Goal: Information Seeking & Learning: Learn about a topic

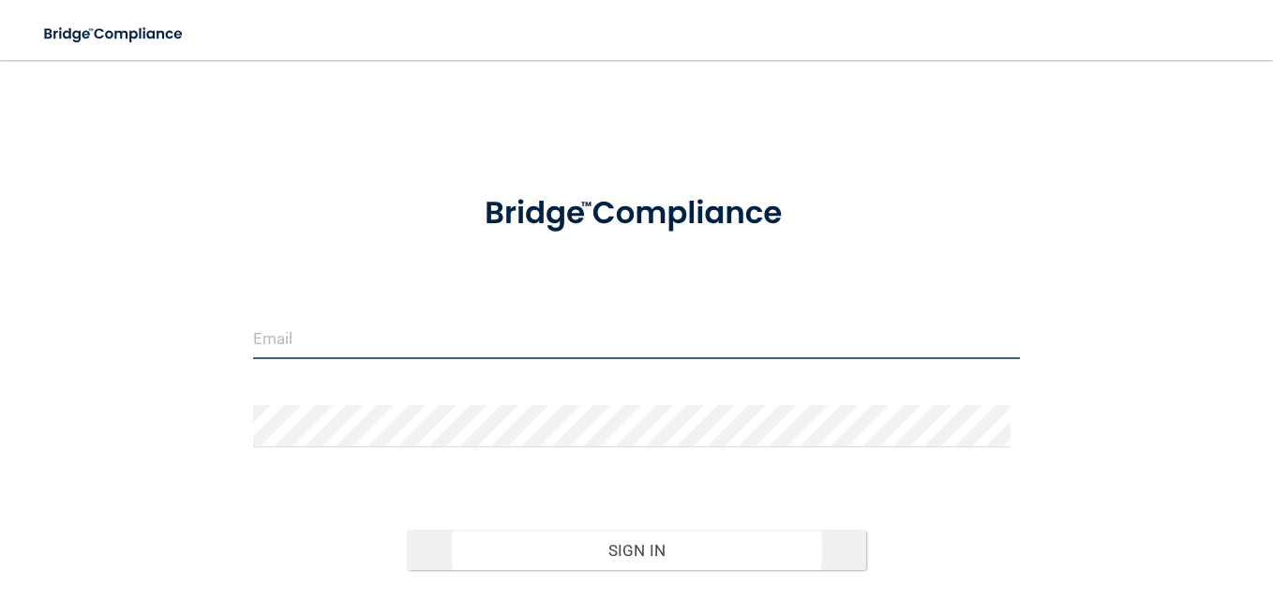
type input "[EMAIL_ADDRESS][DOMAIN_NAME]"
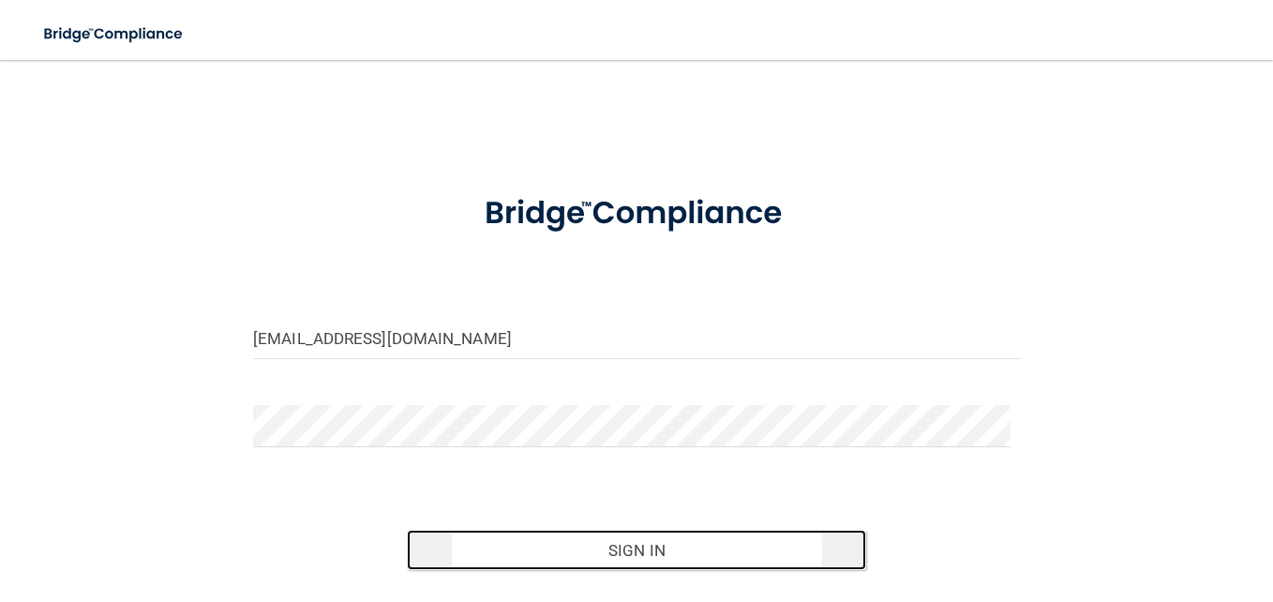
click at [638, 549] on button "Sign In" at bounding box center [637, 550] width 460 height 41
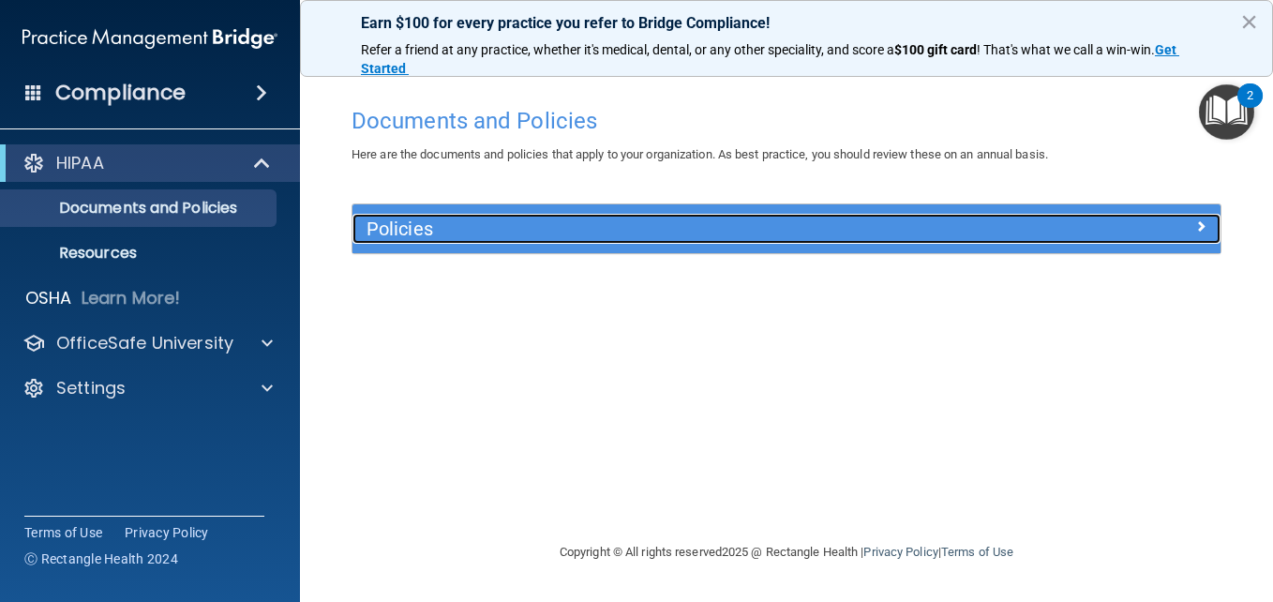
click at [653, 233] on h5 "Policies" at bounding box center [678, 228] width 623 height 21
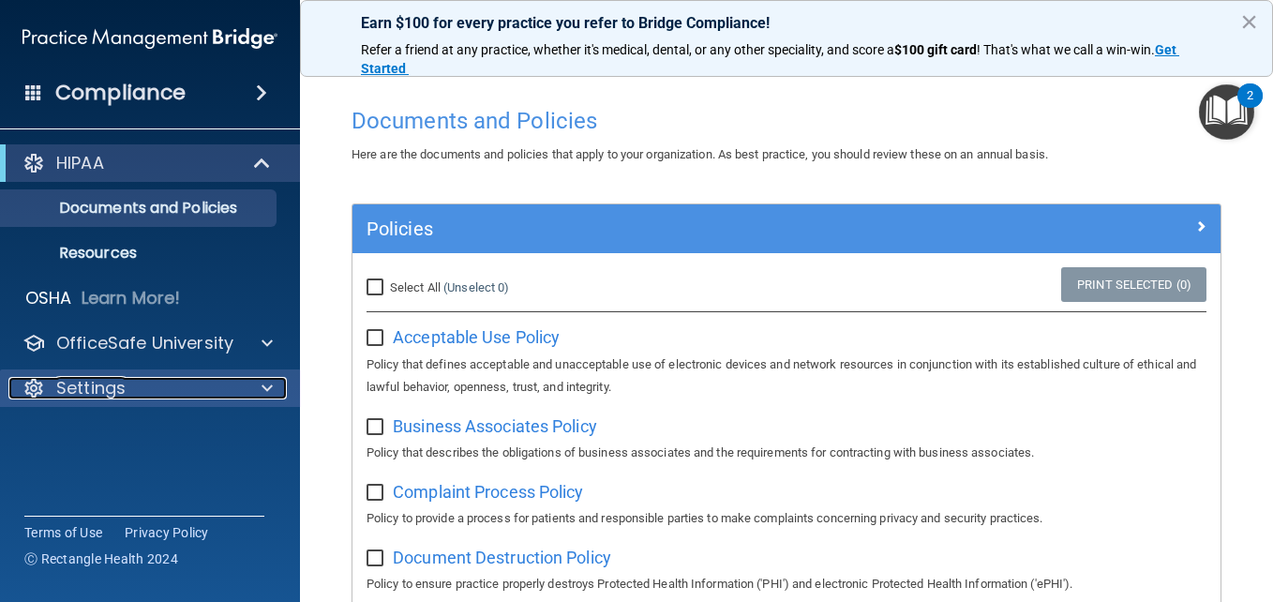
click at [268, 378] on span at bounding box center [267, 388] width 11 height 22
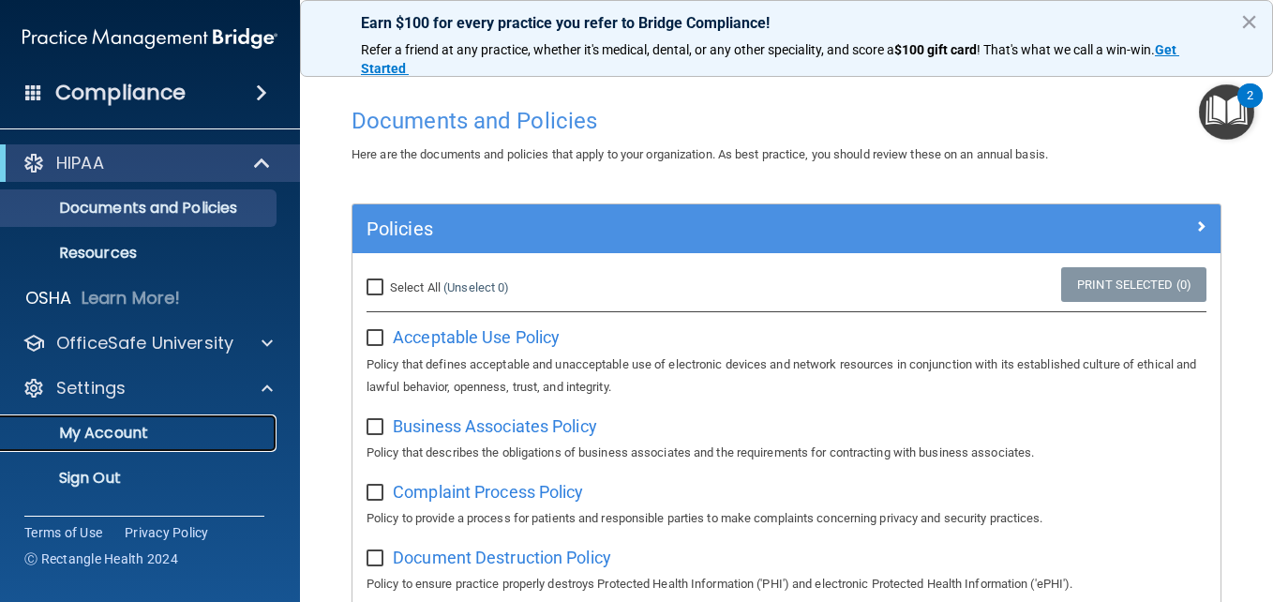
click at [114, 434] on p "My Account" at bounding box center [140, 433] width 256 height 19
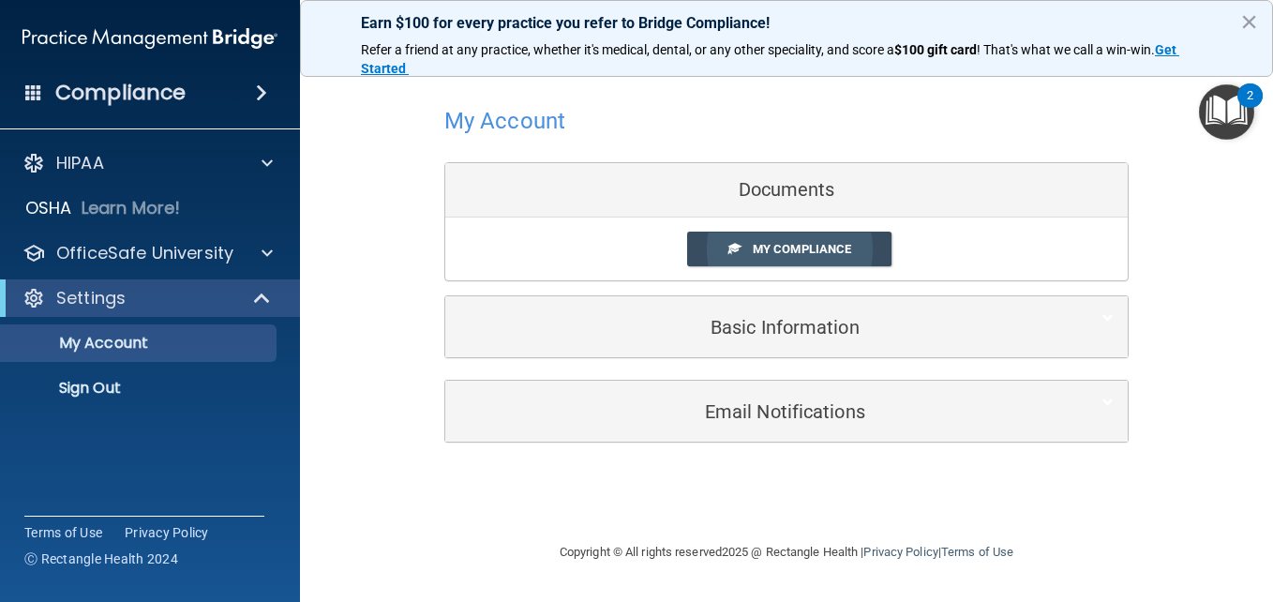
click at [843, 246] on span "My Compliance" at bounding box center [802, 249] width 98 height 14
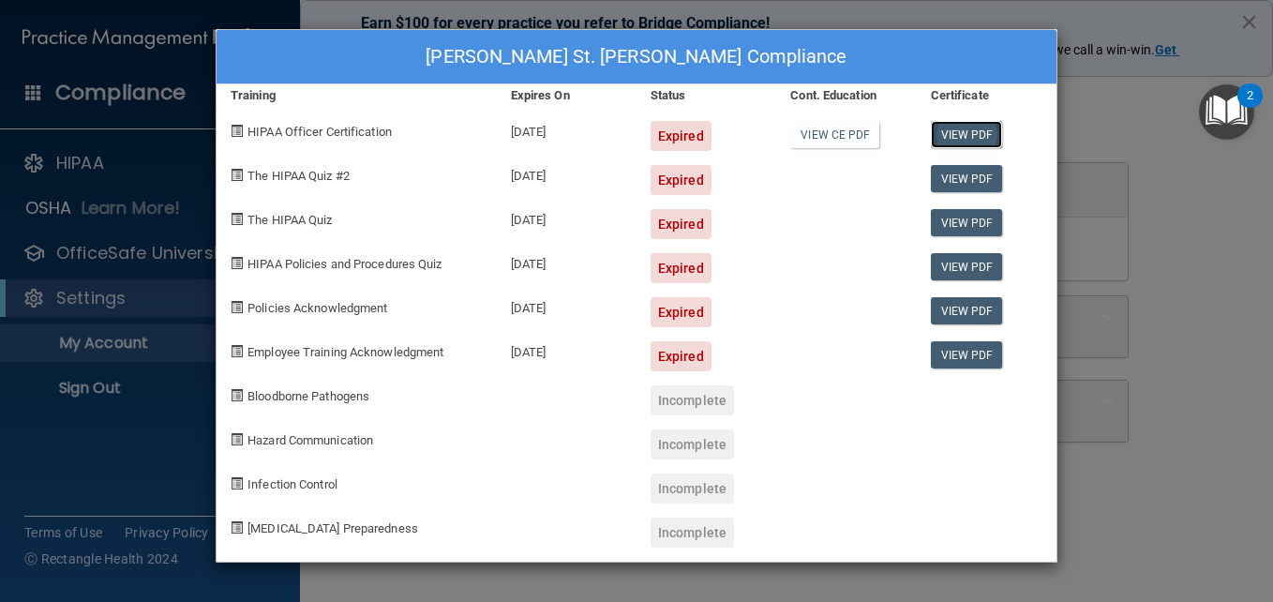
click at [956, 135] on link "View PDF" at bounding box center [967, 134] width 72 height 27
click at [331, 126] on span "HIPAA Officer Certification" at bounding box center [319, 132] width 144 height 14
click at [1163, 490] on div "Kendra St. Hilaire's Compliance Training Expires On Status Cont. Education Cert…" at bounding box center [636, 301] width 1273 height 602
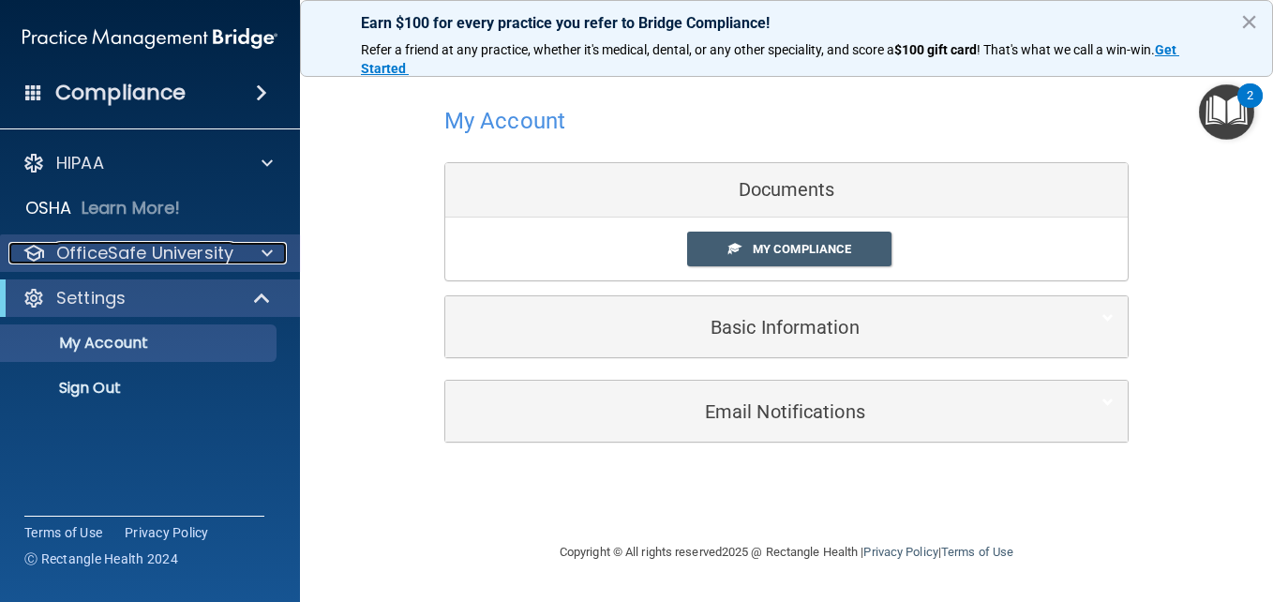
click at [273, 255] on div at bounding box center [264, 253] width 47 height 22
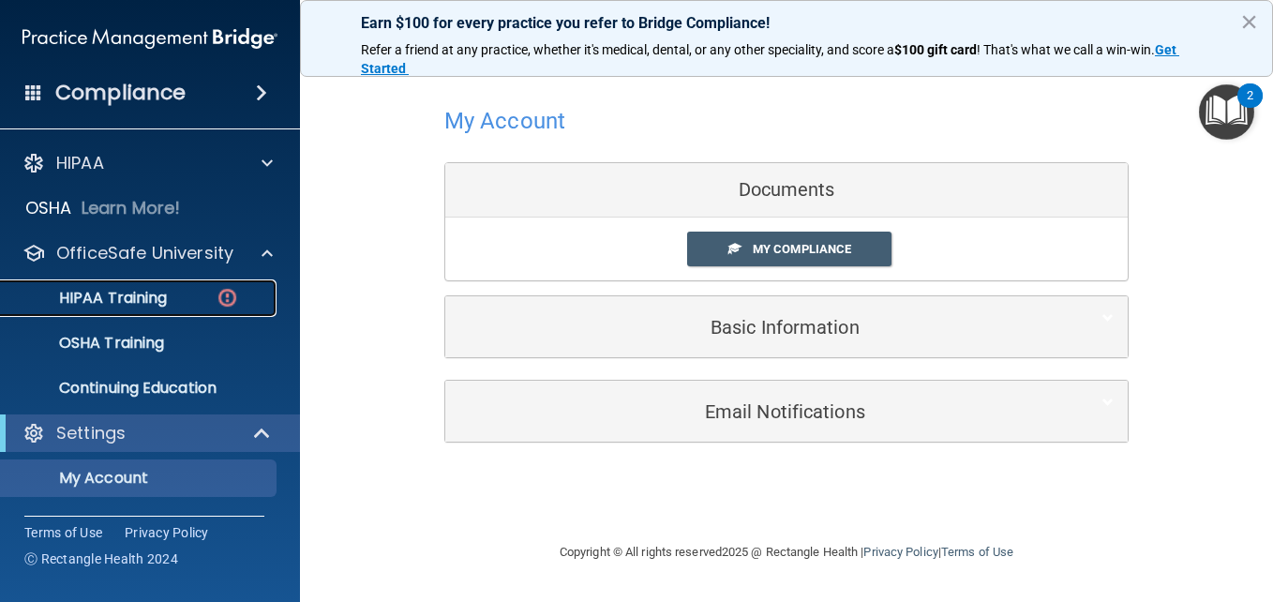
click at [140, 301] on p "HIPAA Training" at bounding box center [89, 298] width 155 height 19
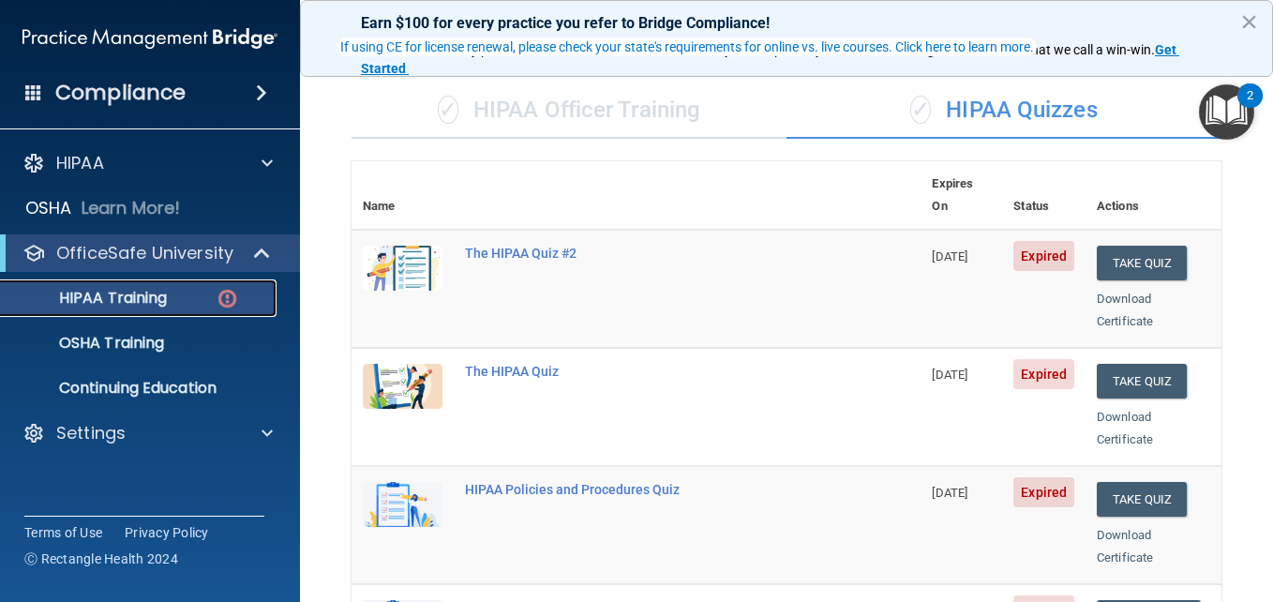
scroll to position [146, 0]
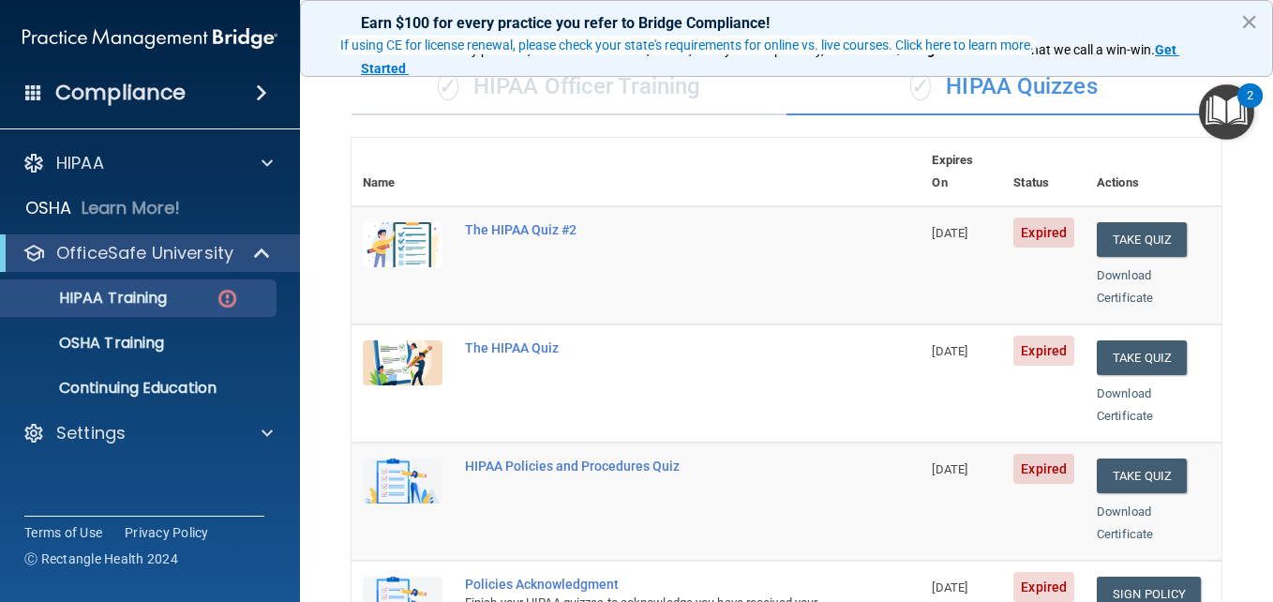
click at [1258, 185] on main "Back Choose one path to get your HIPAA Certification ✓ HIPAA Officer Training ✓…" at bounding box center [786, 331] width 973 height 542
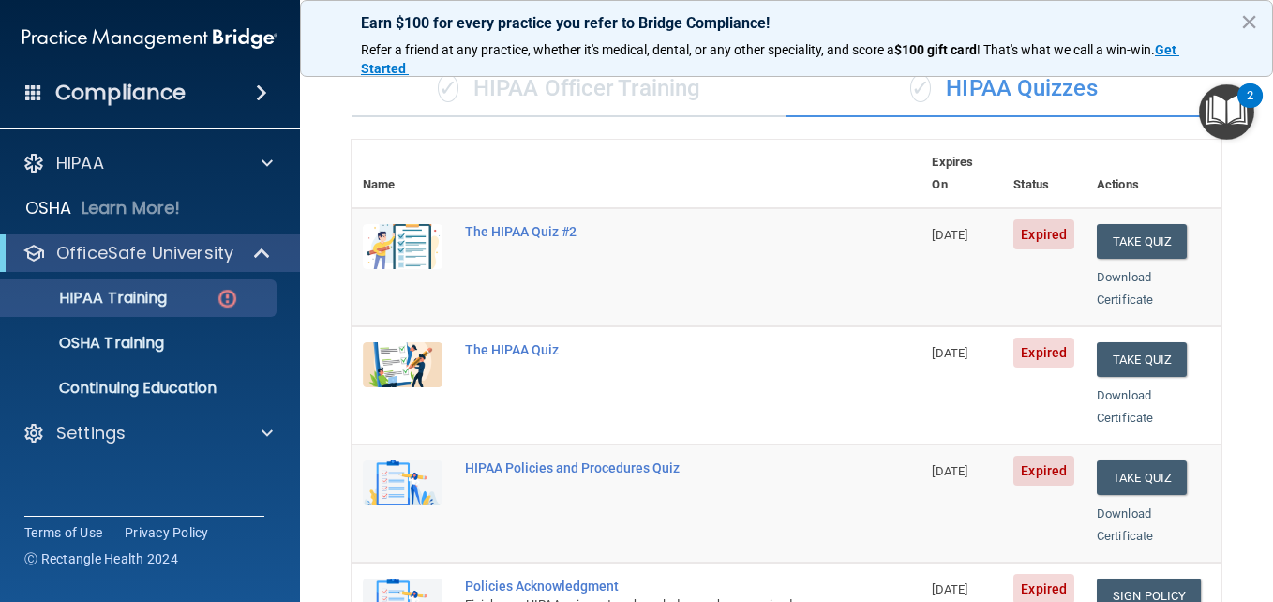
scroll to position [123, 0]
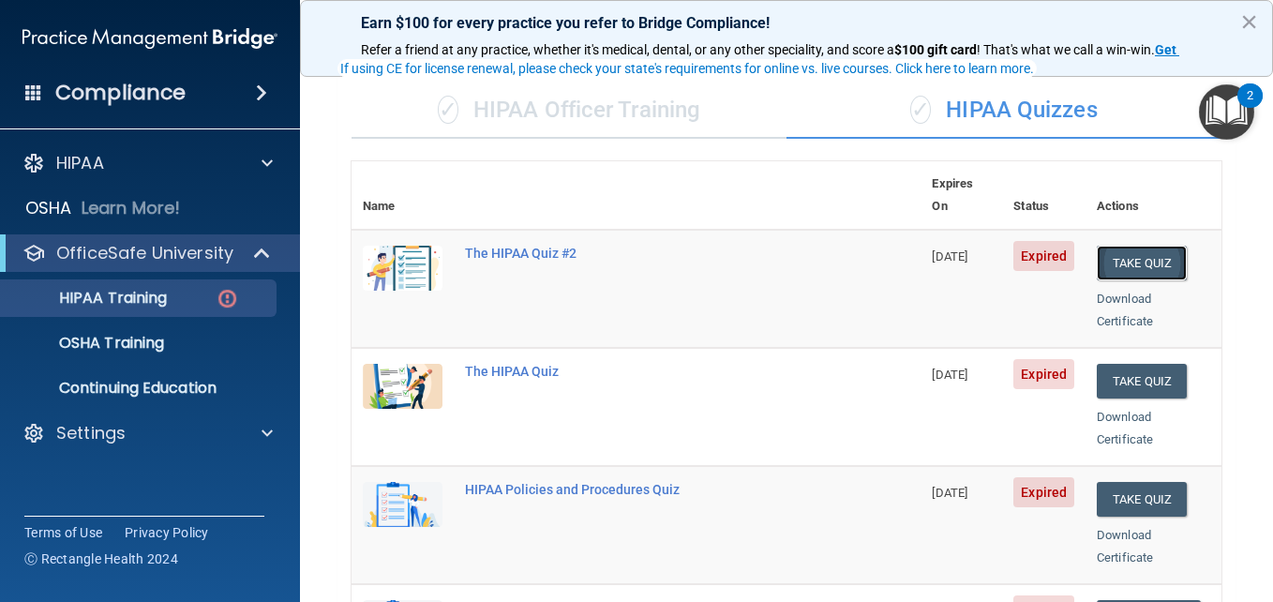
click at [1119, 248] on button "Take Quiz" at bounding box center [1142, 263] width 90 height 35
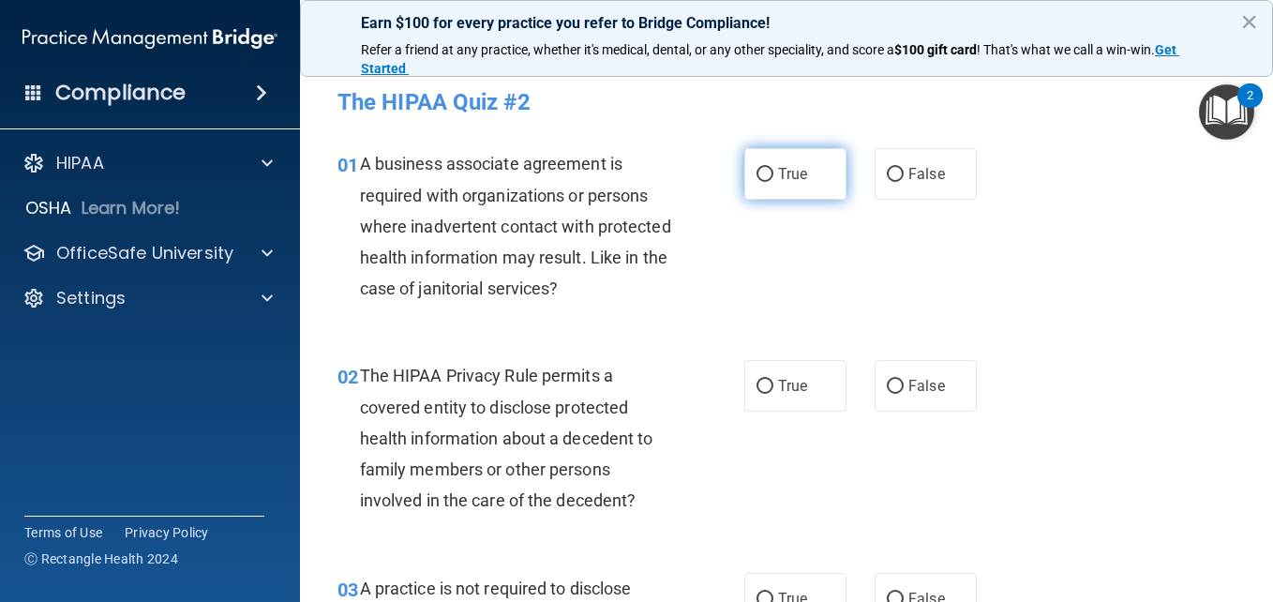
click at [779, 186] on label "True" at bounding box center [795, 174] width 102 height 52
click at [773, 182] on input "True" at bounding box center [765, 175] width 17 height 14
radio input "true"
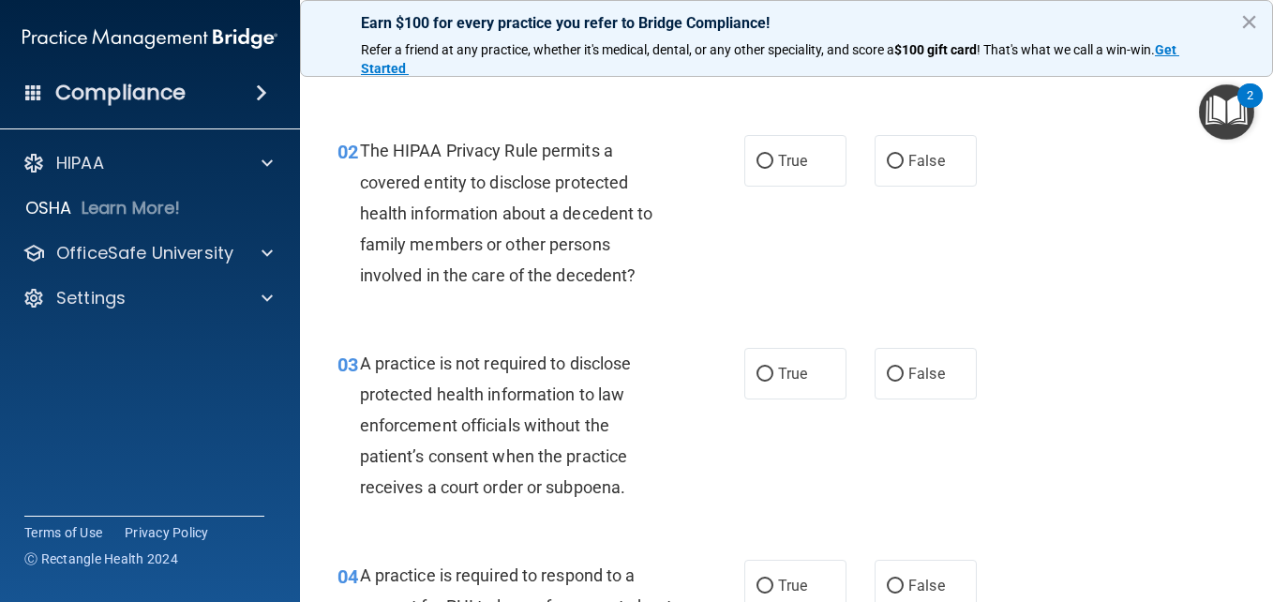
scroll to position [247, 0]
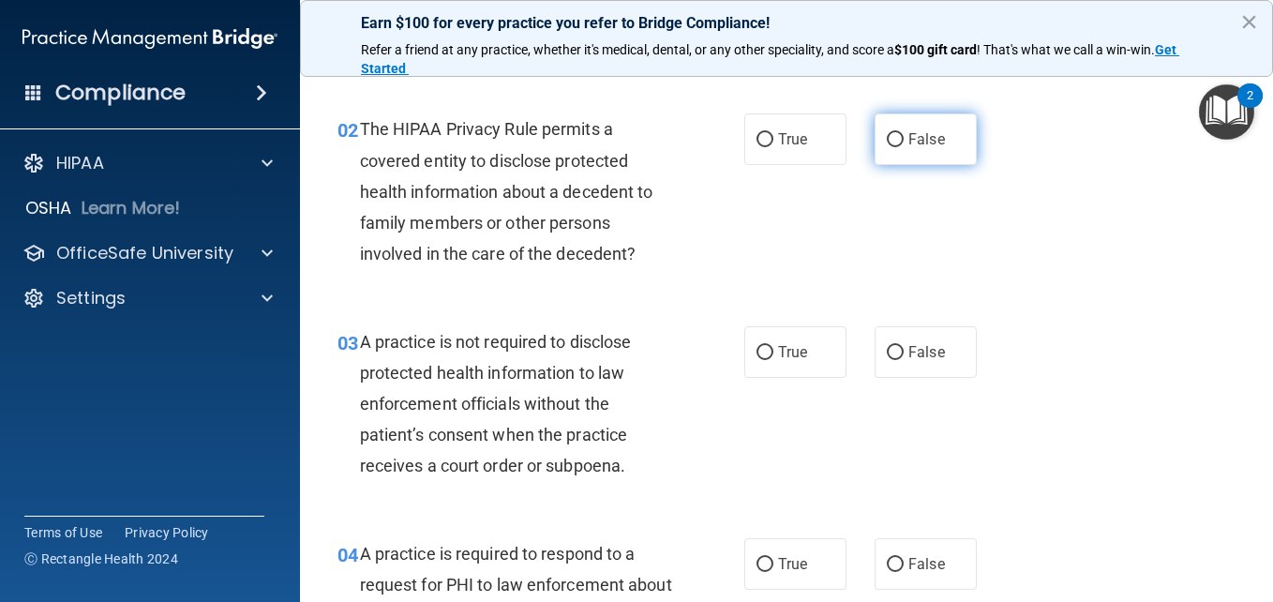
click at [887, 142] on input "False" at bounding box center [895, 140] width 17 height 14
radio input "true"
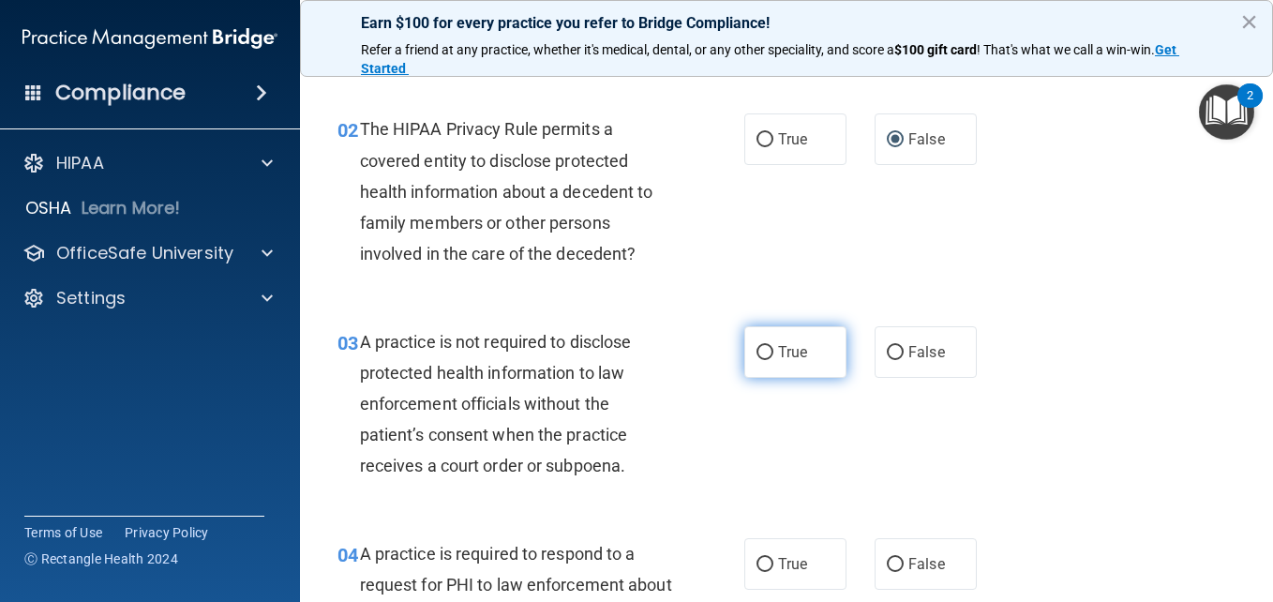
click at [769, 356] on label "True" at bounding box center [795, 352] width 102 height 52
click at [769, 356] on input "True" at bounding box center [765, 353] width 17 height 14
radio input "true"
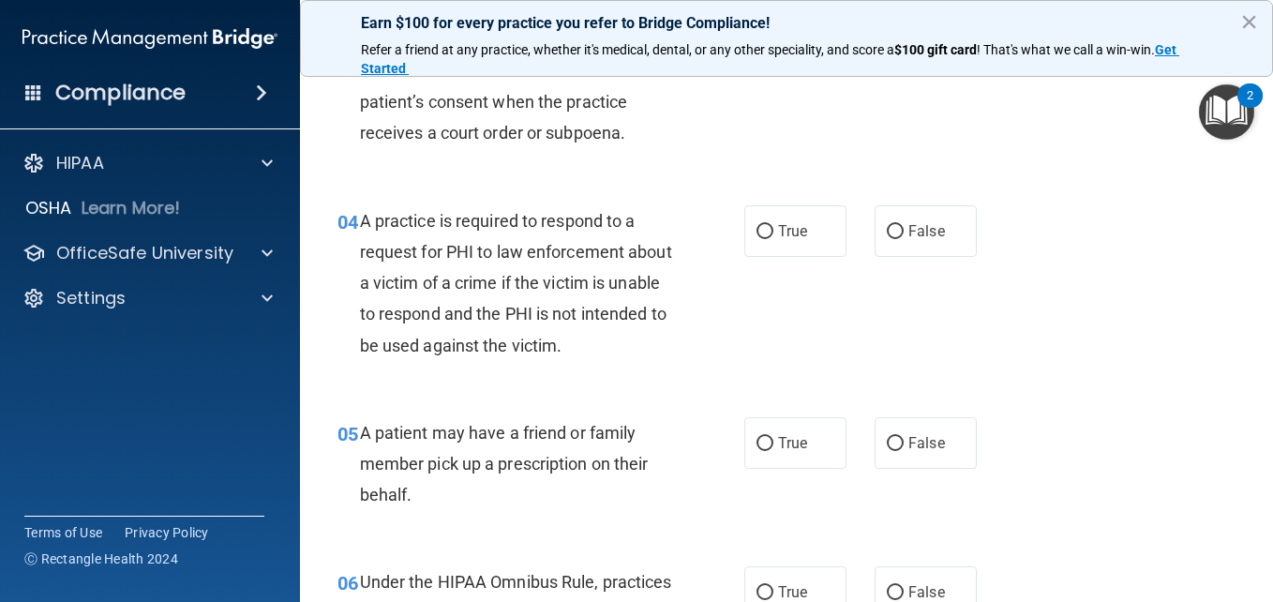
scroll to position [612, 0]
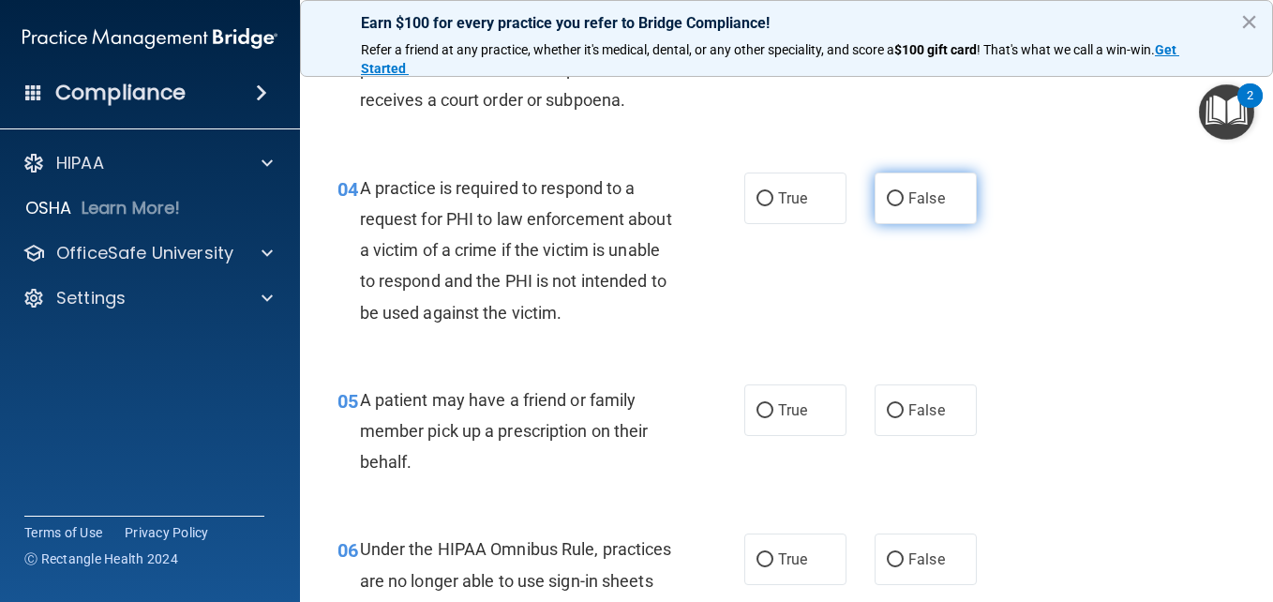
click at [889, 202] on input "False" at bounding box center [895, 199] width 17 height 14
radio input "true"
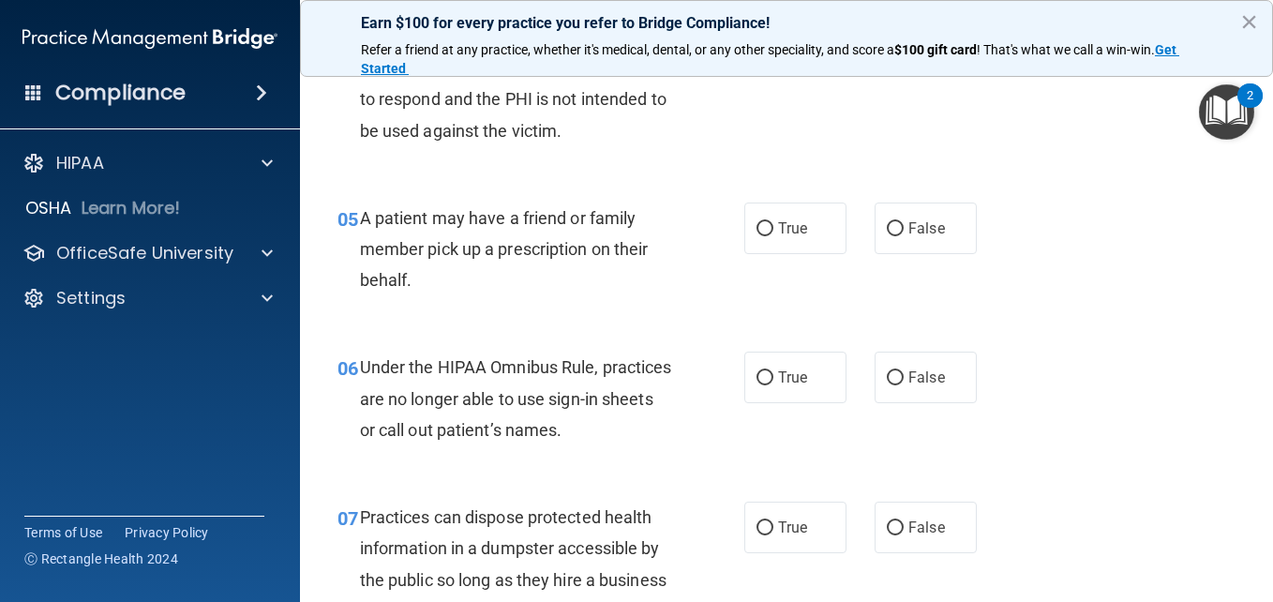
scroll to position [816, 0]
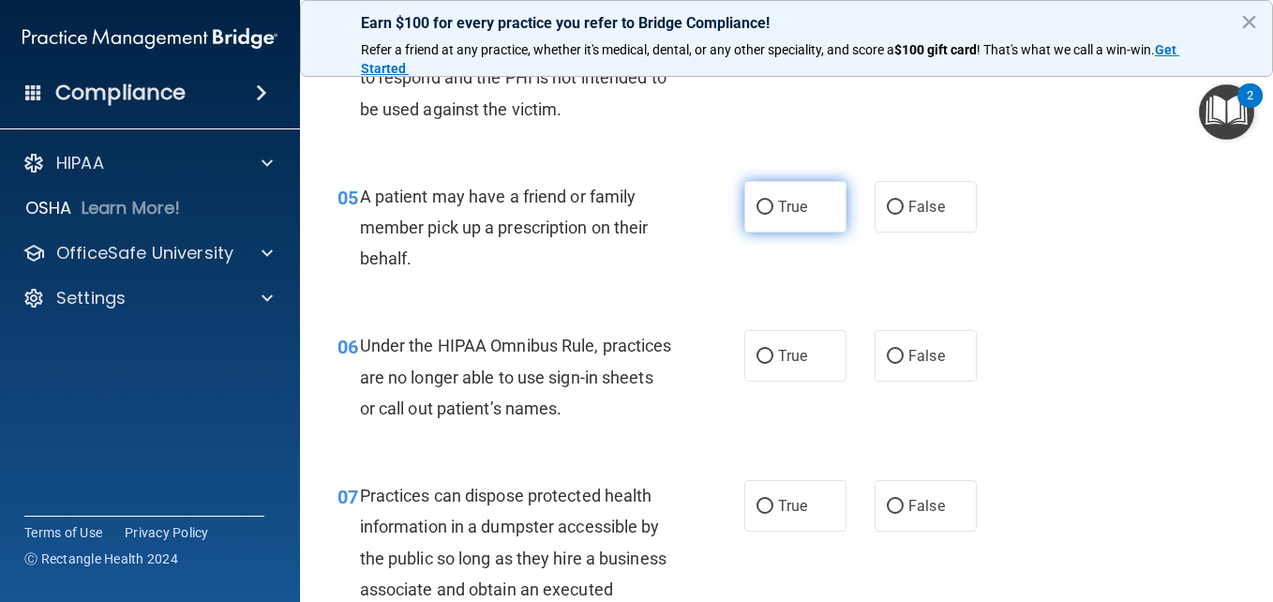
click at [757, 201] on input "True" at bounding box center [765, 208] width 17 height 14
radio input "true"
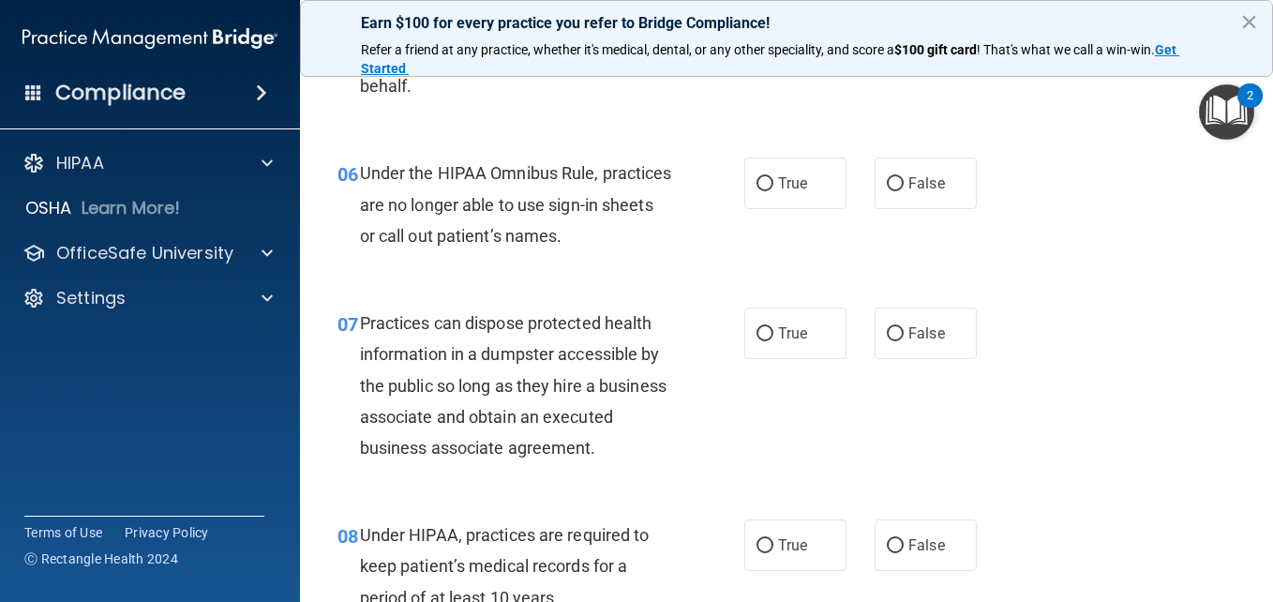
scroll to position [1020, 0]
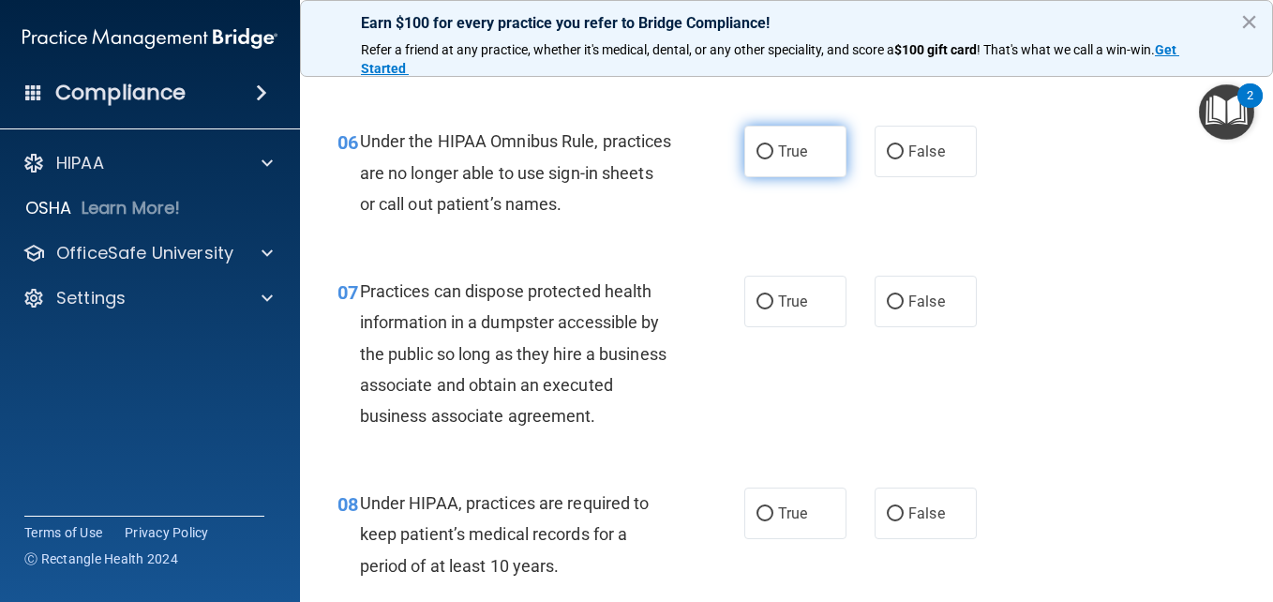
click at [759, 157] on input "True" at bounding box center [765, 152] width 17 height 14
radio input "true"
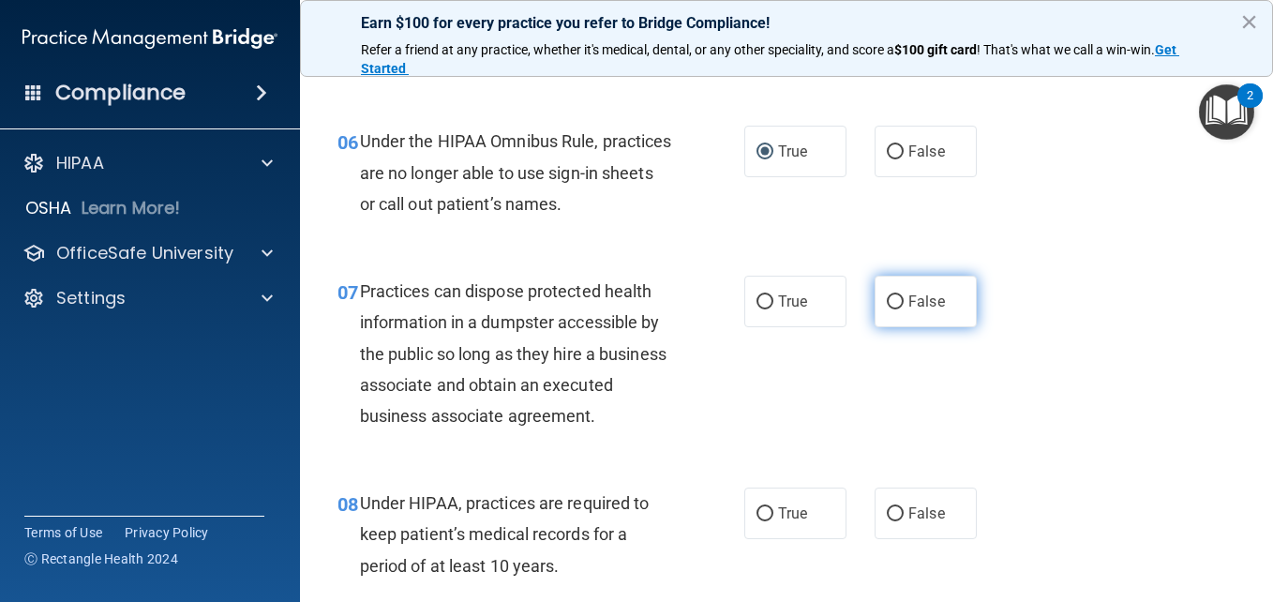
click at [887, 303] on input "False" at bounding box center [895, 302] width 17 height 14
radio input "true"
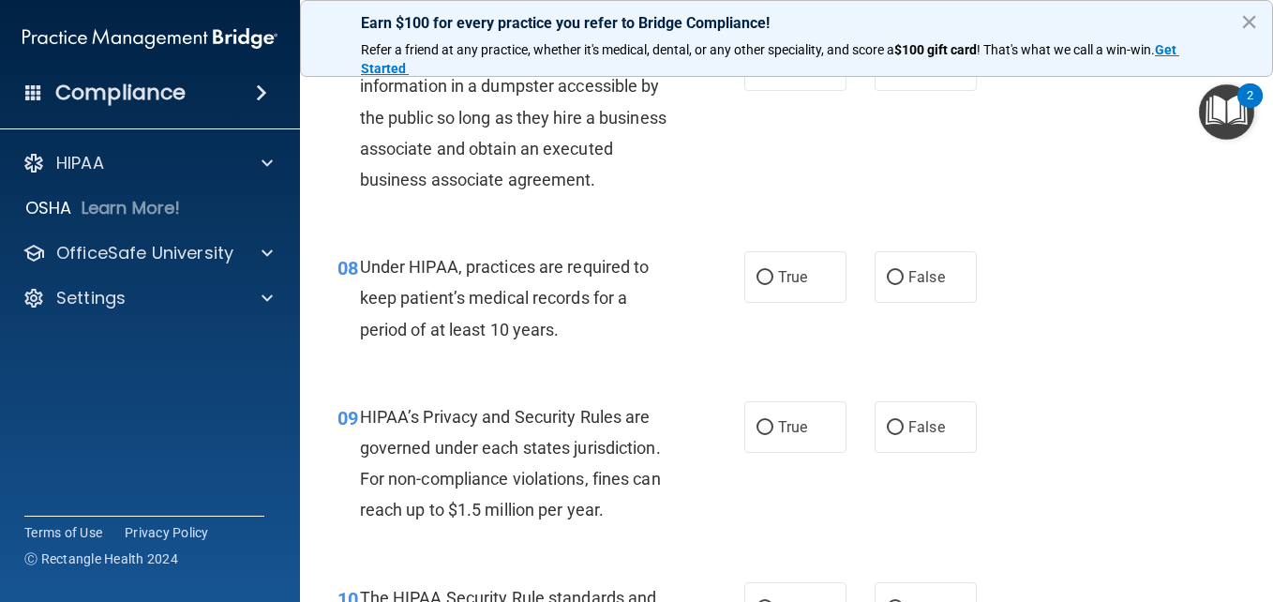
scroll to position [1299, 0]
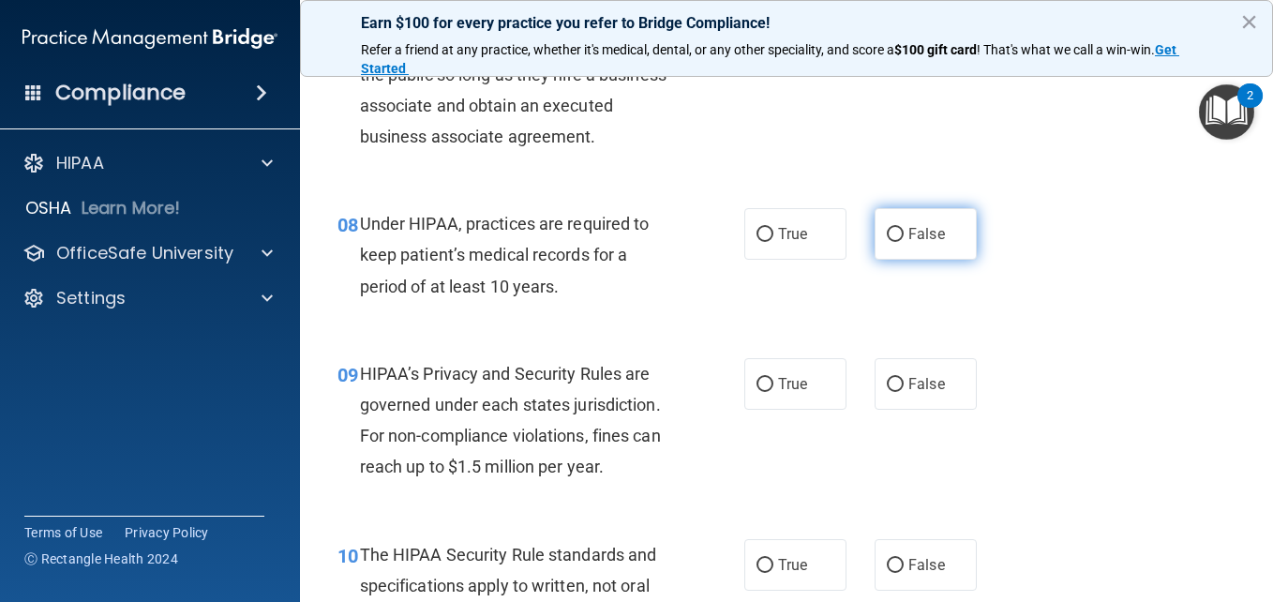
click at [894, 242] on input "False" at bounding box center [895, 235] width 17 height 14
radio input "true"
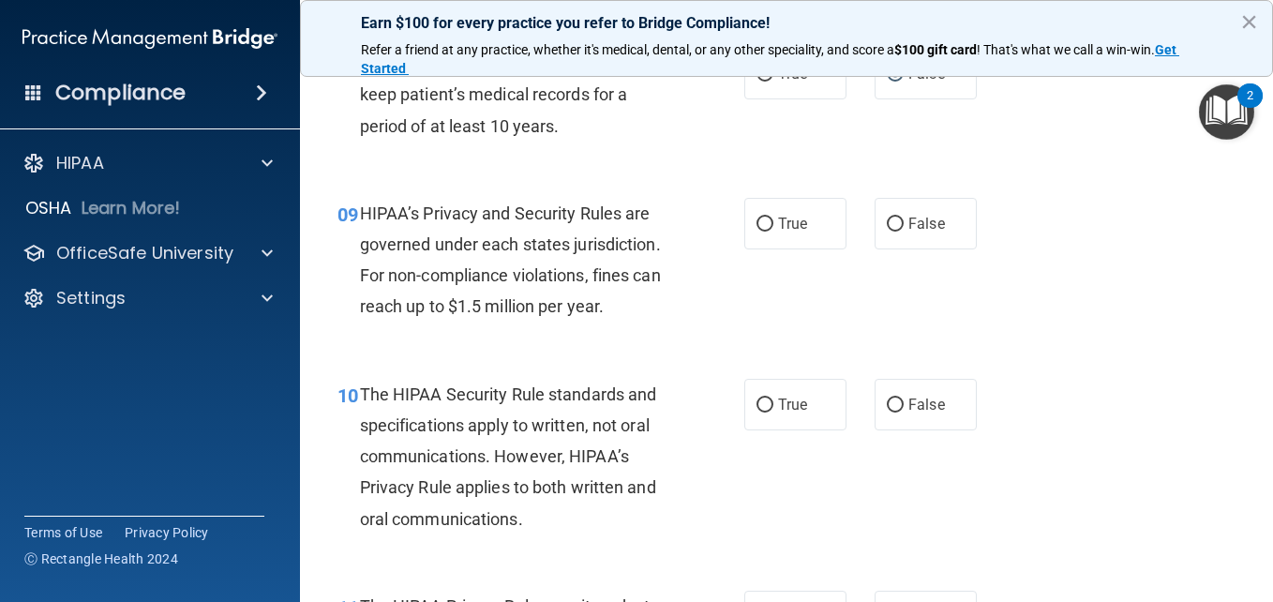
scroll to position [1514, 0]
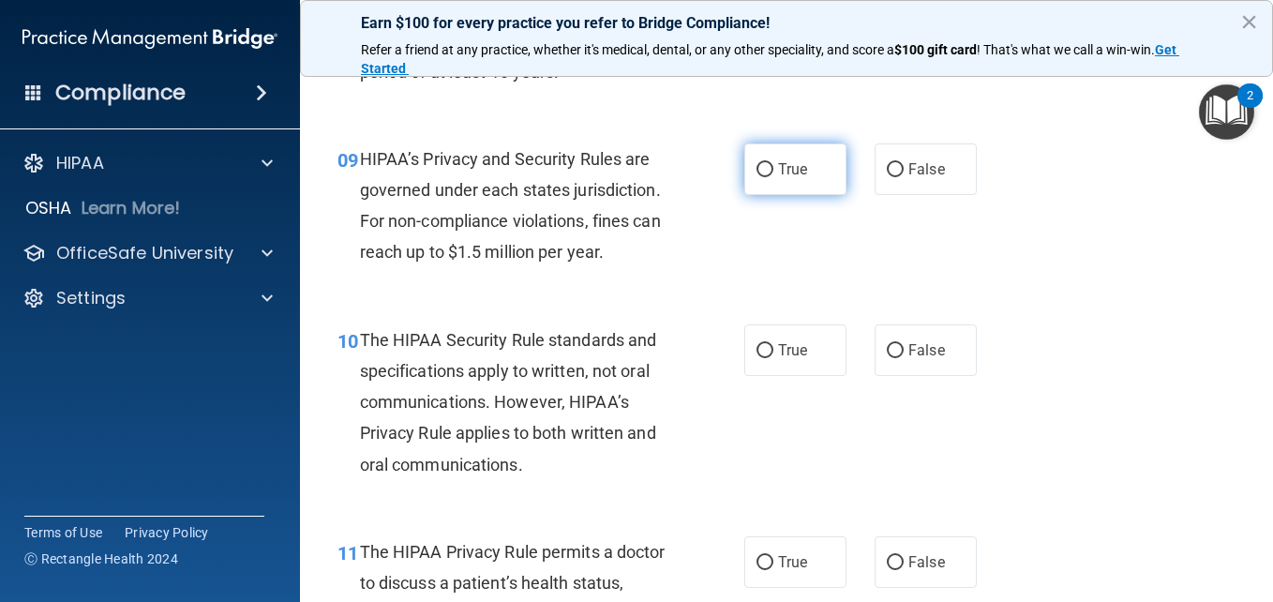
click at [751, 187] on label "True" at bounding box center [795, 169] width 102 height 52
click at [757, 177] on input "True" at bounding box center [765, 170] width 17 height 14
radio input "true"
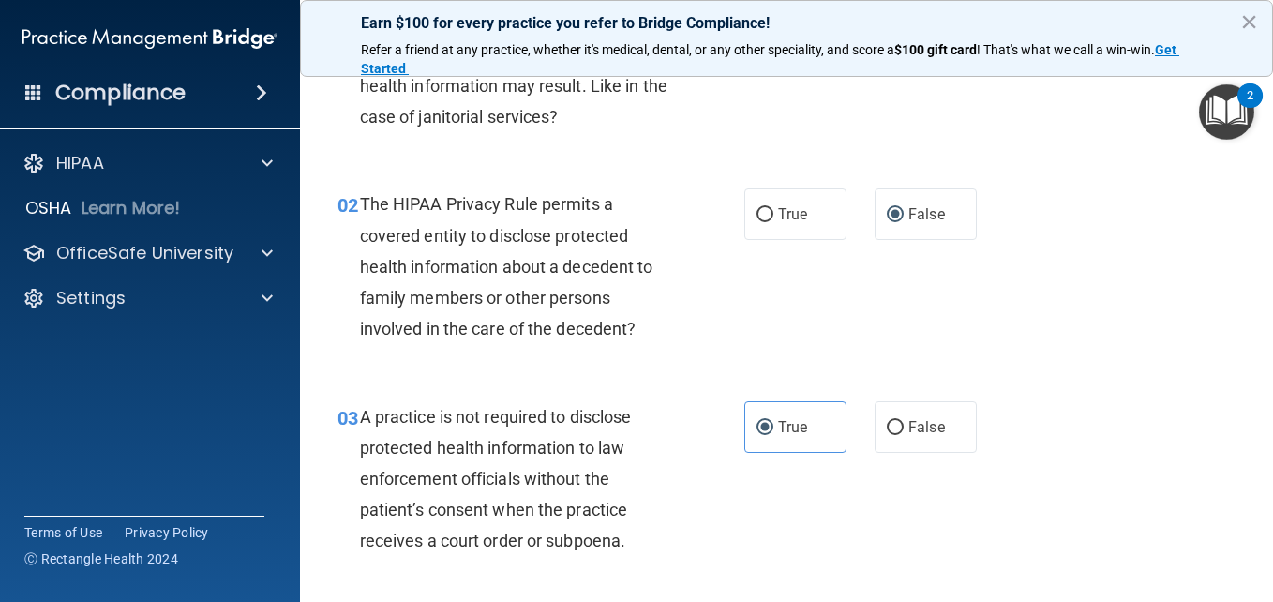
scroll to position [0, 0]
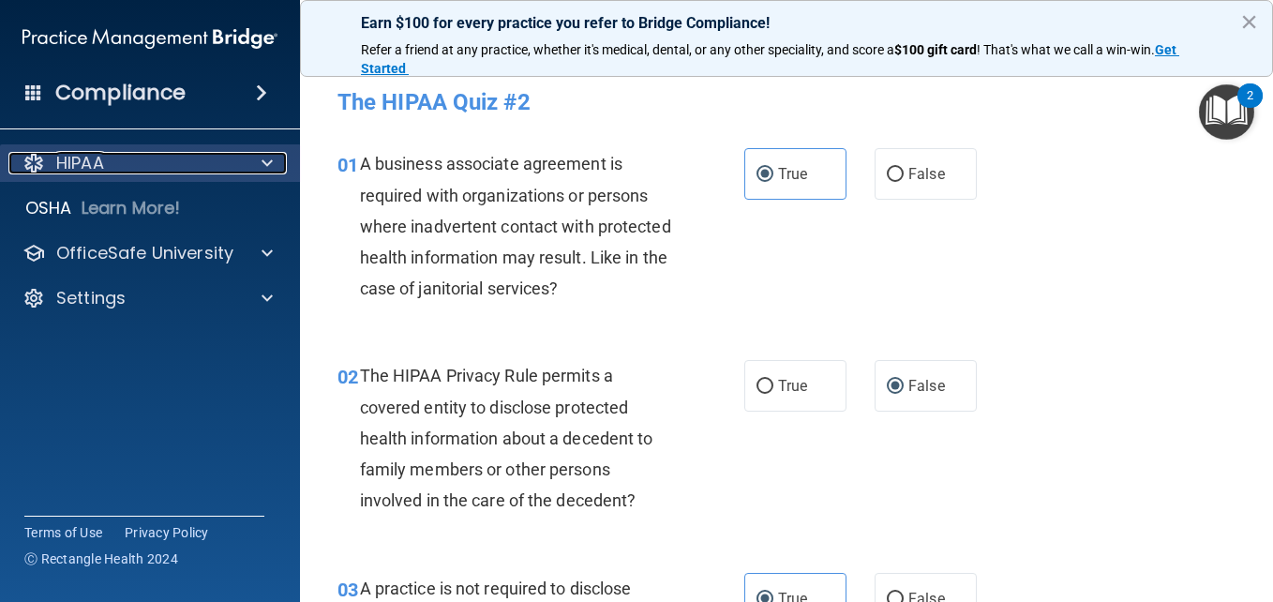
click at [264, 168] on span at bounding box center [267, 163] width 11 height 22
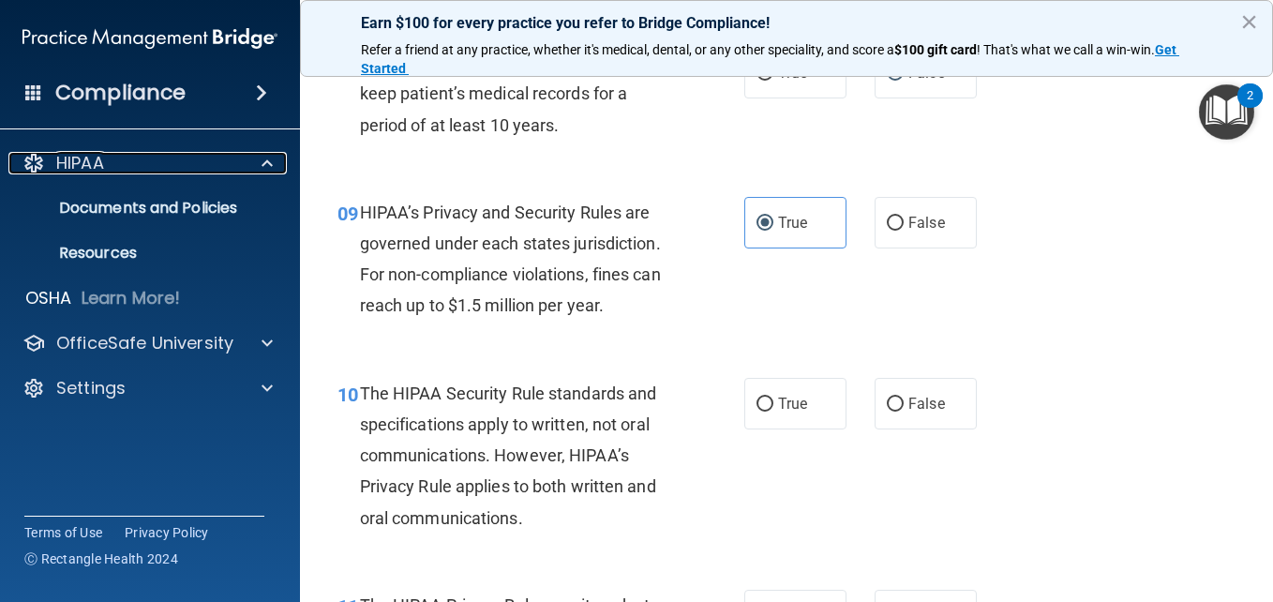
scroll to position [1696, 0]
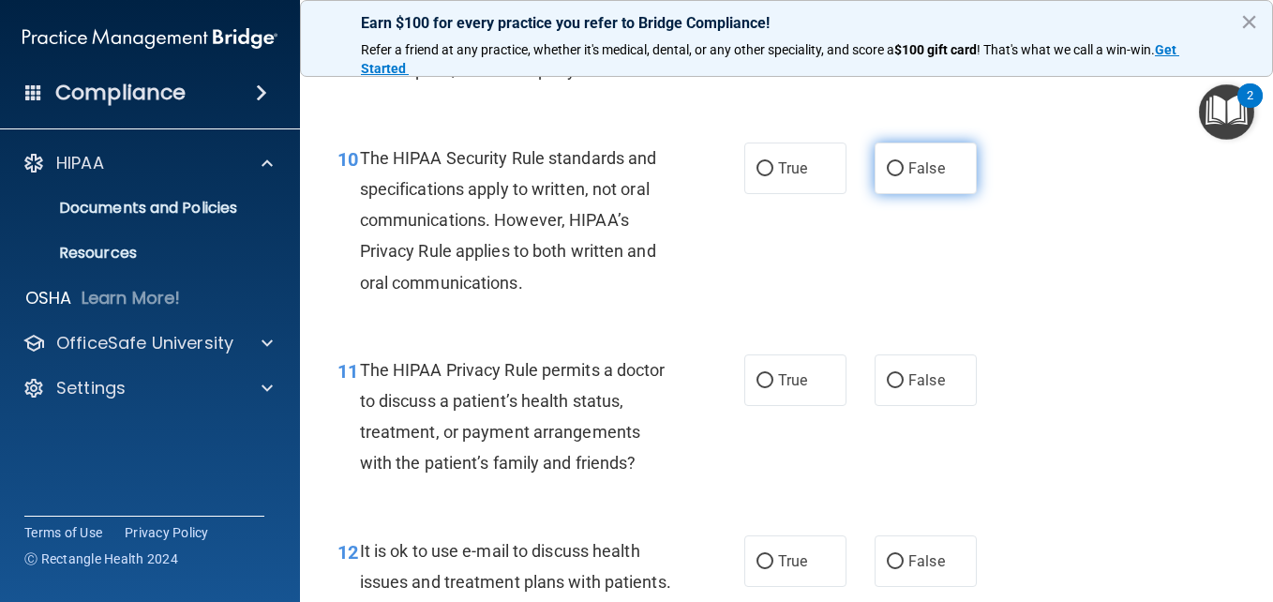
click at [892, 176] on input "False" at bounding box center [895, 169] width 17 height 14
radio input "true"
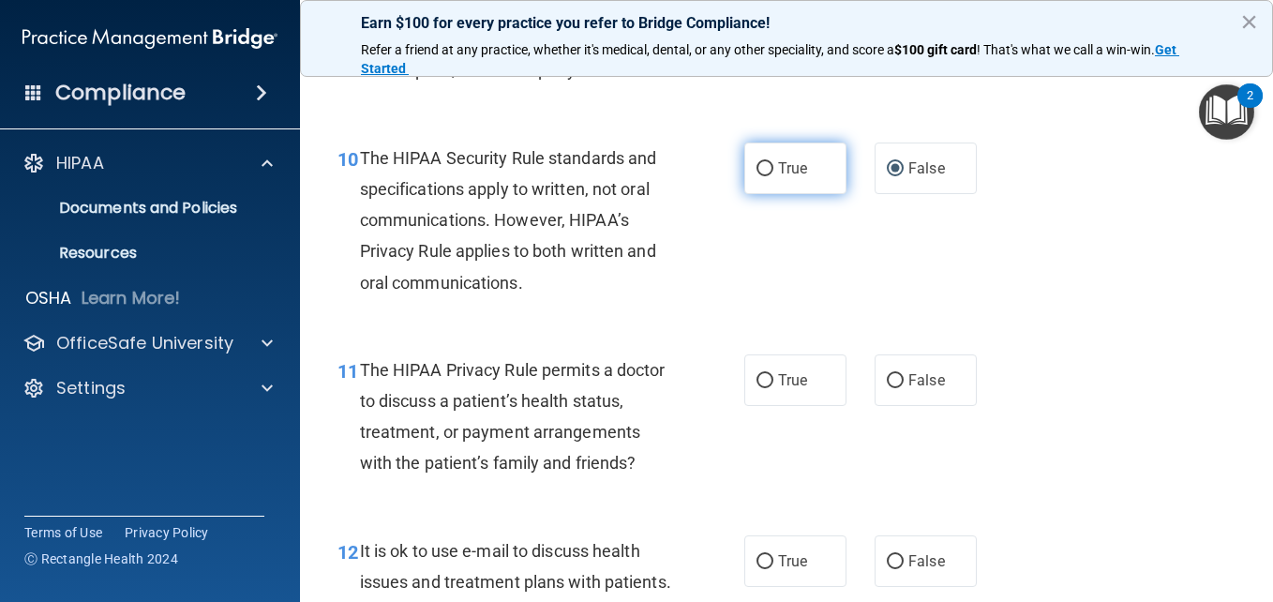
click at [758, 176] on input "True" at bounding box center [765, 169] width 17 height 14
radio input "true"
radio input "false"
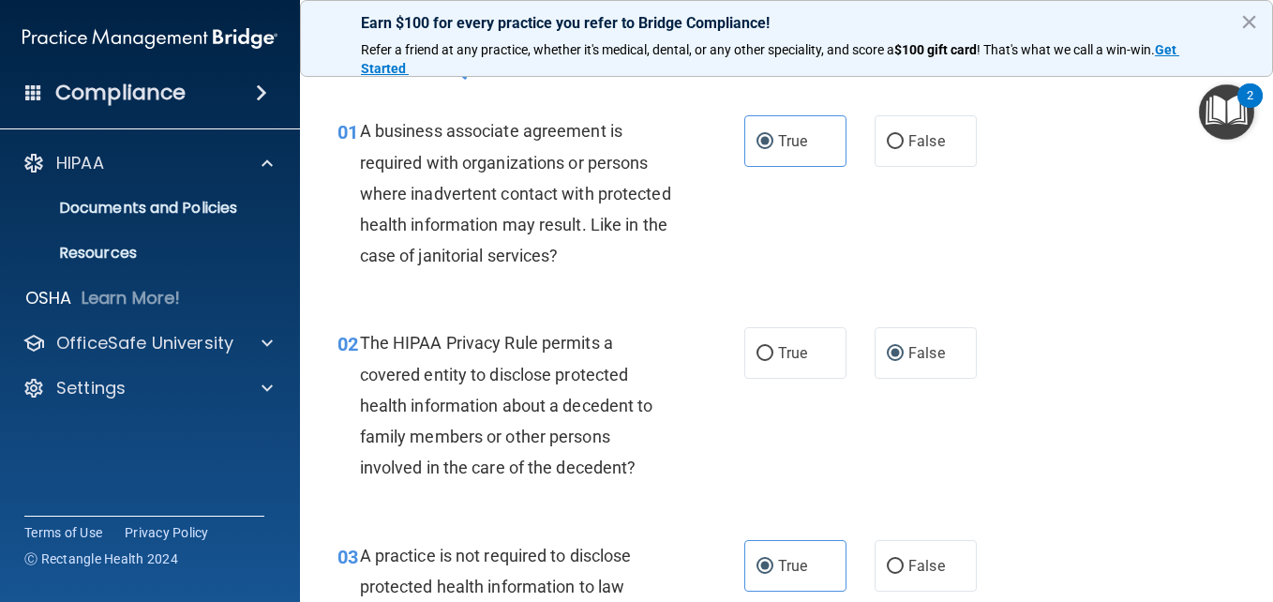
scroll to position [0, 0]
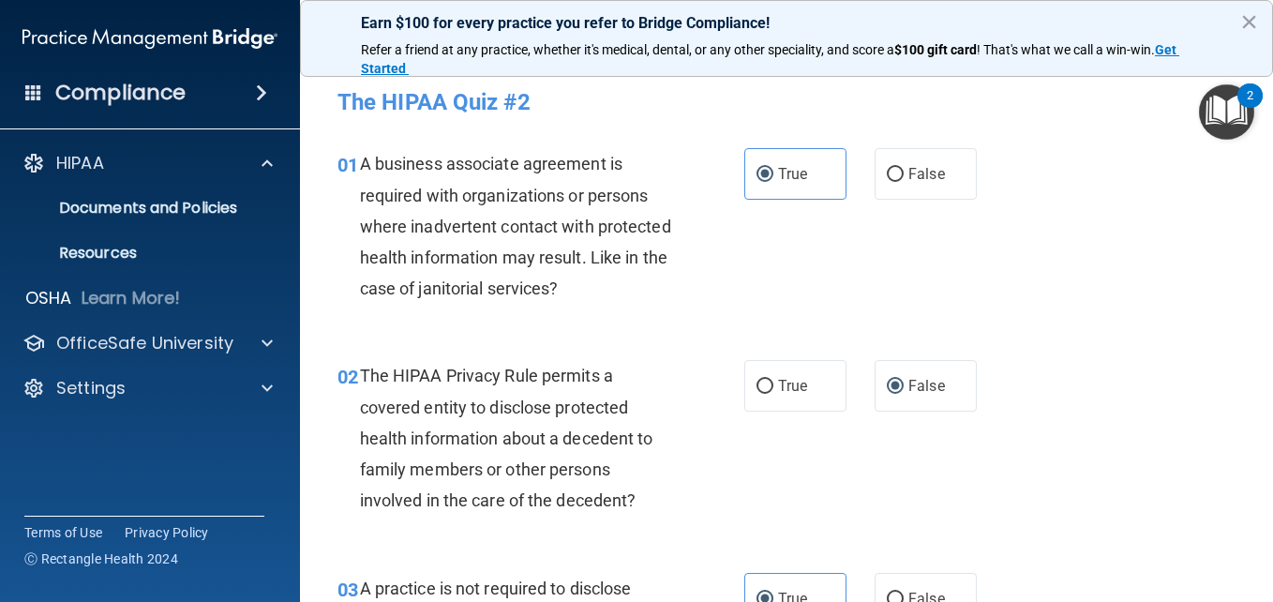
drag, startPoint x: 1268, startPoint y: 99, endPoint x: 1267, endPoint y: 125, distance: 25.3
click at [1267, 125] on body "Compliance HIPAA Documents and Policies Report an Incident Business Associates …" at bounding box center [636, 301] width 1273 height 602
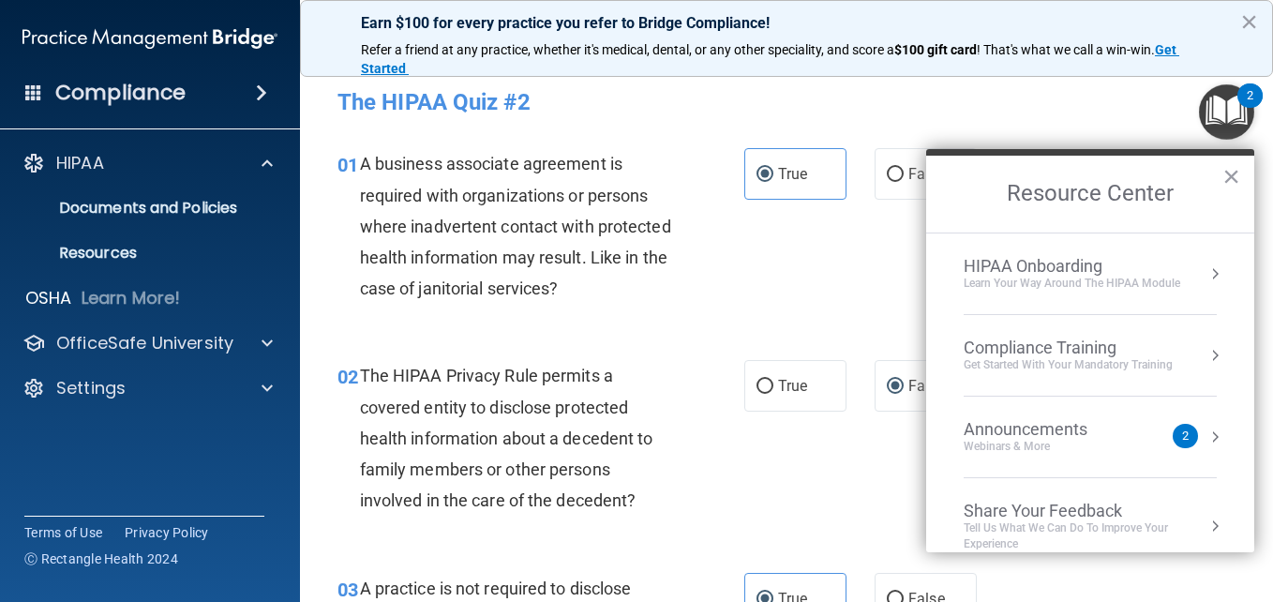
click at [879, 127] on div "01 A business associate agreement is required with organizations or persons whe…" at bounding box center [786, 231] width 926 height 212
click at [1237, 174] on button "×" at bounding box center [1231, 176] width 18 height 30
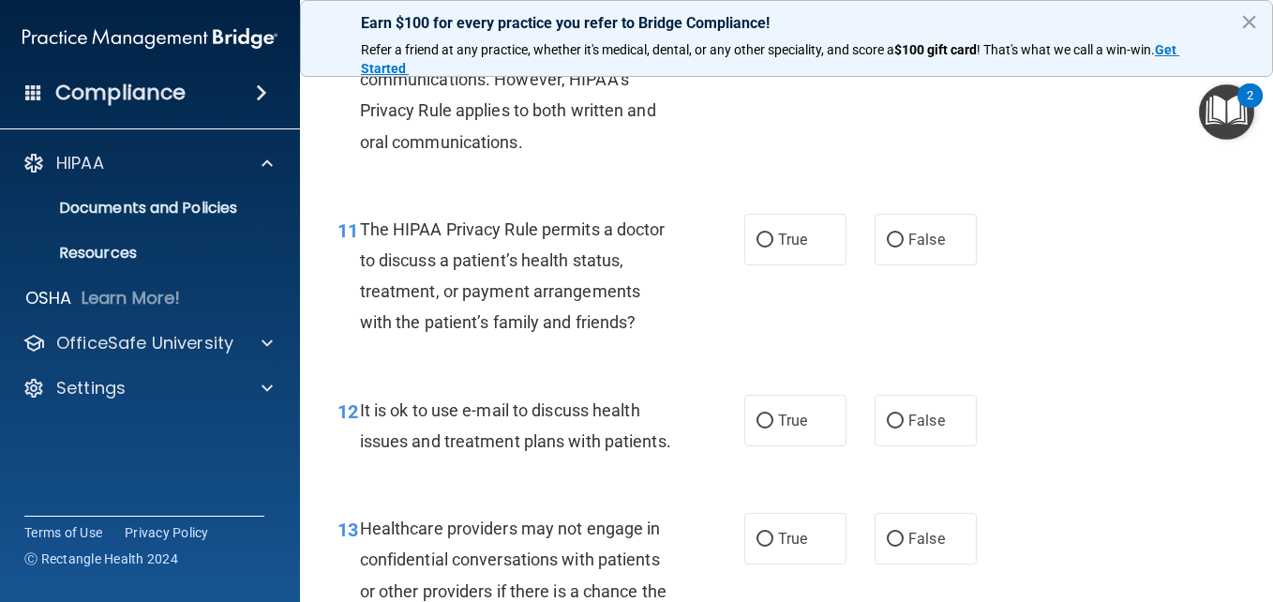
scroll to position [1900, 0]
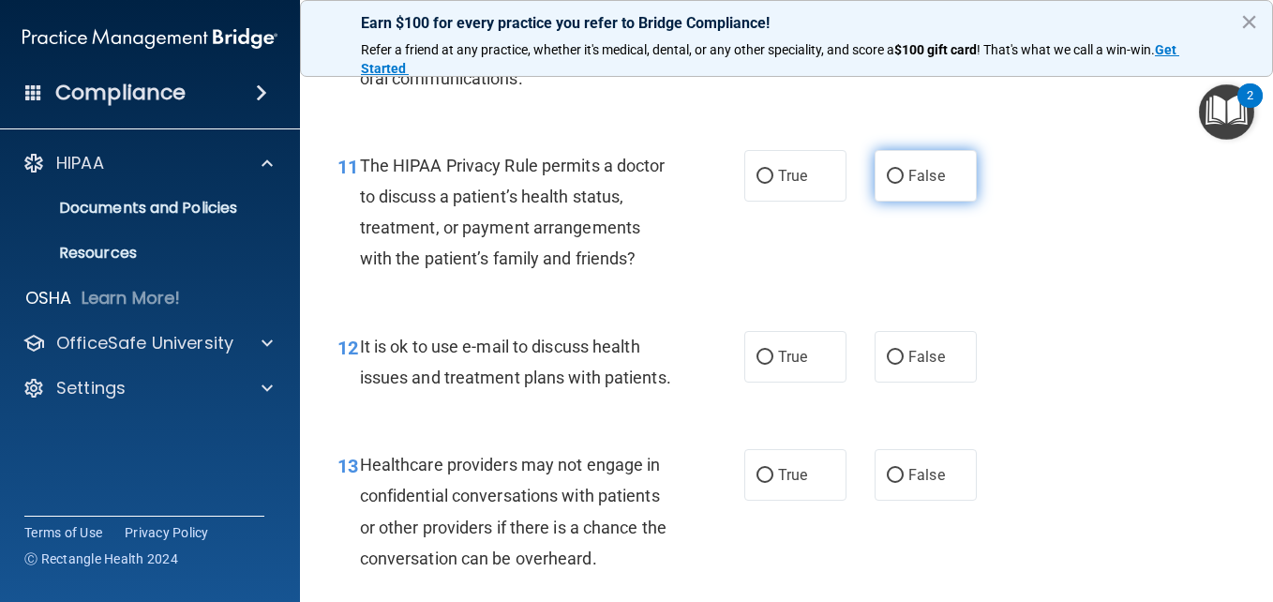
click at [892, 184] on input "False" at bounding box center [895, 177] width 17 height 14
radio input "true"
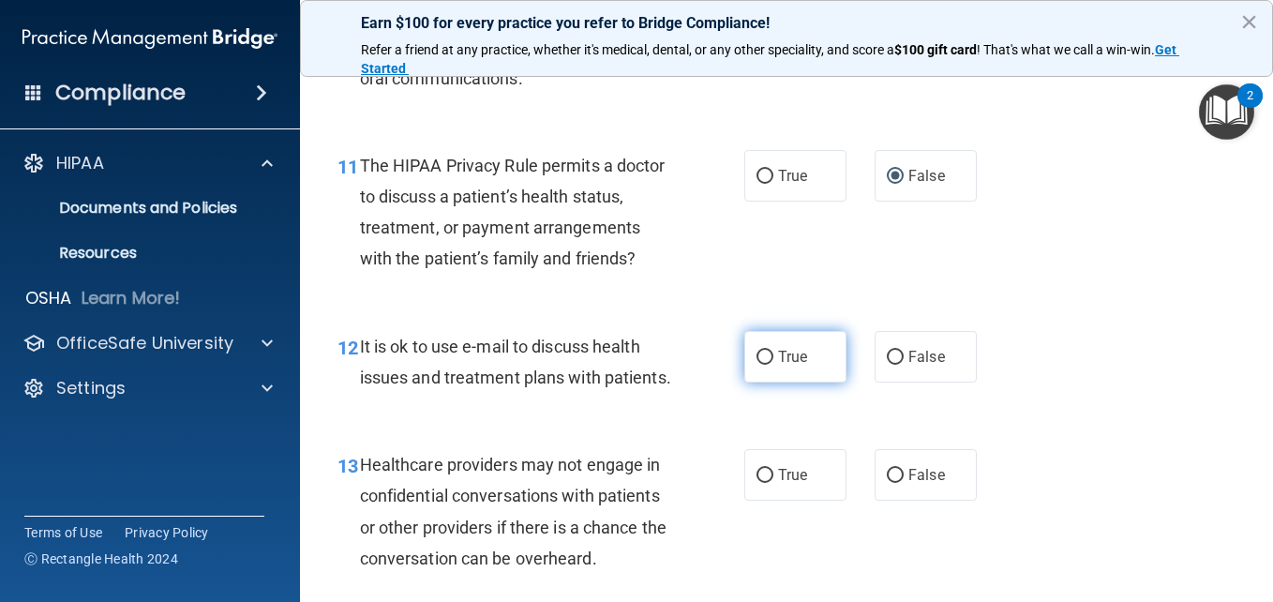
click at [759, 365] on input "True" at bounding box center [765, 358] width 17 height 14
radio input "true"
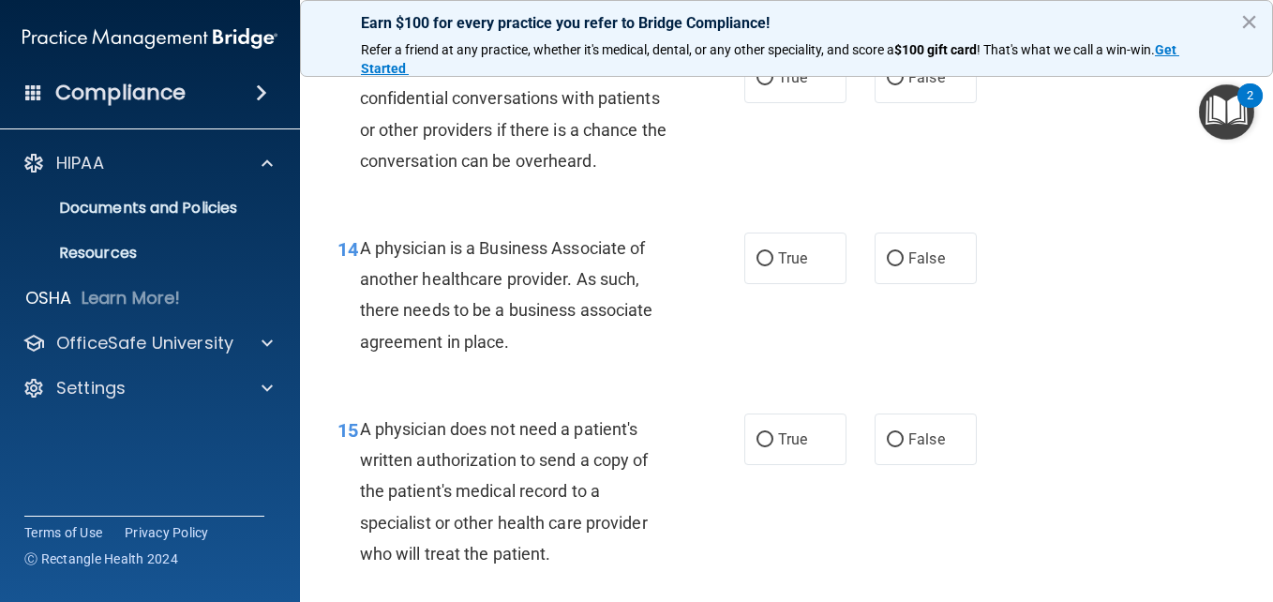
scroll to position [2308, 0]
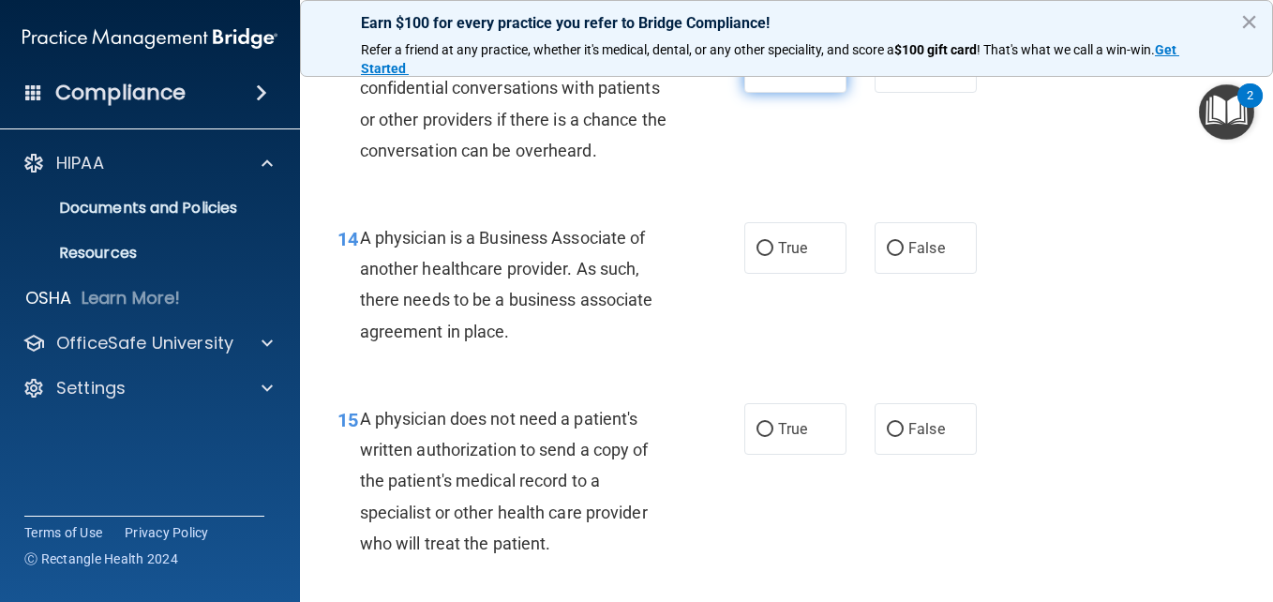
click at [757, 75] on input "True" at bounding box center [765, 68] width 17 height 14
radio input "true"
click at [895, 256] on input "False" at bounding box center [895, 249] width 17 height 14
radio input "true"
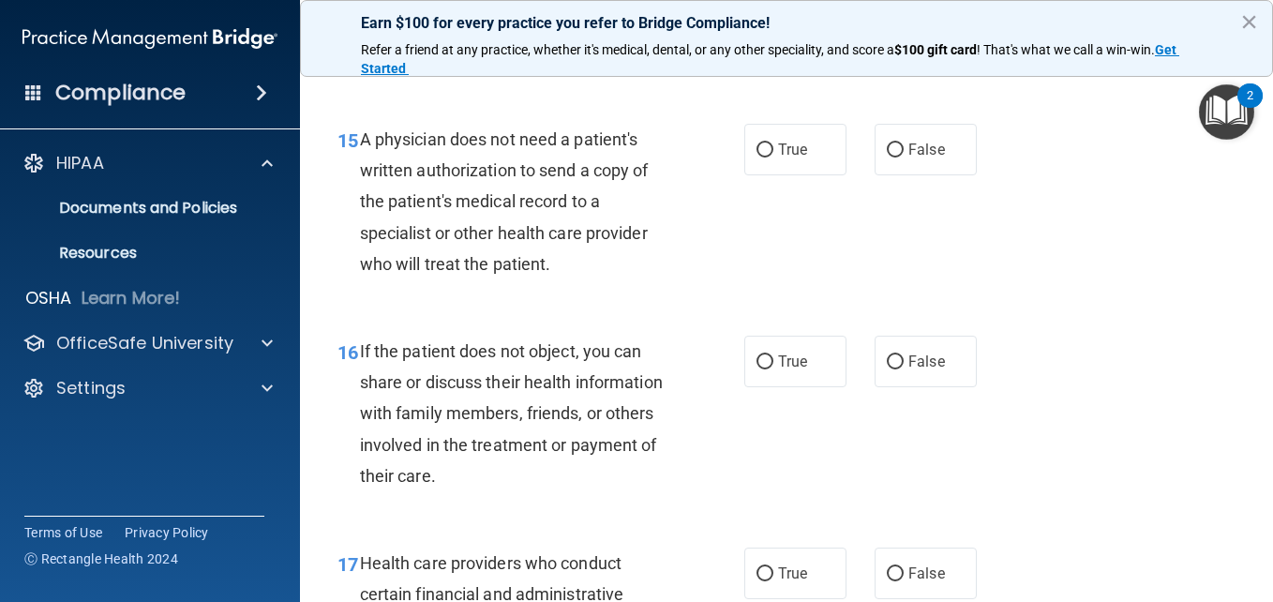
scroll to position [2598, 0]
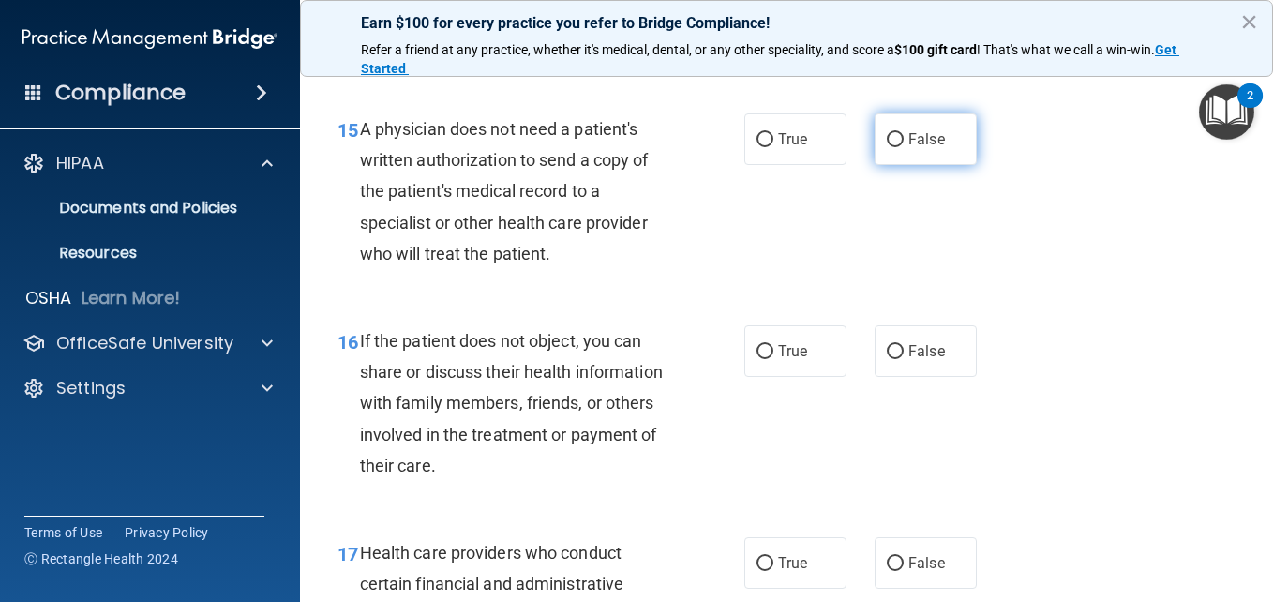
click at [887, 147] on input "False" at bounding box center [895, 140] width 17 height 14
radio input "true"
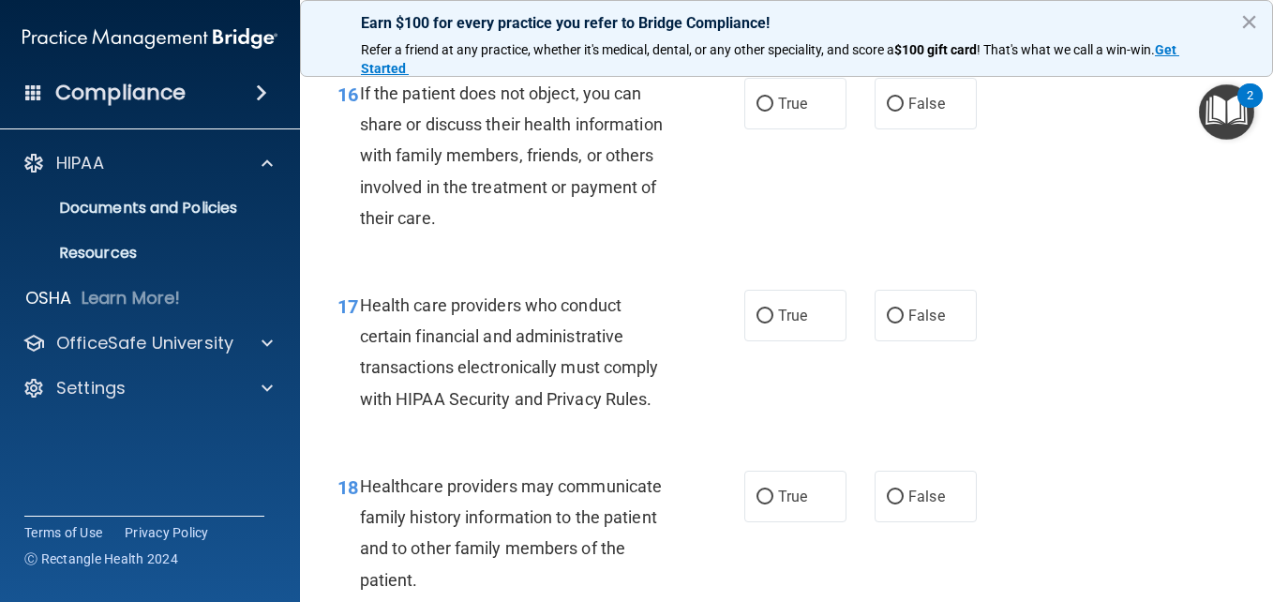
scroll to position [2877, 0]
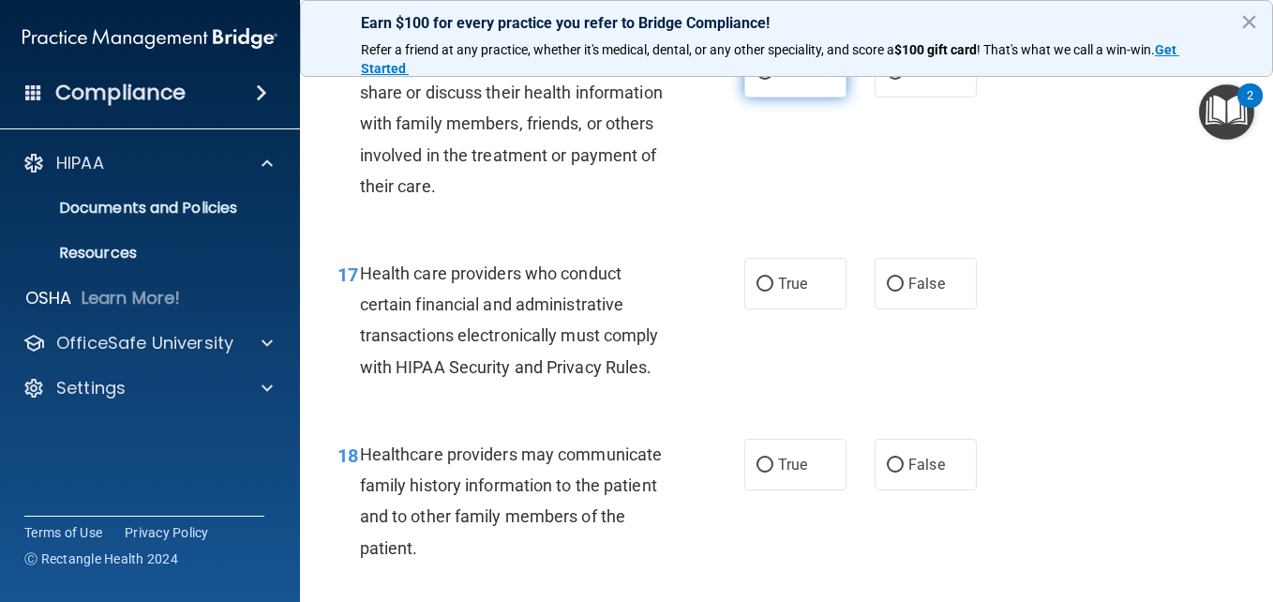
click at [759, 80] on input "True" at bounding box center [765, 73] width 17 height 14
radio input "true"
click at [760, 292] on input "True" at bounding box center [765, 284] width 17 height 14
radio input "true"
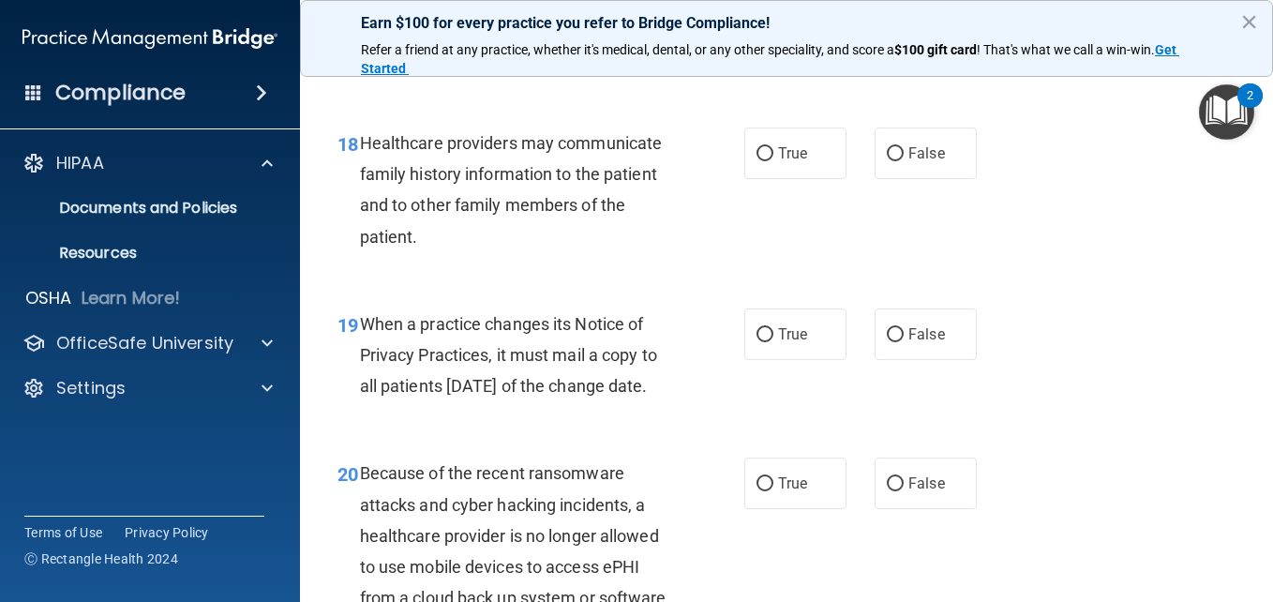
scroll to position [3199, 0]
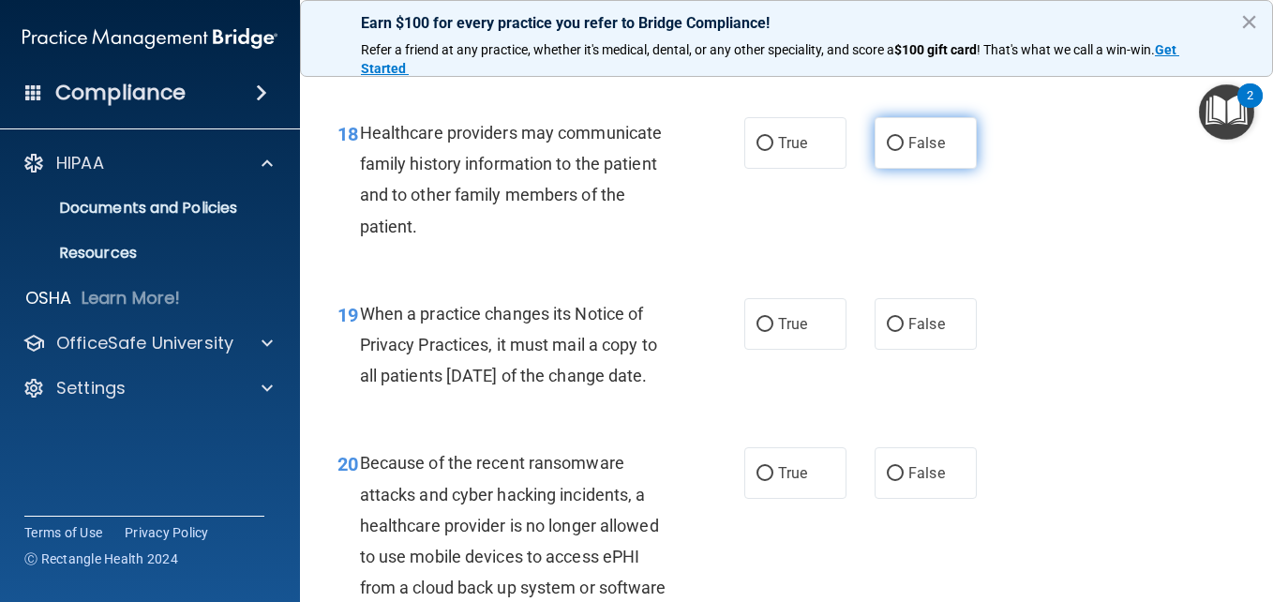
click at [887, 151] on input "False" at bounding box center [895, 144] width 17 height 14
radio input "true"
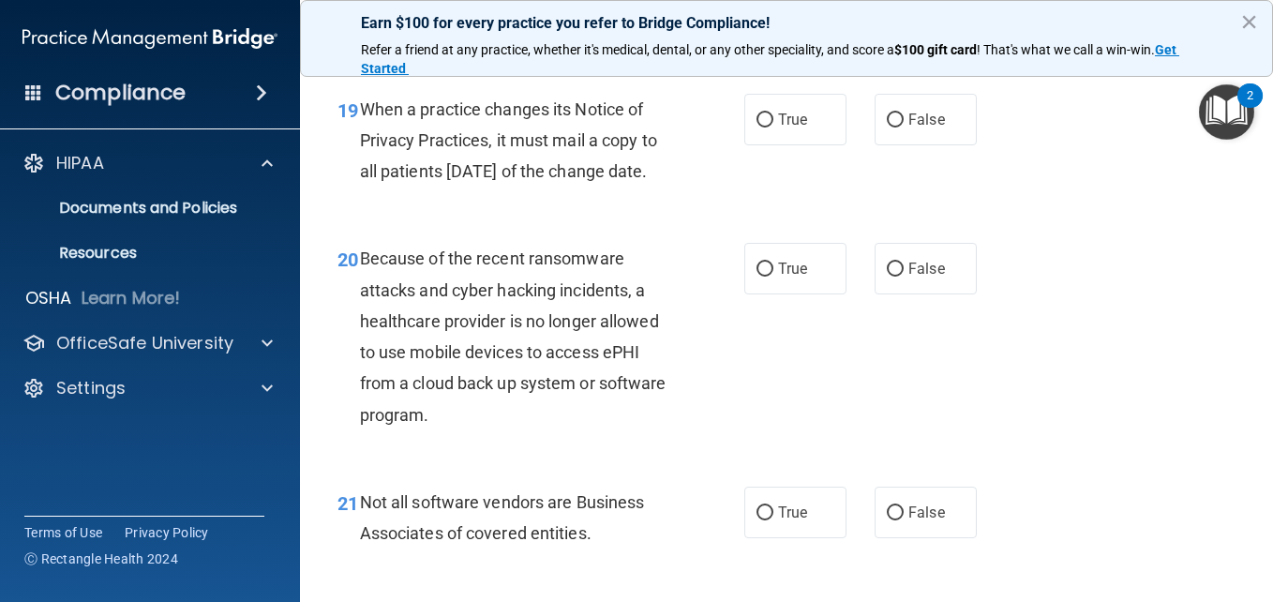
scroll to position [3413, 0]
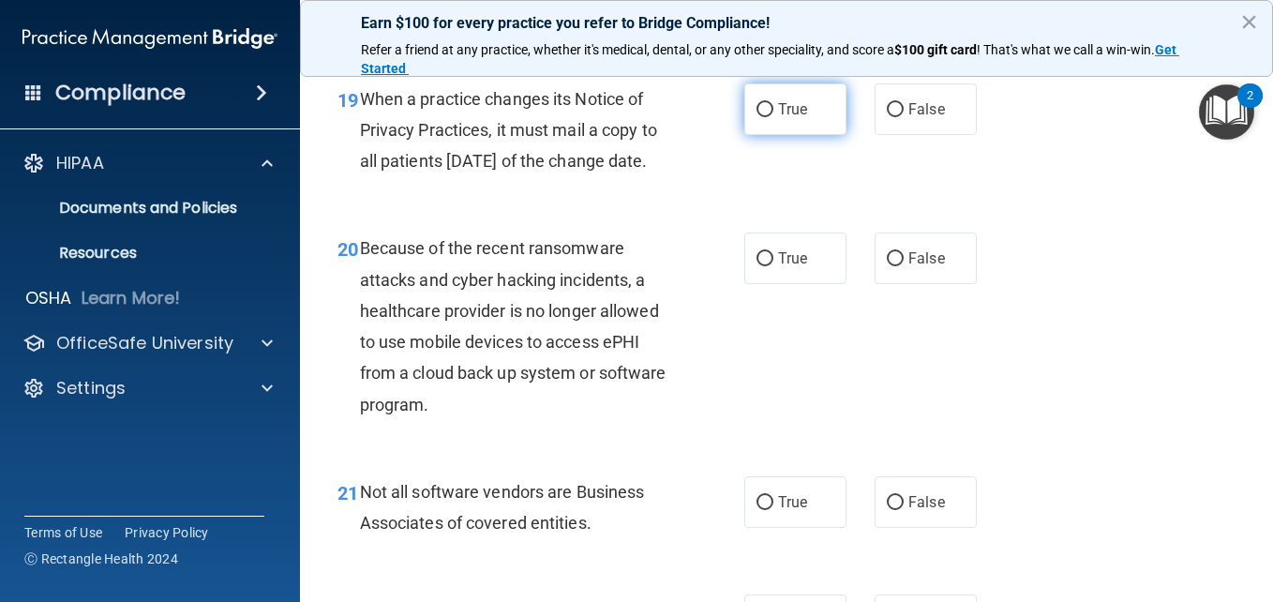
click at [757, 117] on input "True" at bounding box center [765, 110] width 17 height 14
radio input "true"
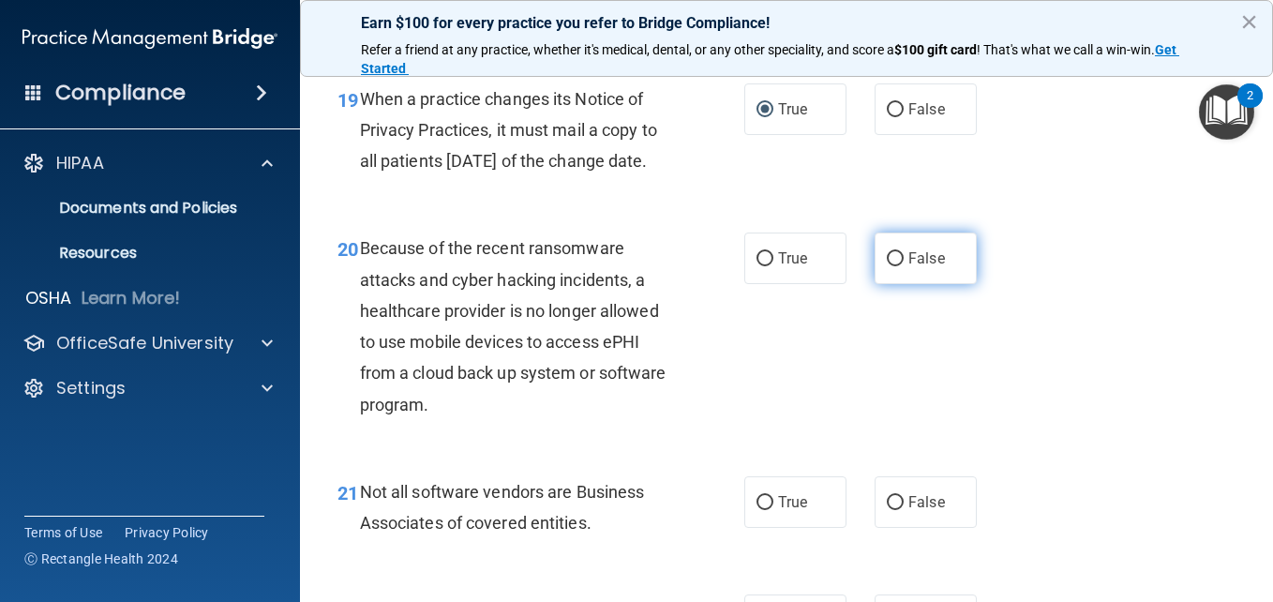
click at [887, 266] on input "False" at bounding box center [895, 259] width 17 height 14
radio input "true"
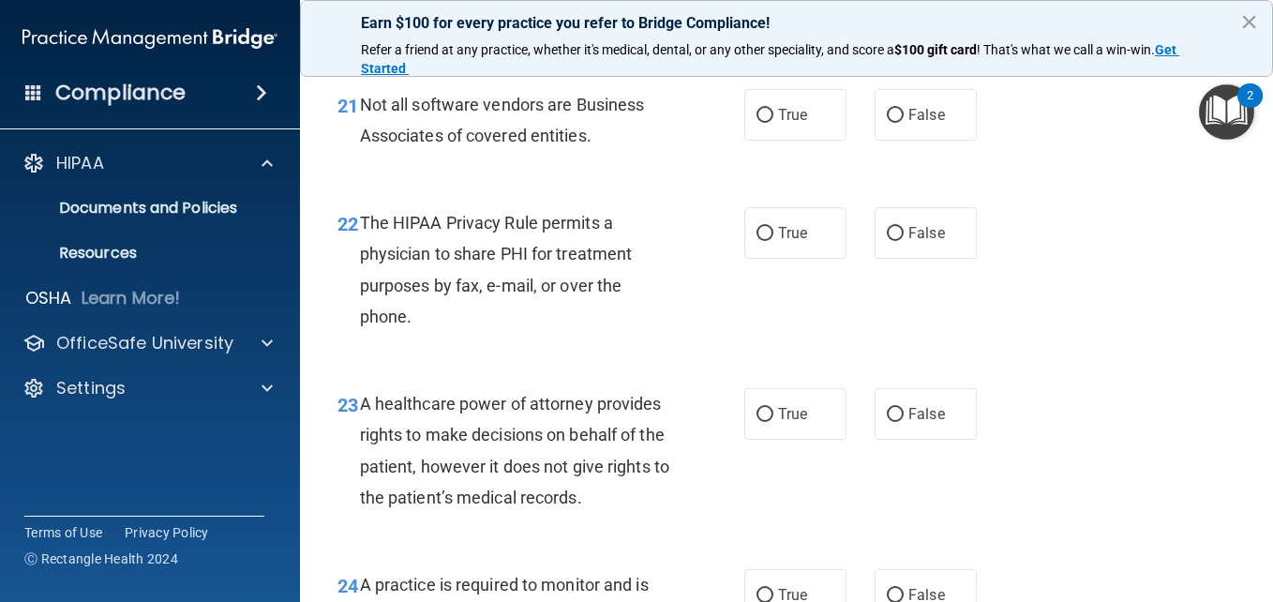
scroll to position [3832, 0]
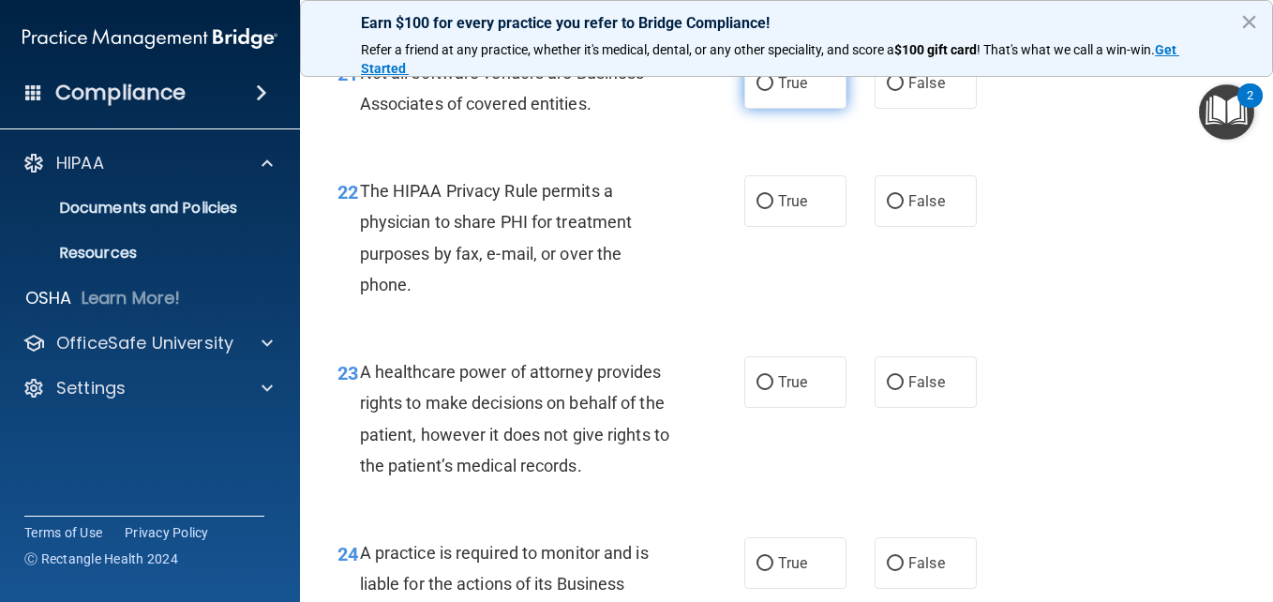
click at [766, 91] on input "True" at bounding box center [765, 84] width 17 height 14
radio input "true"
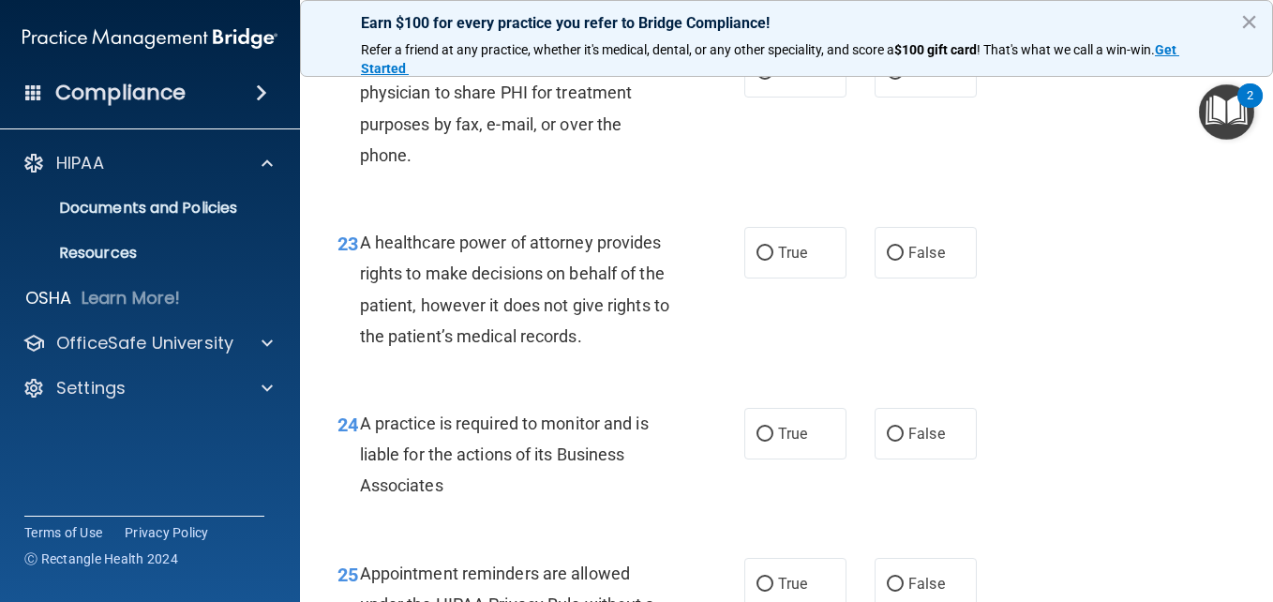
scroll to position [3982, 0]
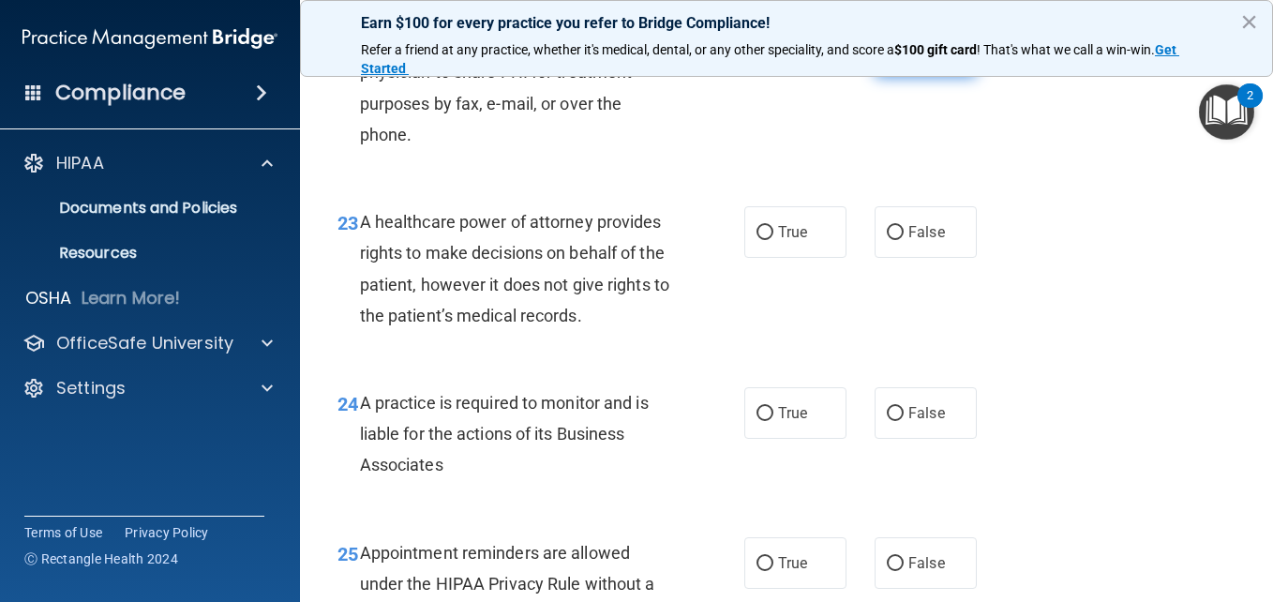
click at [888, 59] on input "False" at bounding box center [895, 52] width 17 height 14
radio input "true"
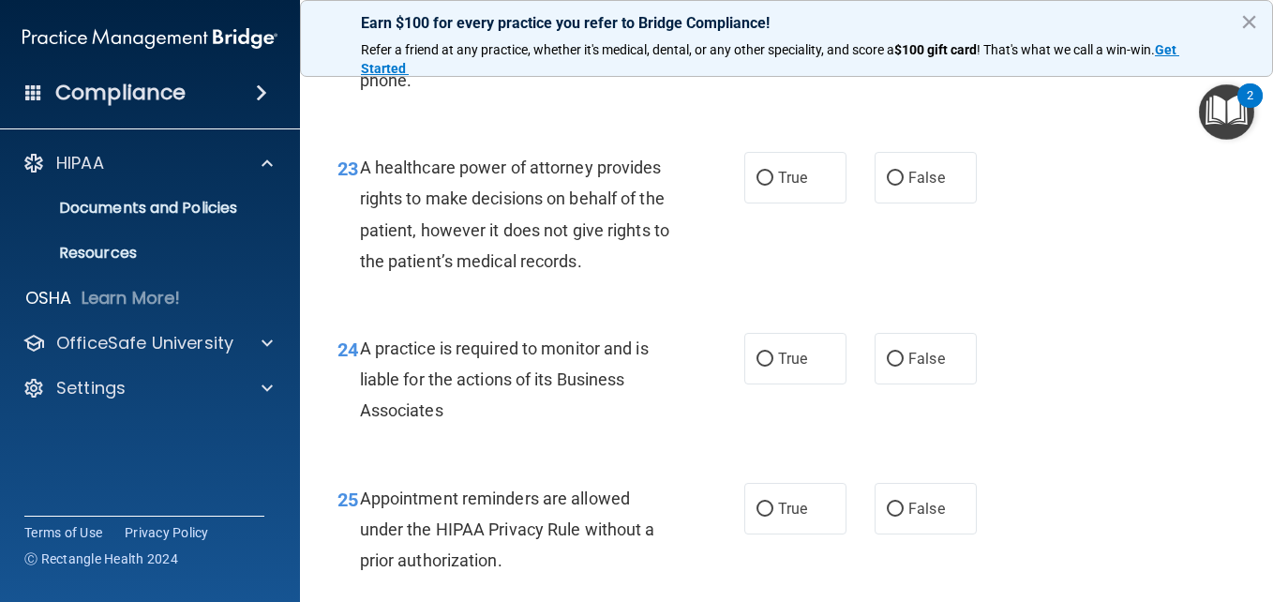
scroll to position [4004, 0]
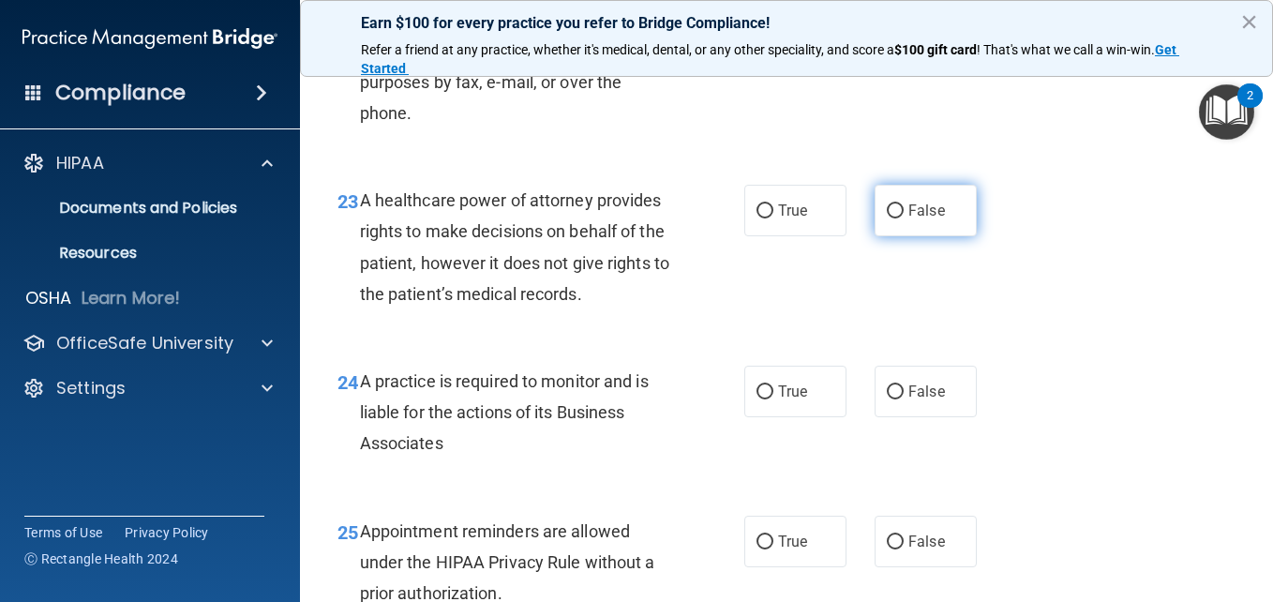
click at [890, 218] on input "False" at bounding box center [895, 211] width 17 height 14
radio input "true"
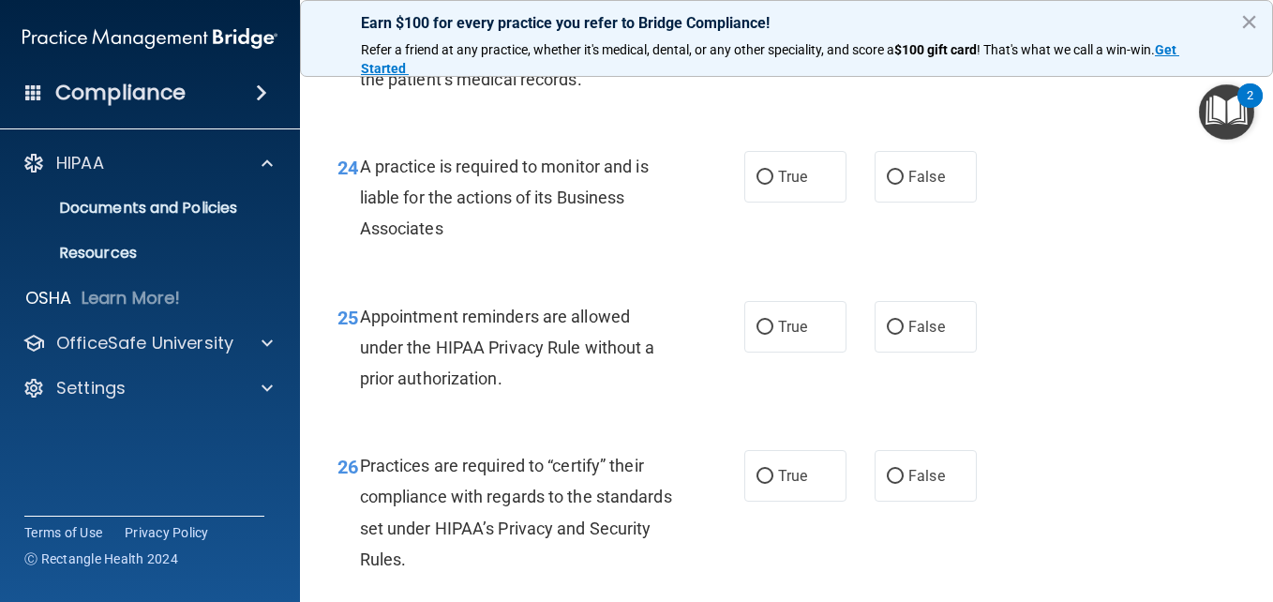
scroll to position [4230, 0]
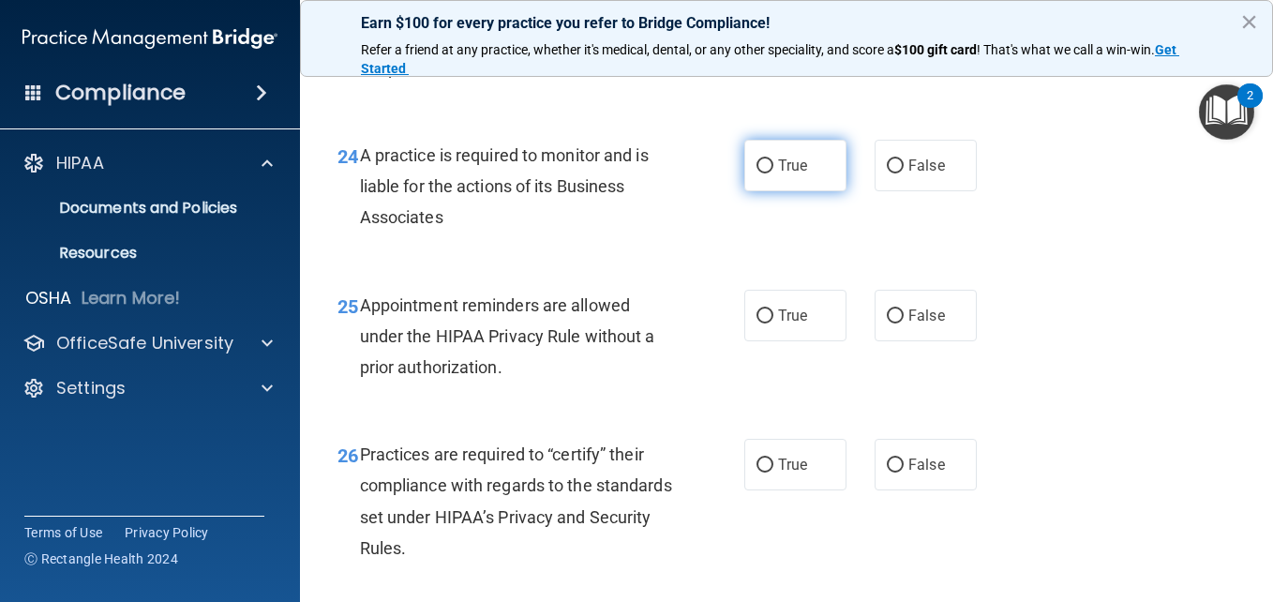
click at [766, 173] on input "True" at bounding box center [765, 166] width 17 height 14
radio input "true"
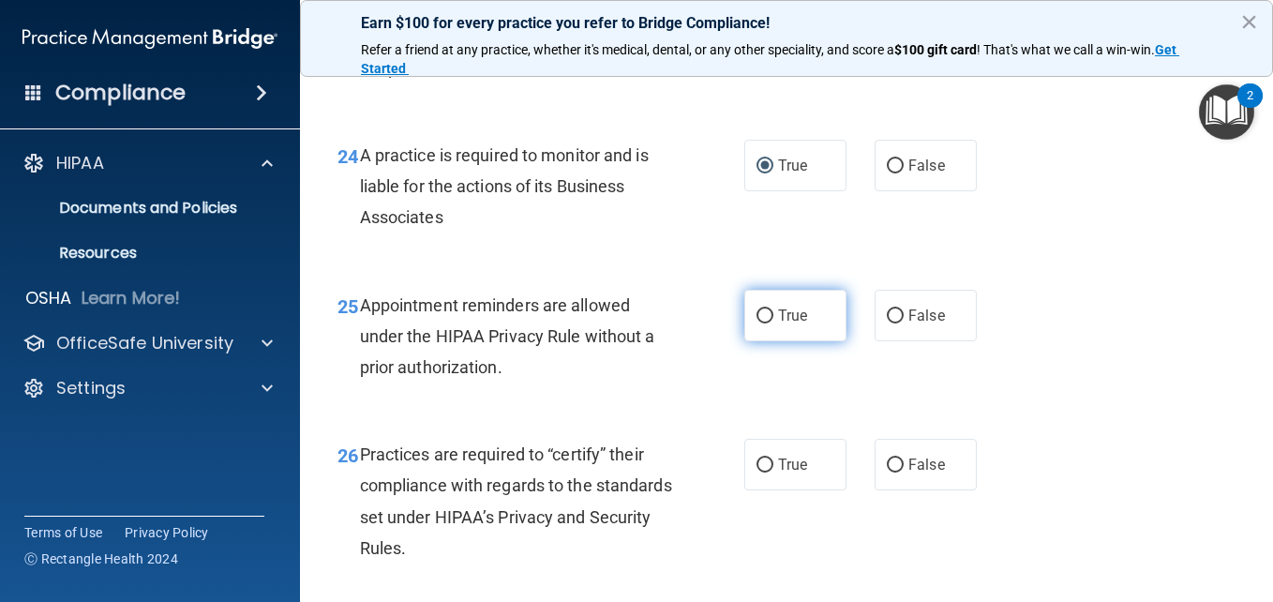
click at [763, 323] on input "True" at bounding box center [765, 316] width 17 height 14
radio input "true"
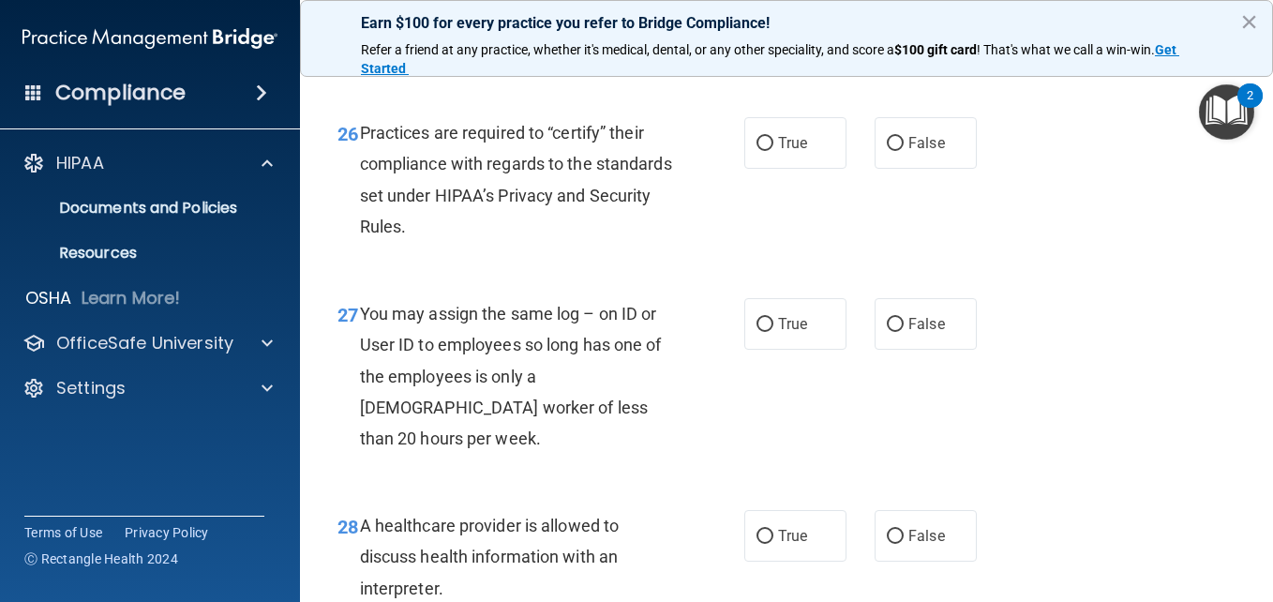
scroll to position [4573, 0]
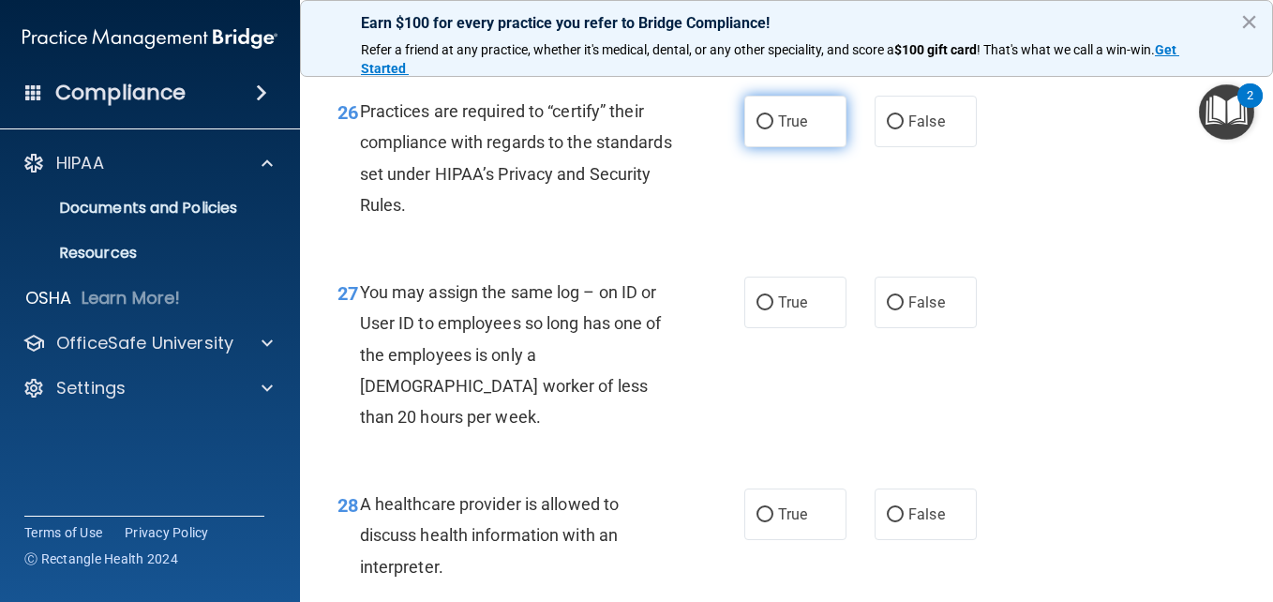
click at [766, 129] on input "True" at bounding box center [765, 122] width 17 height 14
radio input "true"
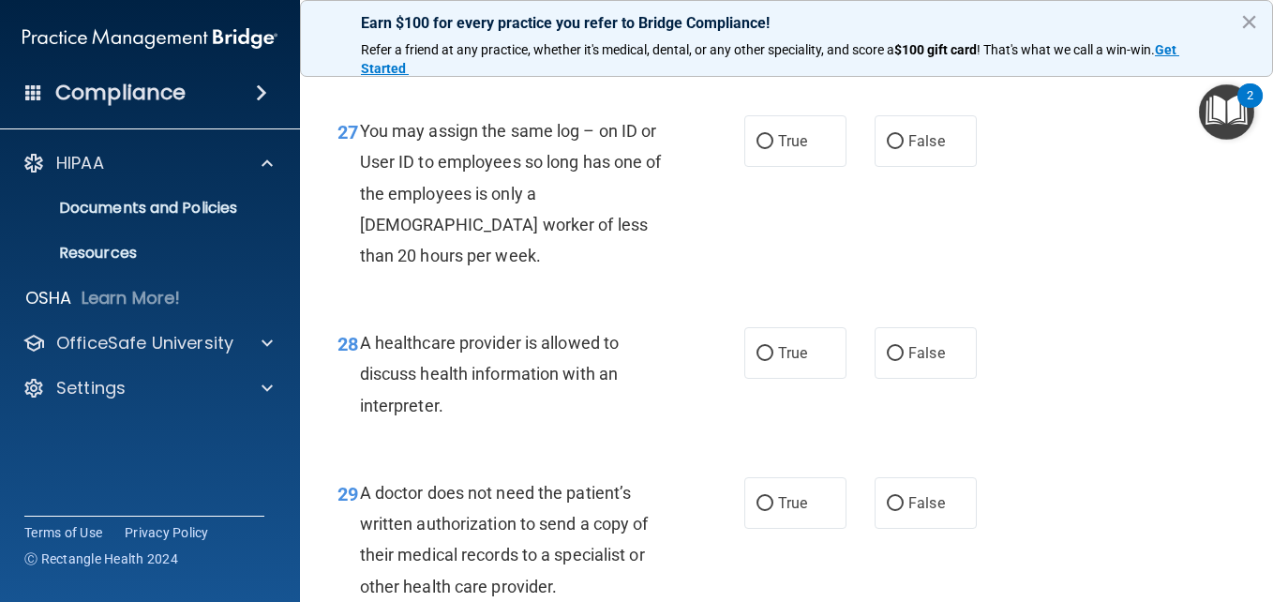
scroll to position [4744, 0]
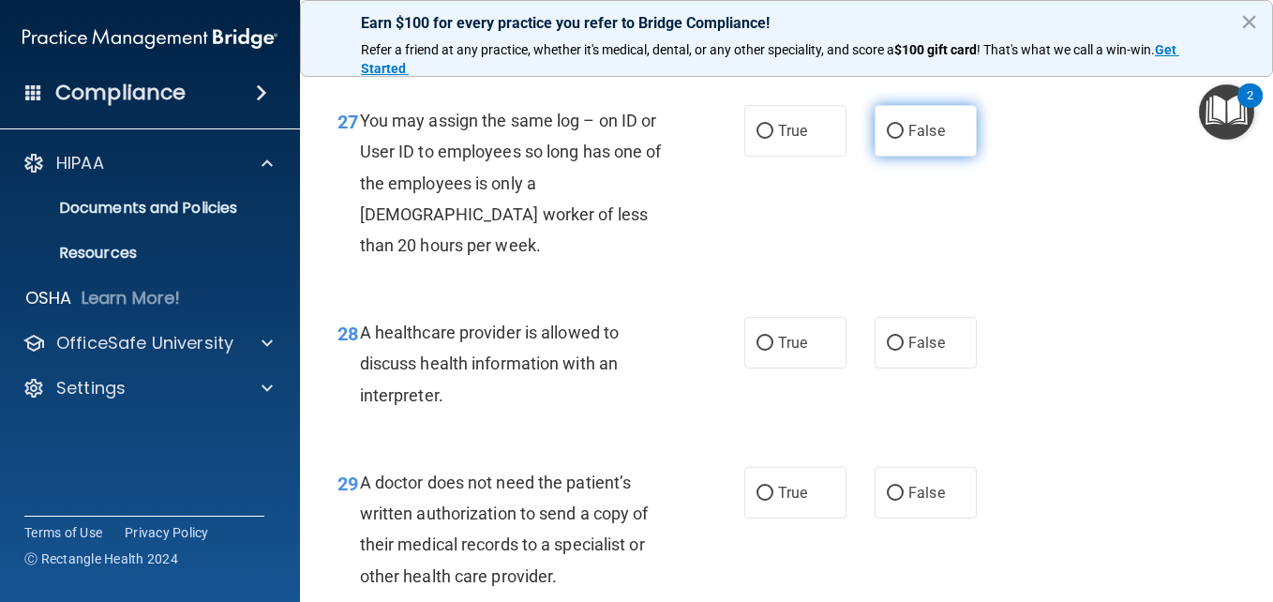
click at [892, 139] on input "False" at bounding box center [895, 132] width 17 height 14
radio input "true"
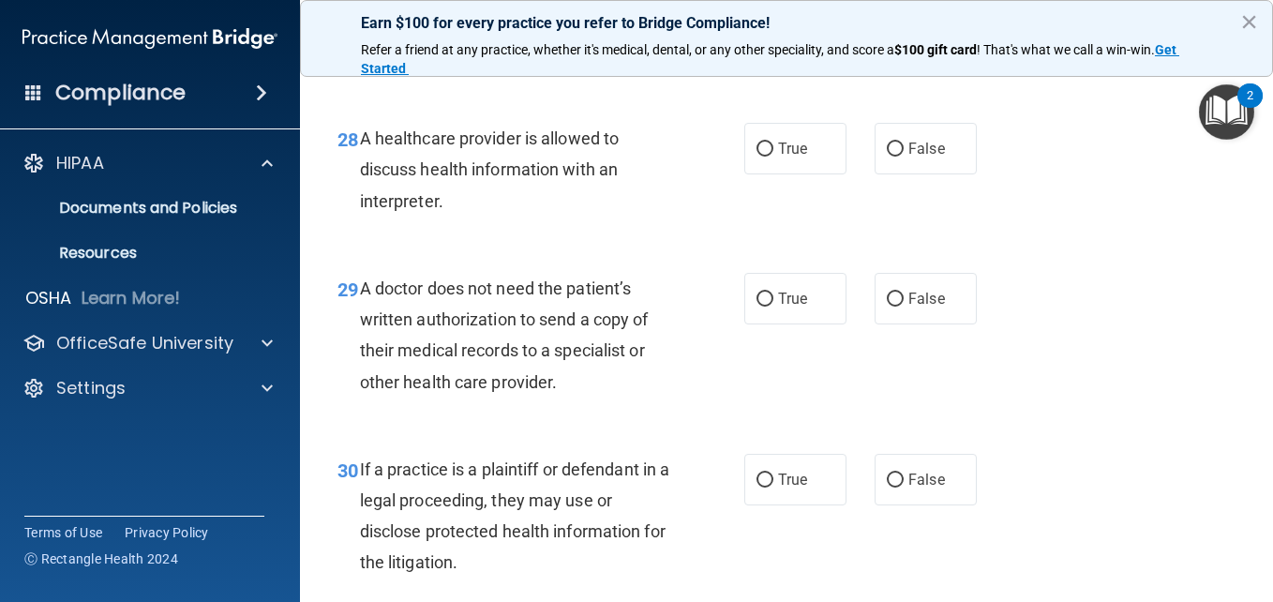
scroll to position [4970, 0]
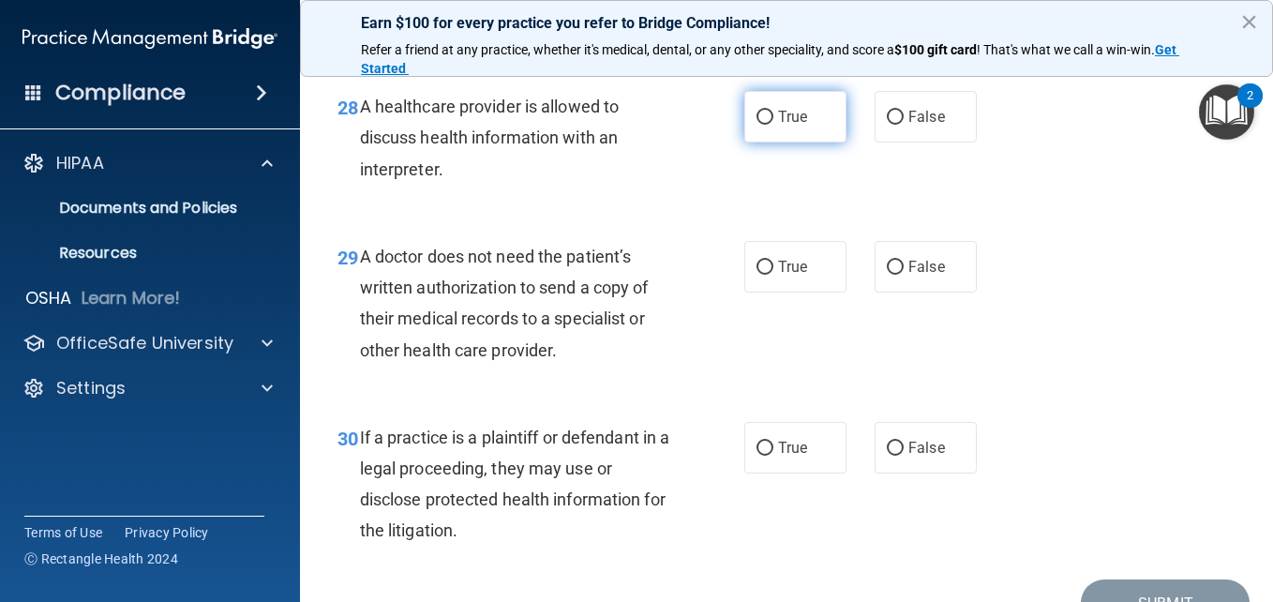
click at [757, 125] on input "True" at bounding box center [765, 118] width 17 height 14
radio input "true"
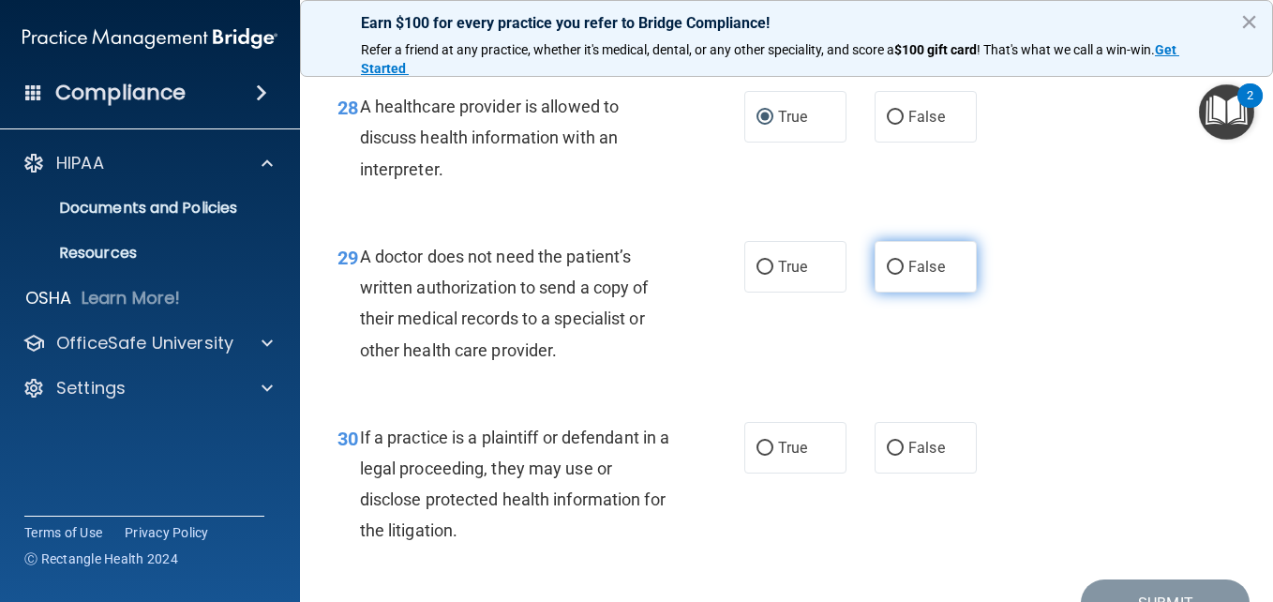
click at [891, 275] on input "False" at bounding box center [895, 268] width 17 height 14
radio input "true"
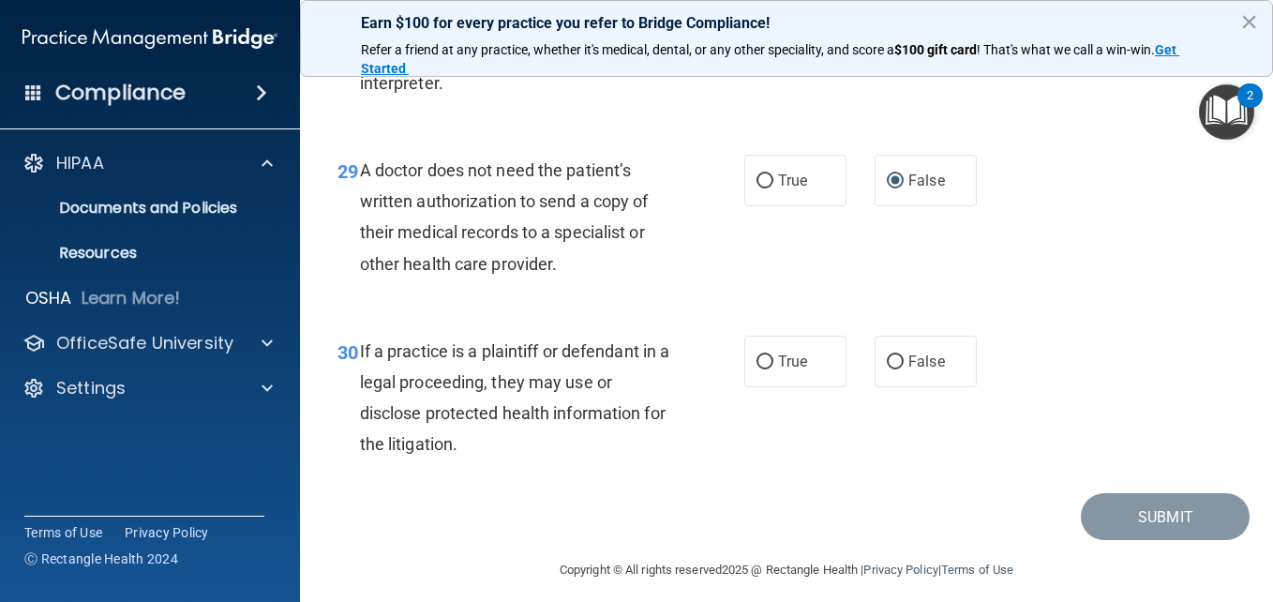
scroll to position [5164, 0]
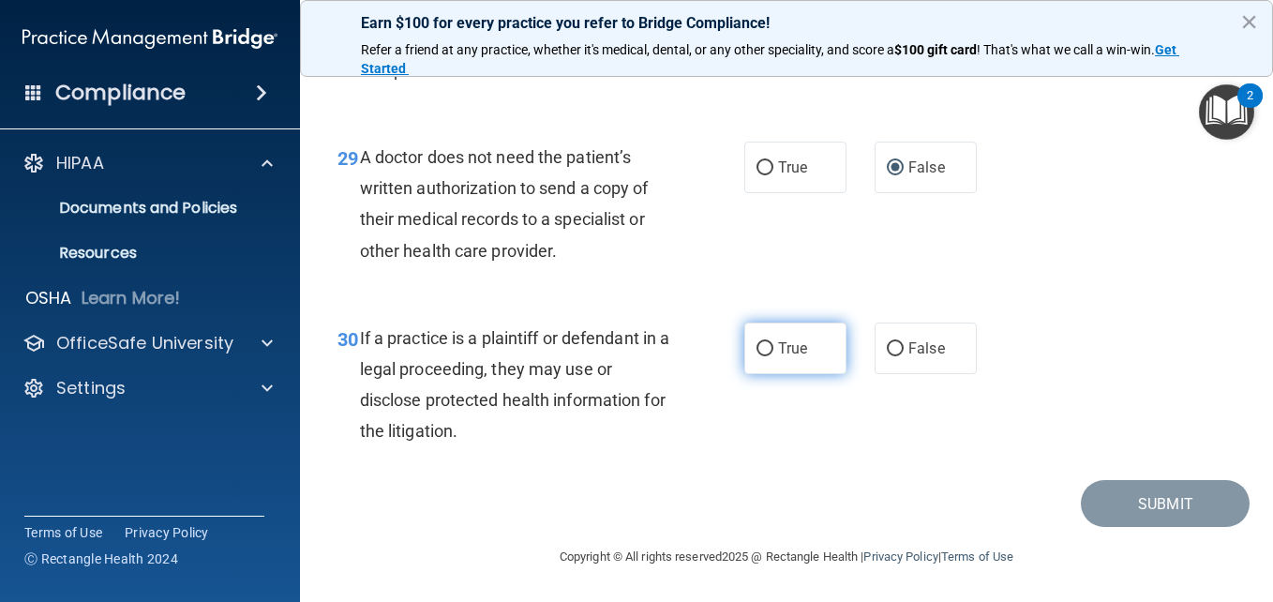
click at [758, 352] on input "True" at bounding box center [765, 349] width 17 height 14
radio input "true"
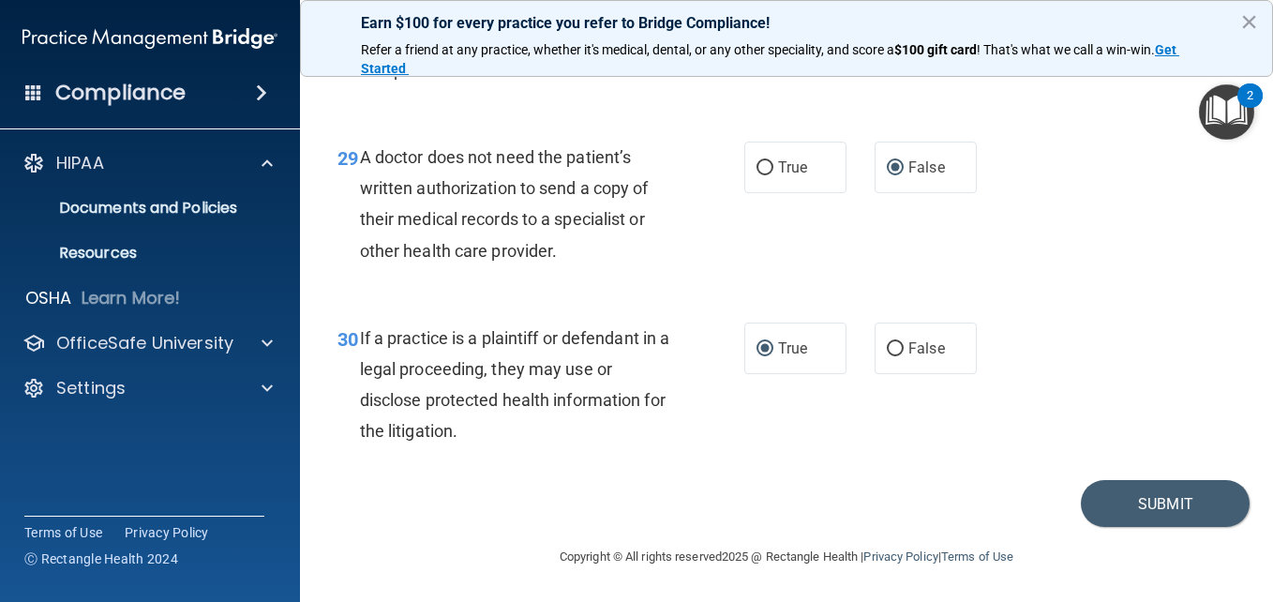
click at [1127, 532] on footer "Copyright © All rights reserved 2025 @ Rectangle Health | Privacy Policy | Term…" at bounding box center [786, 555] width 898 height 56
click at [1128, 511] on button "Submit" at bounding box center [1165, 504] width 169 height 48
click at [1246, 25] on button "×" at bounding box center [1249, 22] width 18 height 30
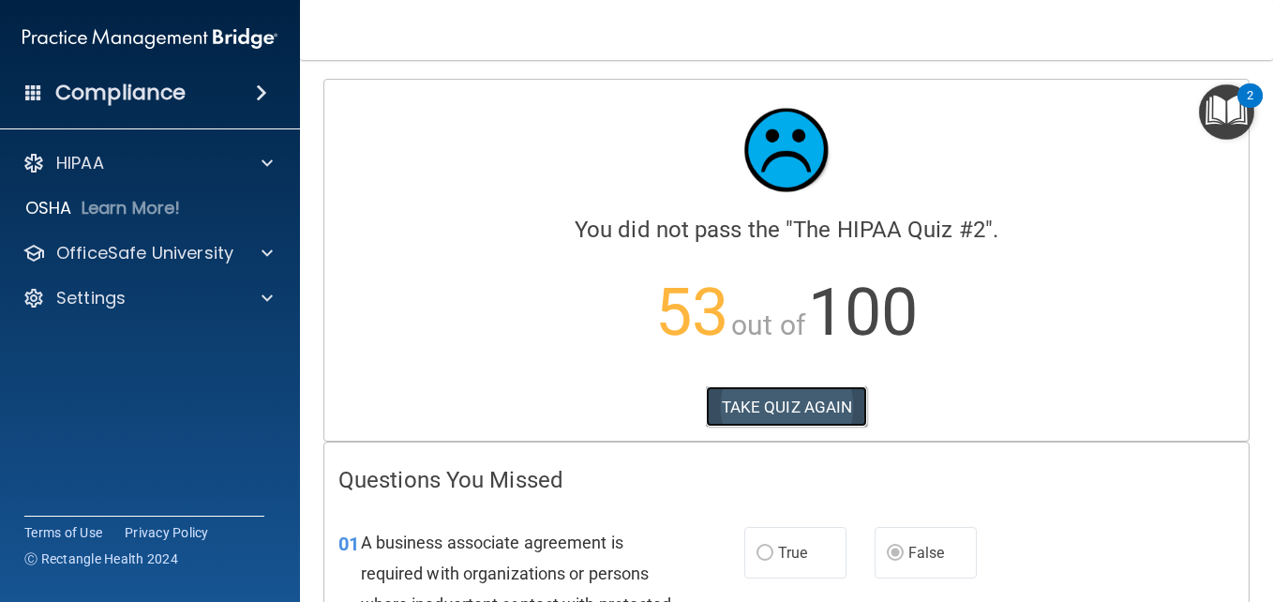
click at [790, 397] on button "TAKE QUIZ AGAIN" at bounding box center [787, 406] width 162 height 41
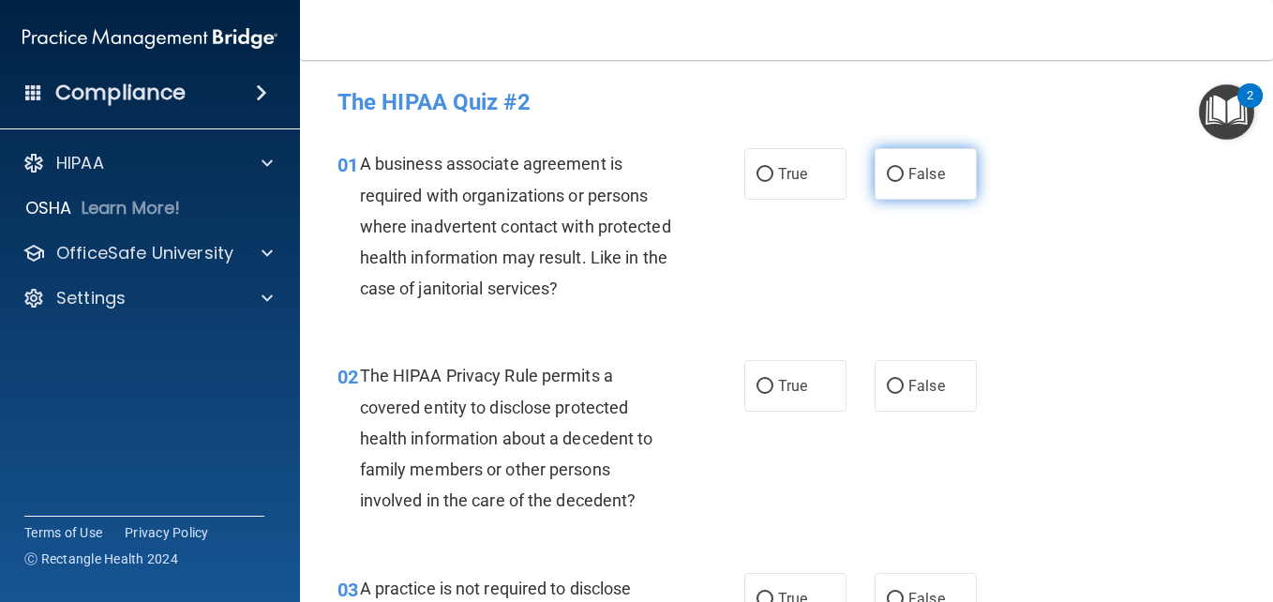
click at [887, 179] on input "False" at bounding box center [895, 175] width 17 height 14
radio input "true"
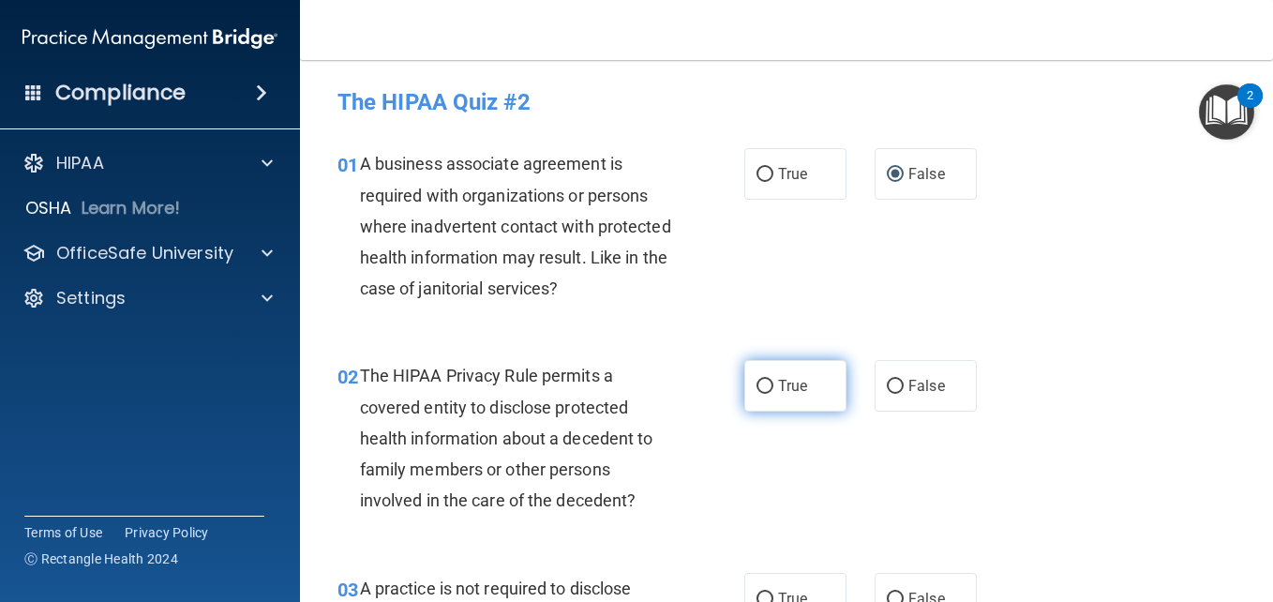
click at [748, 395] on label "True" at bounding box center [795, 386] width 102 height 52
click at [757, 394] on input "True" at bounding box center [765, 387] width 17 height 14
radio input "true"
drag, startPoint x: 1266, startPoint y: 107, endPoint x: 1272, endPoint y: 174, distance: 67.8
click at [1272, 174] on body "Compliance HIPAA Documents and Policies Report an Incident Business Associates …" at bounding box center [636, 301] width 1273 height 602
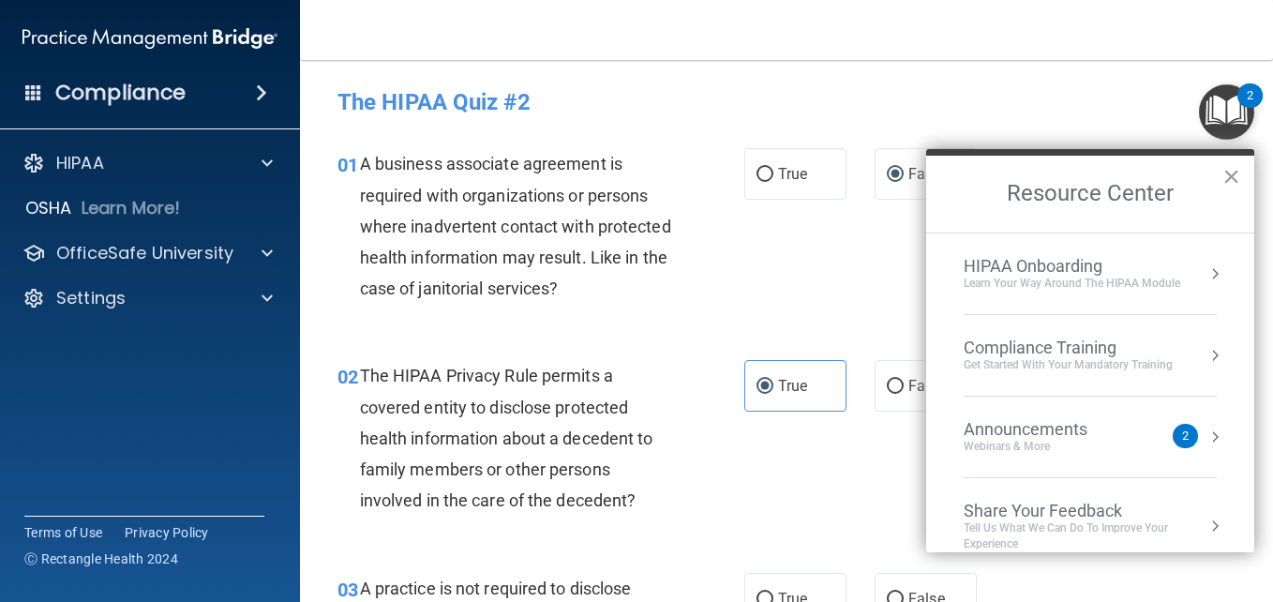
drag, startPoint x: 1267, startPoint y: 101, endPoint x: 1267, endPoint y: 112, distance: 10.3
click at [1267, 112] on body "Compliance HIPAA Documents and Policies Report an Incident Business Associates …" at bounding box center [636, 301] width 1273 height 602
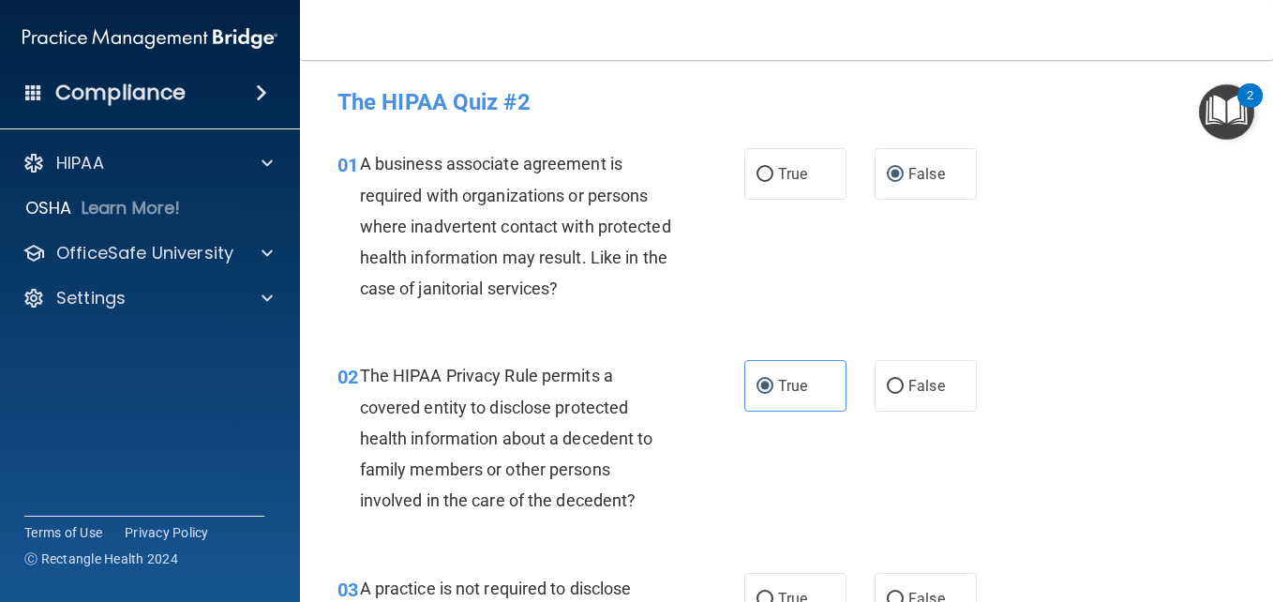
click at [1093, 436] on div "02 The HIPAA Privacy Rule permits a covered entity to disclose protected health…" at bounding box center [786, 443] width 926 height 212
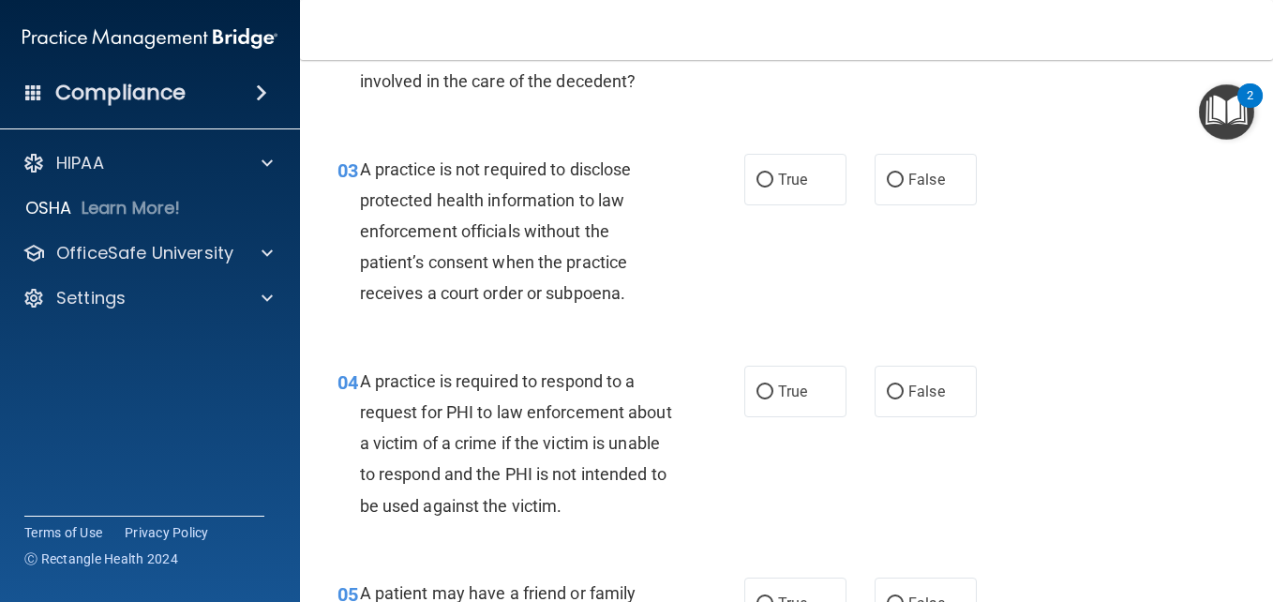
scroll to position [440, 0]
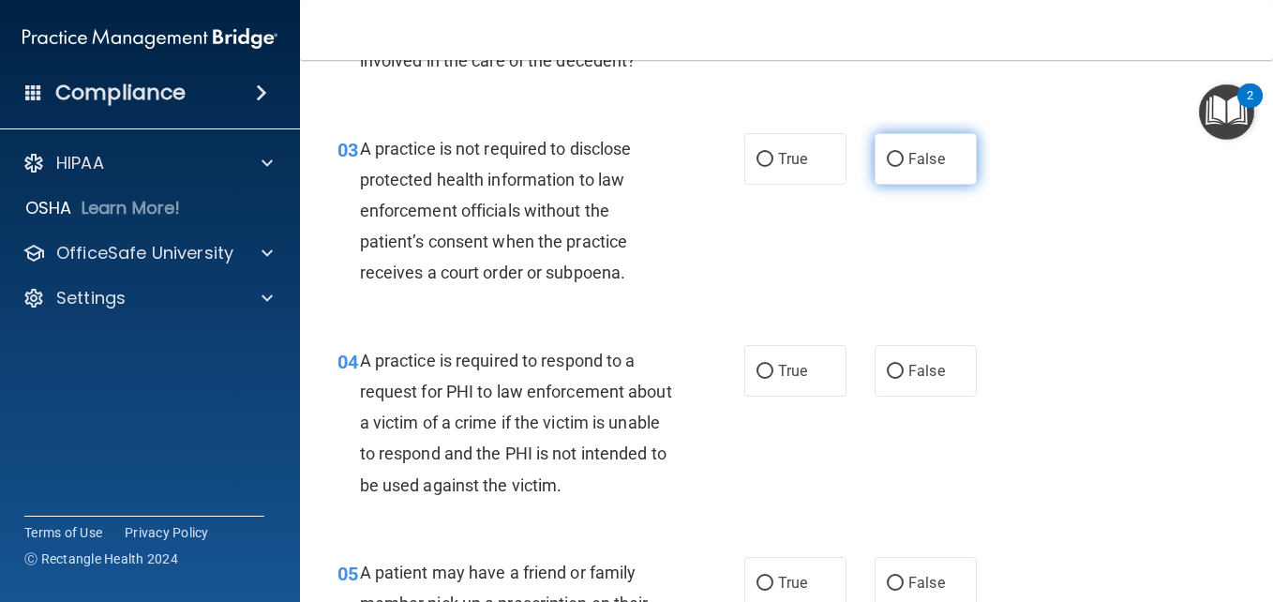
click at [889, 163] on input "False" at bounding box center [895, 160] width 17 height 14
radio input "true"
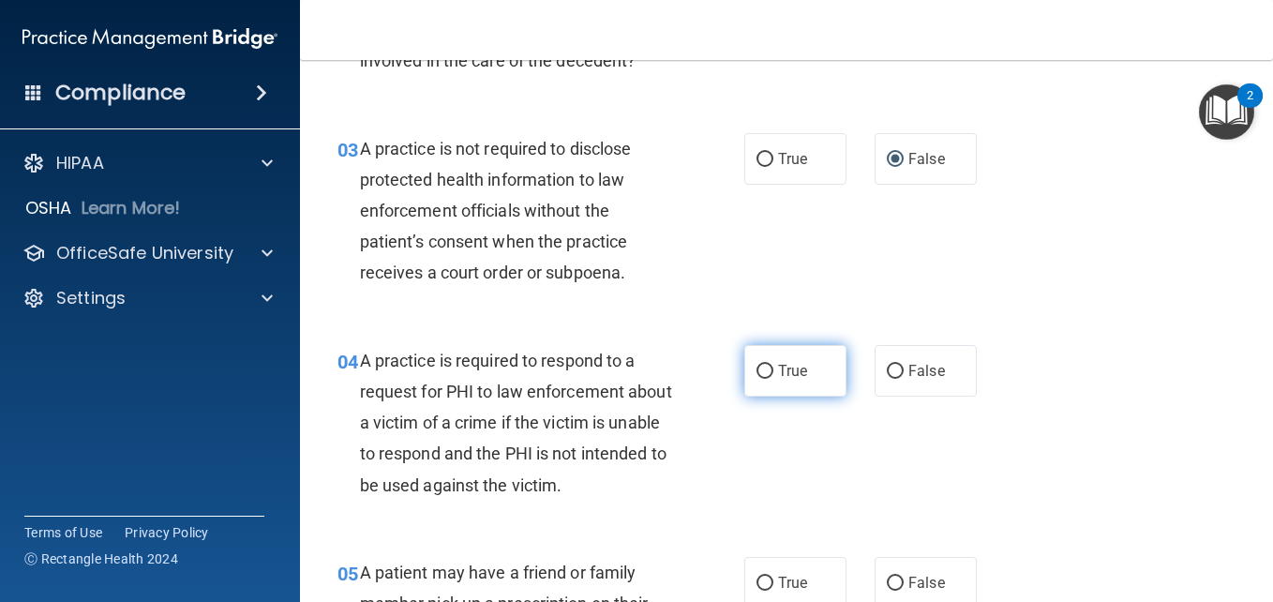
click at [757, 371] on input "True" at bounding box center [765, 372] width 17 height 14
radio input "true"
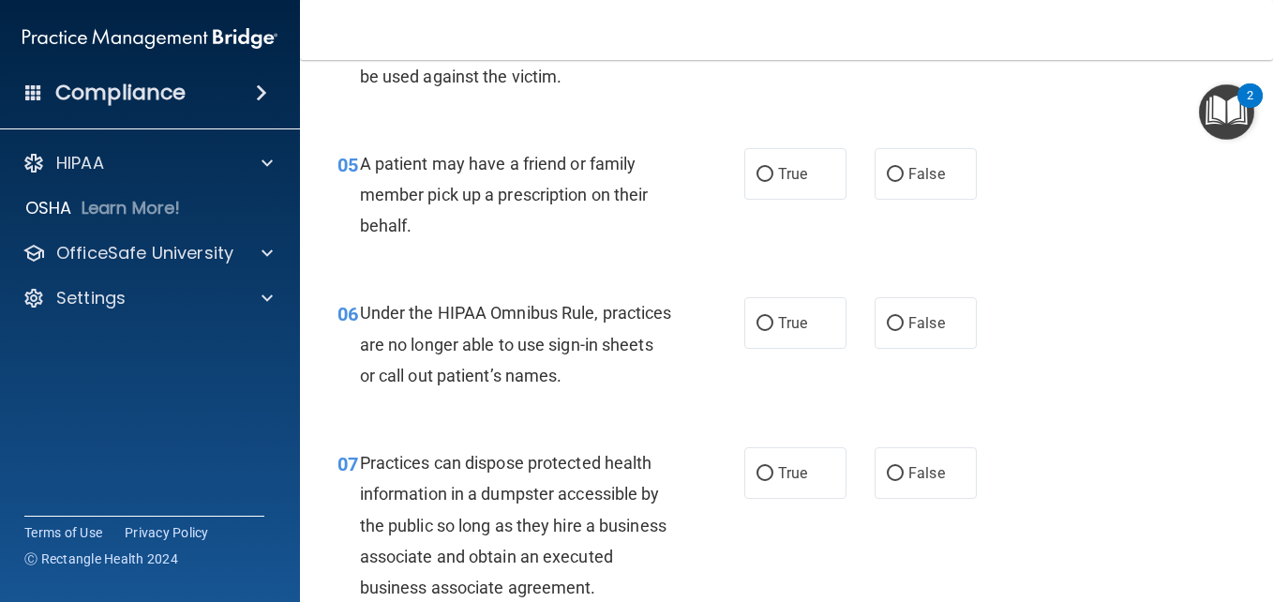
scroll to position [859, 0]
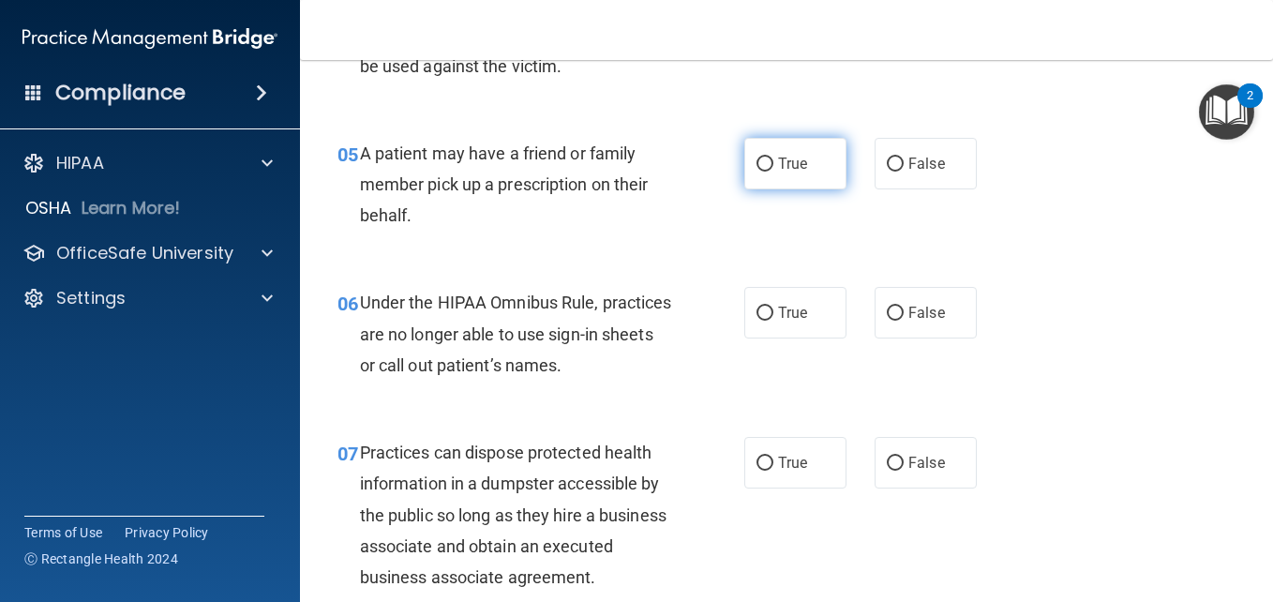
click at [762, 163] on input "True" at bounding box center [765, 164] width 17 height 14
radio input "true"
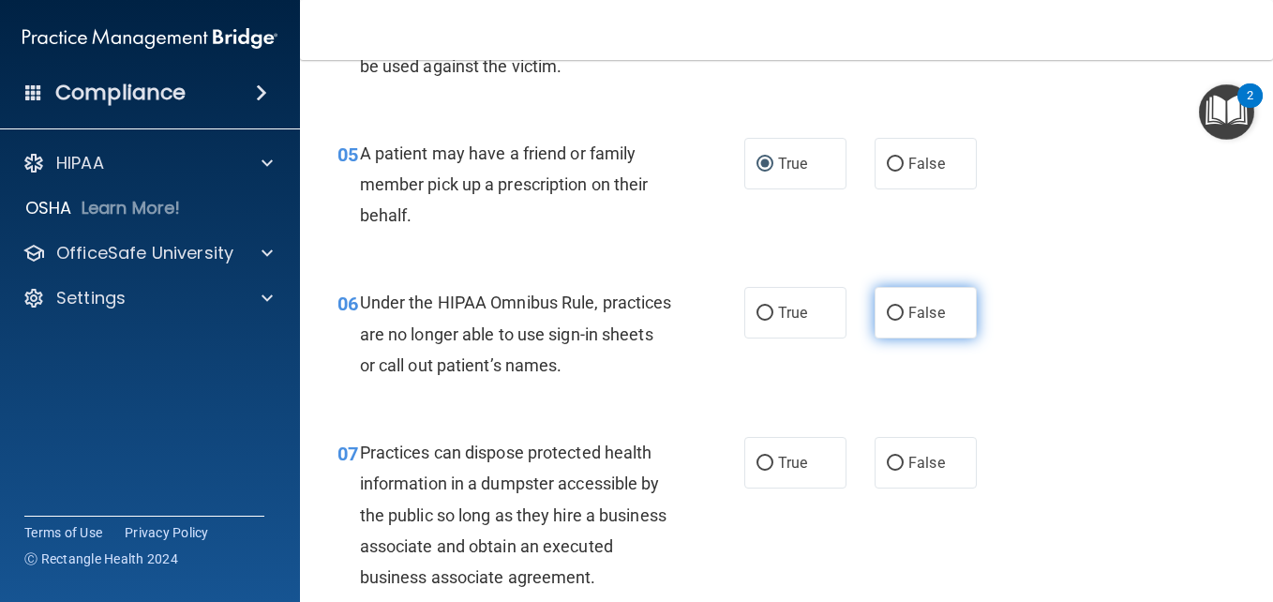
click at [888, 318] on input "False" at bounding box center [895, 314] width 17 height 14
radio input "true"
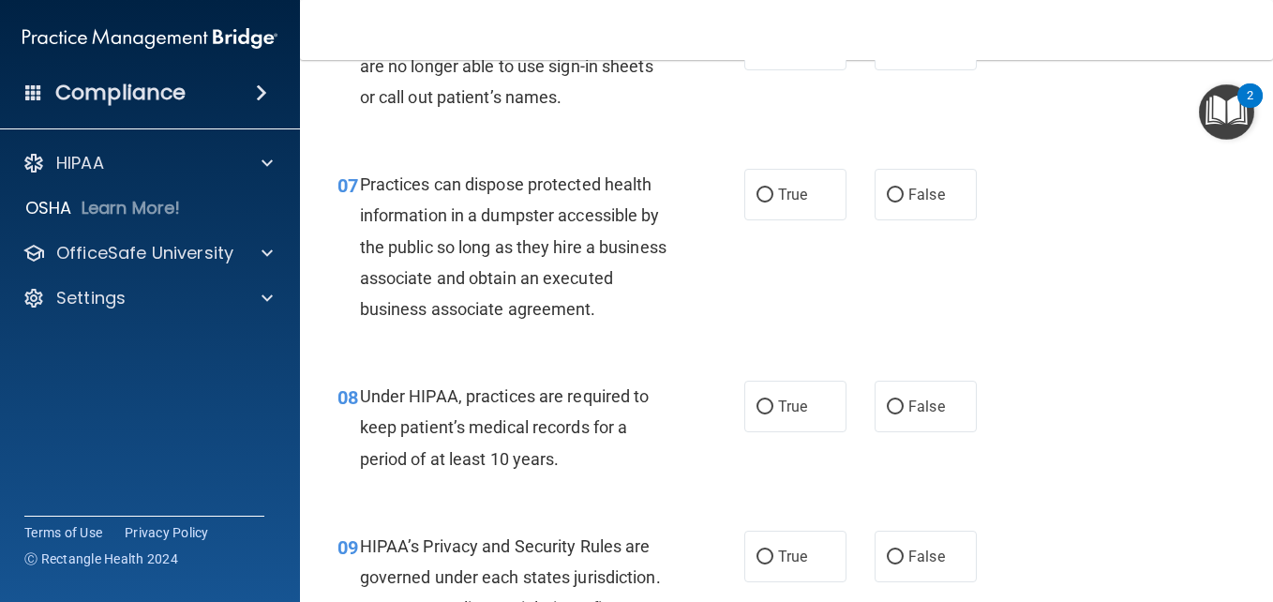
scroll to position [1138, 0]
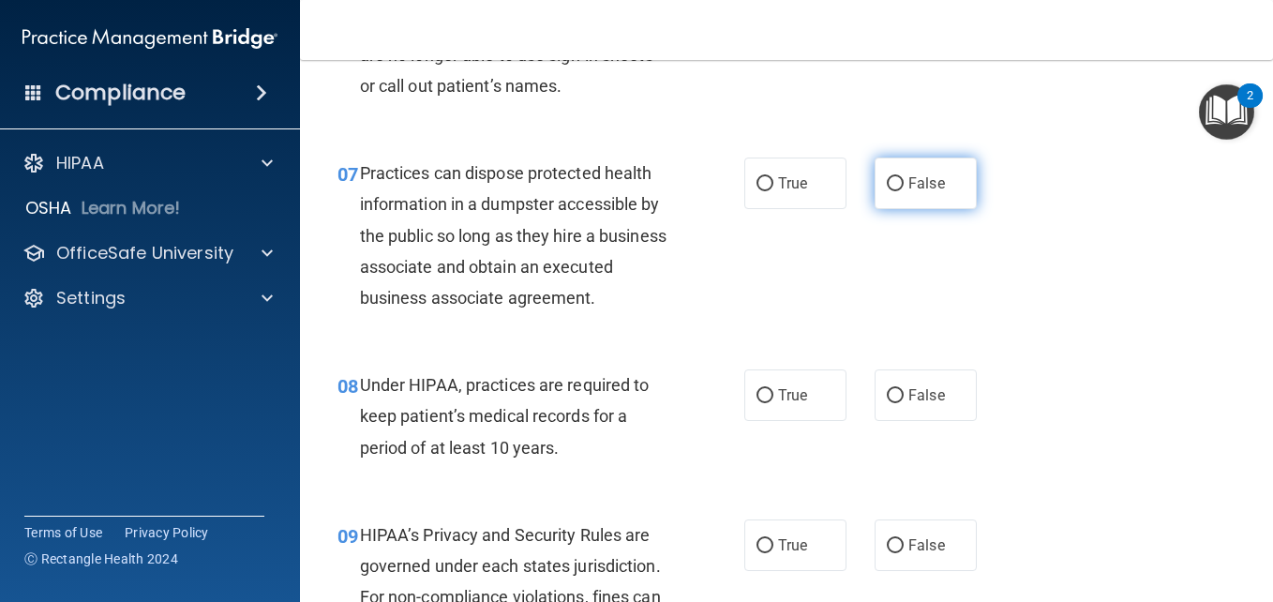
click at [887, 183] on input "False" at bounding box center [895, 184] width 17 height 14
radio input "true"
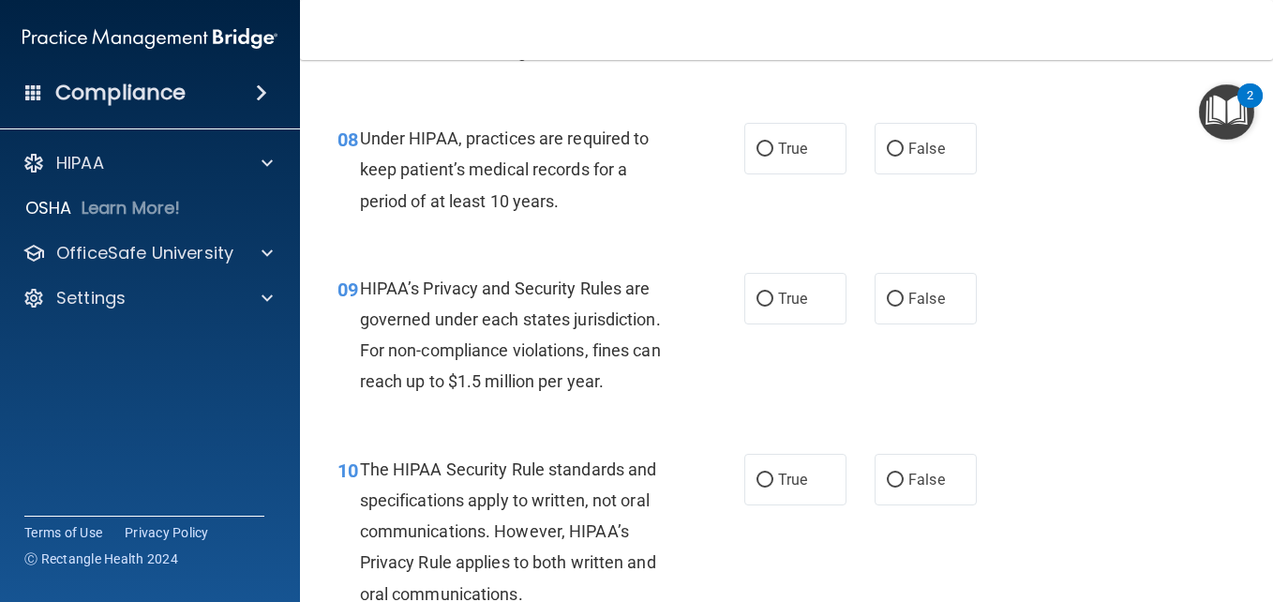
scroll to position [1396, 0]
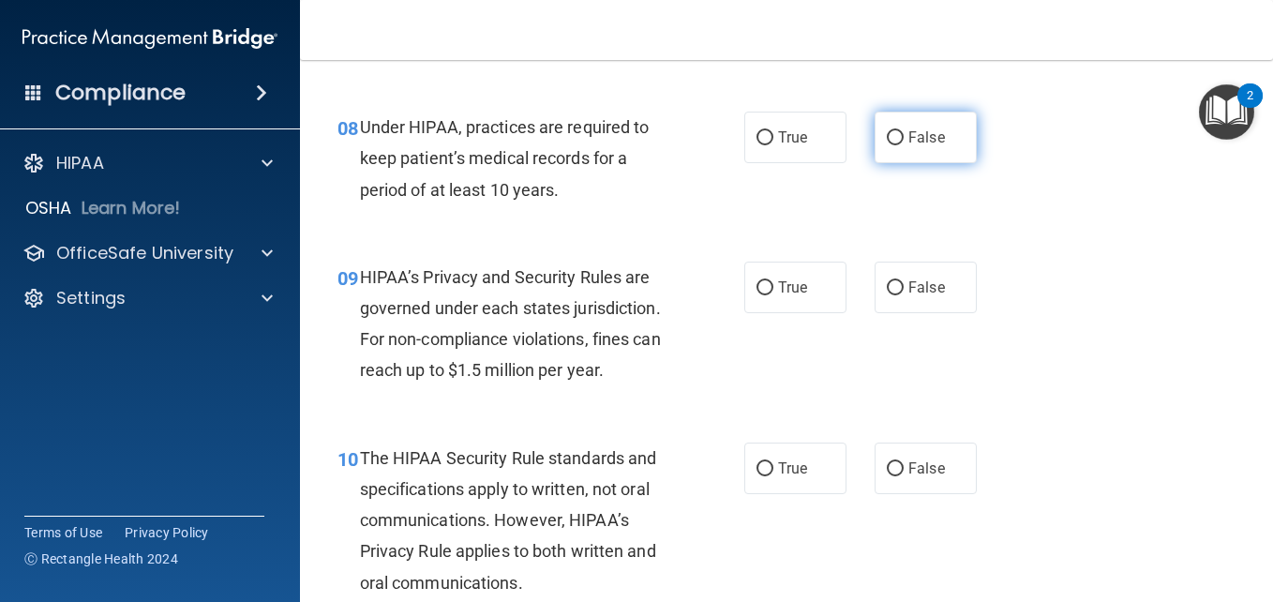
click at [887, 145] on input "False" at bounding box center [895, 138] width 17 height 14
radio input "true"
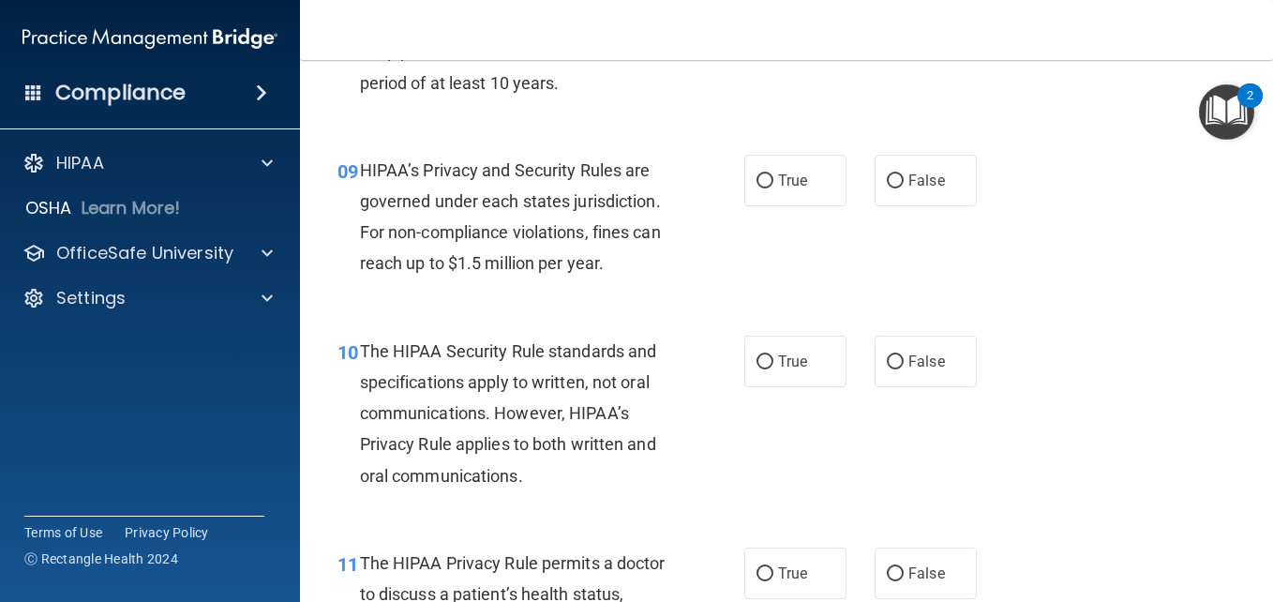
scroll to position [1546, 0]
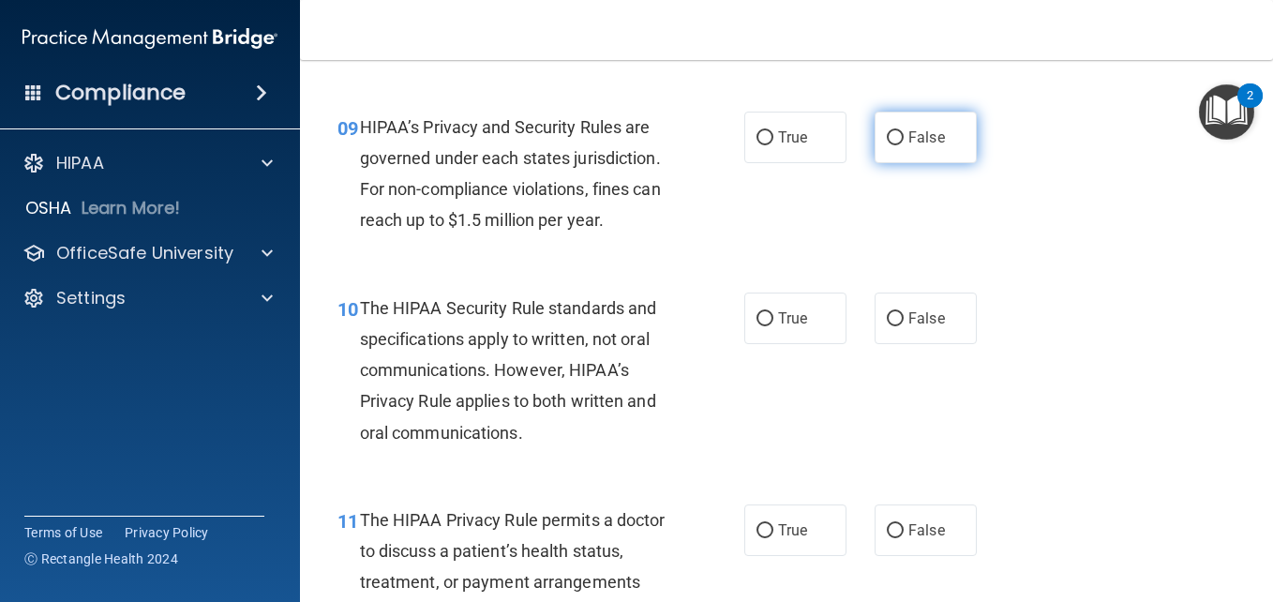
click at [887, 145] on input "False" at bounding box center [895, 138] width 17 height 14
radio input "true"
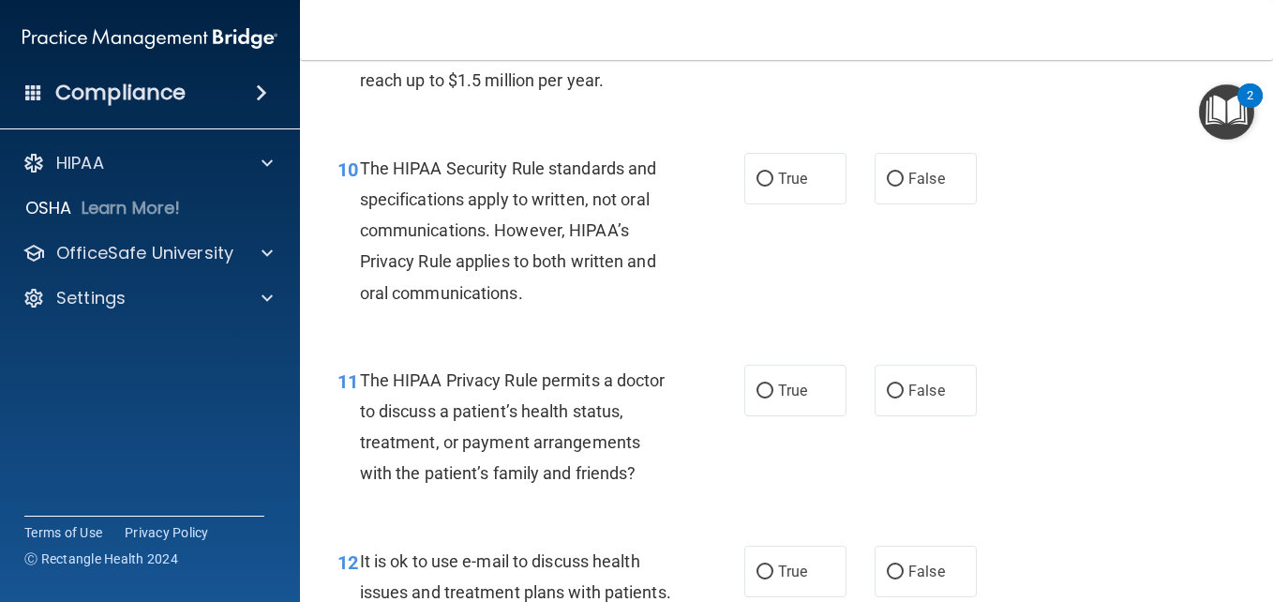
scroll to position [1729, 0]
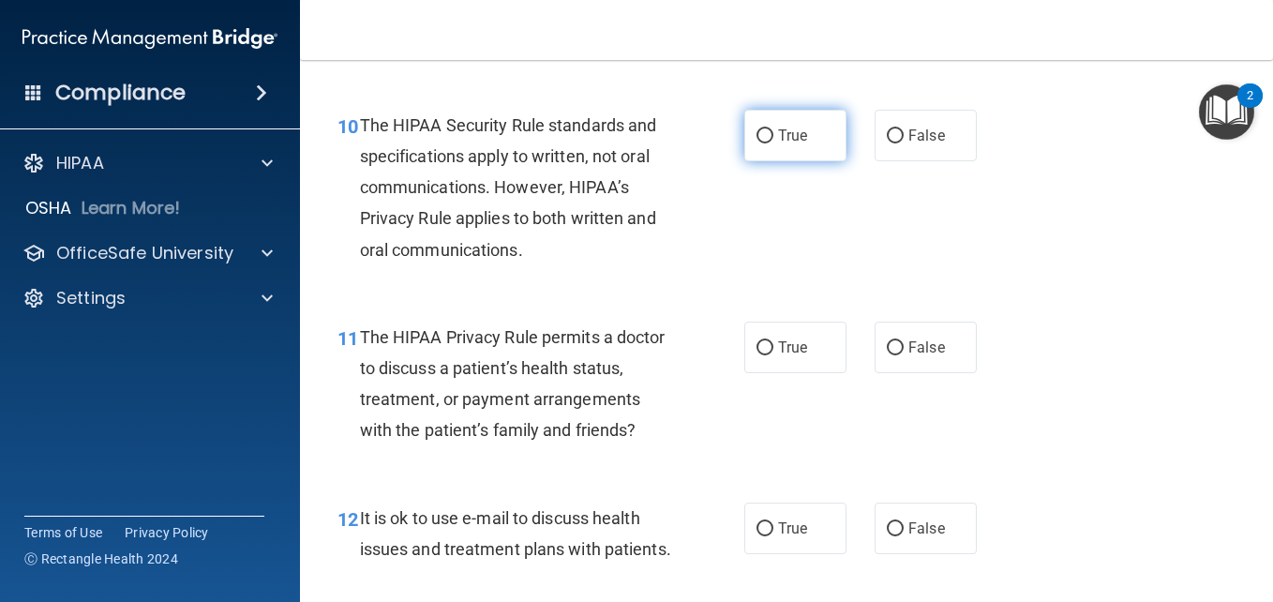
click at [757, 143] on input "True" at bounding box center [765, 136] width 17 height 14
radio input "true"
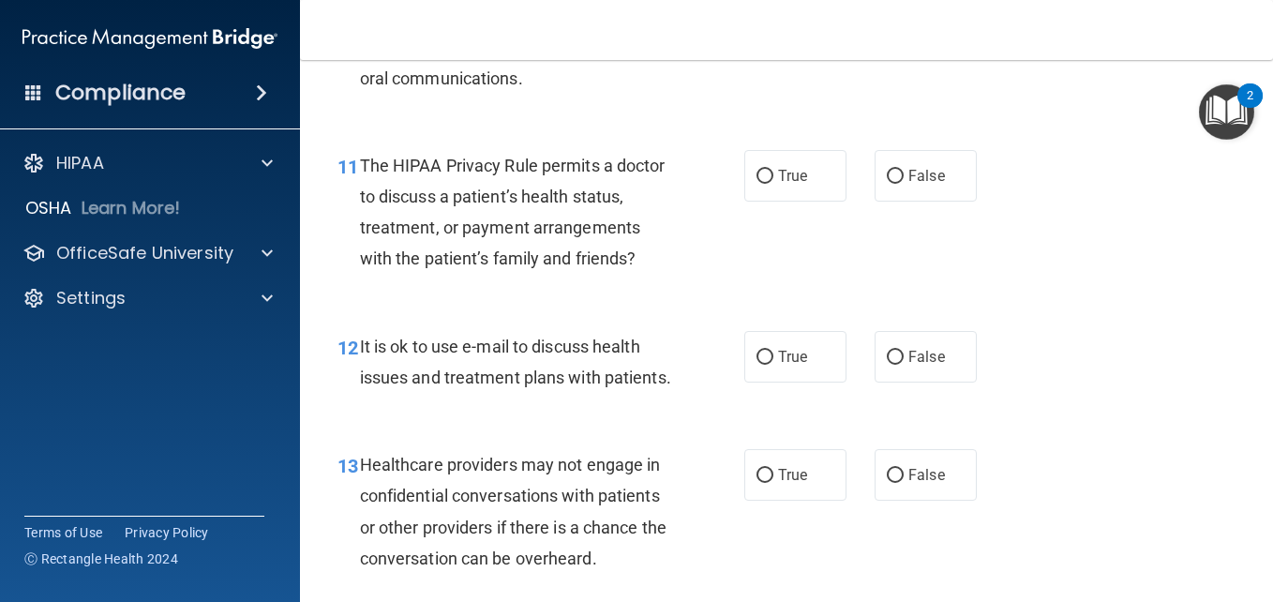
scroll to position [1911, 0]
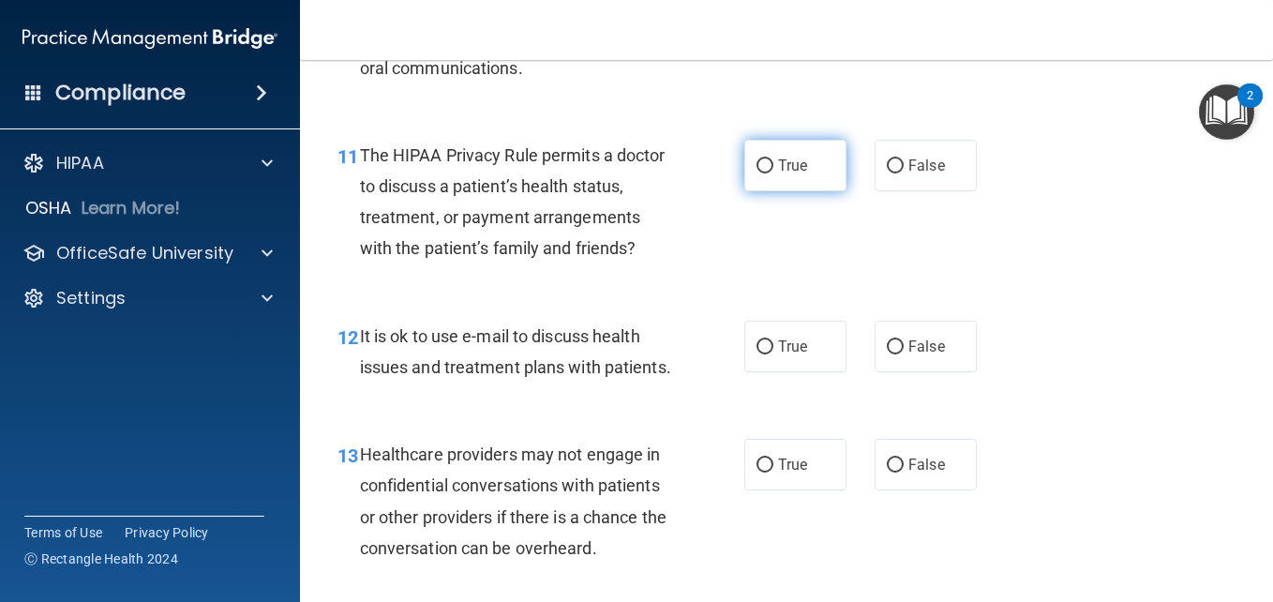
click at [760, 173] on input "True" at bounding box center [765, 166] width 17 height 14
radio input "true"
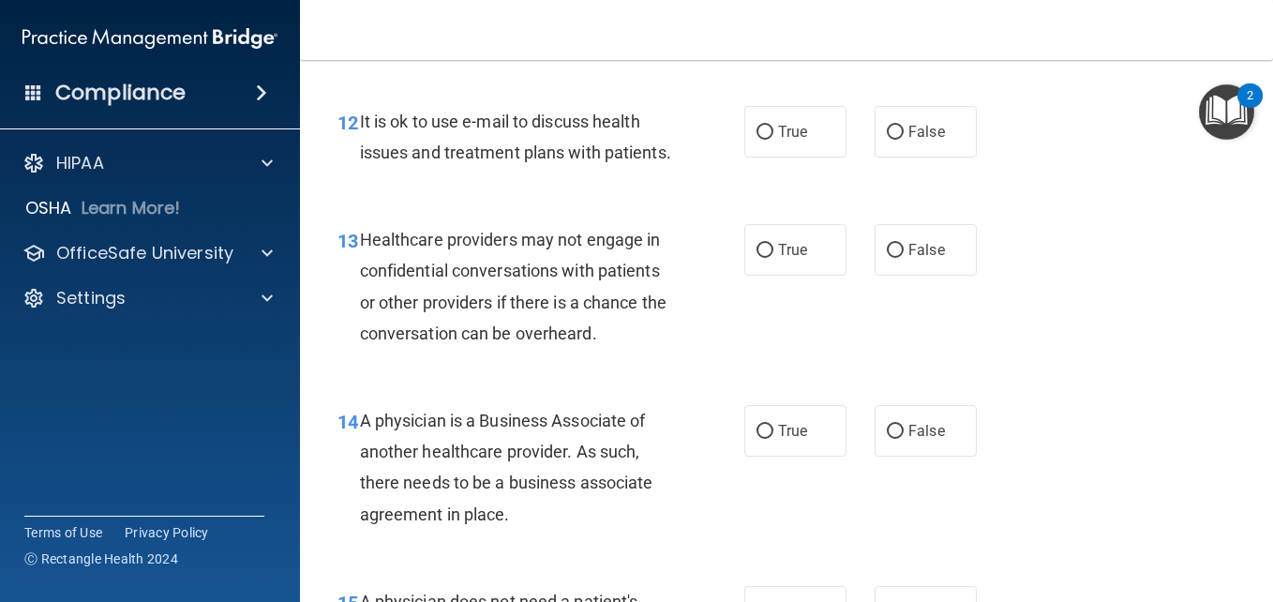
scroll to position [2136, 0]
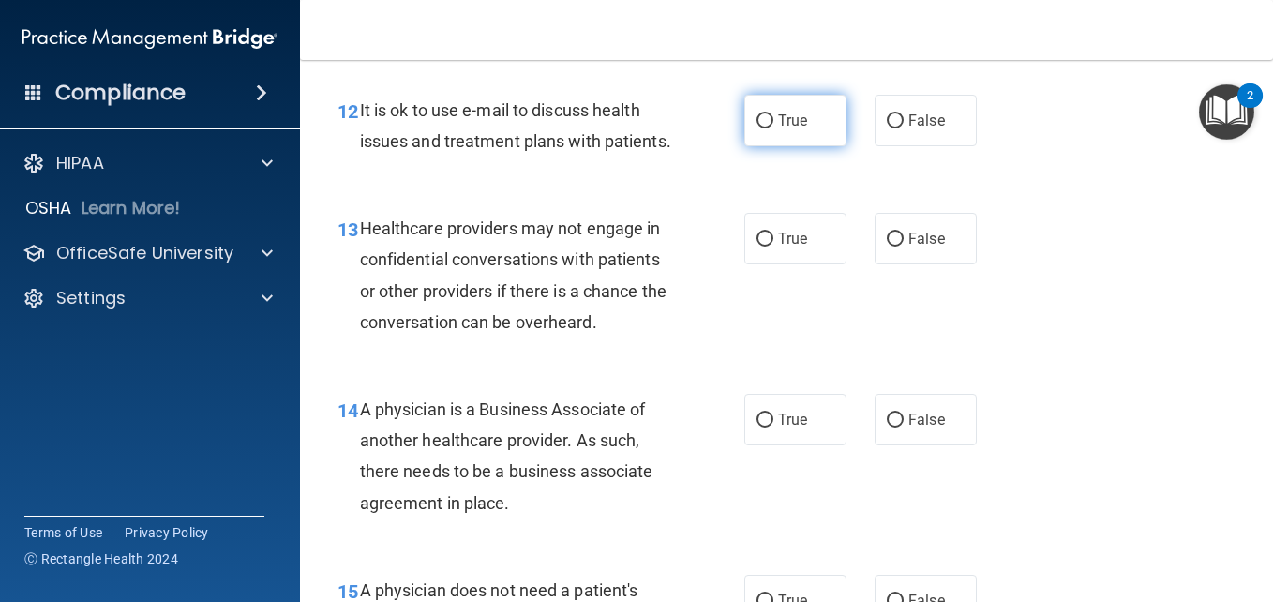
click at [758, 128] on input "True" at bounding box center [765, 121] width 17 height 14
radio input "true"
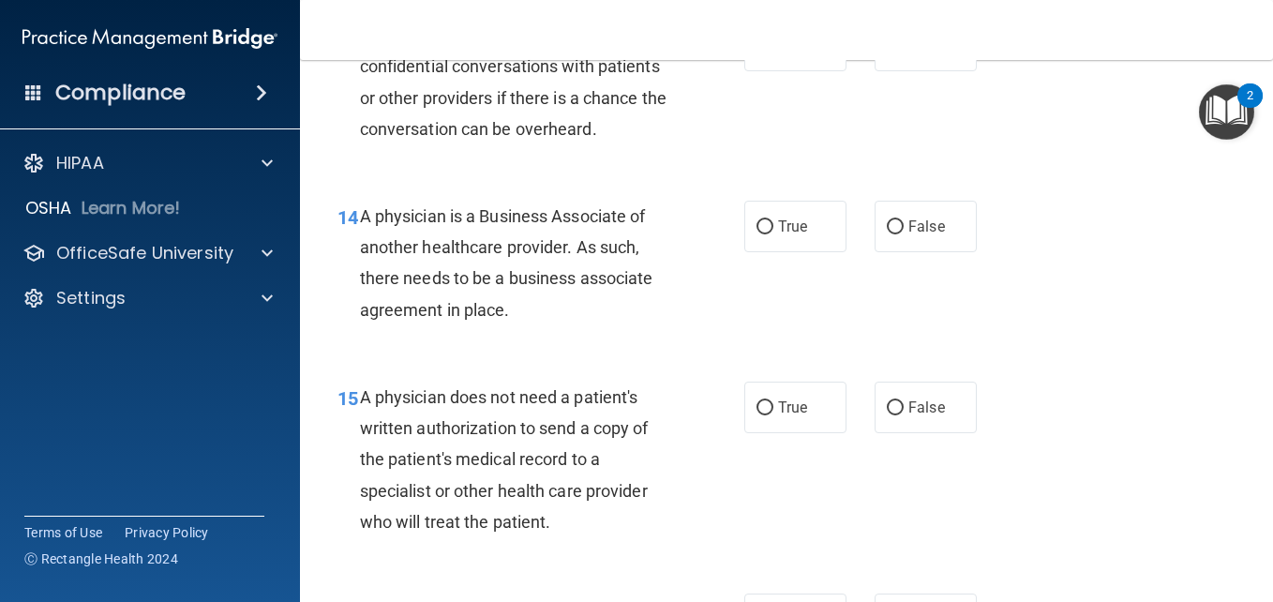
scroll to position [2351, 0]
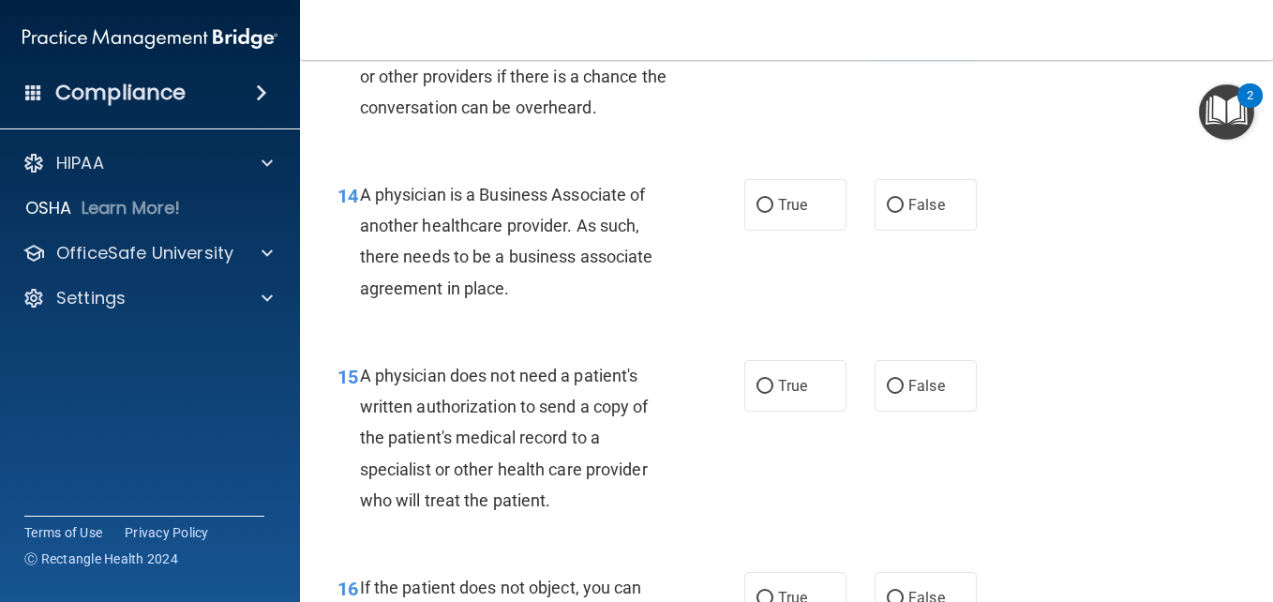
click at [879, 50] on label "False" at bounding box center [926, 24] width 102 height 52
click at [887, 32] on input "False" at bounding box center [895, 25] width 17 height 14
radio input "true"
click at [757, 213] on input "True" at bounding box center [765, 206] width 17 height 14
radio input "true"
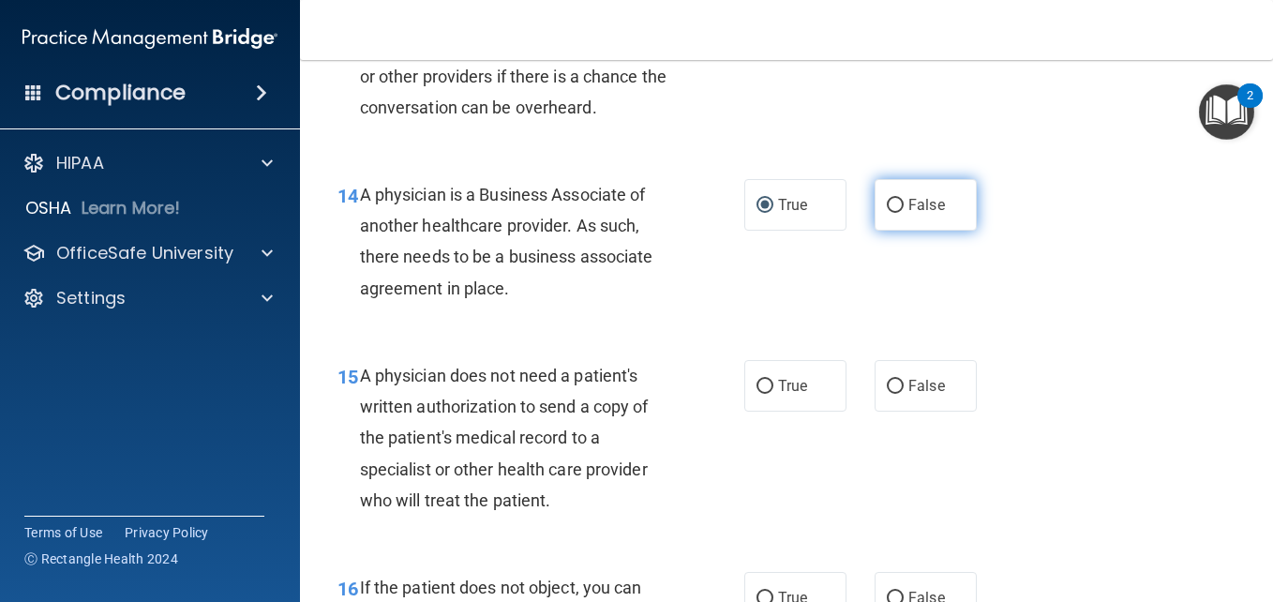
click at [877, 231] on label "False" at bounding box center [926, 205] width 102 height 52
click at [887, 213] on input "False" at bounding box center [895, 206] width 17 height 14
radio input "true"
radio input "false"
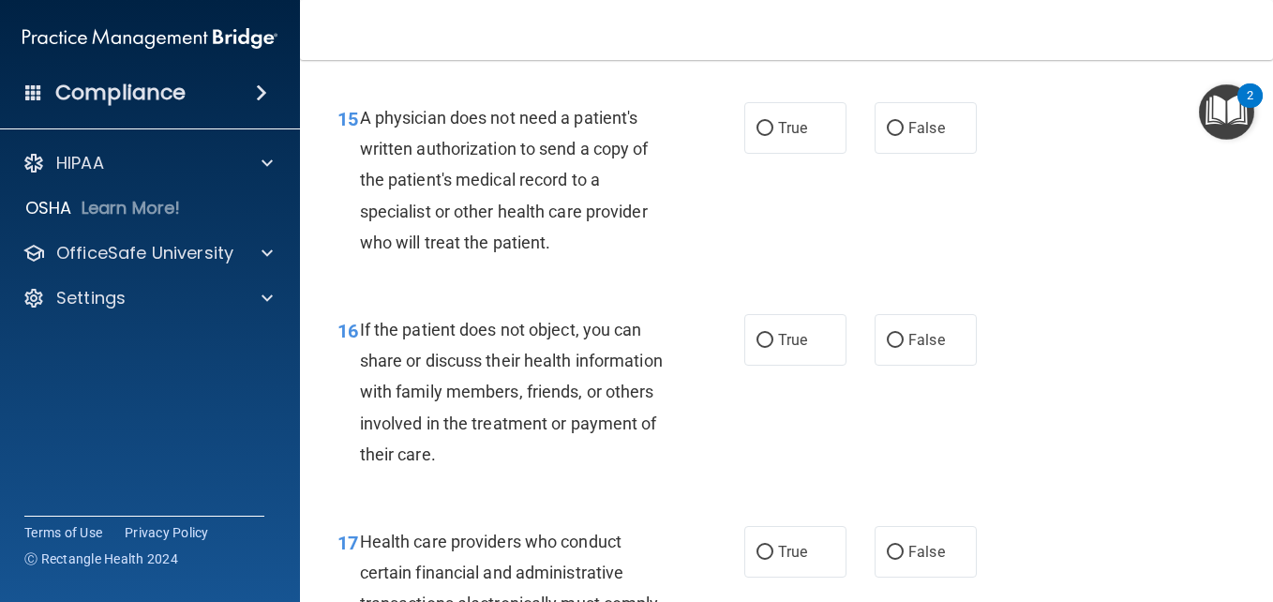
scroll to position [2662, 0]
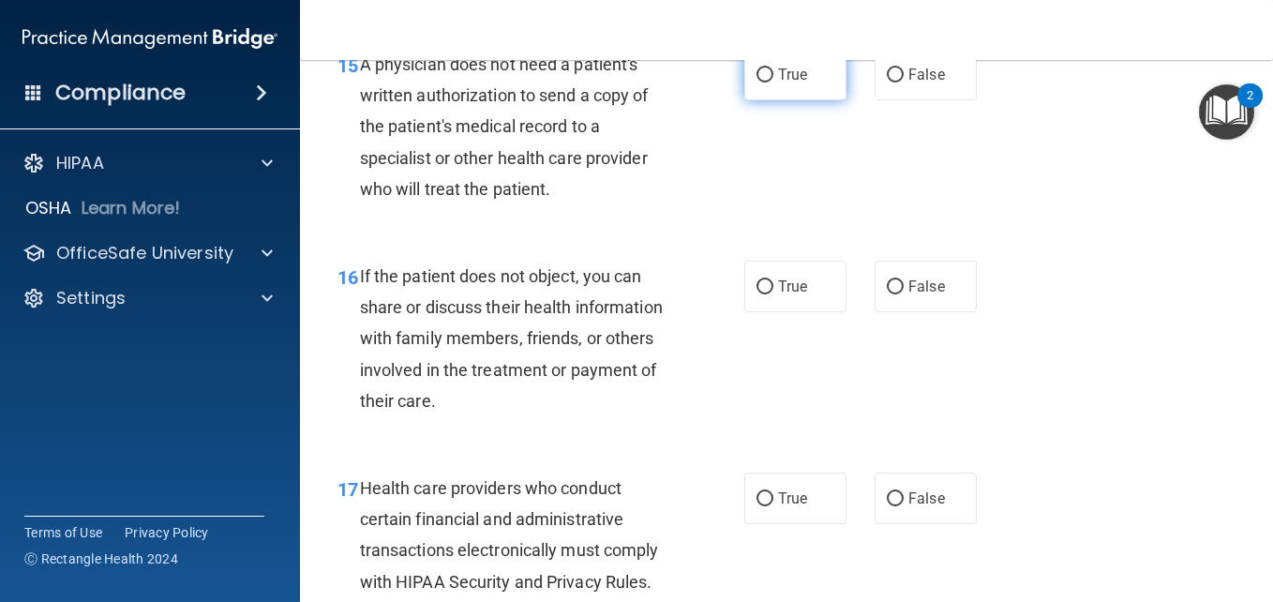
click at [757, 82] on input "True" at bounding box center [765, 75] width 17 height 14
radio input "true"
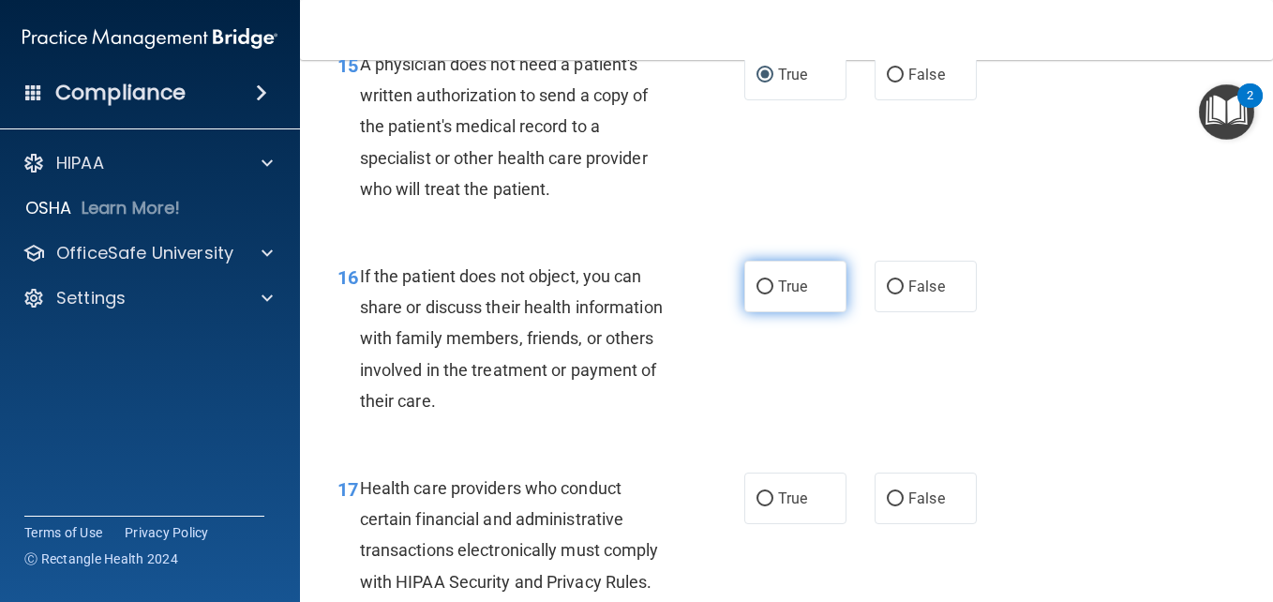
click at [764, 294] on input "True" at bounding box center [765, 287] width 17 height 14
radio input "true"
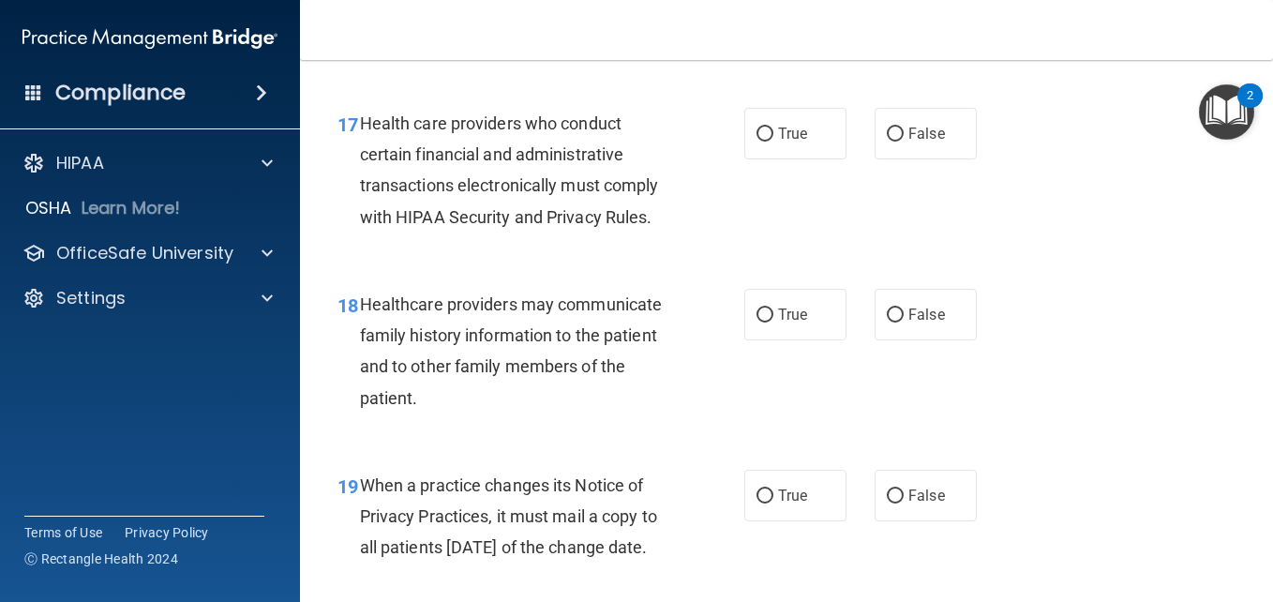
scroll to position [3080, 0]
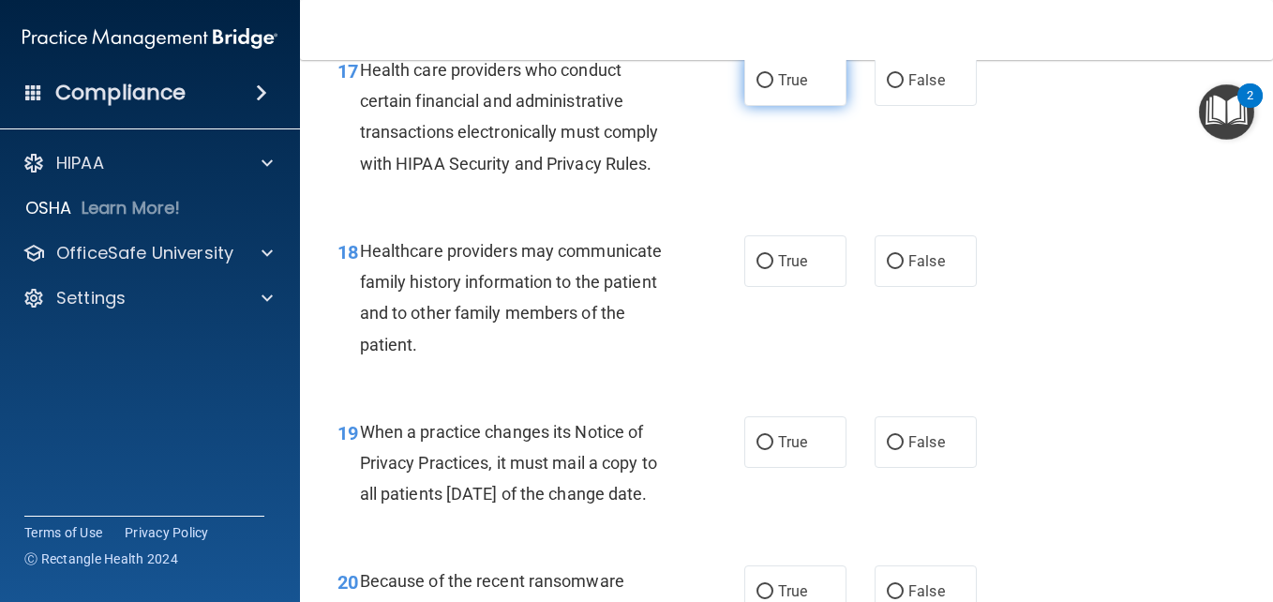
click at [760, 88] on input "True" at bounding box center [765, 81] width 17 height 14
radio input "true"
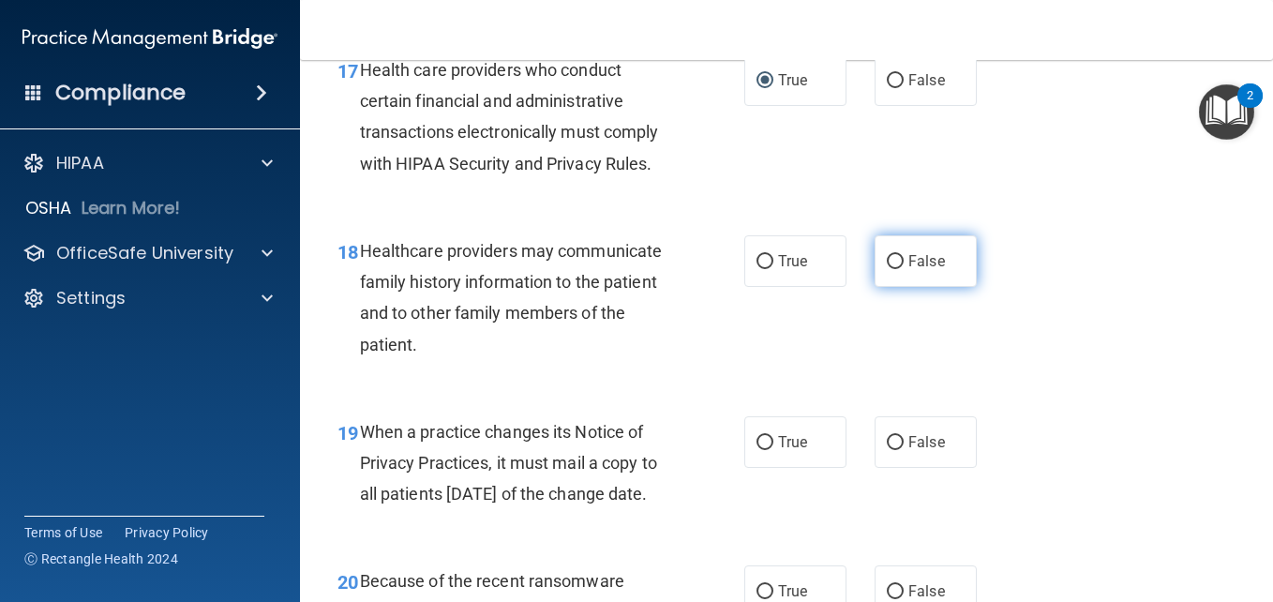
click at [891, 269] on input "False" at bounding box center [895, 262] width 17 height 14
radio input "true"
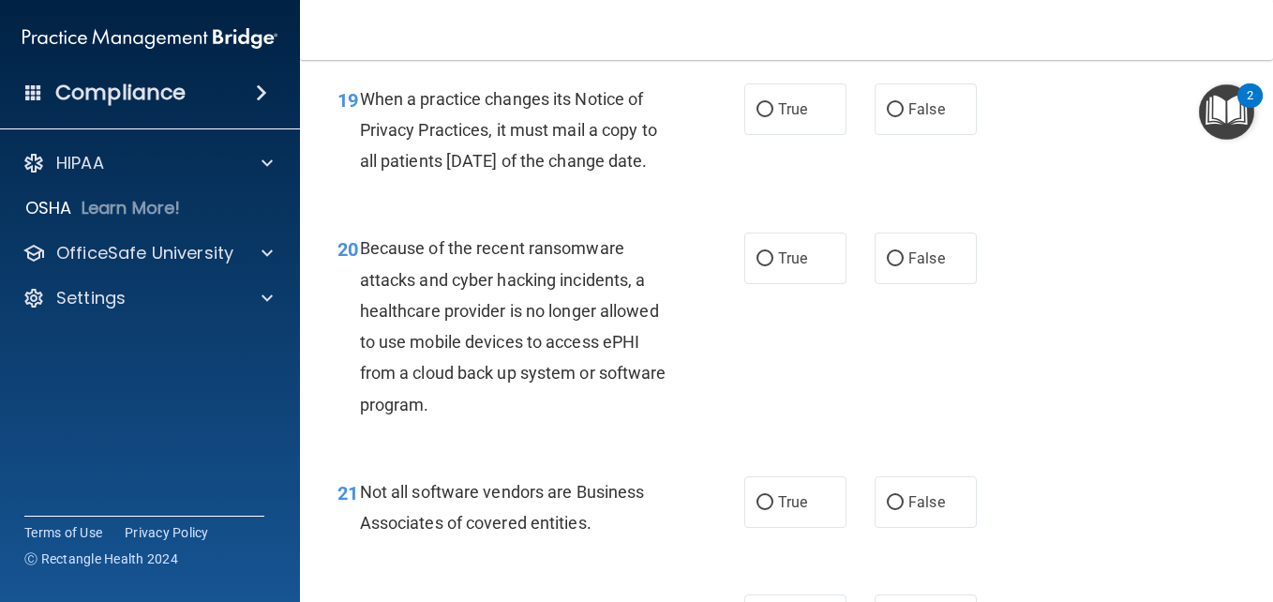
scroll to position [3446, 0]
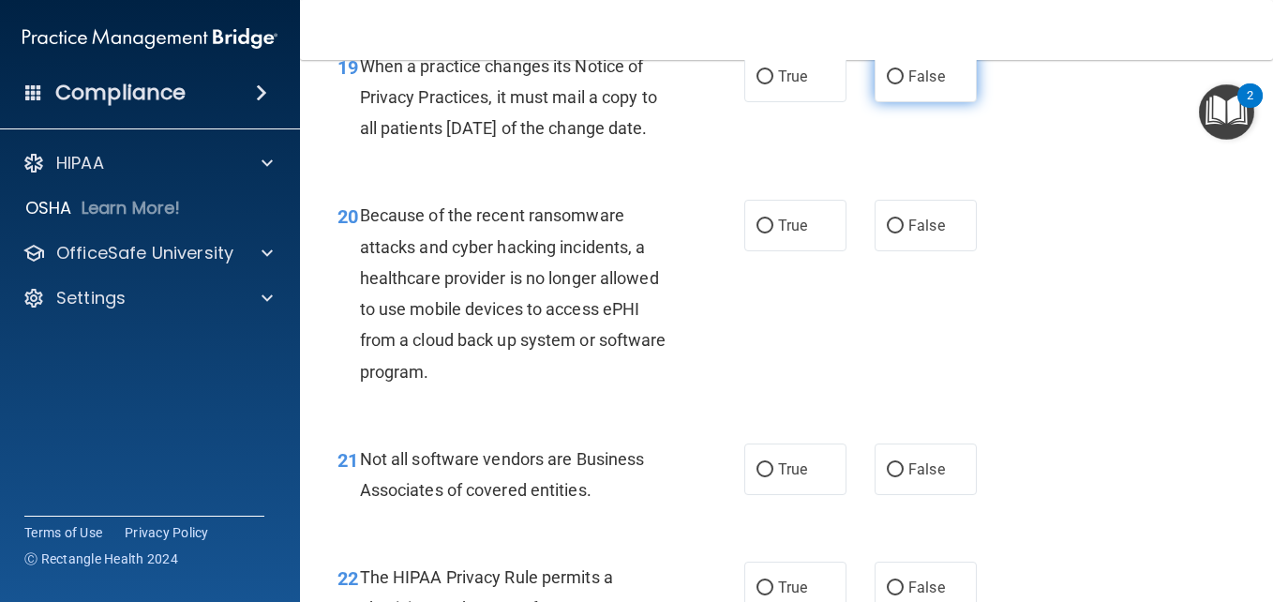
click at [887, 84] on input "False" at bounding box center [895, 77] width 17 height 14
radio input "true"
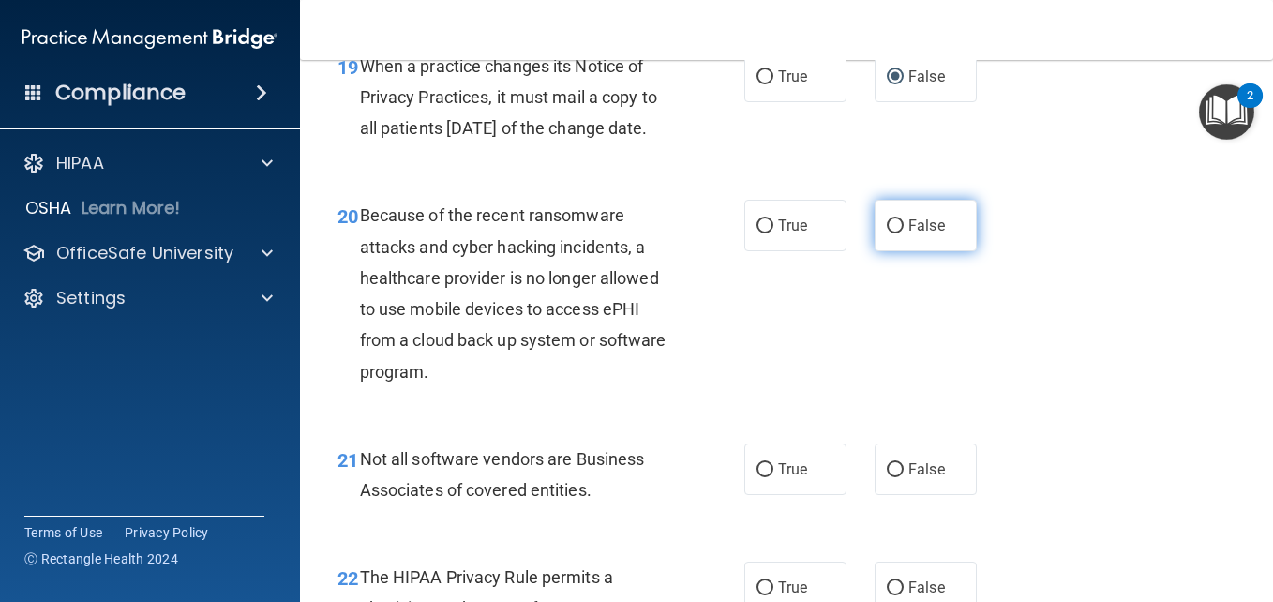
click at [887, 233] on input "False" at bounding box center [895, 226] width 17 height 14
radio input "true"
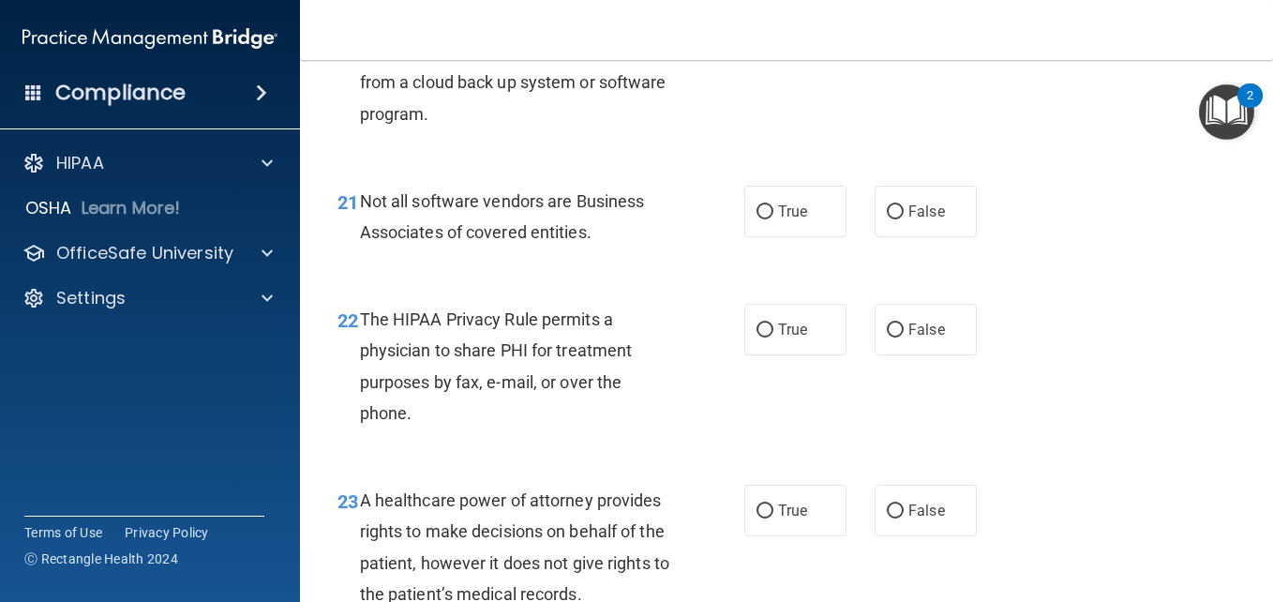
scroll to position [3725, 0]
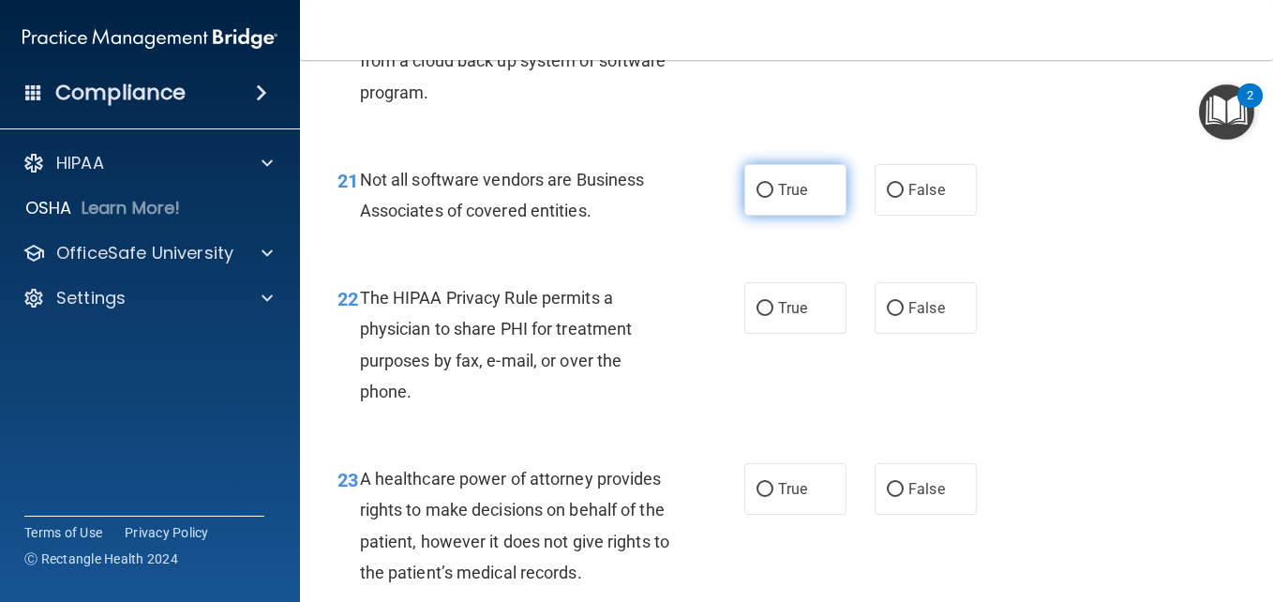
click at [768, 216] on label "True" at bounding box center [795, 190] width 102 height 52
click at [768, 198] on input "True" at bounding box center [765, 191] width 17 height 14
radio input "true"
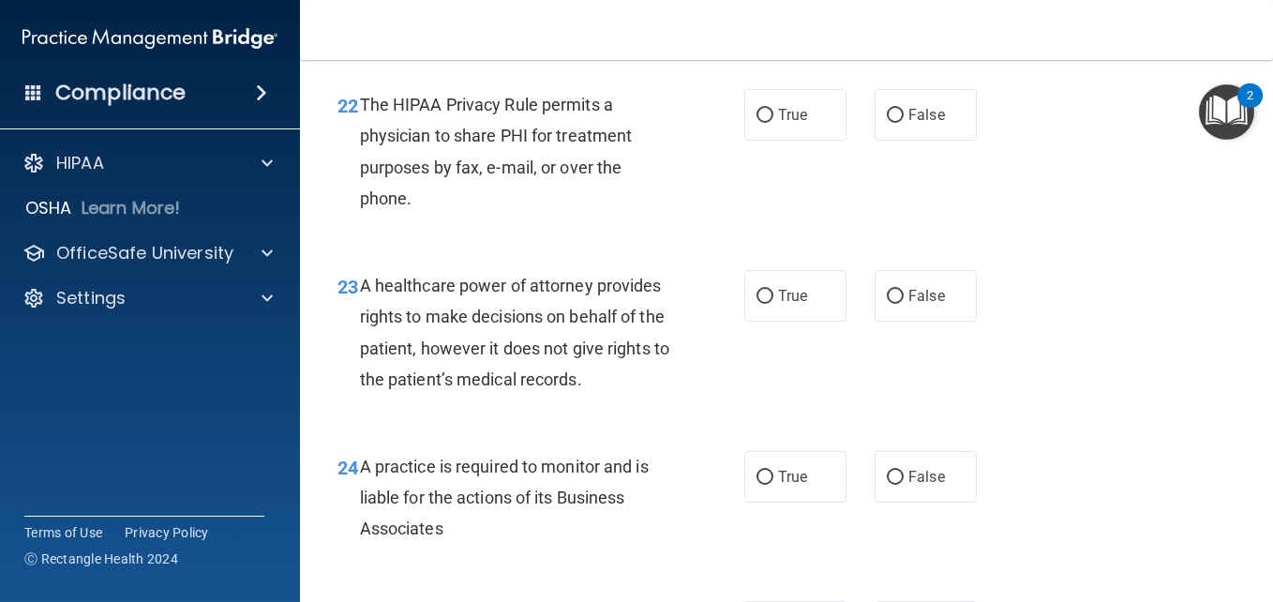
scroll to position [3929, 0]
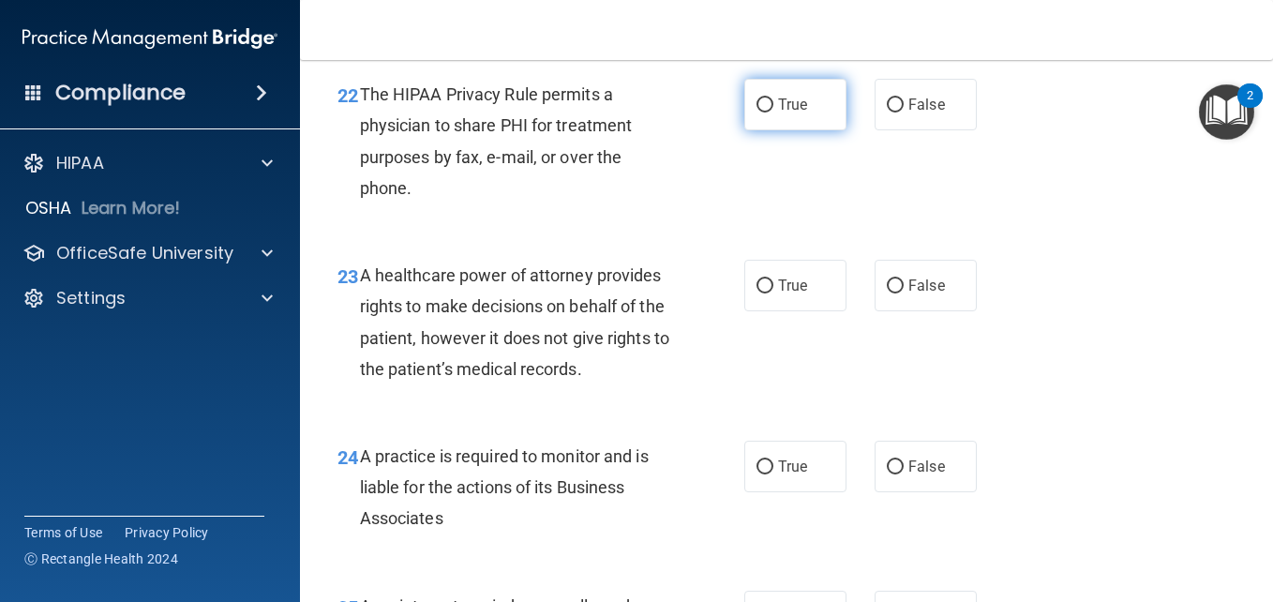
click at [757, 112] on input "True" at bounding box center [765, 105] width 17 height 14
radio input "true"
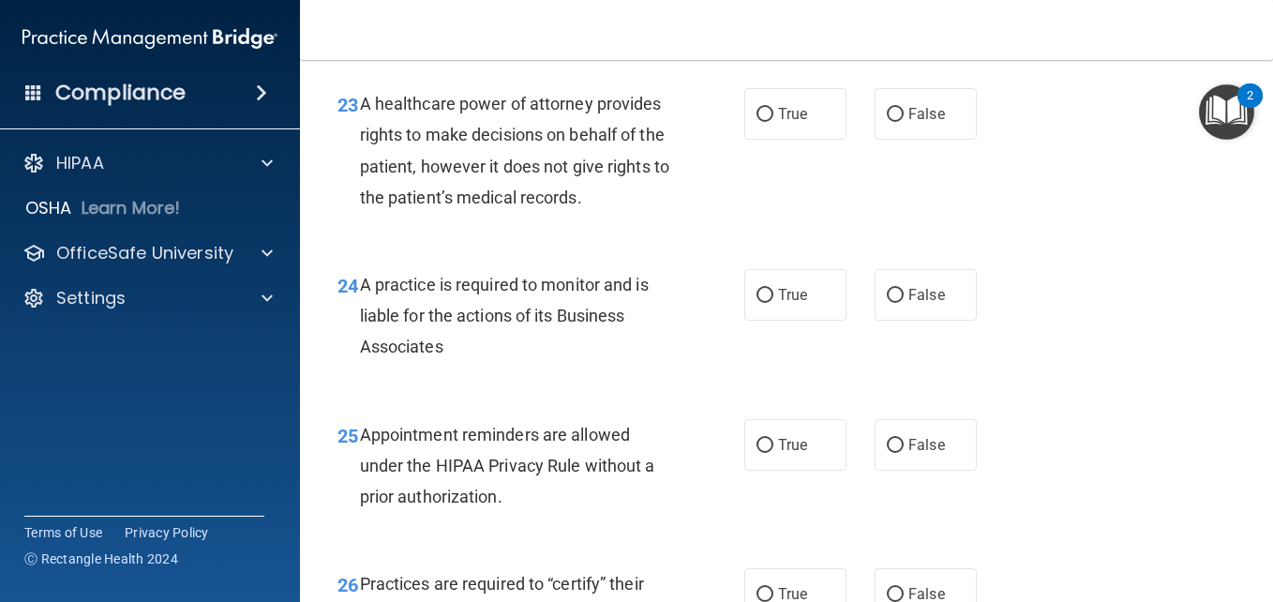
scroll to position [4112, 0]
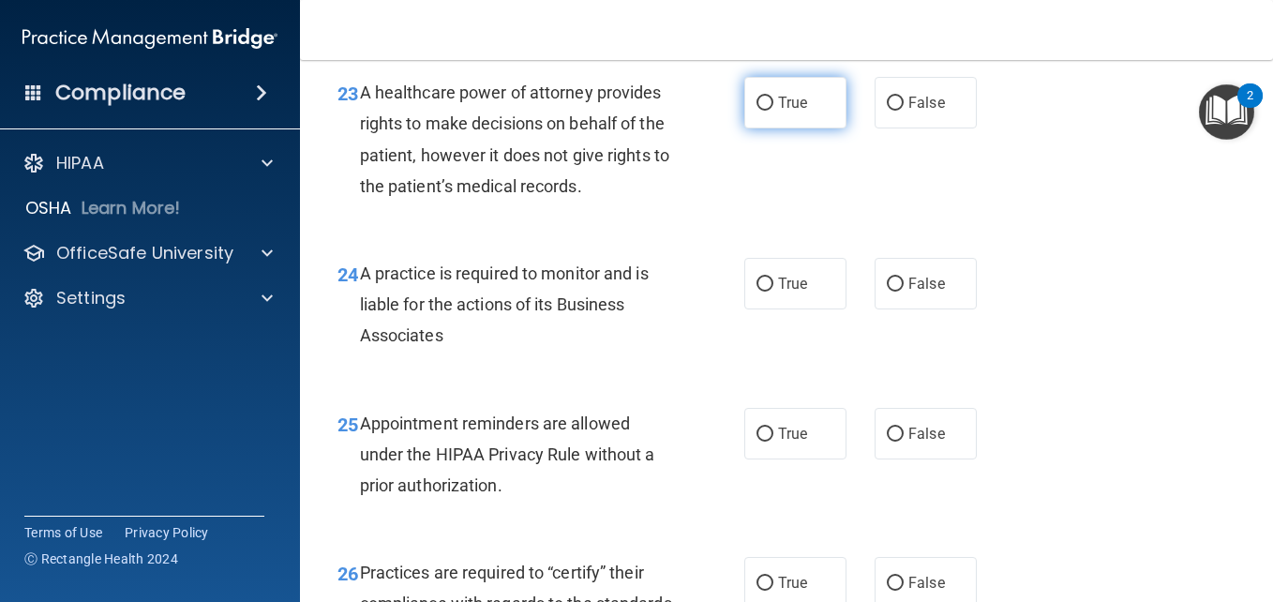
click at [757, 111] on input "True" at bounding box center [765, 104] width 17 height 14
radio input "true"
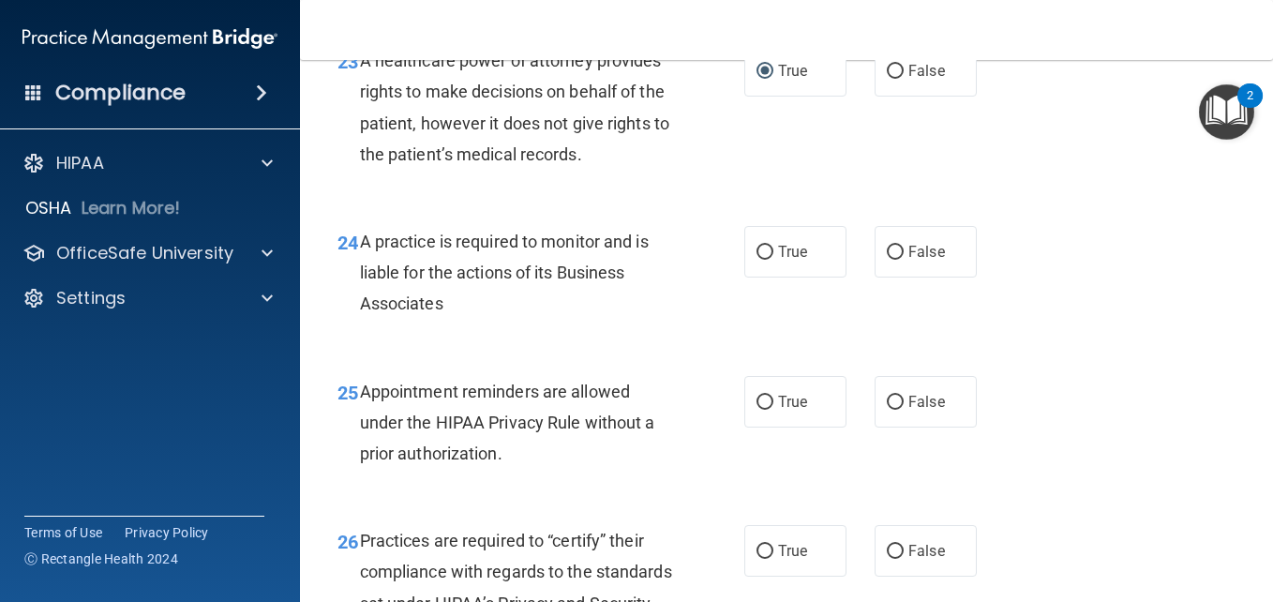
scroll to position [4165, 0]
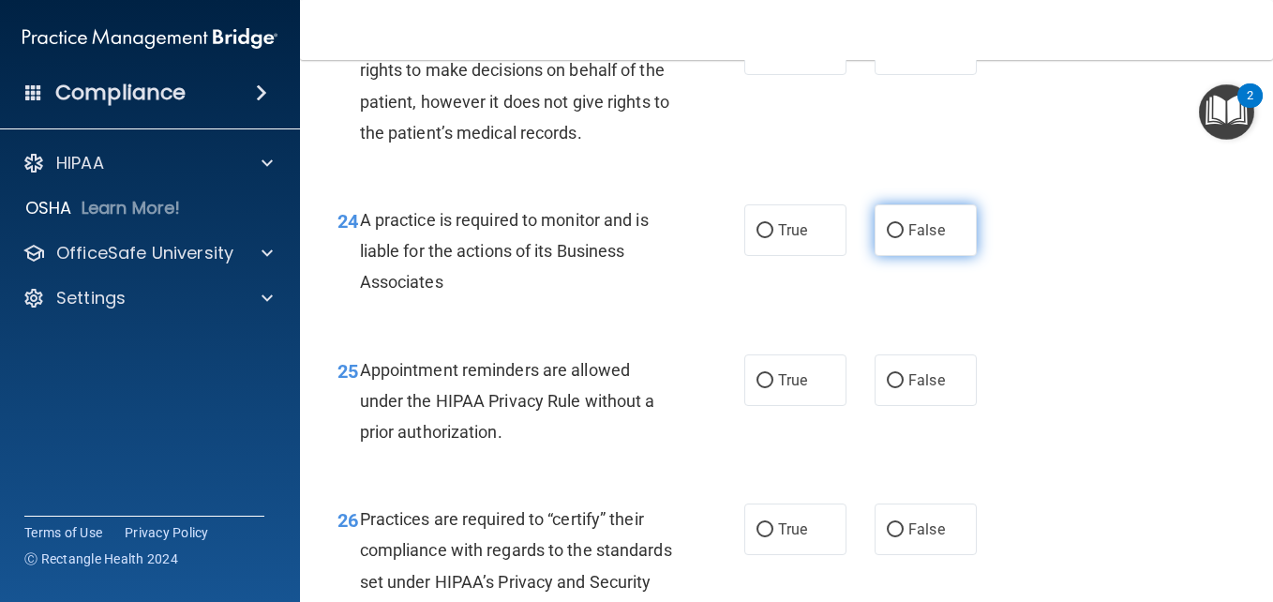
click at [889, 238] on input "False" at bounding box center [895, 231] width 17 height 14
radio input "true"
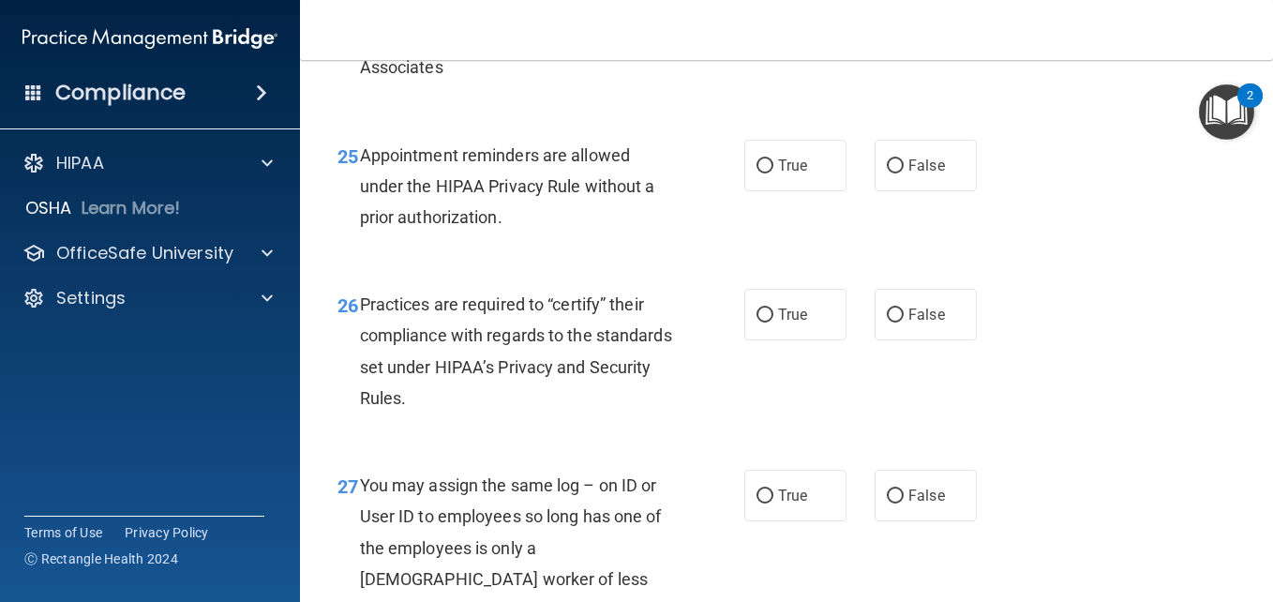
scroll to position [4412, 0]
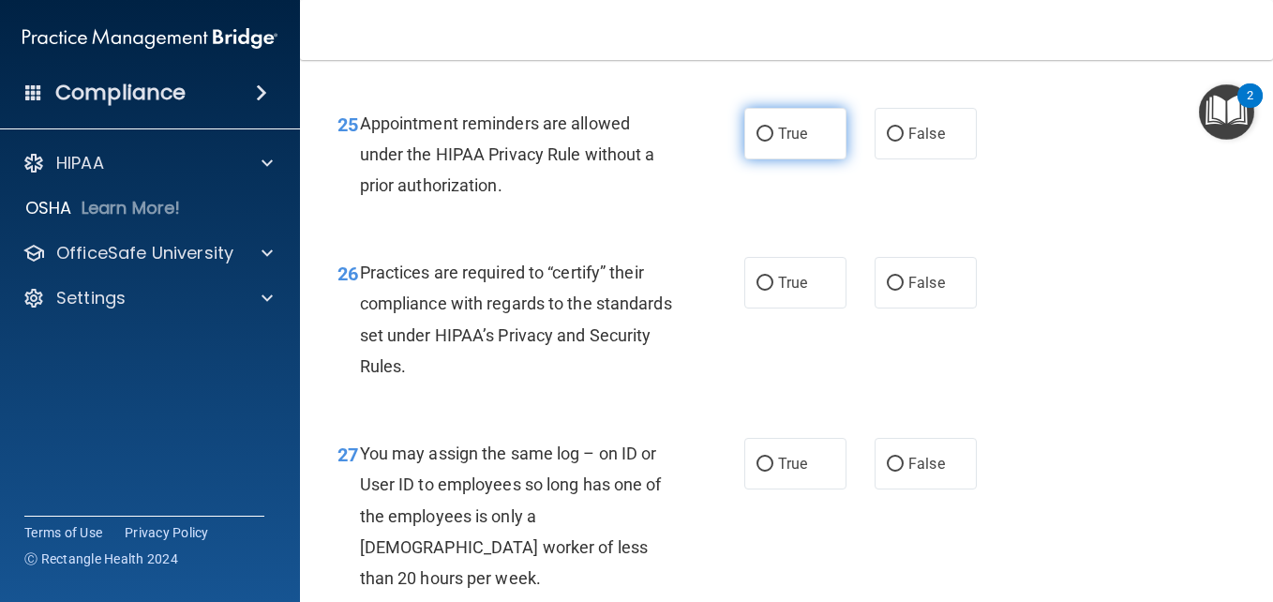
click at [757, 142] on input "True" at bounding box center [765, 134] width 17 height 14
radio input "true"
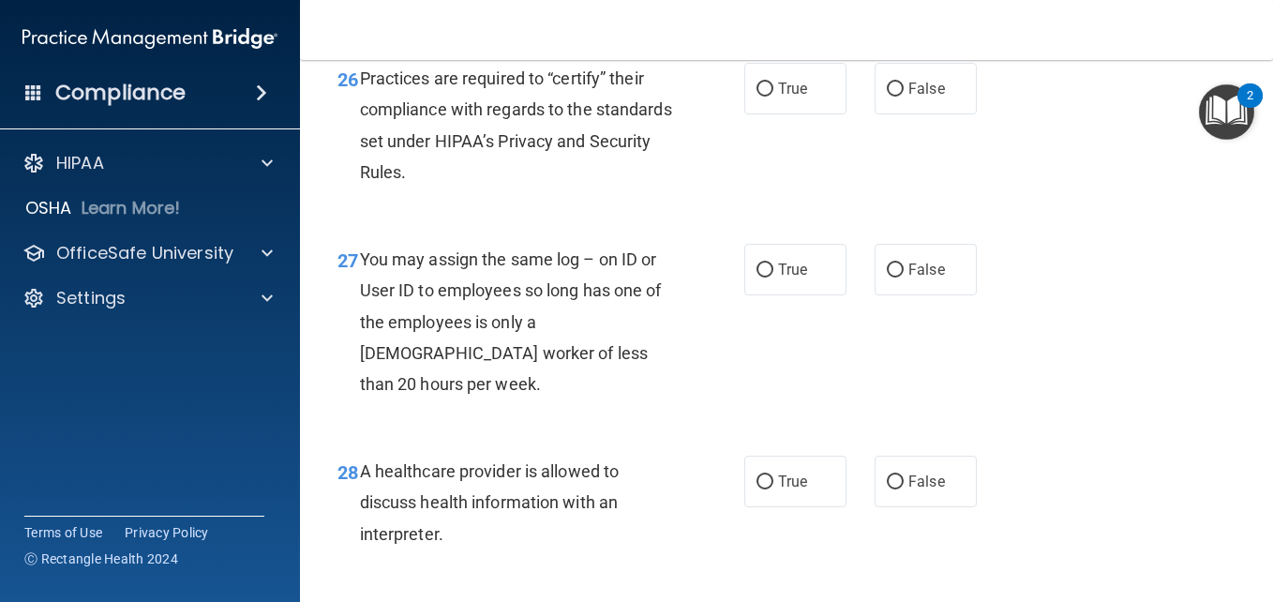
scroll to position [4616, 0]
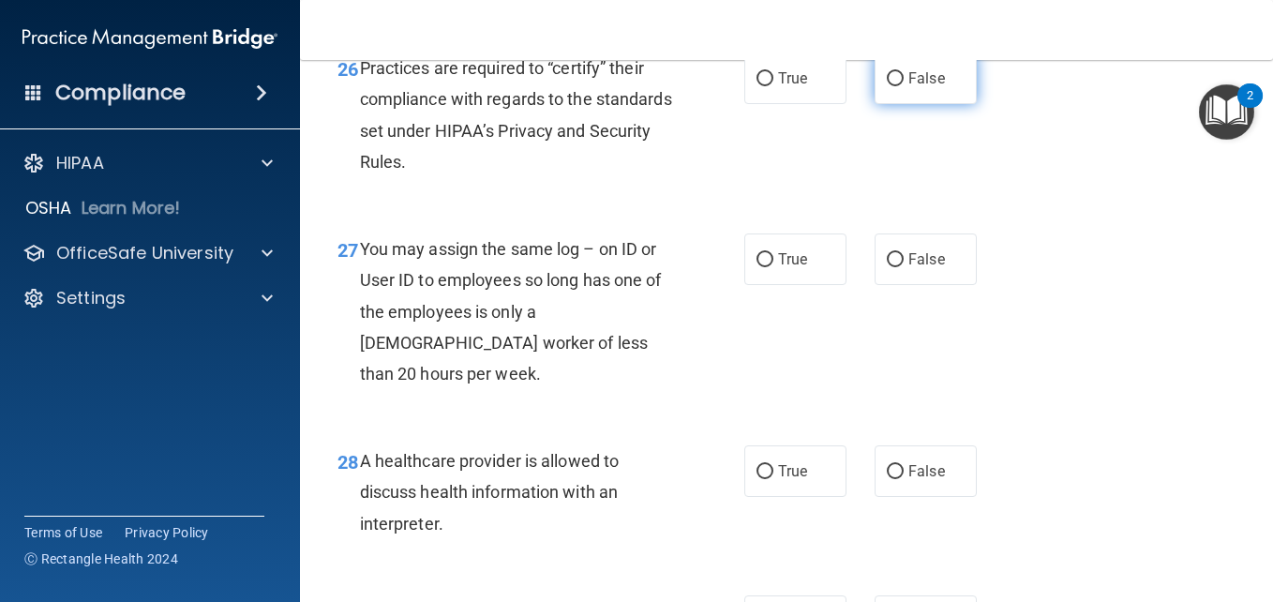
click at [887, 86] on input "False" at bounding box center [895, 79] width 17 height 14
radio input "true"
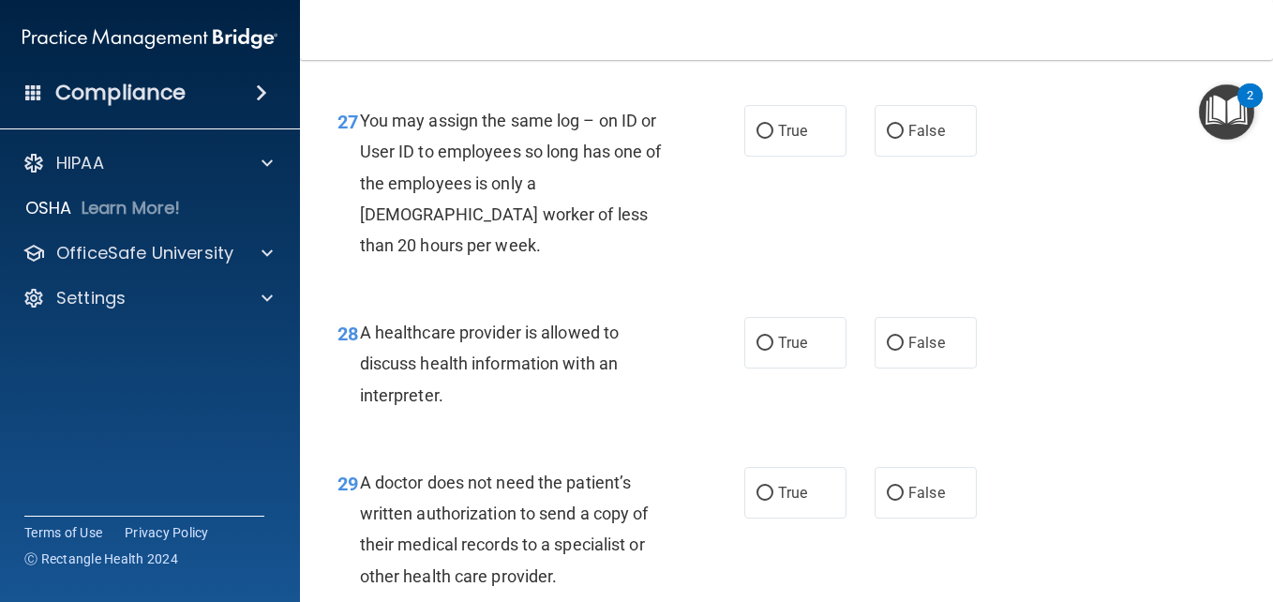
scroll to position [4809, 0]
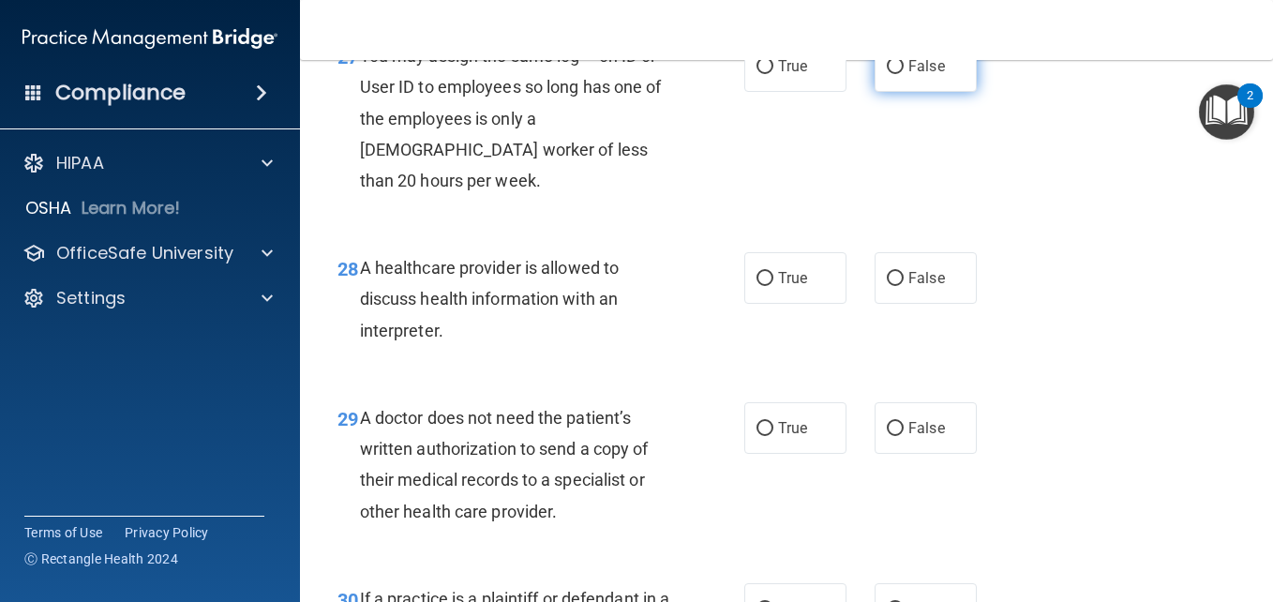
click at [887, 74] on input "False" at bounding box center [895, 67] width 17 height 14
radio input "true"
drag, startPoint x: 755, startPoint y: 367, endPoint x: 760, endPoint y: 375, distance: 10.1
click at [760, 286] on input "True" at bounding box center [765, 279] width 17 height 14
radio input "true"
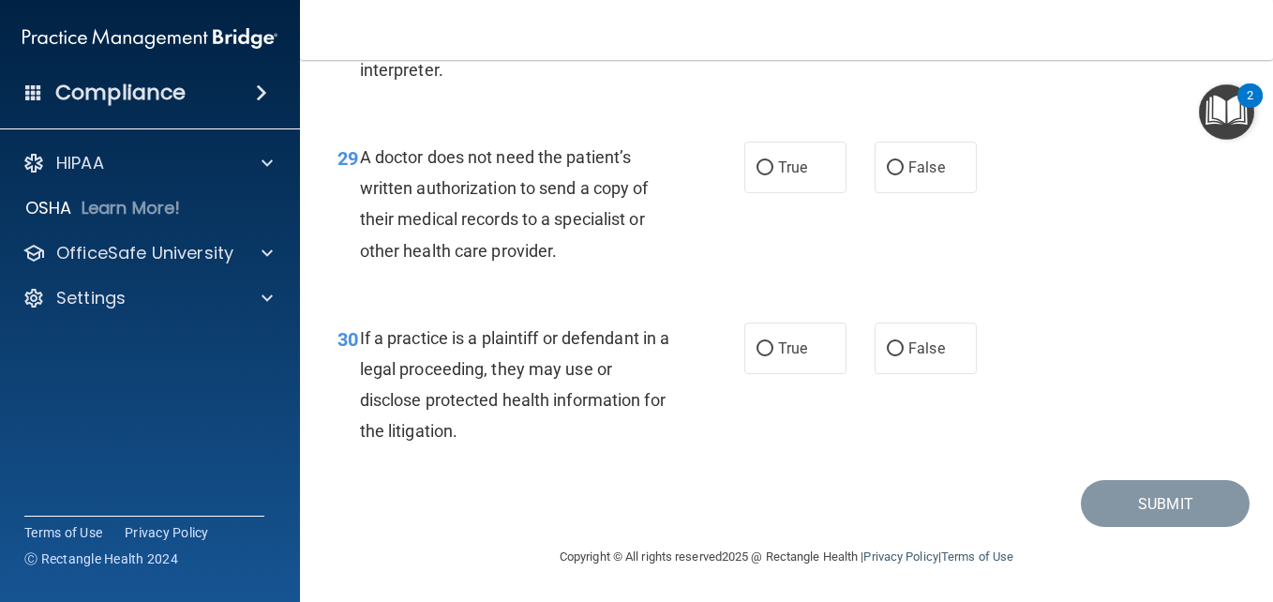
scroll to position [5164, 0]
click at [757, 170] on input "True" at bounding box center [765, 168] width 17 height 14
radio input "true"
click at [757, 348] on input "True" at bounding box center [765, 349] width 17 height 14
radio input "true"
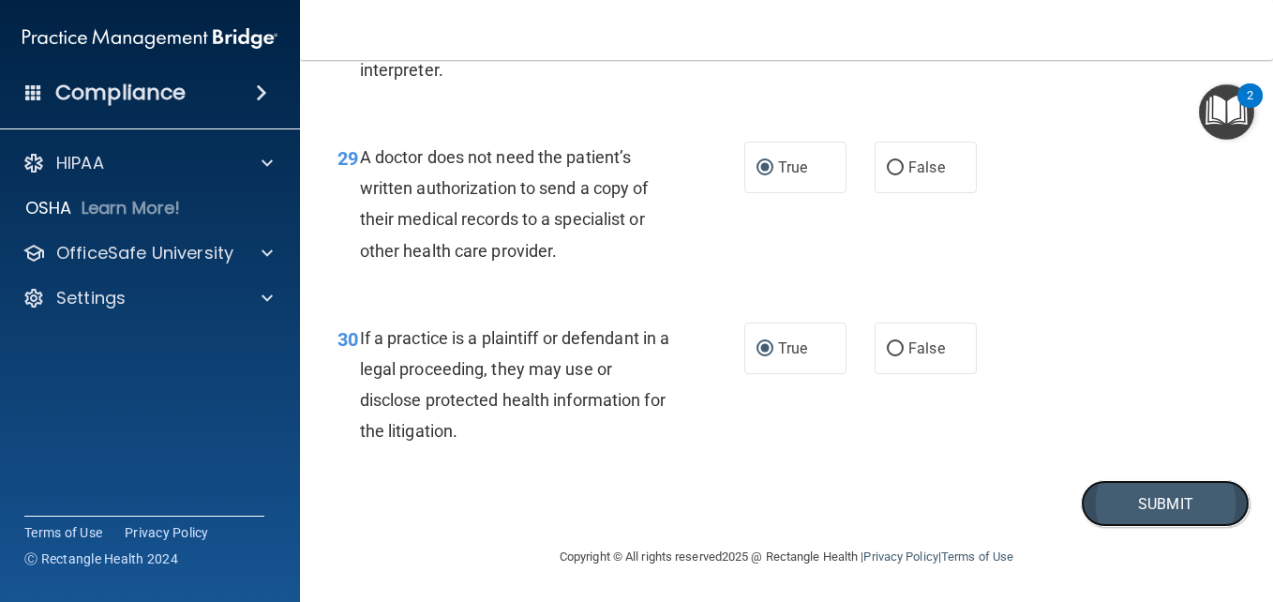
click at [1150, 507] on button "Submit" at bounding box center [1165, 504] width 169 height 48
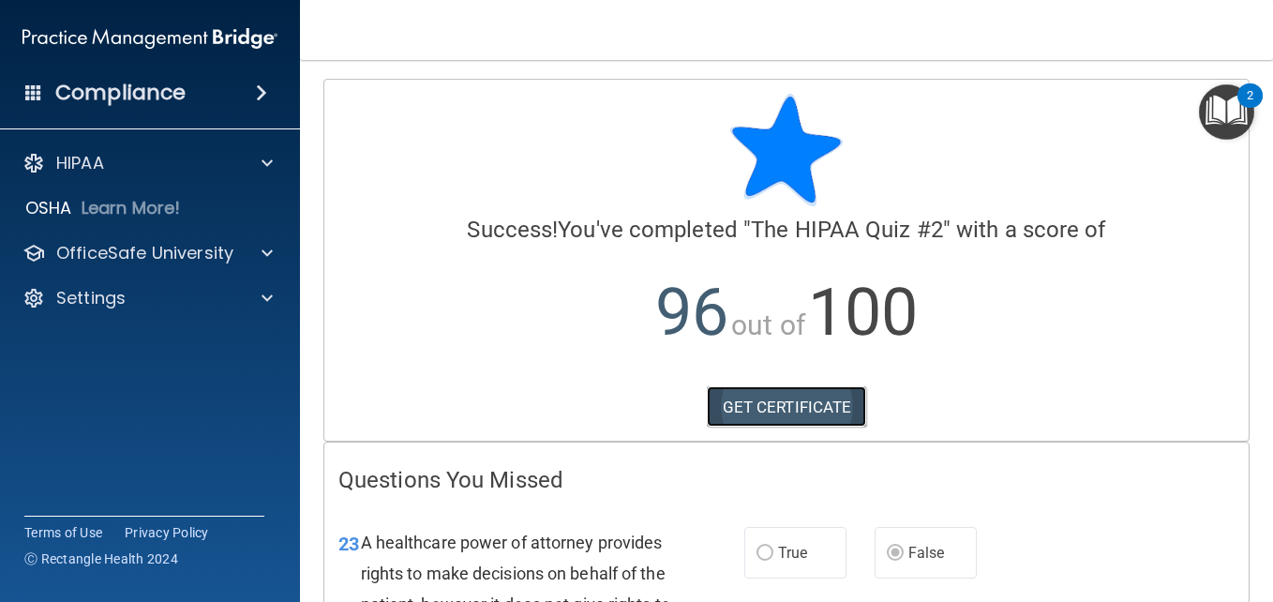
click at [754, 423] on link "GET CERTIFICATE" at bounding box center [787, 406] width 160 height 41
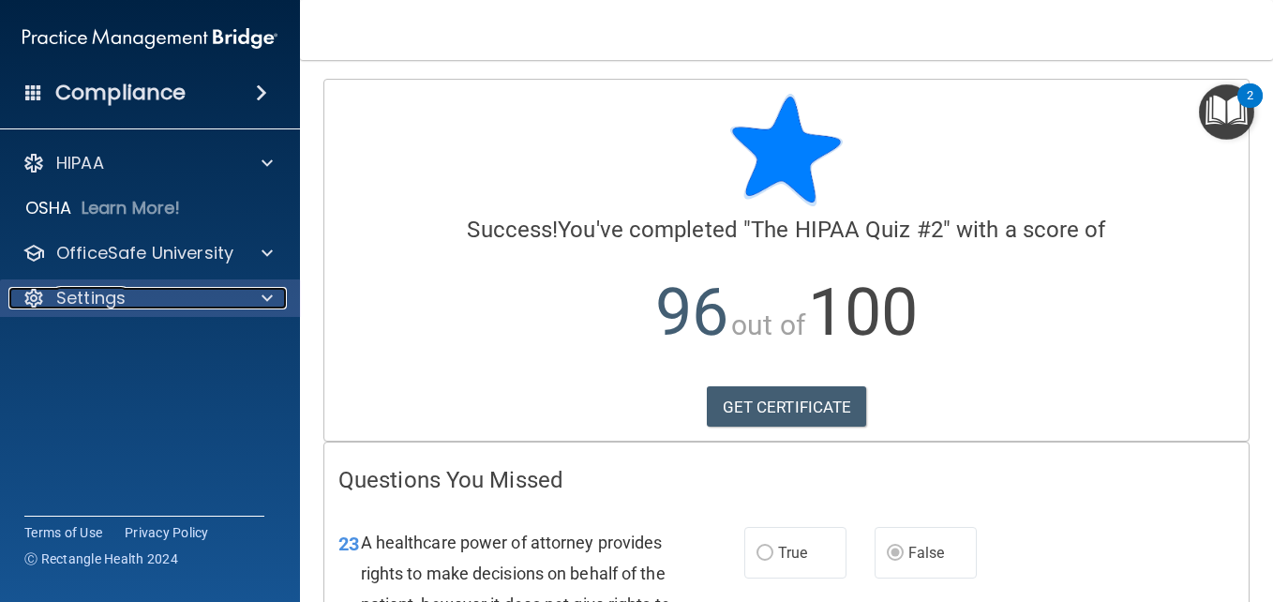
click at [262, 296] on span at bounding box center [267, 298] width 11 height 22
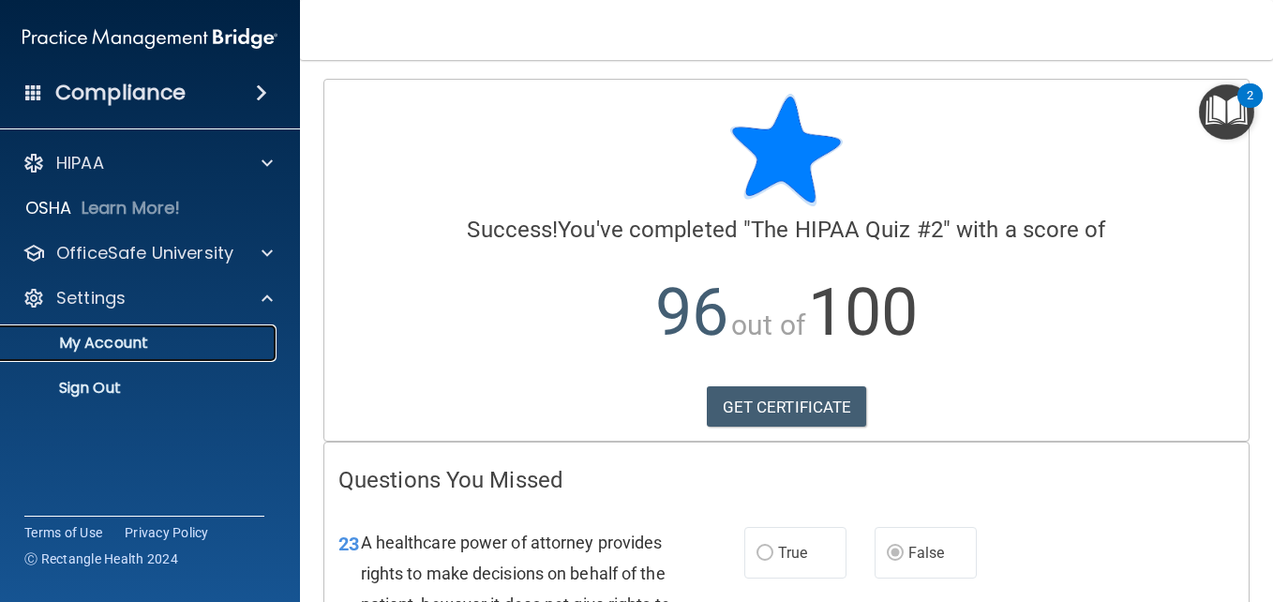
click at [119, 344] on p "My Account" at bounding box center [140, 343] width 256 height 19
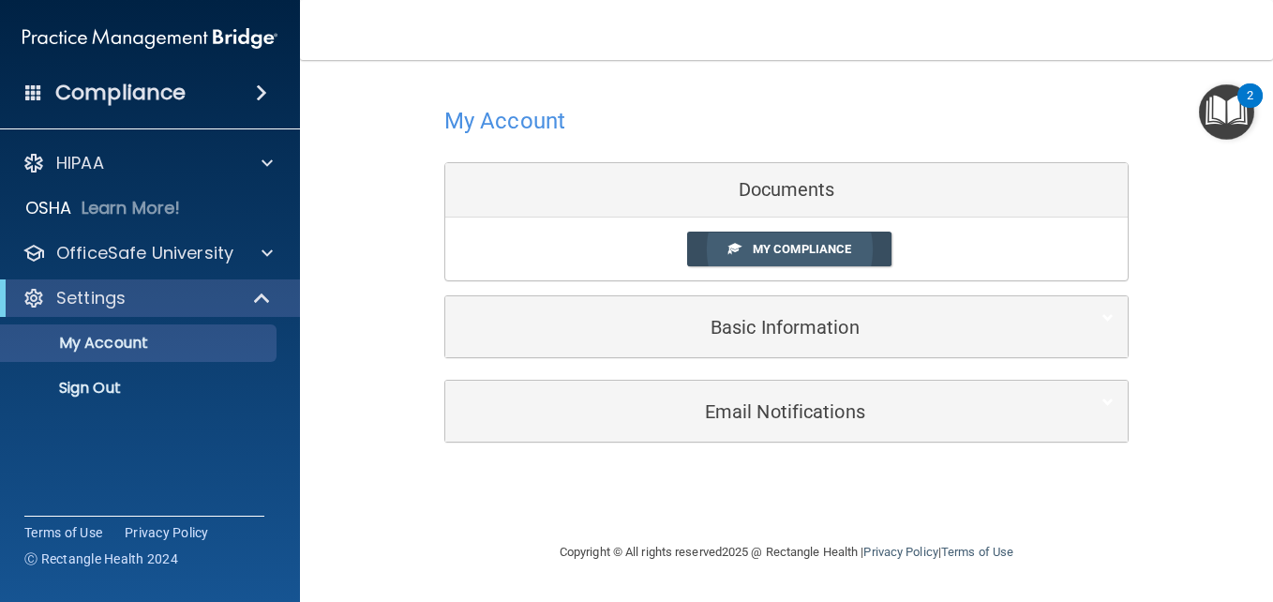
click at [798, 262] on link "My Compliance" at bounding box center [789, 249] width 205 height 35
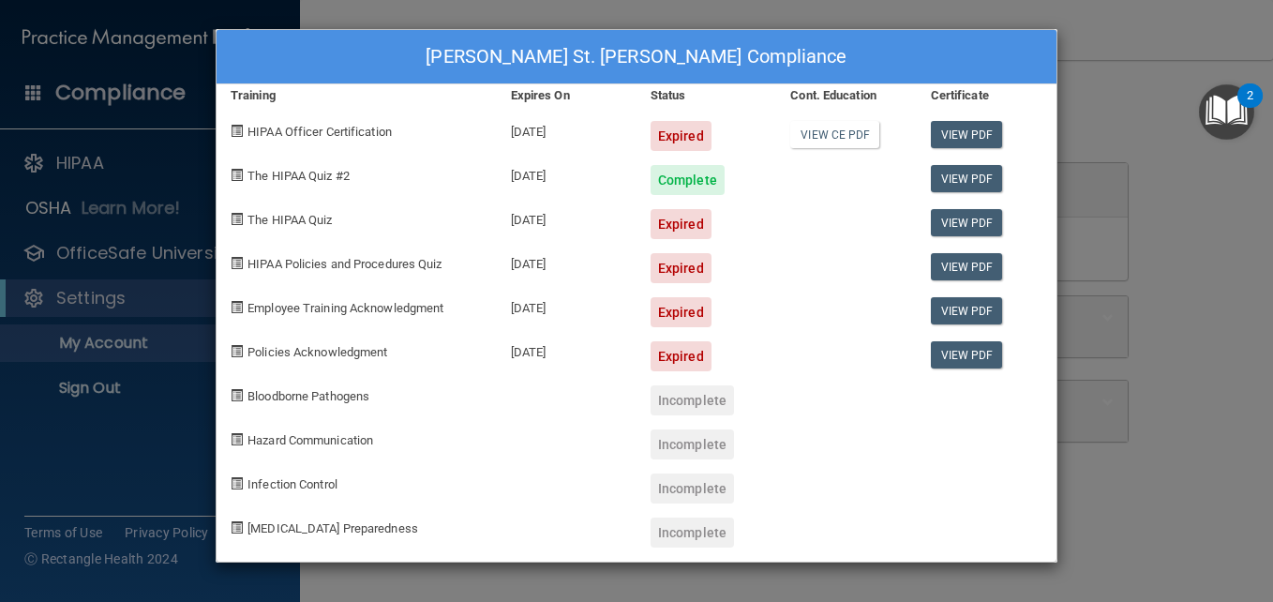
click at [1204, 157] on div "Kendra St. Hilaire's Compliance Training Expires On Status Cont. Education Cert…" at bounding box center [636, 301] width 1273 height 602
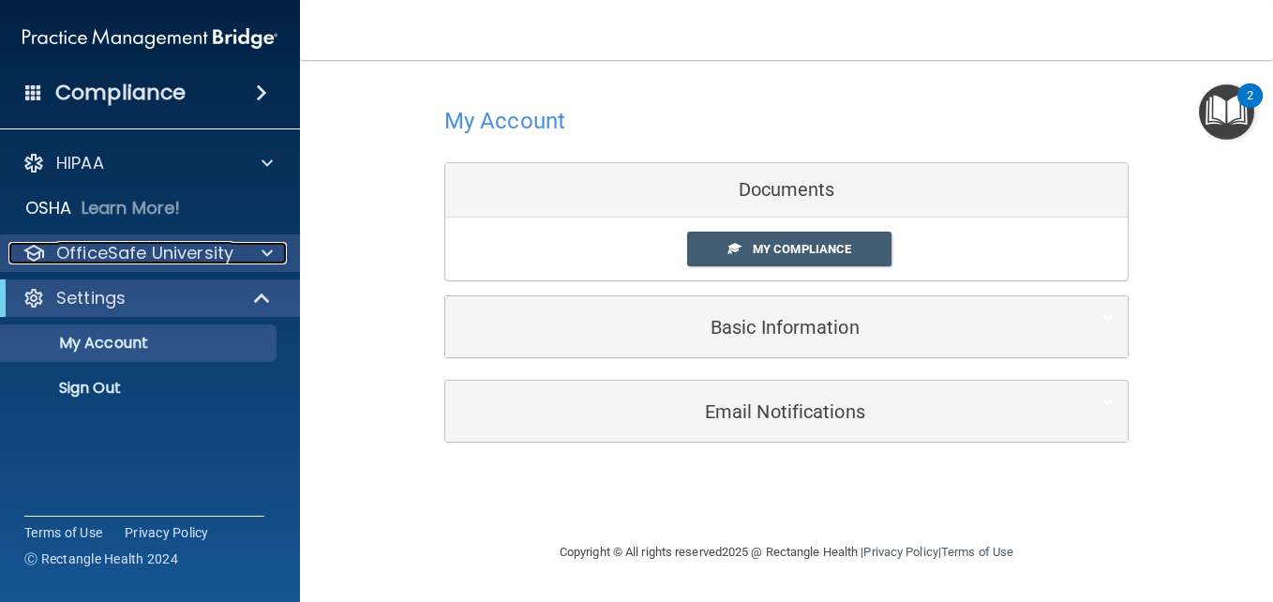
click at [263, 262] on span at bounding box center [267, 253] width 11 height 22
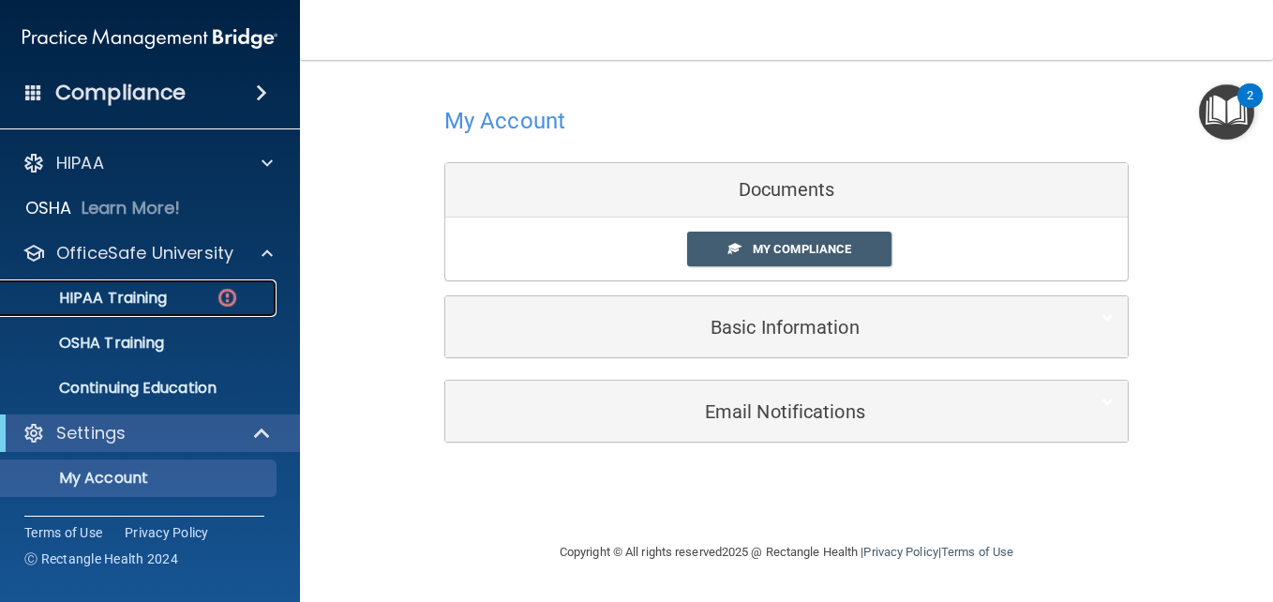
click at [122, 307] on p "HIPAA Training" at bounding box center [89, 298] width 155 height 19
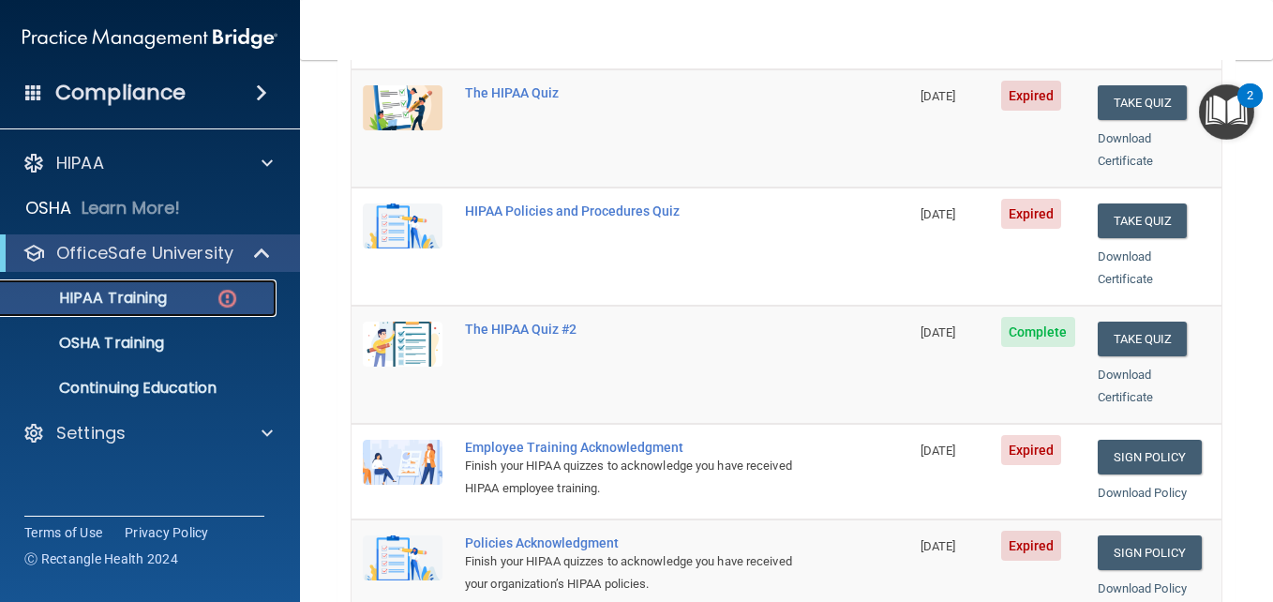
scroll to position [293, 0]
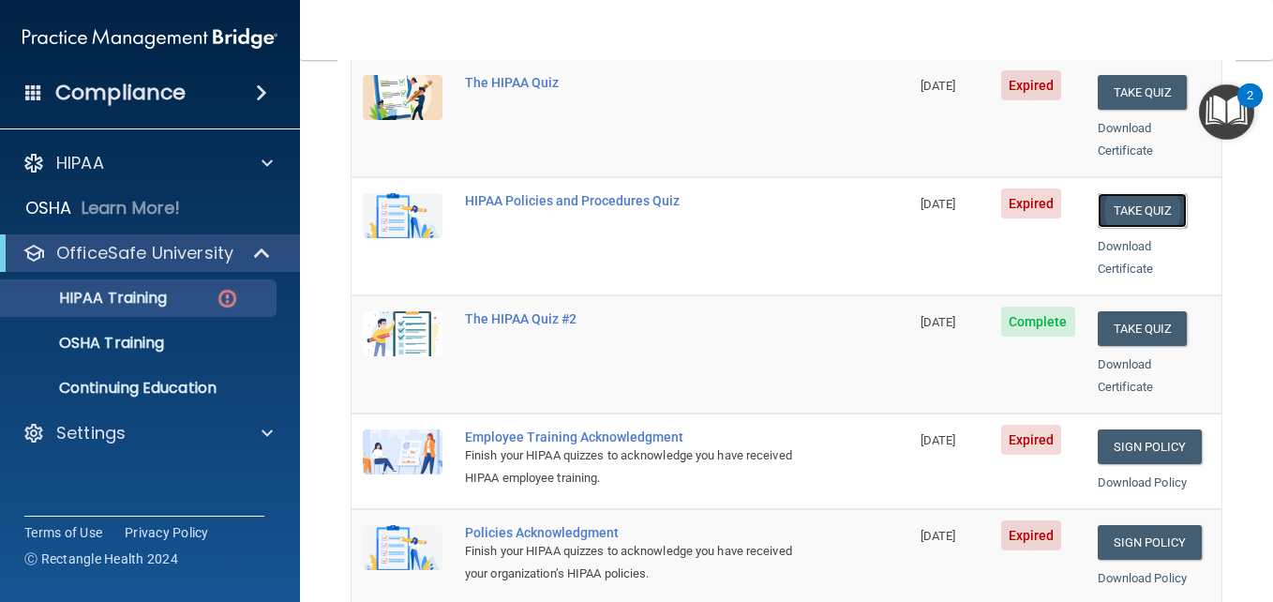
click at [1138, 193] on button "Take Quiz" at bounding box center [1143, 210] width 90 height 35
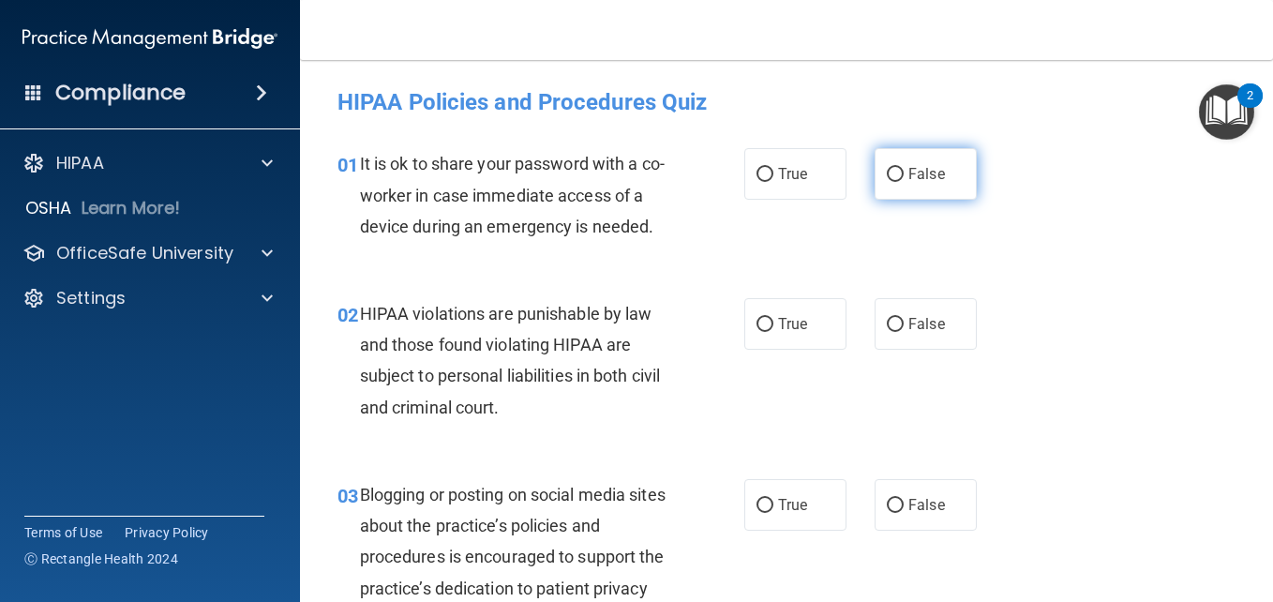
click at [895, 171] on input "False" at bounding box center [895, 175] width 17 height 14
radio input "true"
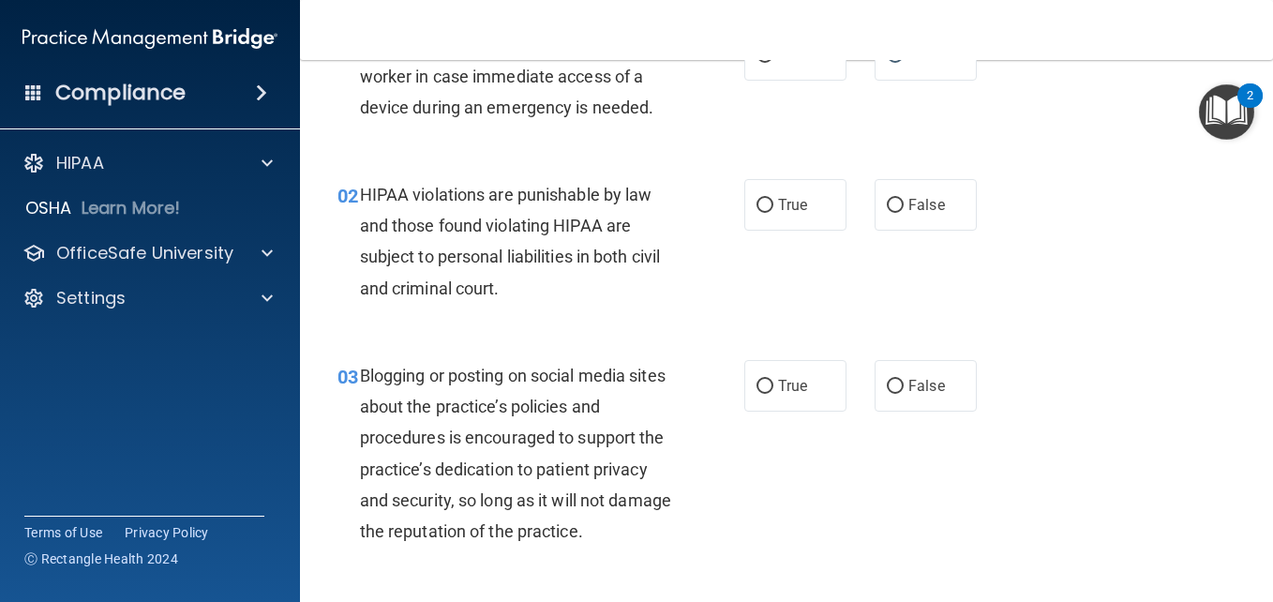
scroll to position [142, 0]
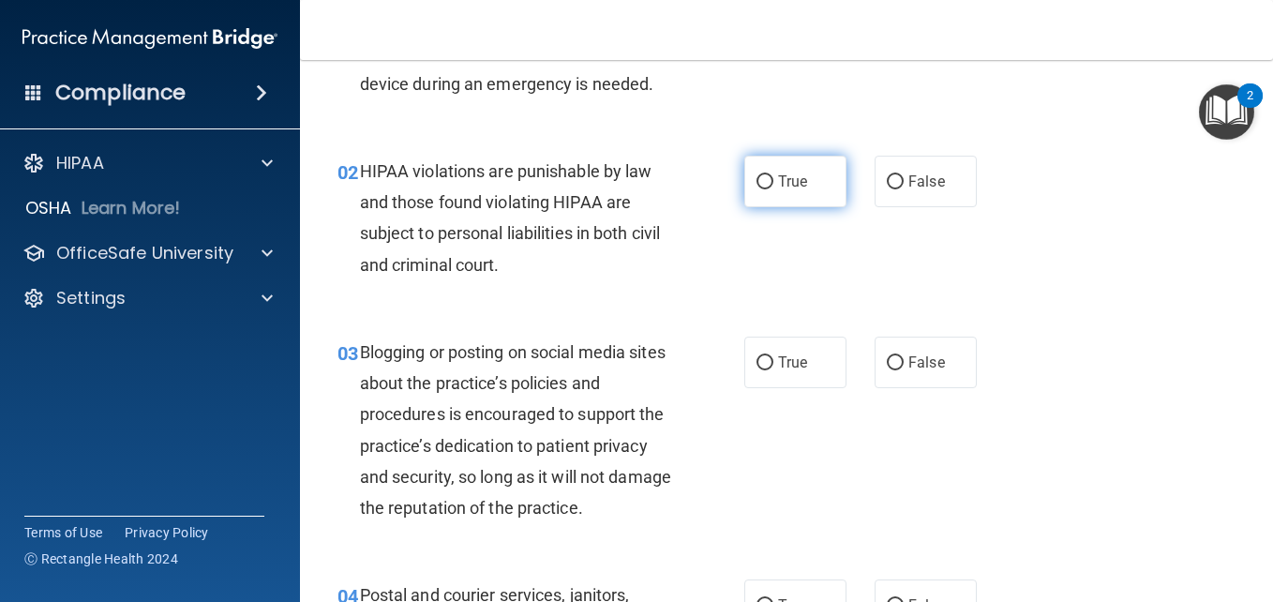
click at [757, 189] on input "True" at bounding box center [765, 182] width 17 height 14
radio input "true"
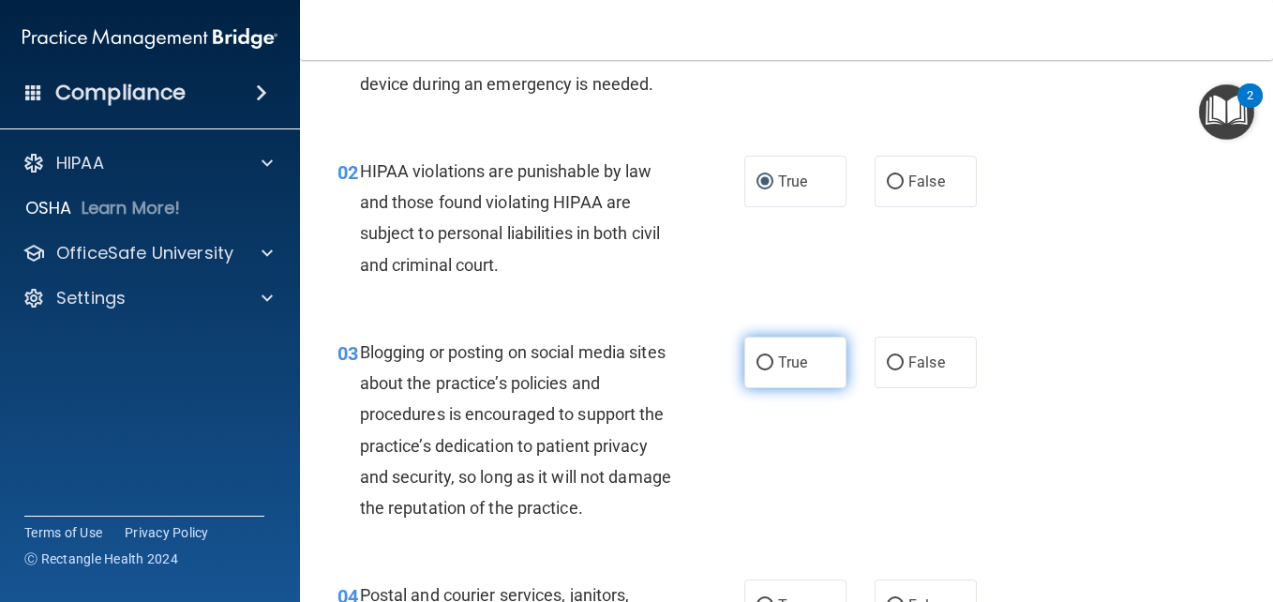
click at [757, 370] on input "True" at bounding box center [765, 363] width 17 height 14
radio input "true"
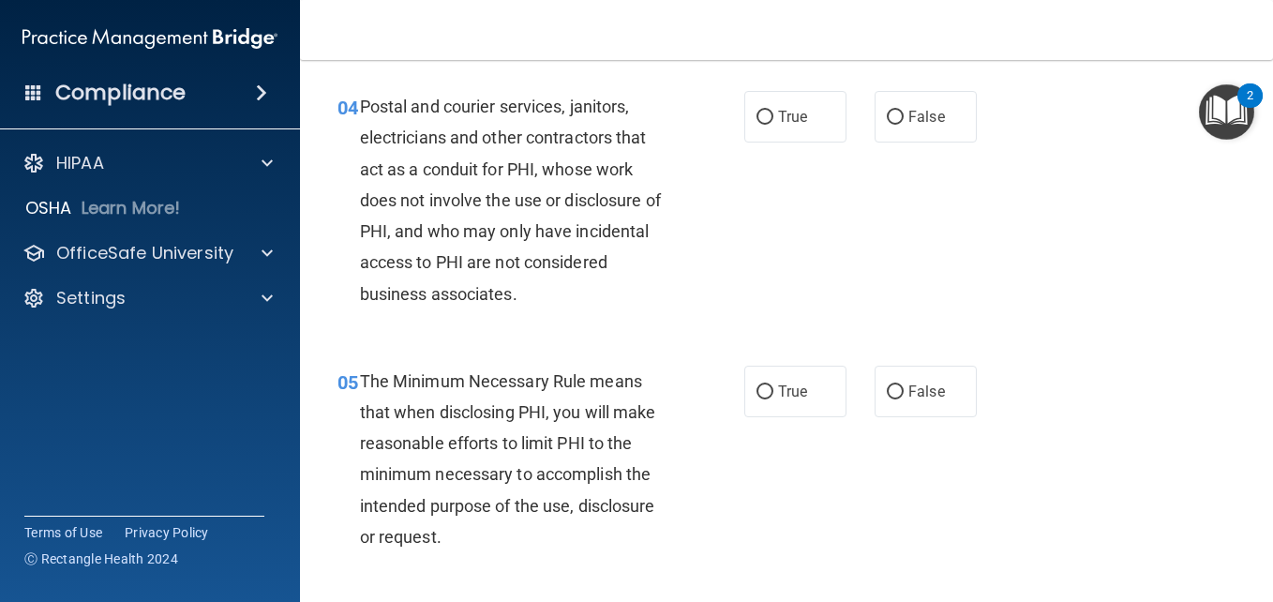
scroll to position [654, 0]
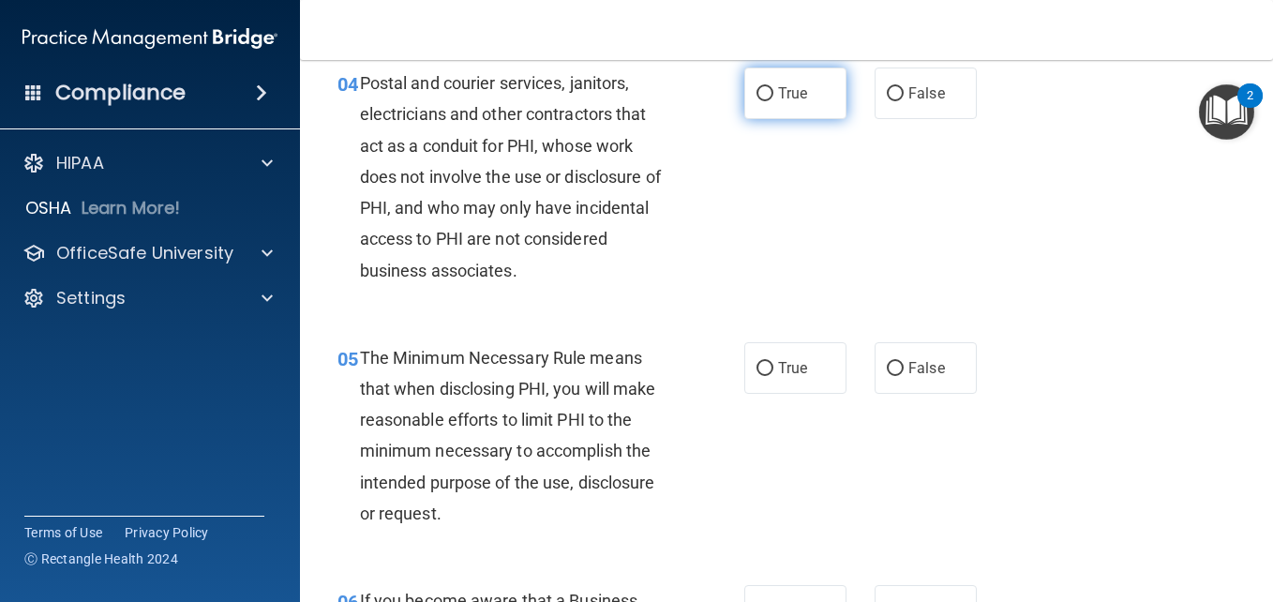
click at [757, 101] on input "True" at bounding box center [765, 94] width 17 height 14
radio input "true"
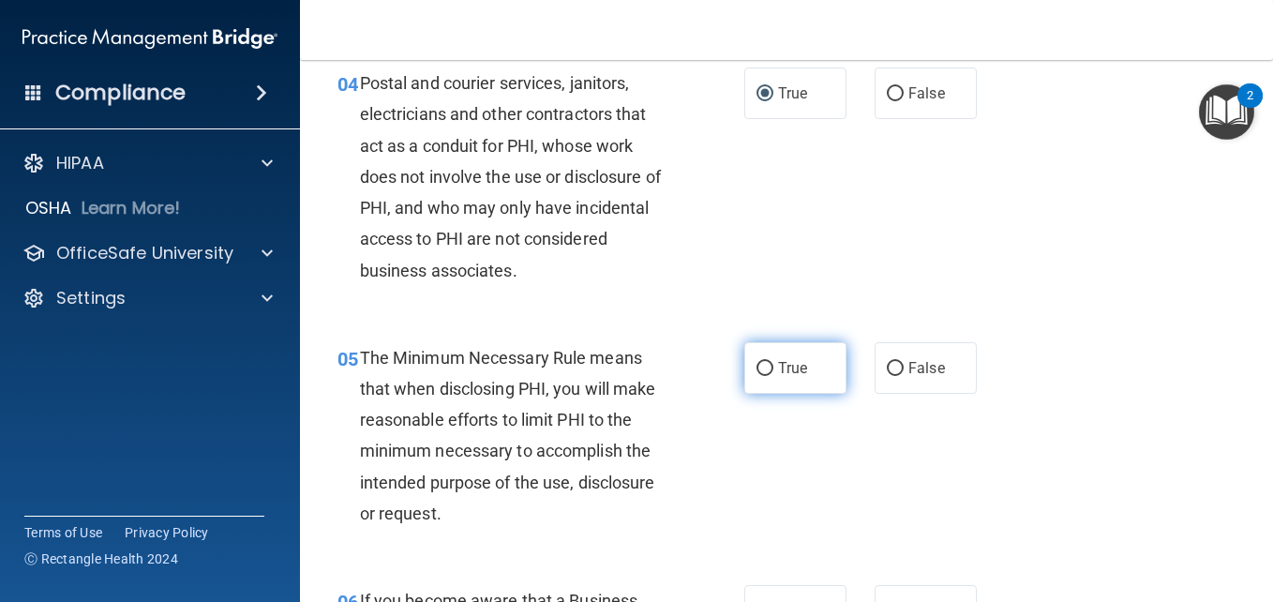
click at [757, 376] on input "True" at bounding box center [765, 369] width 17 height 14
radio input "true"
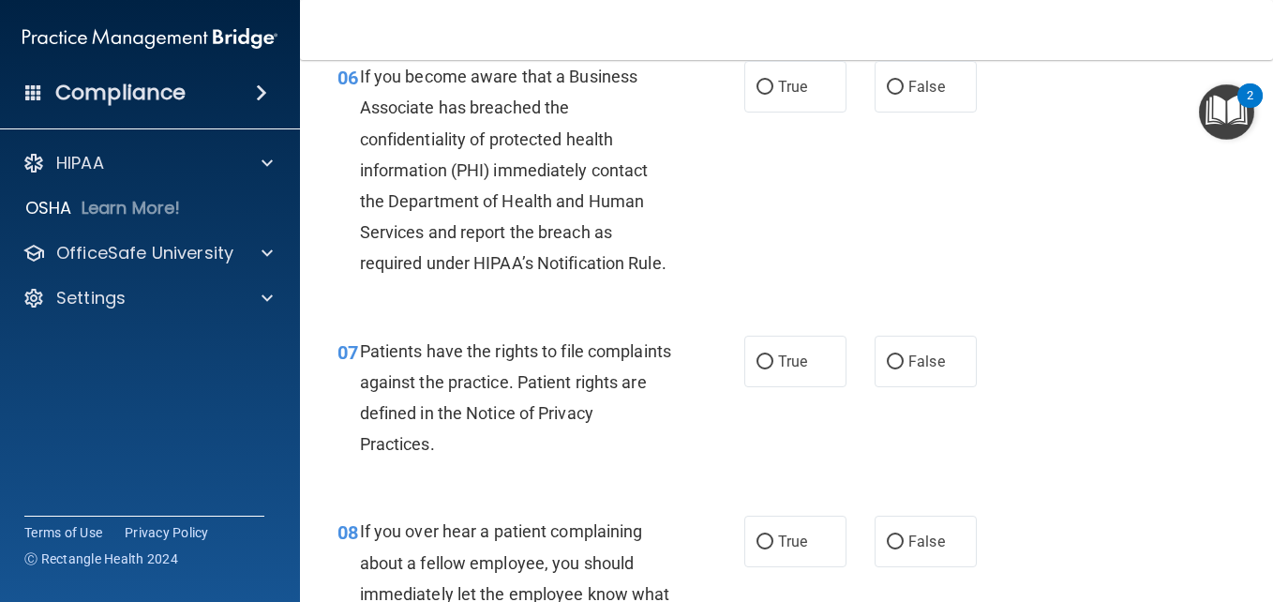
scroll to position [1214, 0]
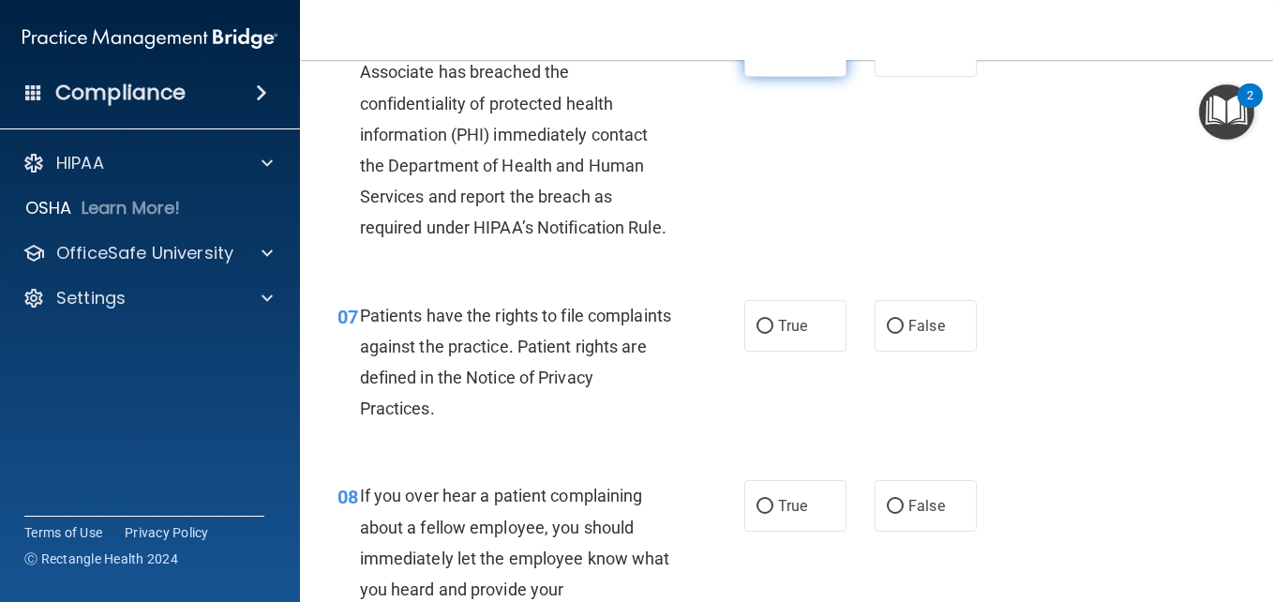
click at [760, 59] on input "True" at bounding box center [765, 52] width 17 height 14
radio input "true"
click at [764, 334] on input "True" at bounding box center [765, 327] width 17 height 14
radio input "true"
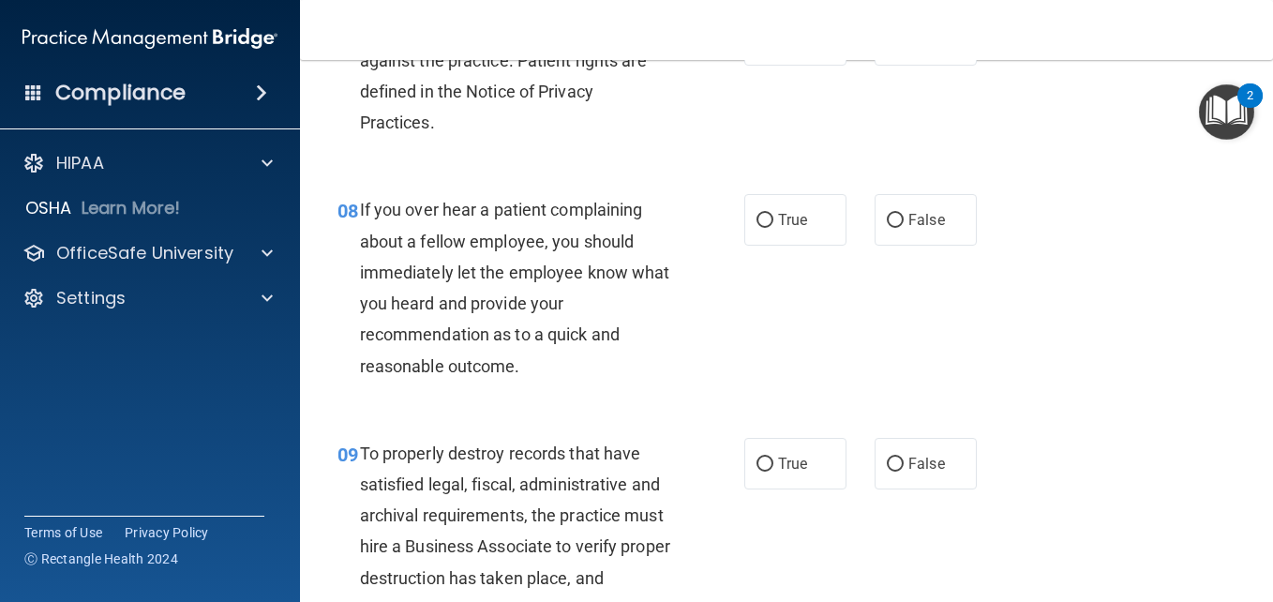
scroll to position [1512, 0]
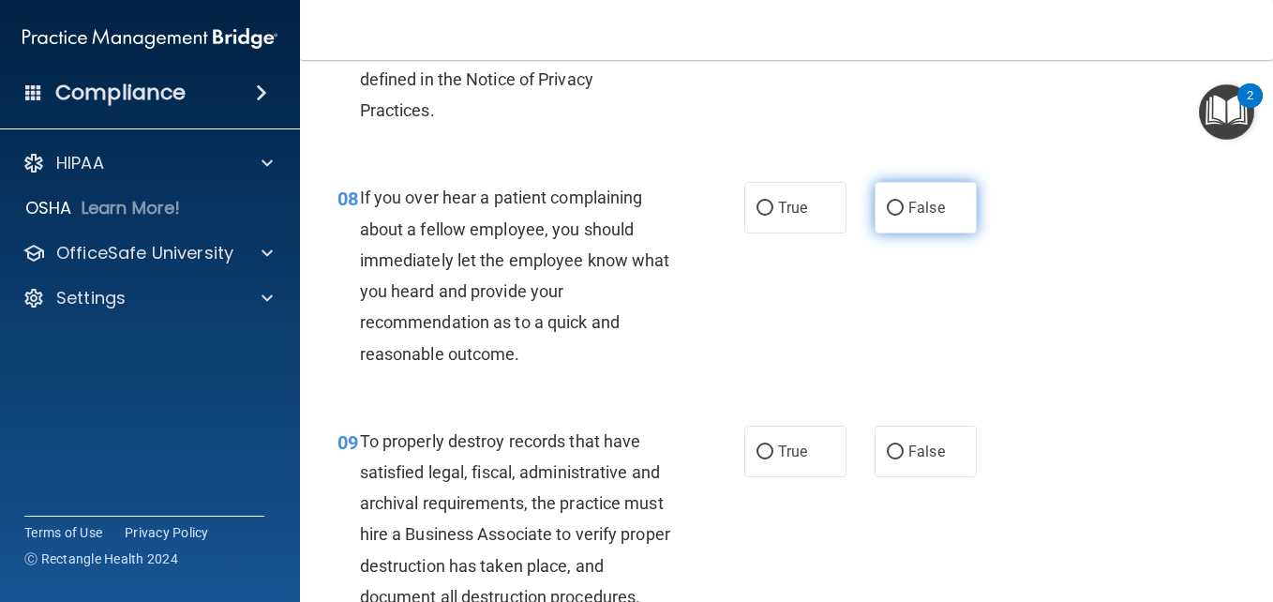
click at [887, 216] on input "False" at bounding box center [895, 209] width 17 height 14
radio input "true"
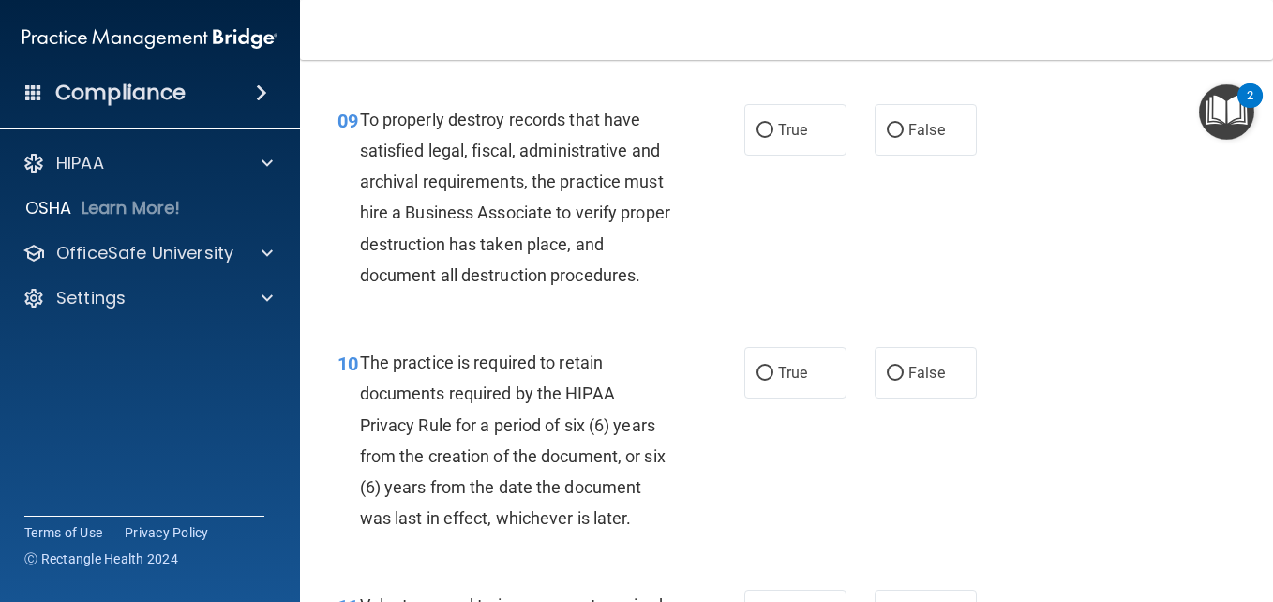
scroll to position [1845, 0]
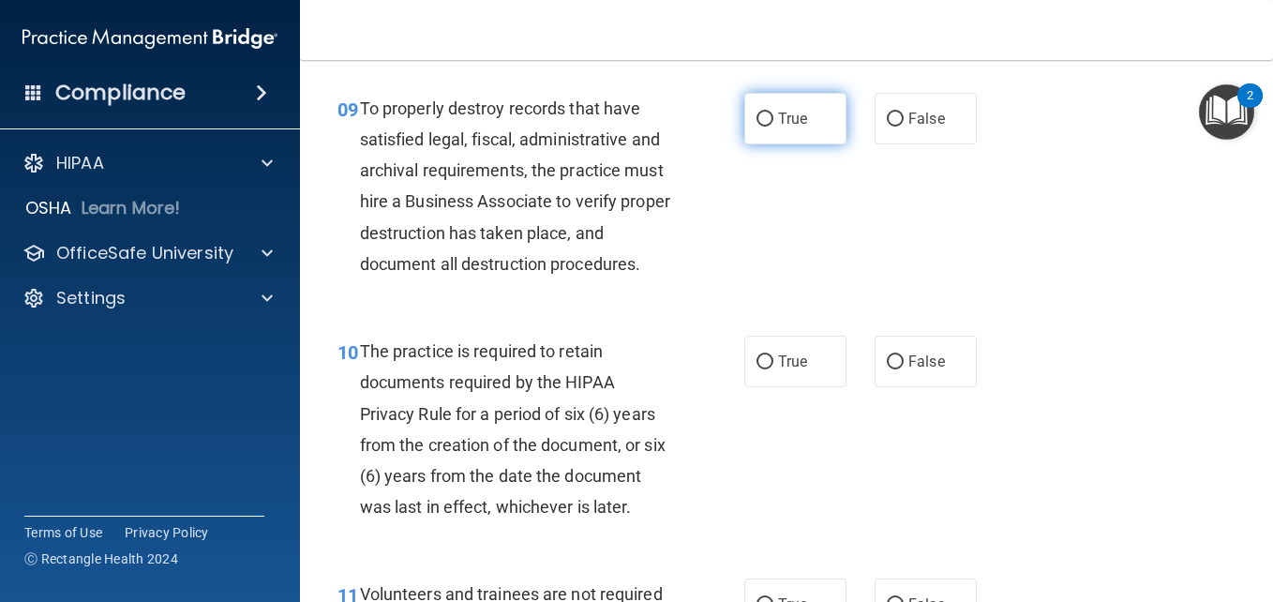
click at [757, 127] on input "True" at bounding box center [765, 119] width 17 height 14
radio input "true"
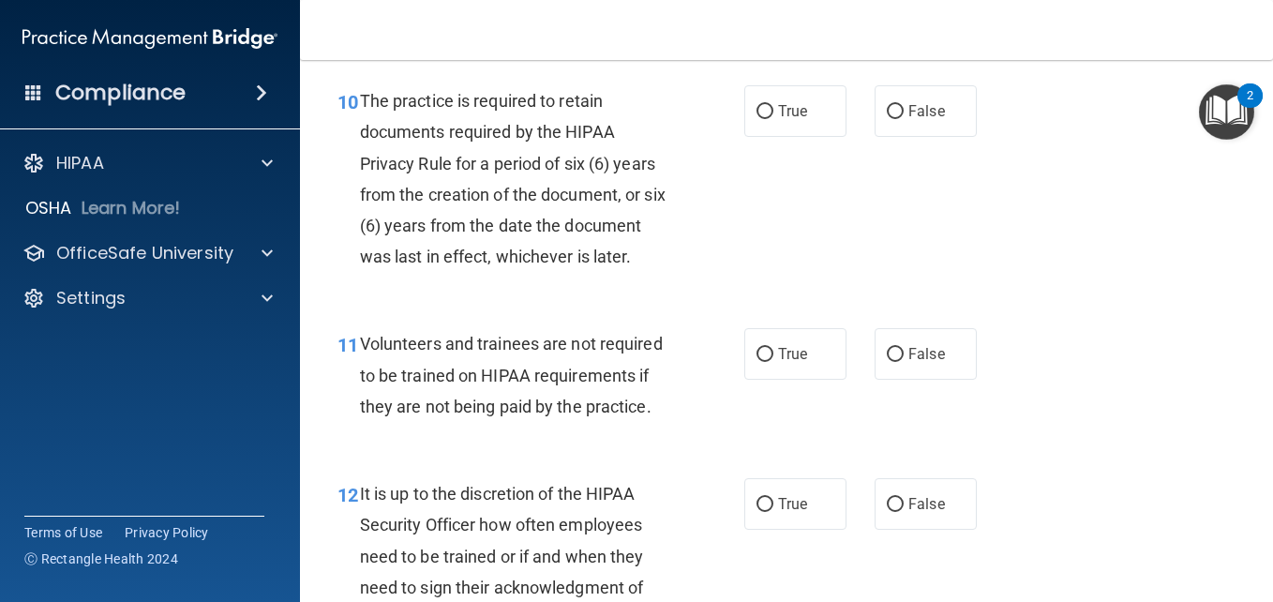
scroll to position [2107, 0]
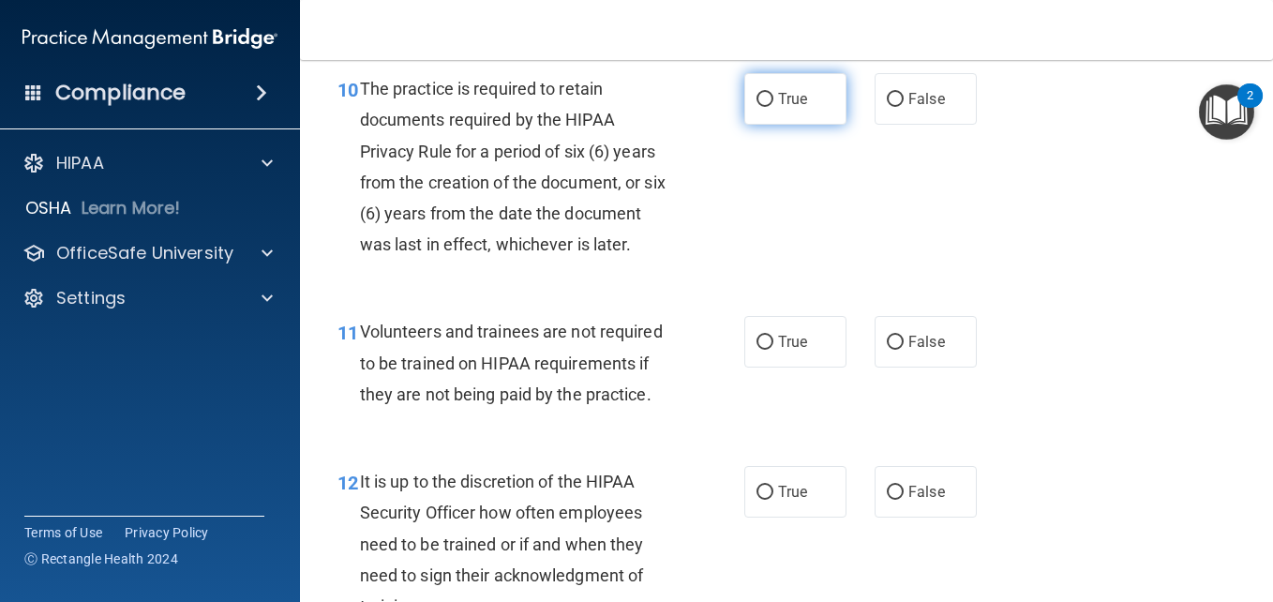
click at [766, 107] on input "True" at bounding box center [765, 100] width 17 height 14
radio input "true"
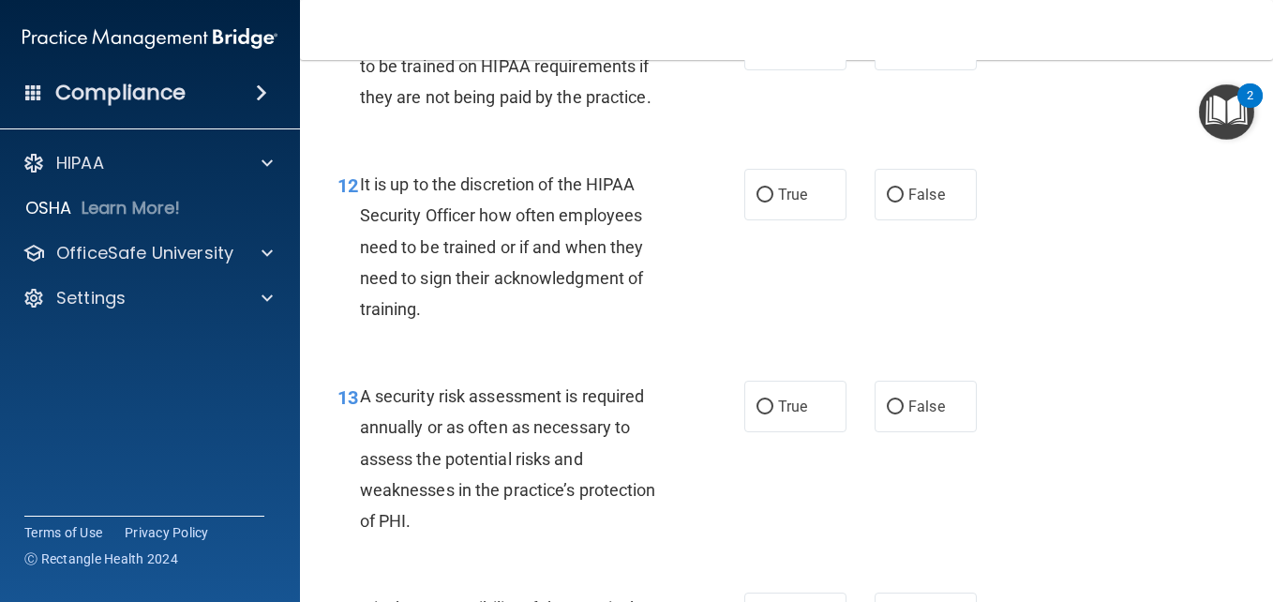
scroll to position [2417, 0]
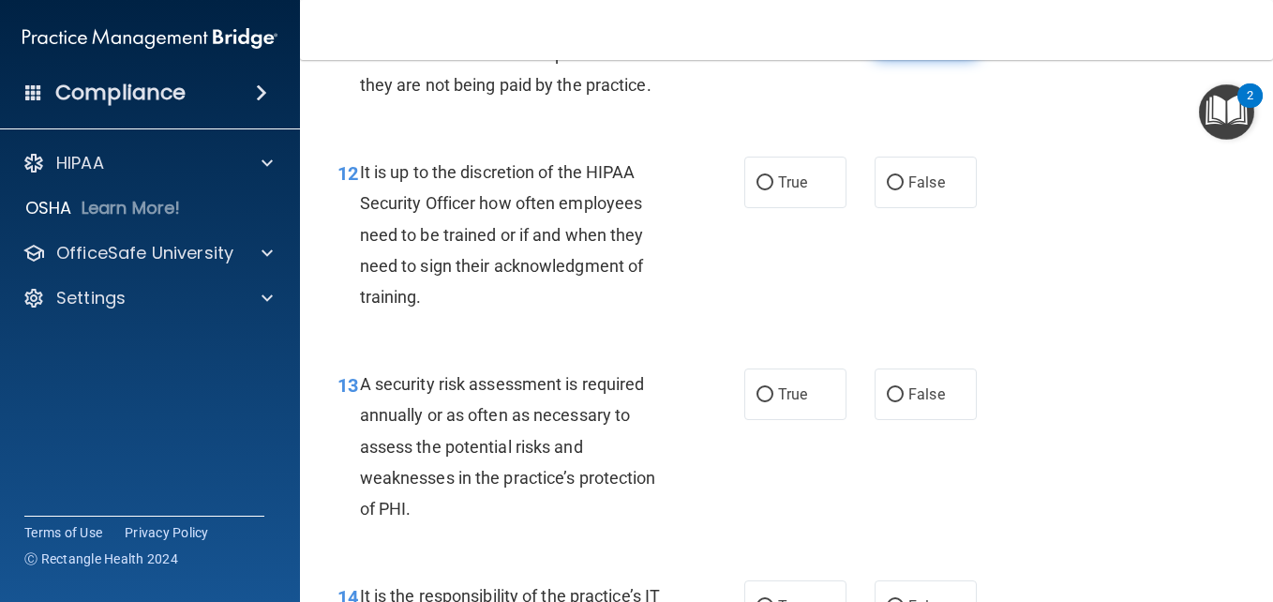
click at [887, 40] on input "False" at bounding box center [895, 33] width 17 height 14
radio input "true"
click at [887, 190] on input "False" at bounding box center [895, 183] width 17 height 14
radio input "true"
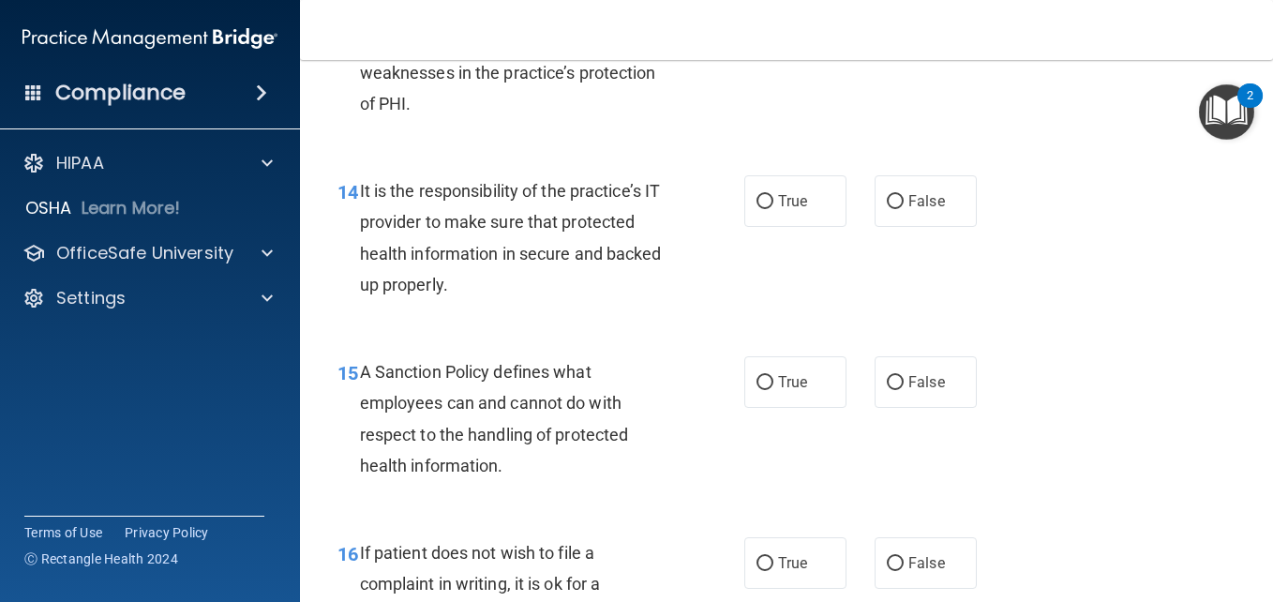
scroll to position [2834, 0]
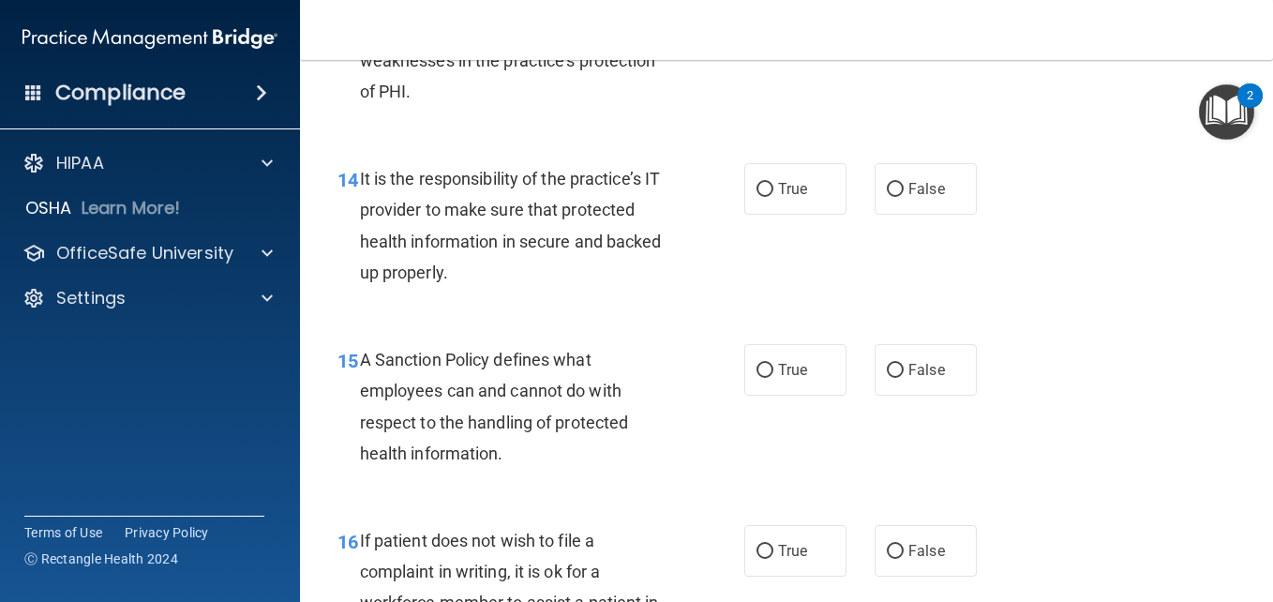
radio input "true"
click at [887, 197] on input "False" at bounding box center [895, 190] width 17 height 14
radio input "true"
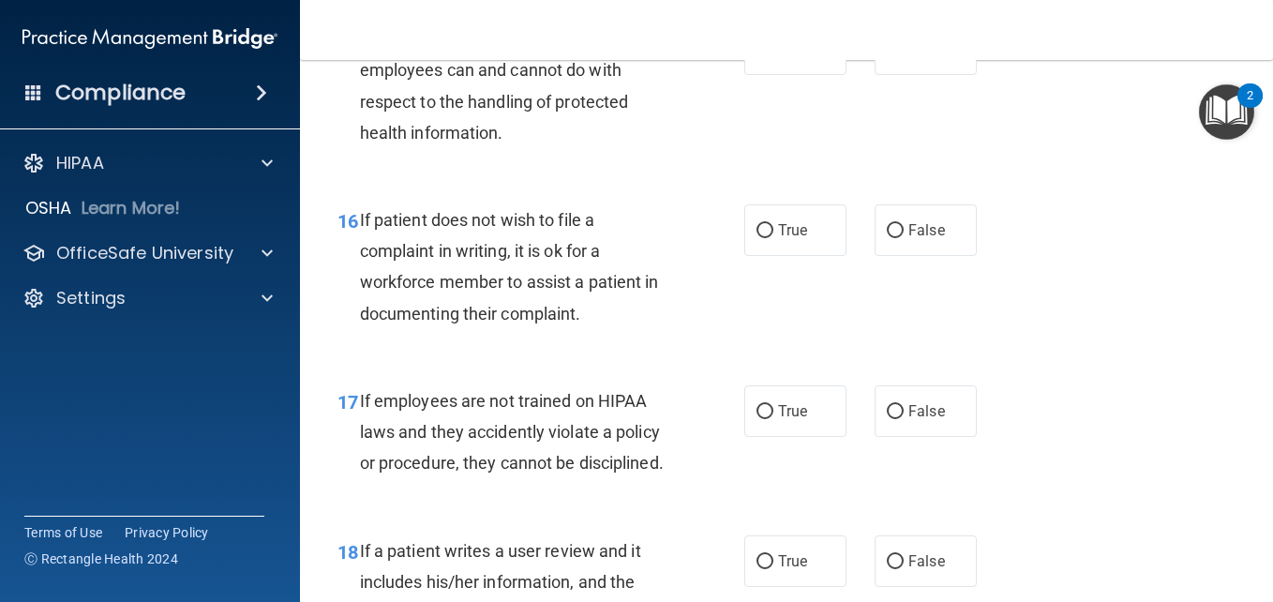
scroll to position [3179, 0]
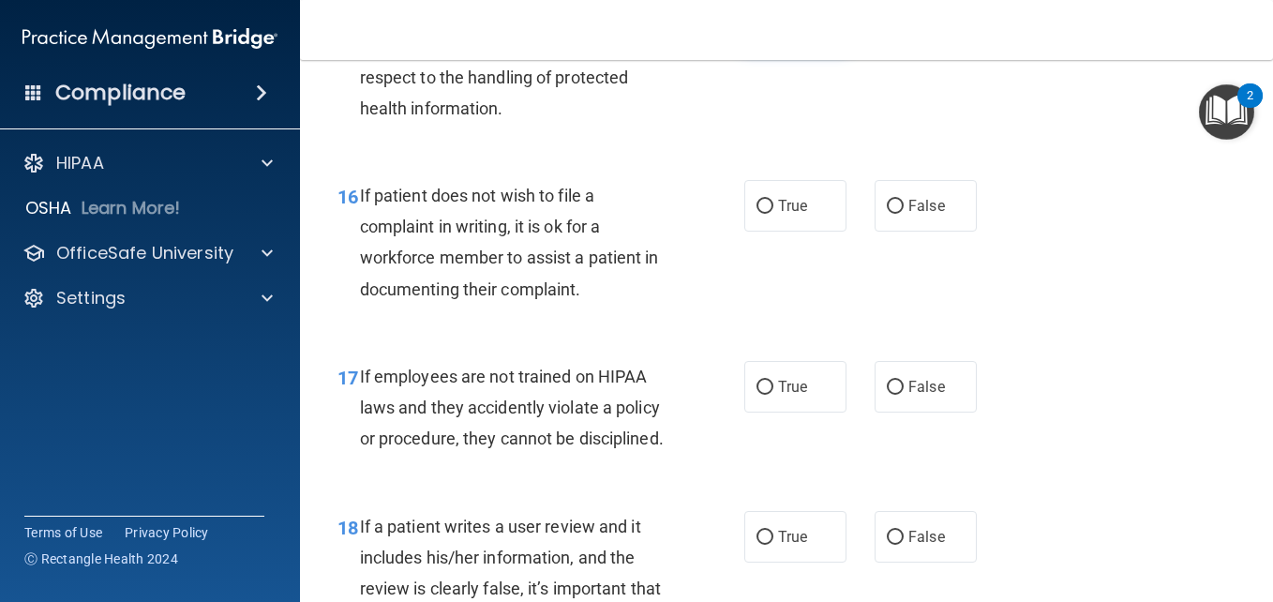
click at [763, 33] on input "True" at bounding box center [765, 26] width 17 height 14
radio input "true"
click at [761, 232] on label "True" at bounding box center [795, 206] width 102 height 52
click at [761, 214] on input "True" at bounding box center [765, 207] width 17 height 14
radio input "true"
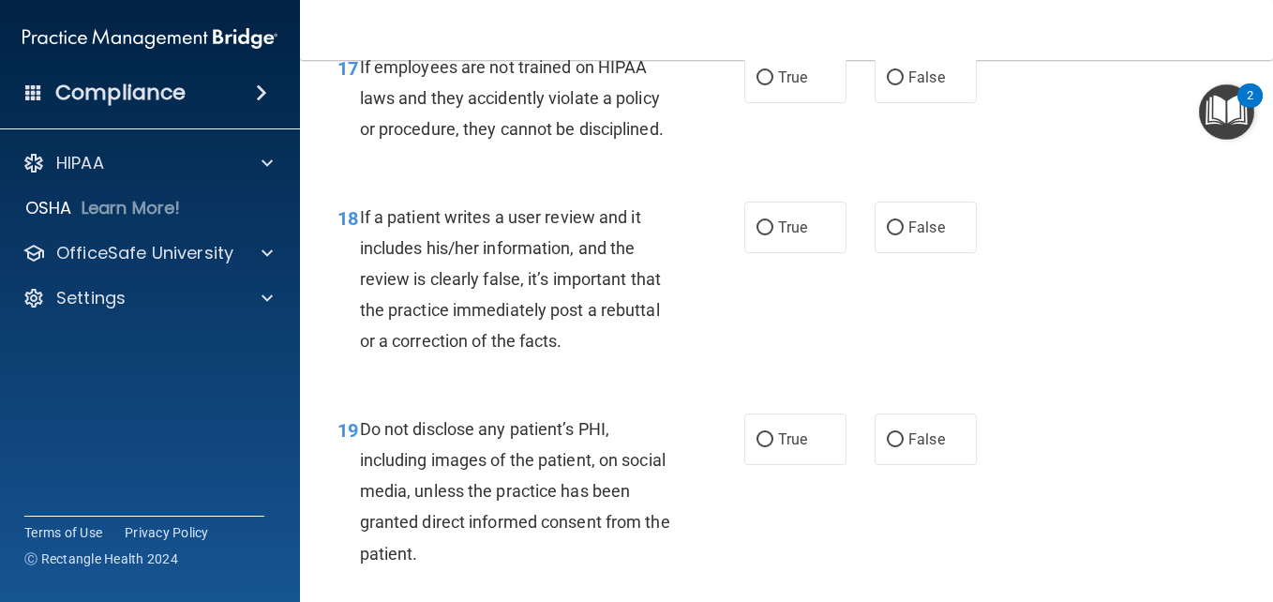
scroll to position [3512, 0]
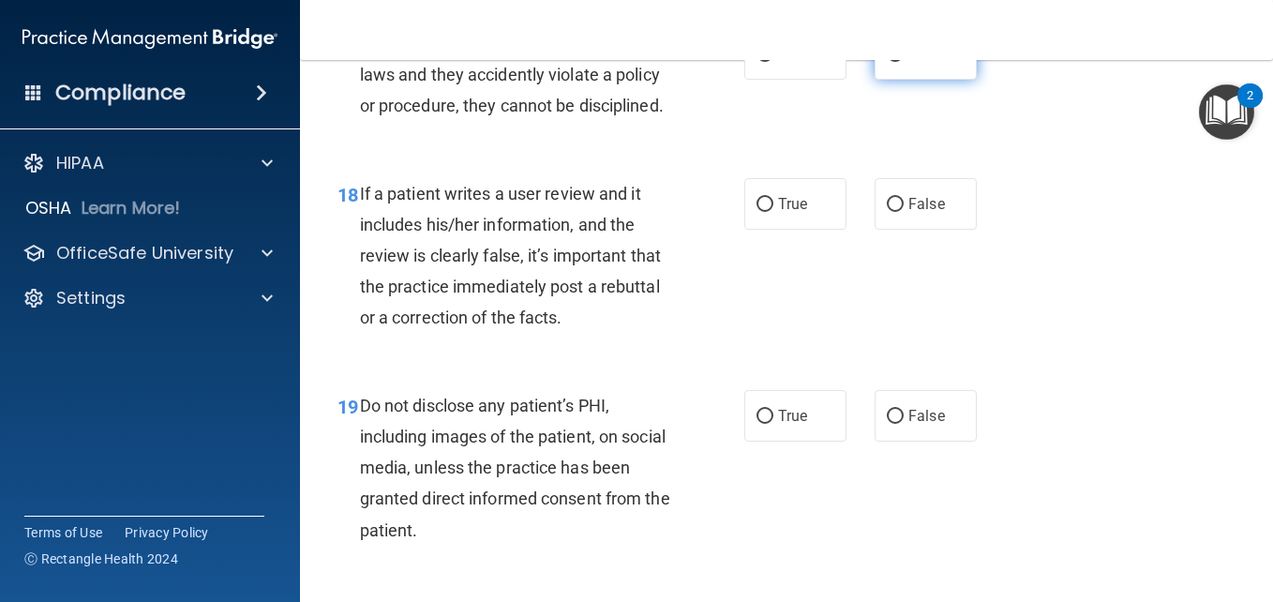
click at [893, 62] on input "False" at bounding box center [895, 55] width 17 height 14
radio input "true"
click at [891, 212] on input "False" at bounding box center [895, 205] width 17 height 14
radio input "true"
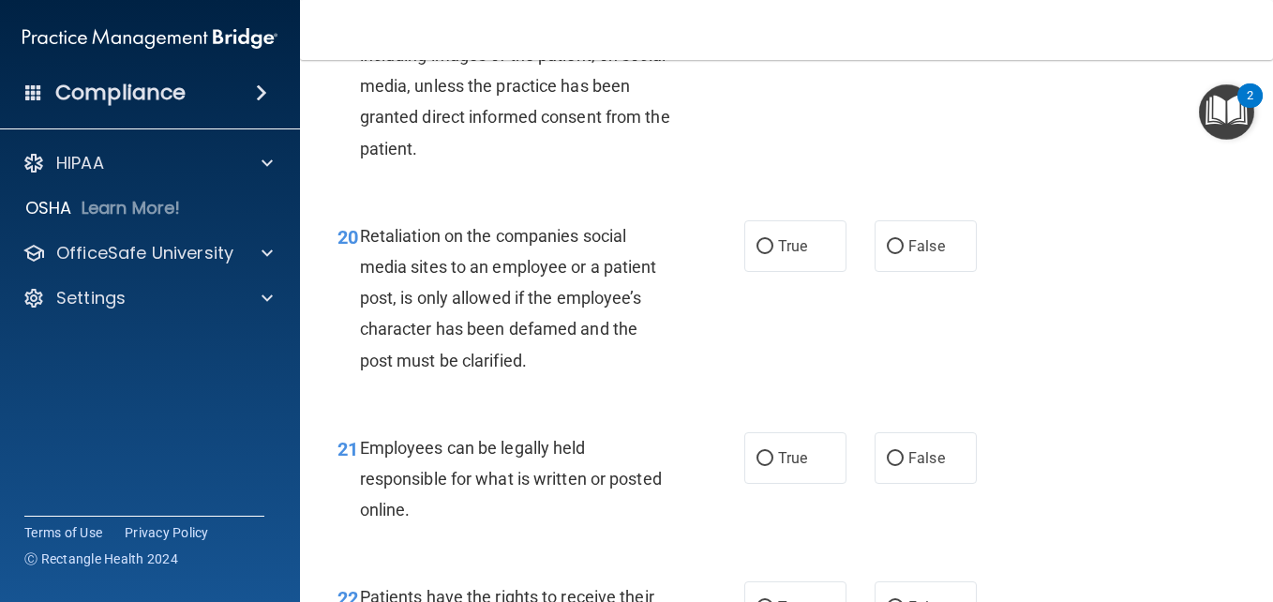
scroll to position [3905, 0]
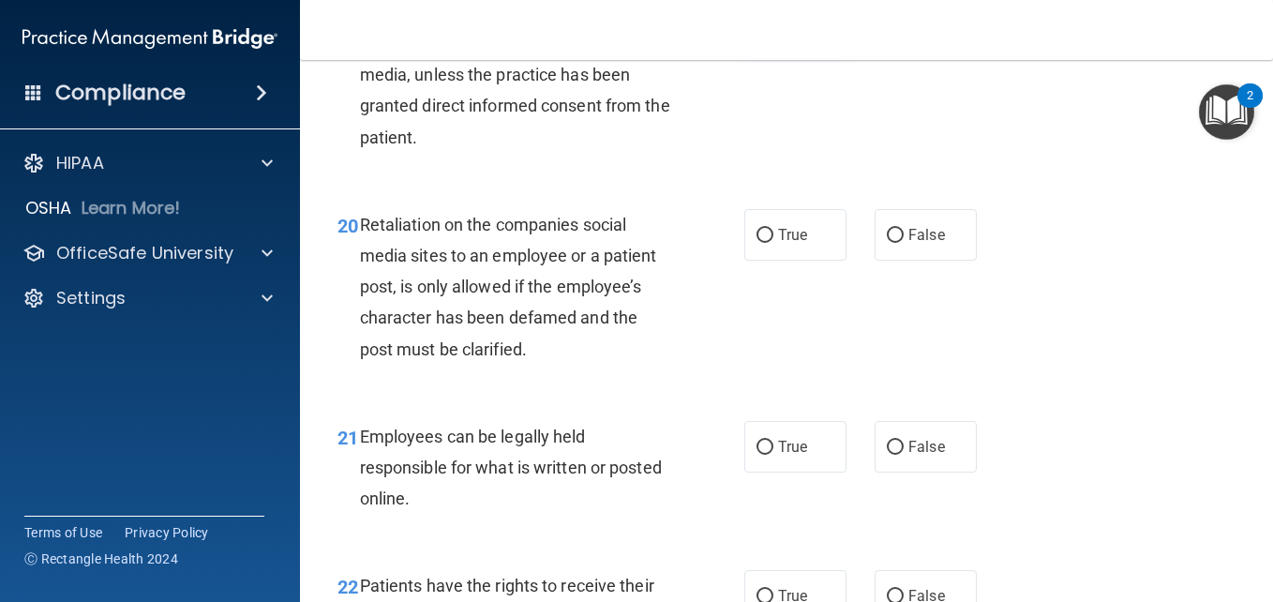
click at [768, 49] on label "True" at bounding box center [795, 23] width 102 height 52
click at [768, 31] on input "True" at bounding box center [765, 24] width 17 height 14
radio input "true"
click at [882, 261] on label "False" at bounding box center [926, 235] width 102 height 52
click at [887, 243] on input "False" at bounding box center [895, 236] width 17 height 14
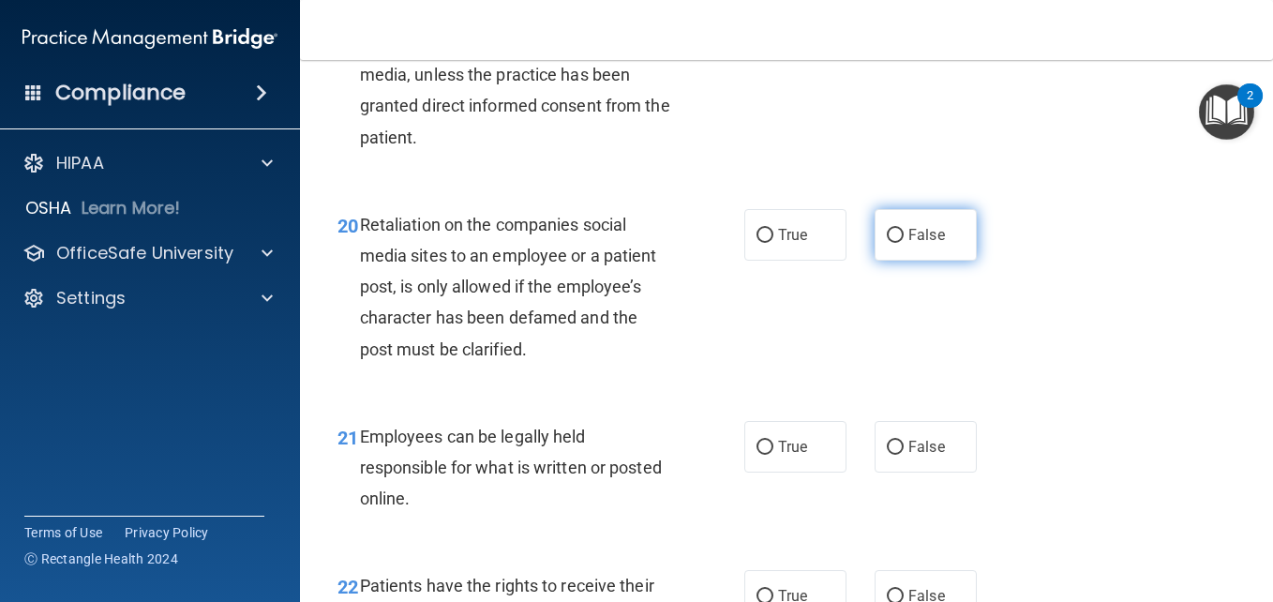
radio input "true"
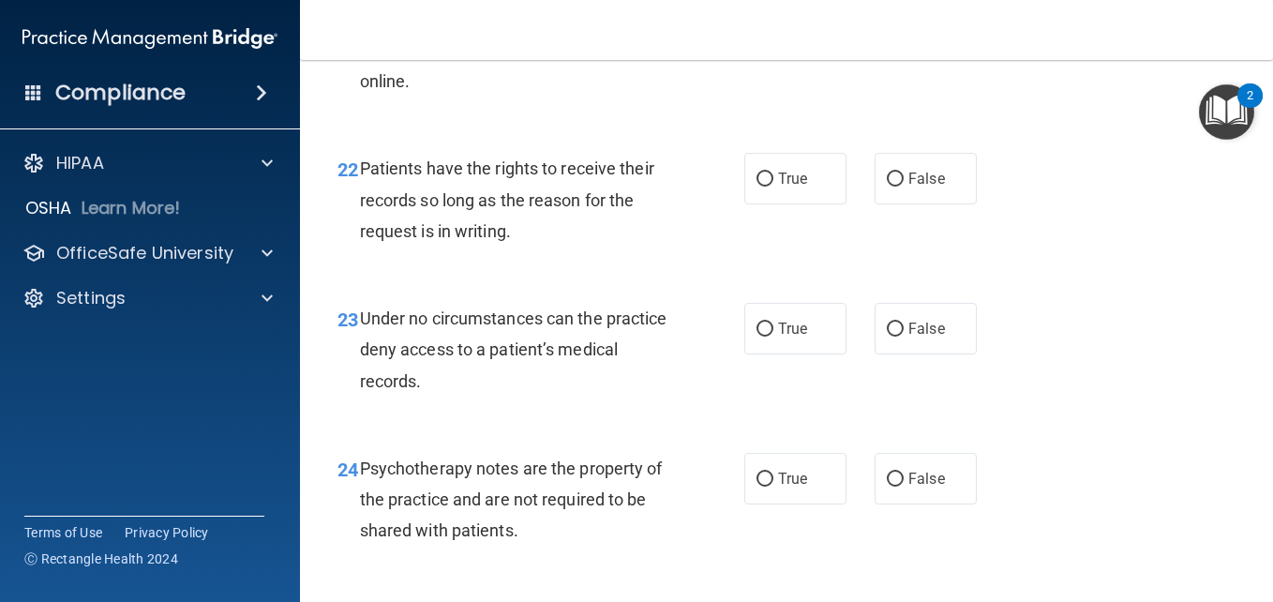
scroll to position [4334, 0]
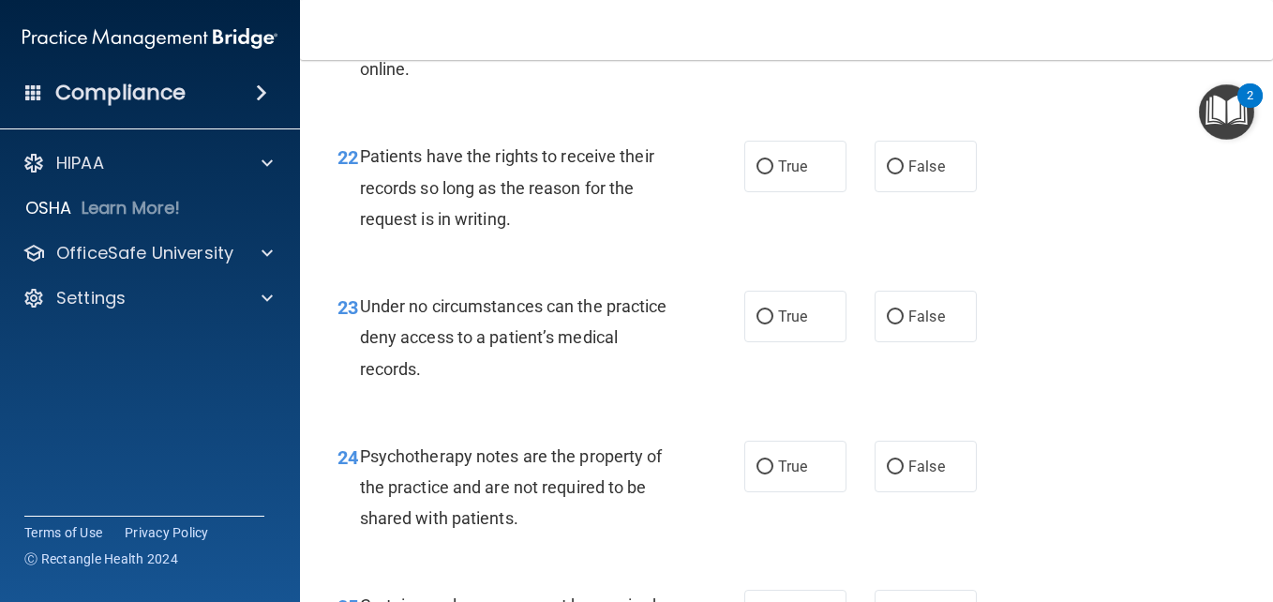
click at [757, 25] on input "True" at bounding box center [765, 18] width 17 height 14
radio input "true"
click at [757, 174] on input "True" at bounding box center [765, 167] width 17 height 14
radio input "true"
click at [887, 174] on input "False" at bounding box center [895, 167] width 17 height 14
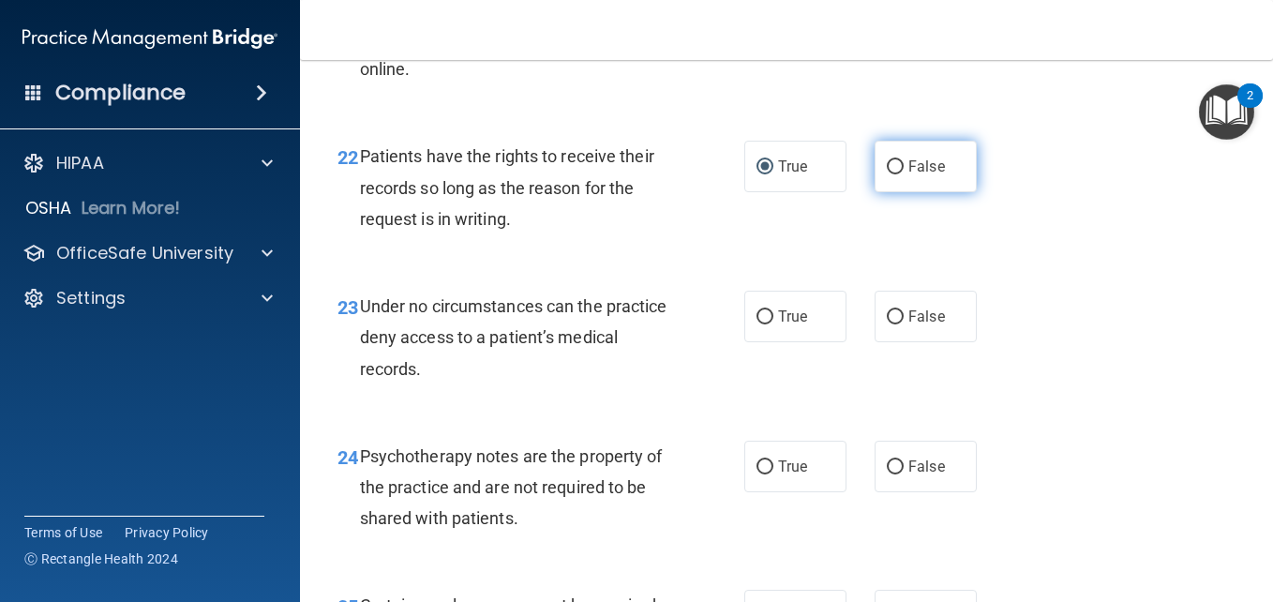
radio input "true"
radio input "false"
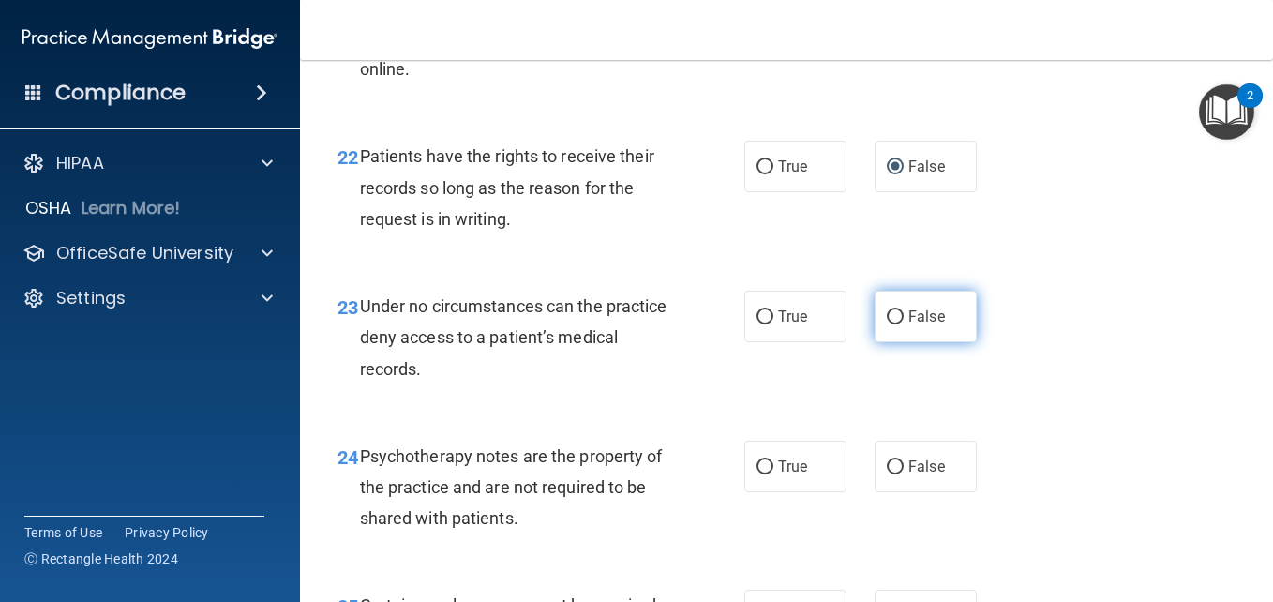
click at [887, 324] on input "False" at bounding box center [895, 317] width 17 height 14
radio input "true"
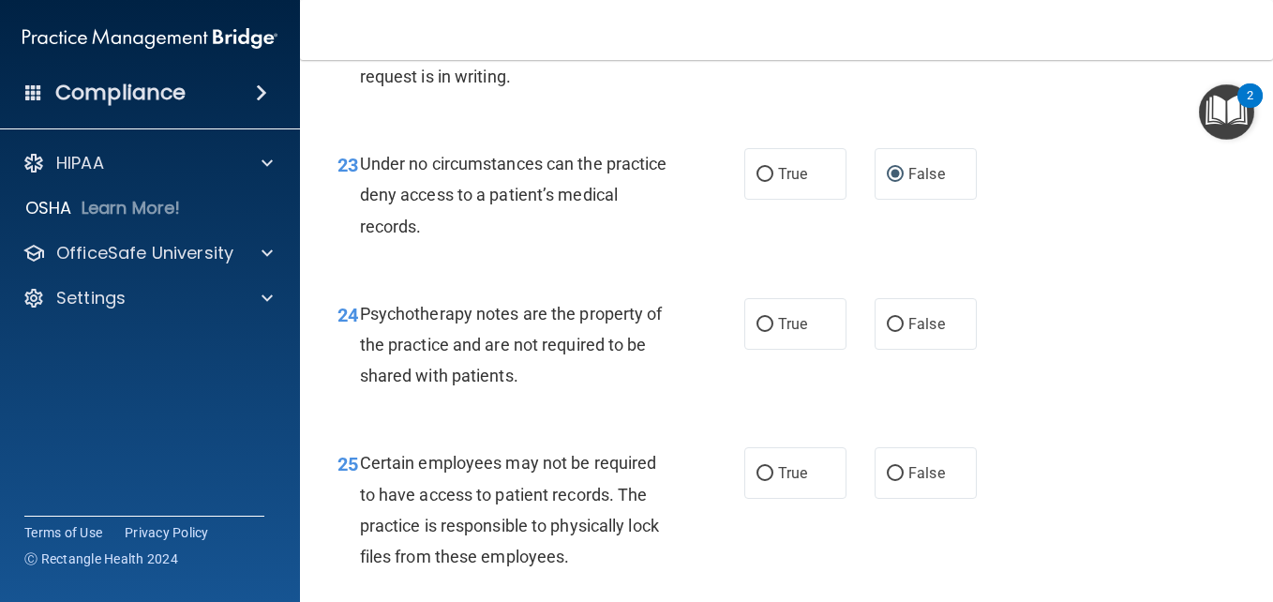
scroll to position [4643, 0]
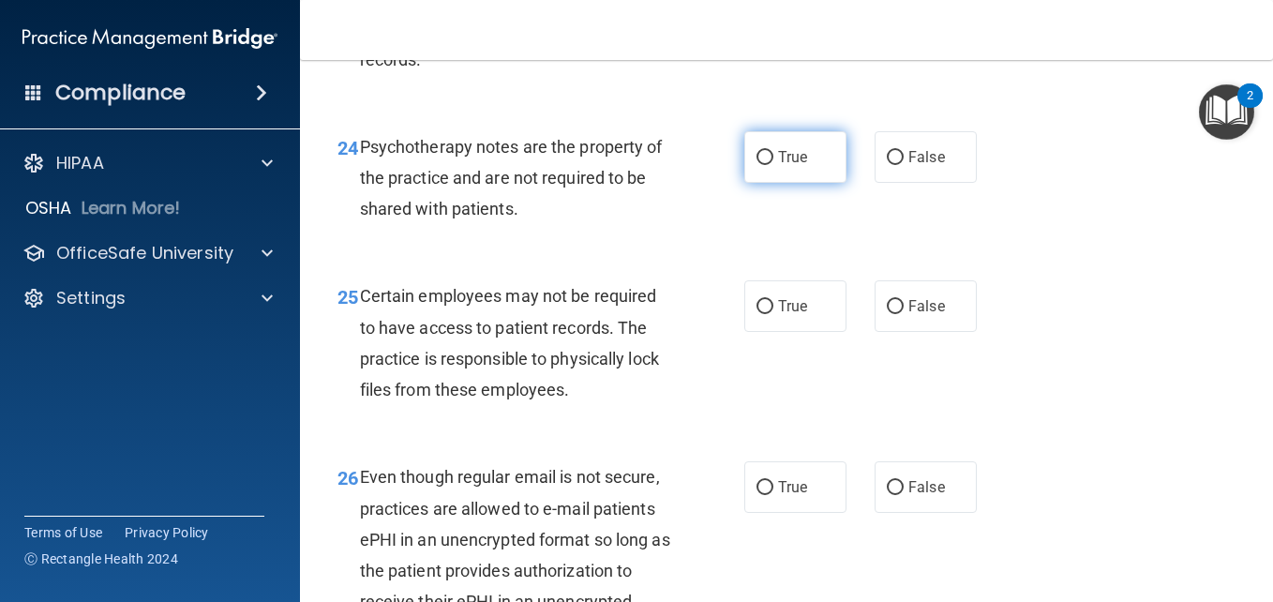
click at [757, 165] on input "True" at bounding box center [765, 158] width 17 height 14
radio input "true"
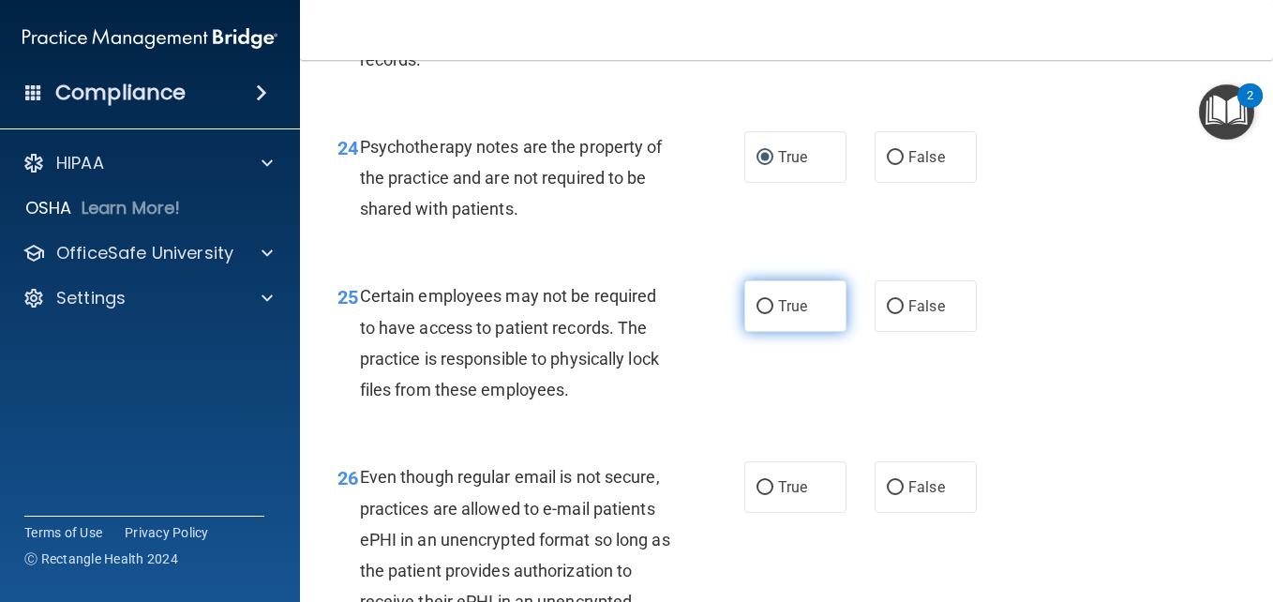
click at [760, 314] on input "True" at bounding box center [765, 307] width 17 height 14
radio input "true"
click at [760, 314] on input "True" at bounding box center [765, 307] width 17 height 14
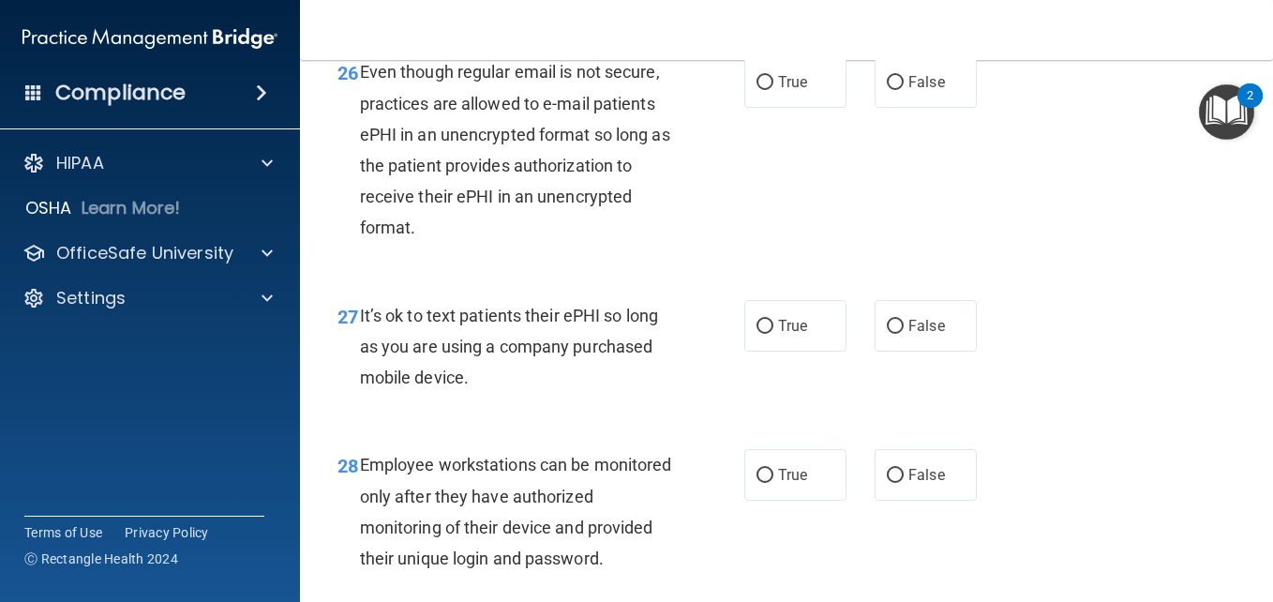
scroll to position [5072, 0]
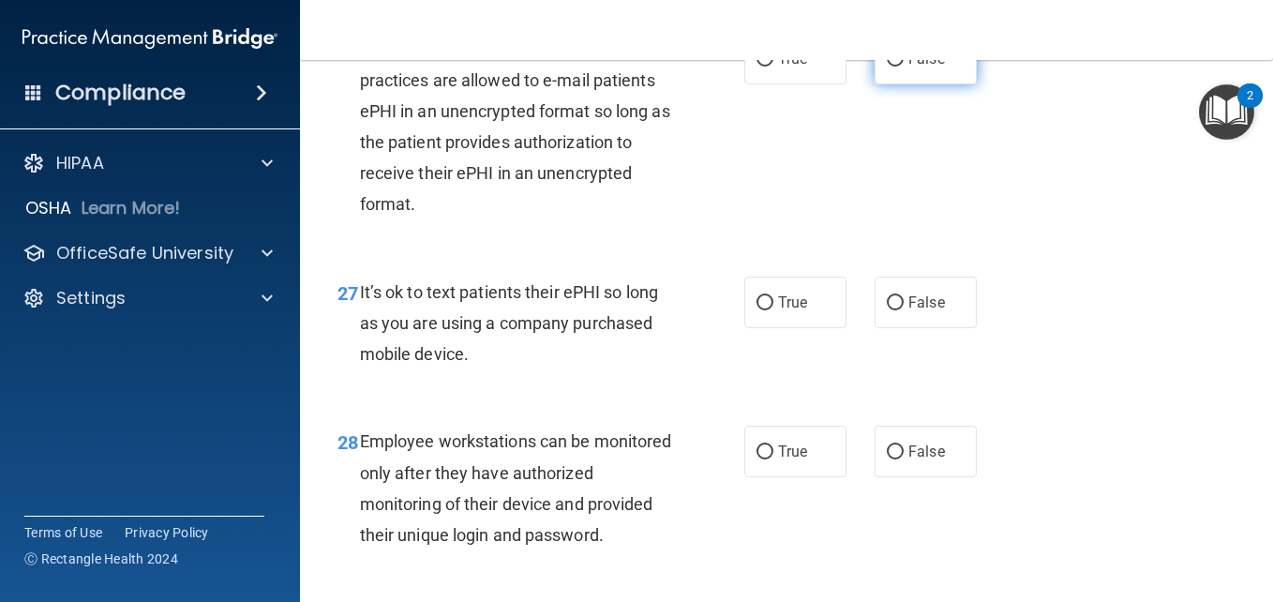
click at [887, 67] on input "False" at bounding box center [895, 59] width 17 height 14
radio input "true"
click at [887, 310] on input "False" at bounding box center [895, 303] width 17 height 14
radio input "true"
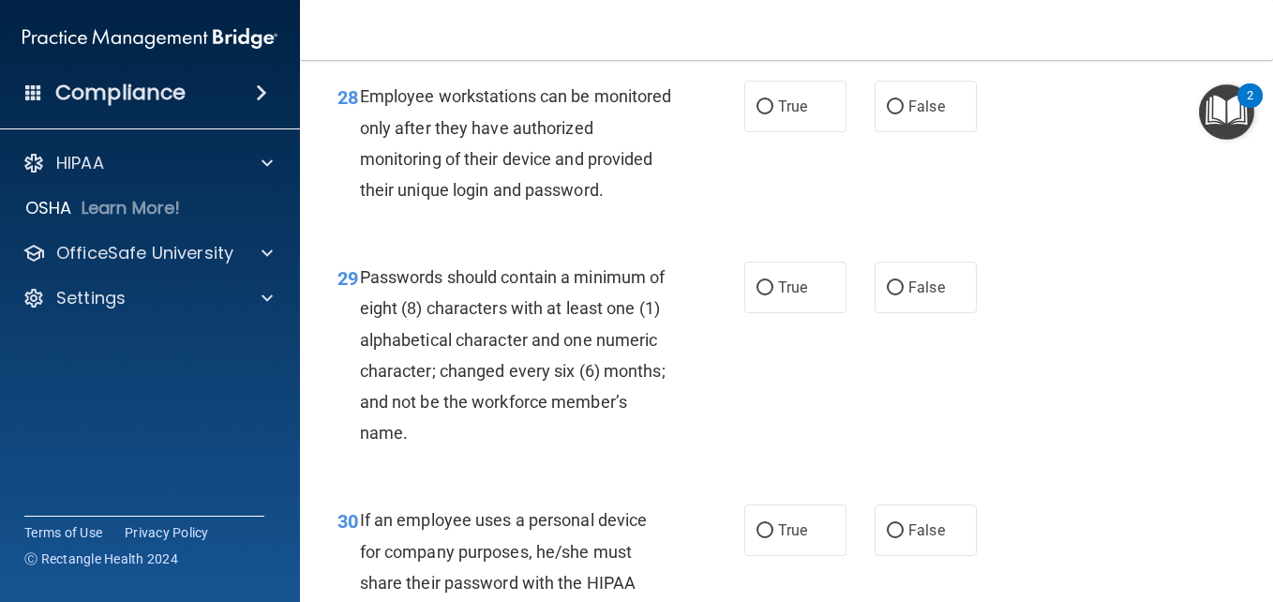
scroll to position [5429, 0]
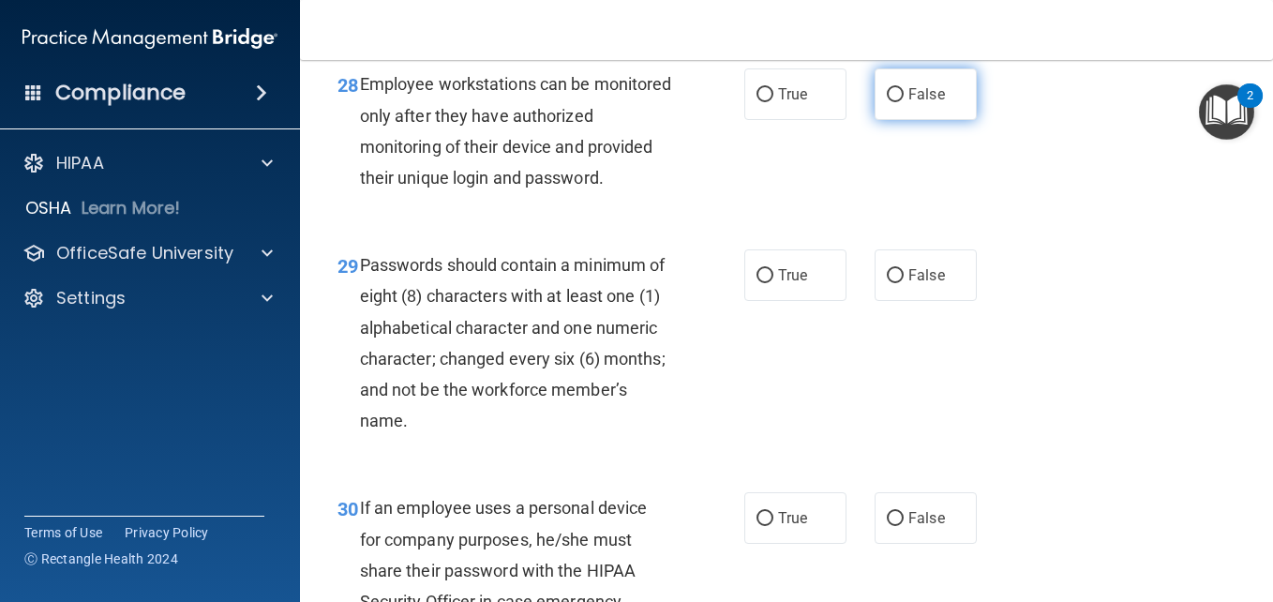
click at [888, 102] on input "False" at bounding box center [895, 95] width 17 height 14
radio input "true"
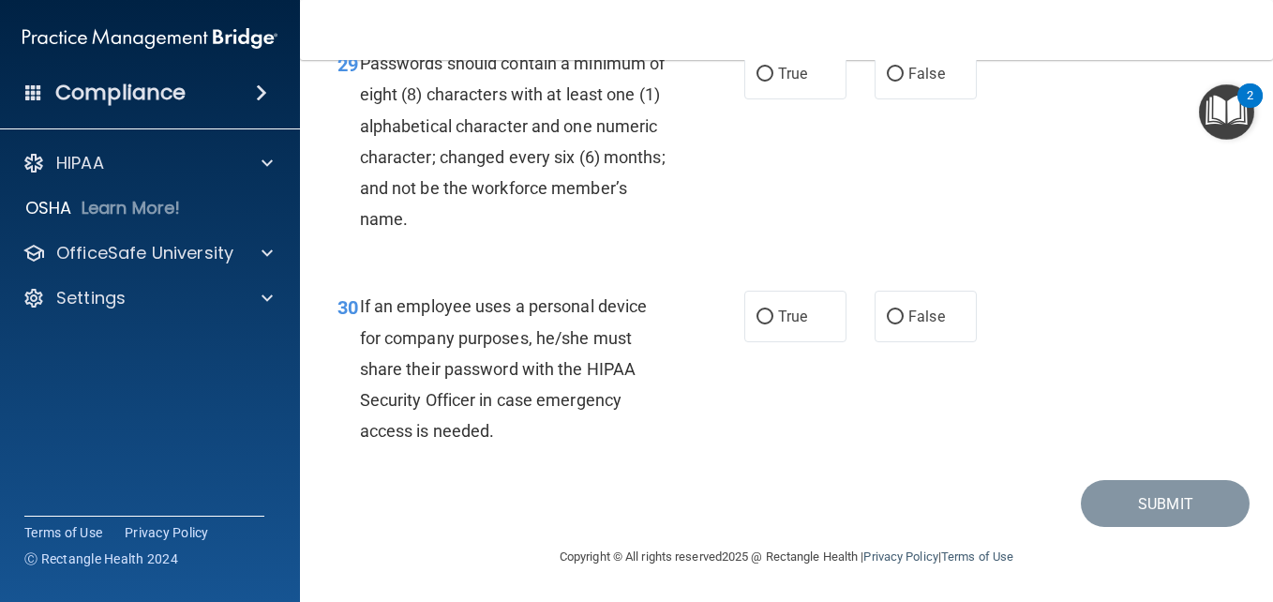
scroll to position [5703, 0]
click at [757, 82] on input "True" at bounding box center [765, 74] width 17 height 14
radio input "true"
click at [887, 324] on input "False" at bounding box center [895, 317] width 17 height 14
radio input "true"
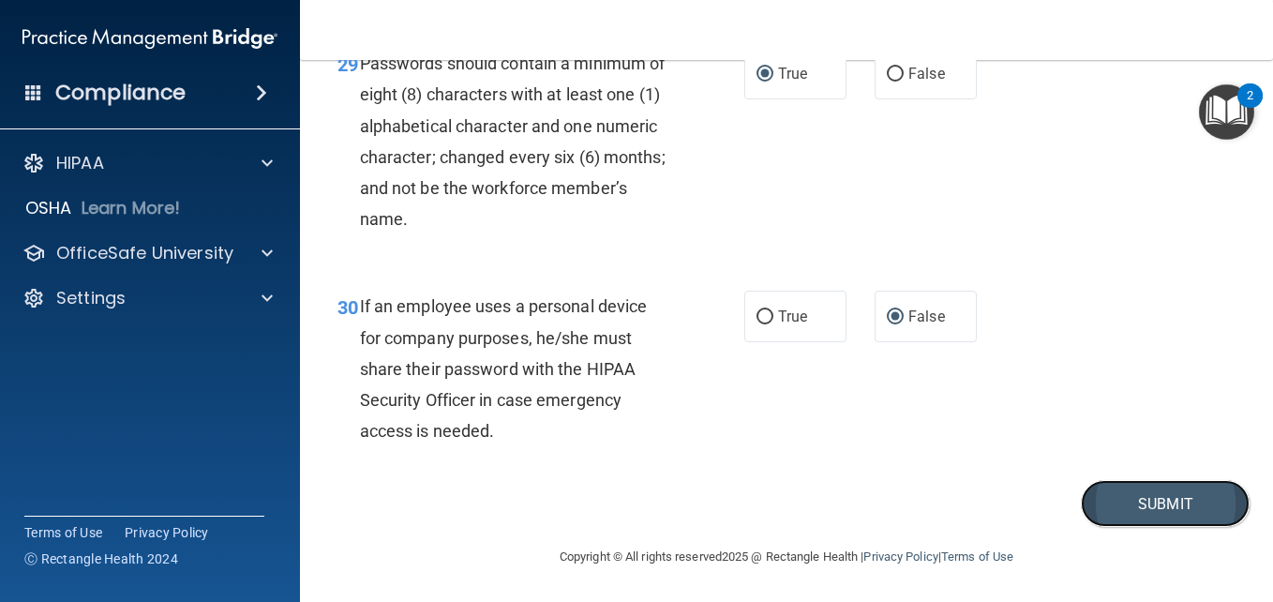
click at [1130, 528] on button "Submit" at bounding box center [1165, 504] width 169 height 48
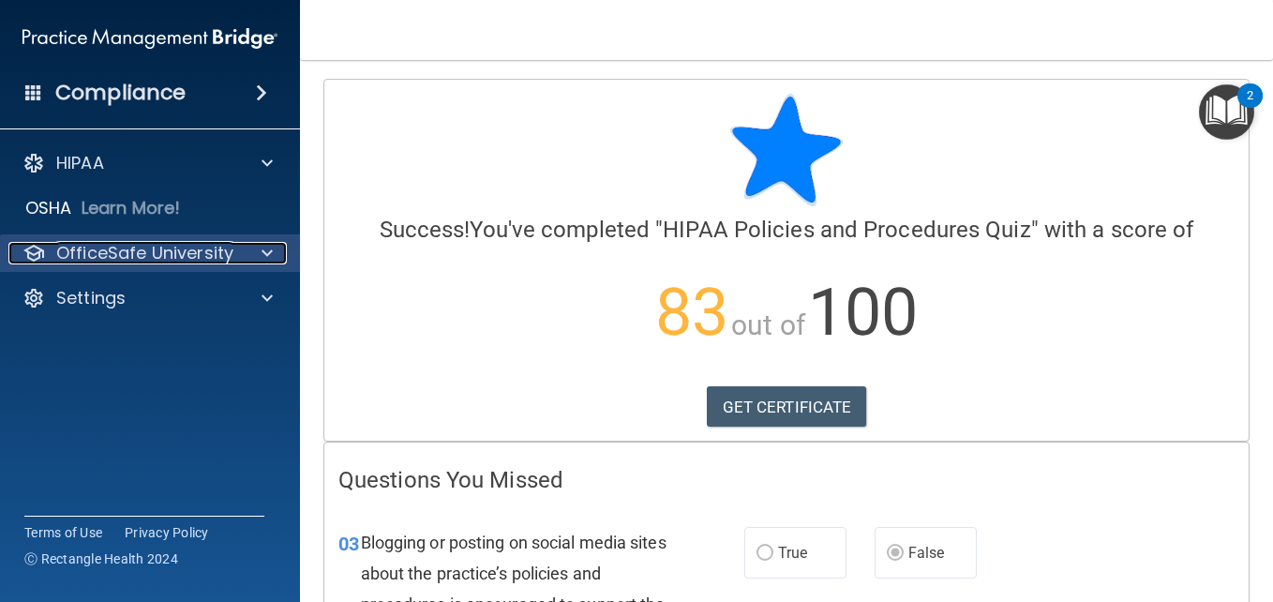
click at [264, 249] on span at bounding box center [267, 253] width 11 height 22
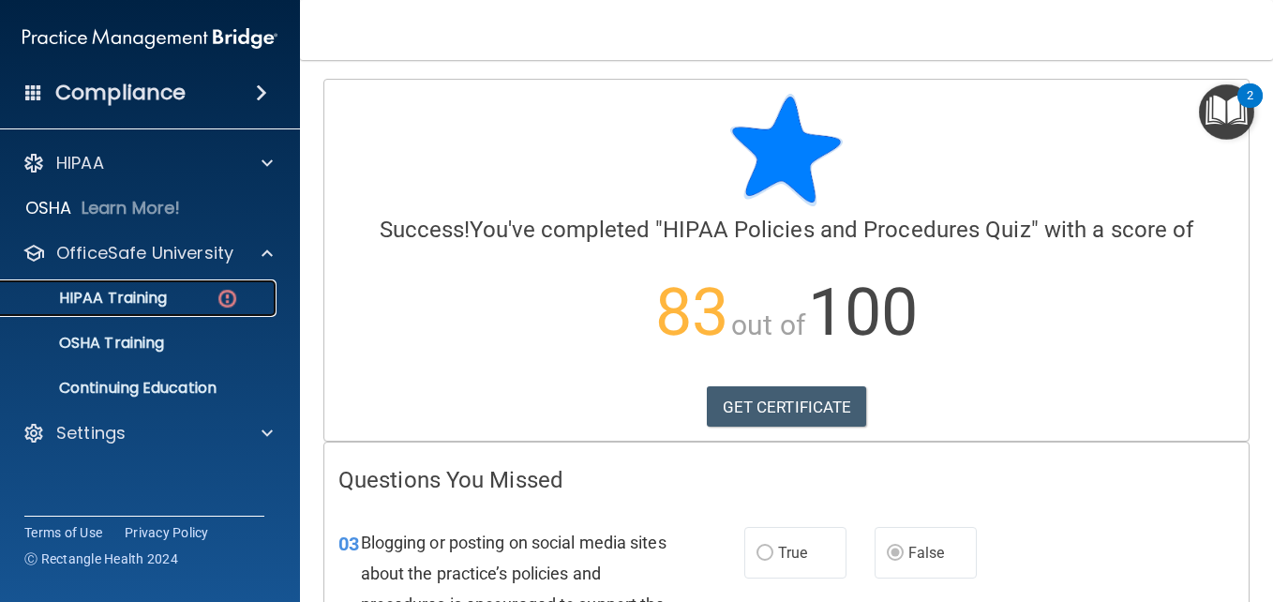
click at [119, 300] on p "HIPAA Training" at bounding box center [89, 298] width 155 height 19
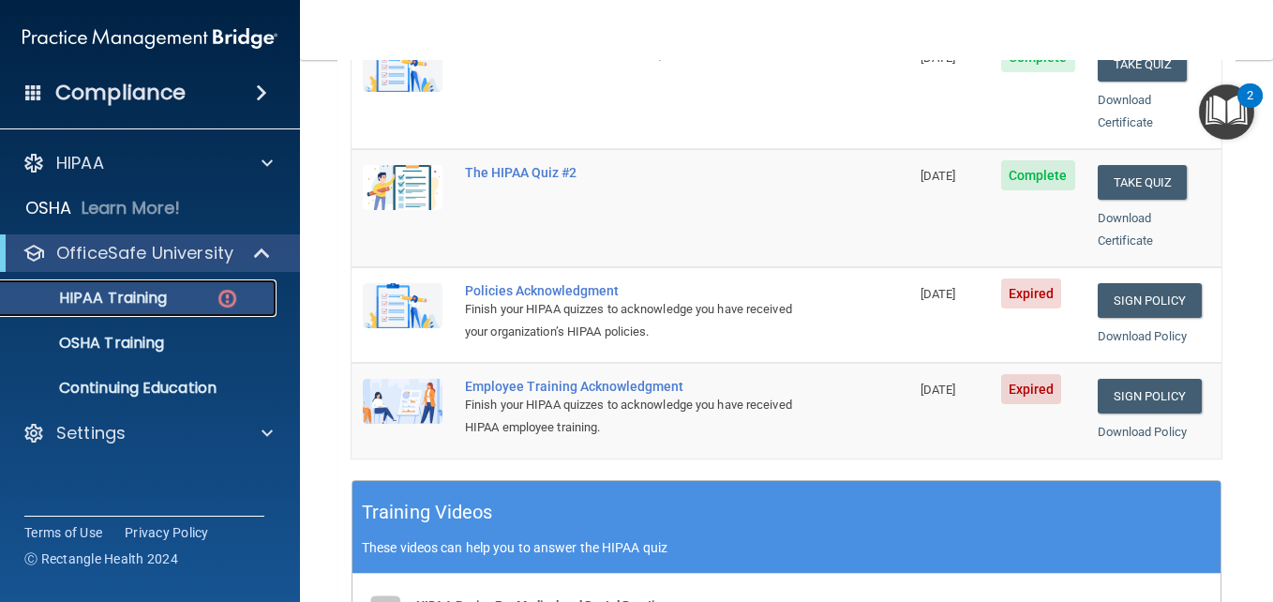
scroll to position [445, 0]
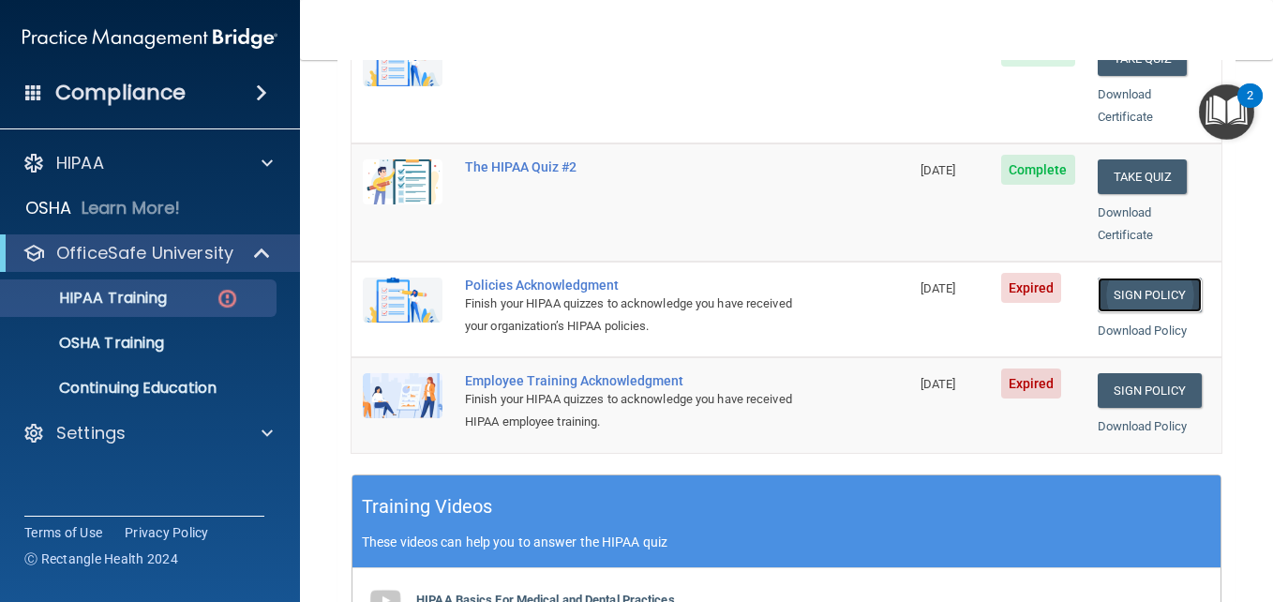
click at [1125, 277] on link "Sign Policy" at bounding box center [1150, 294] width 104 height 35
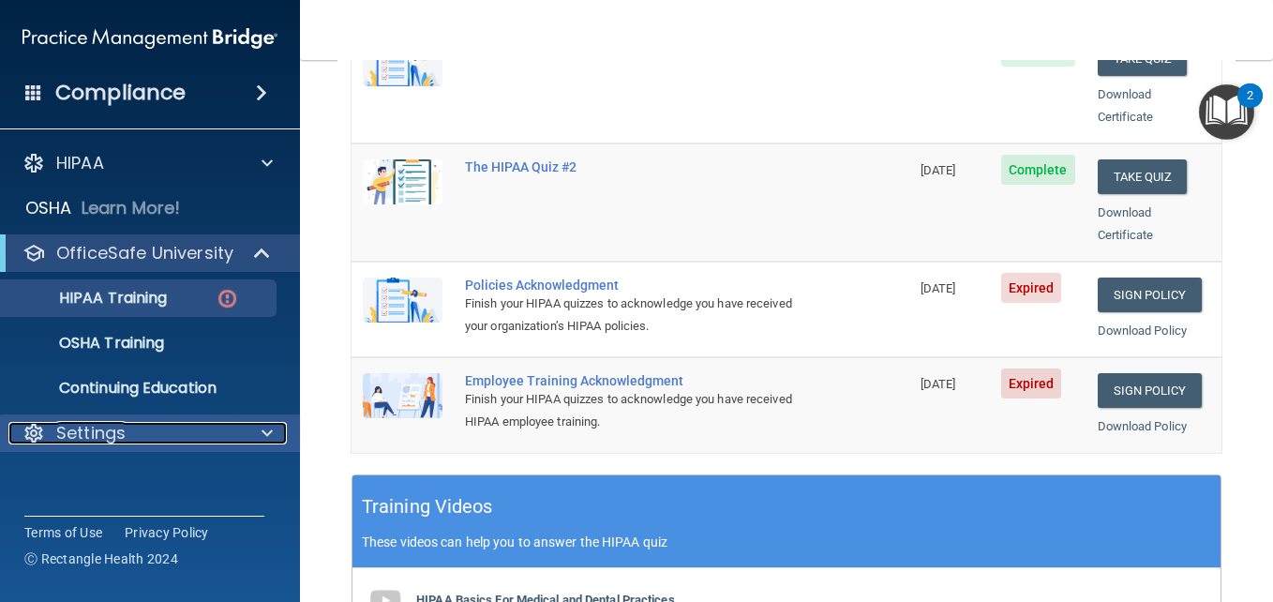
click at [268, 422] on span at bounding box center [267, 433] width 11 height 22
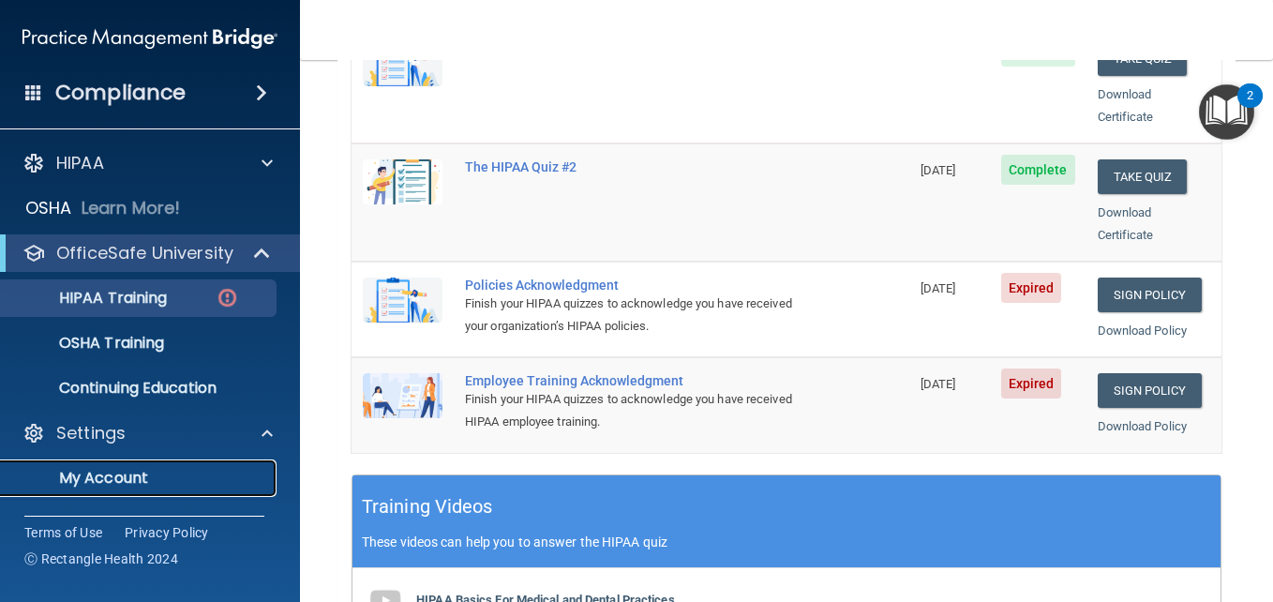
click at [123, 478] on p "My Account" at bounding box center [140, 478] width 256 height 19
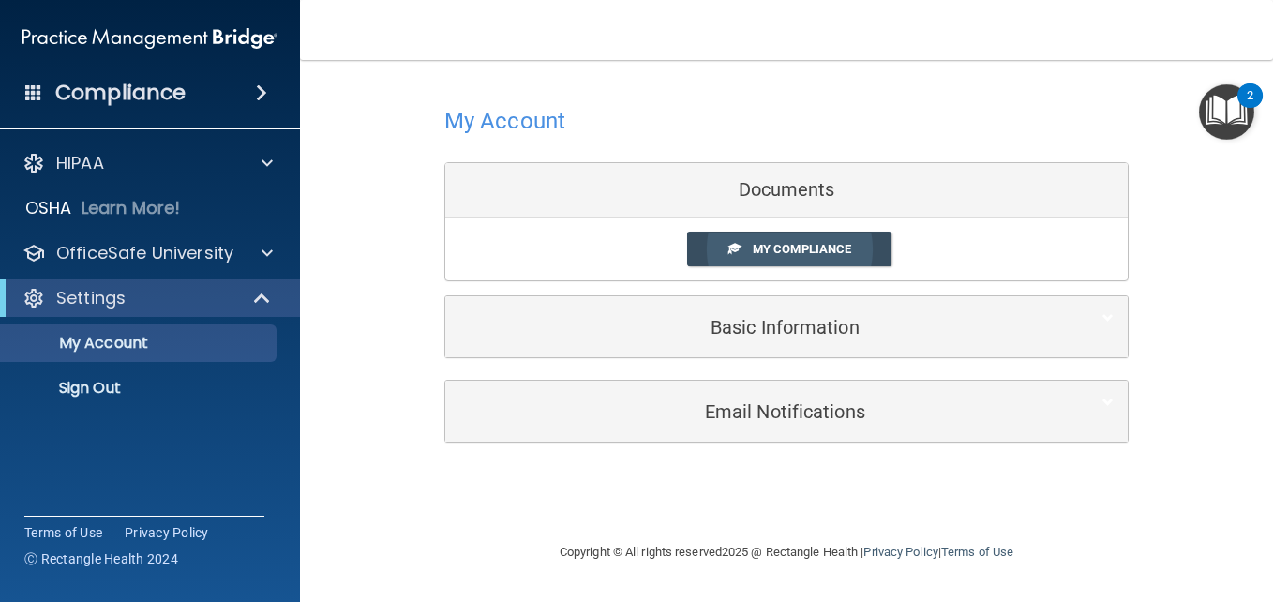
click at [820, 255] on span "My Compliance" at bounding box center [802, 249] width 98 height 14
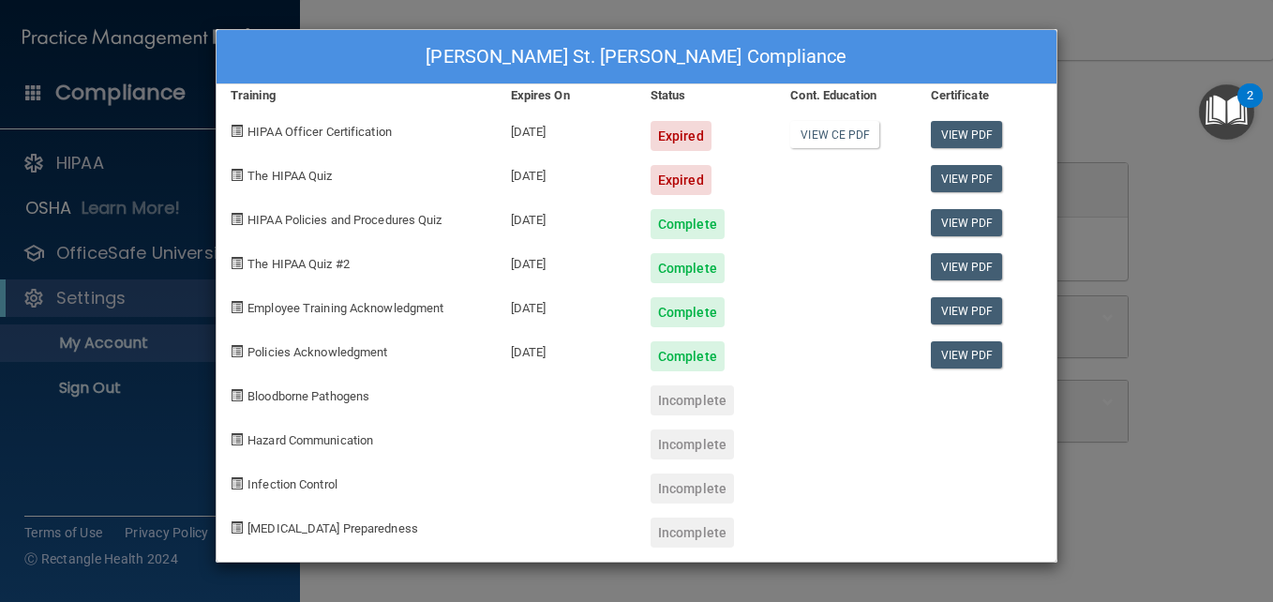
click at [837, 14] on div "Kendra St. Hilaire's Compliance Training Expires On Status Cont. Education Cert…" at bounding box center [636, 301] width 1273 height 602
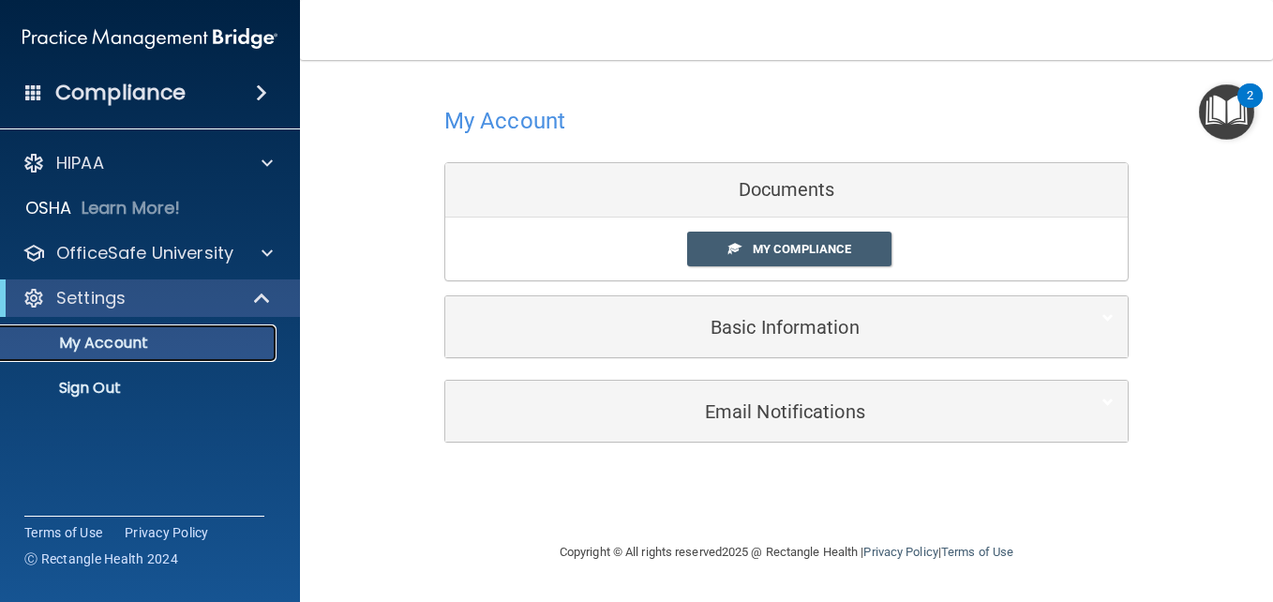
click at [105, 353] on link "My Account" at bounding box center [128, 342] width 295 height 37
click at [782, 262] on link "My Compliance" at bounding box center [789, 249] width 205 height 35
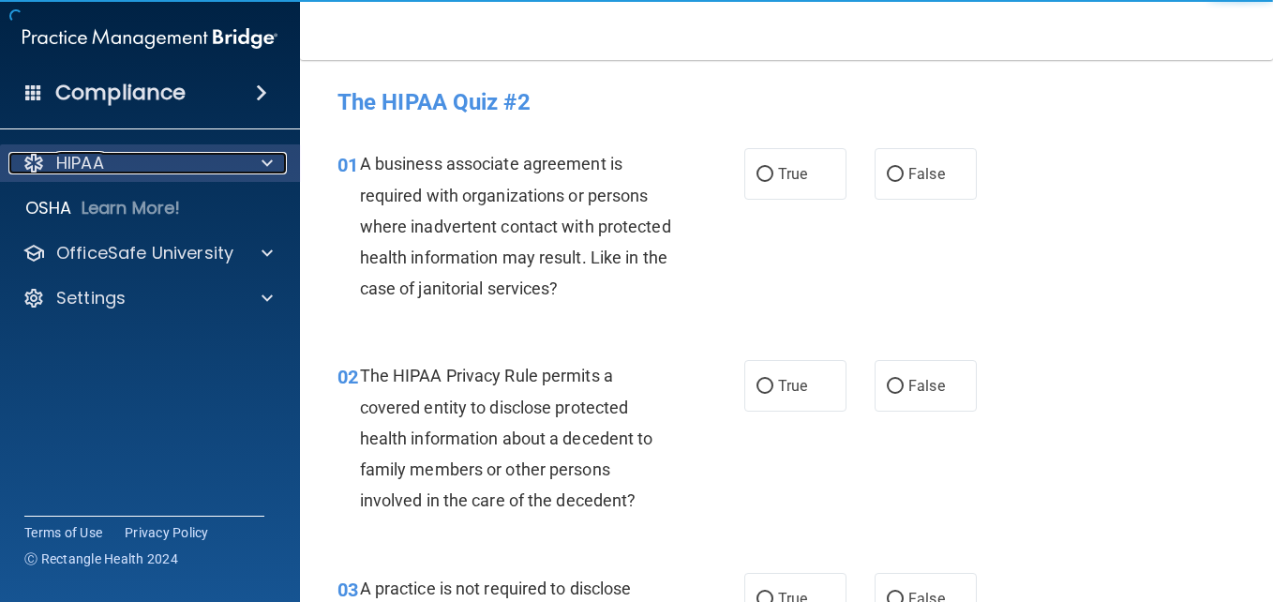
click at [275, 159] on div at bounding box center [264, 163] width 47 height 22
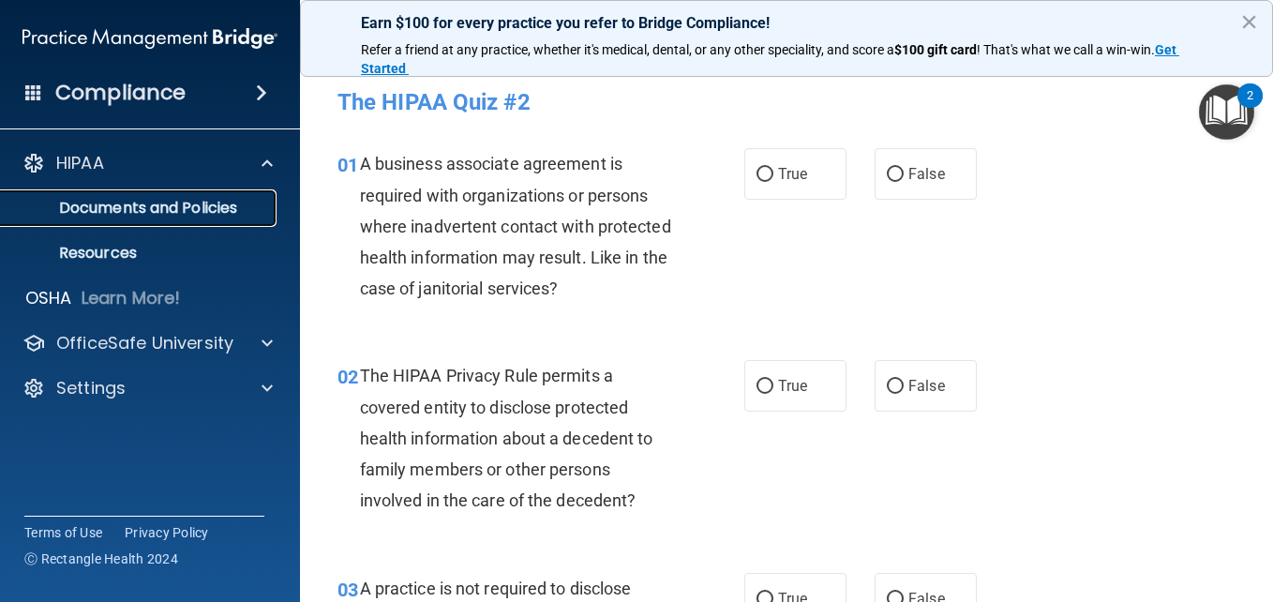
click at [170, 201] on p "Documents and Policies" at bounding box center [140, 208] width 256 height 19
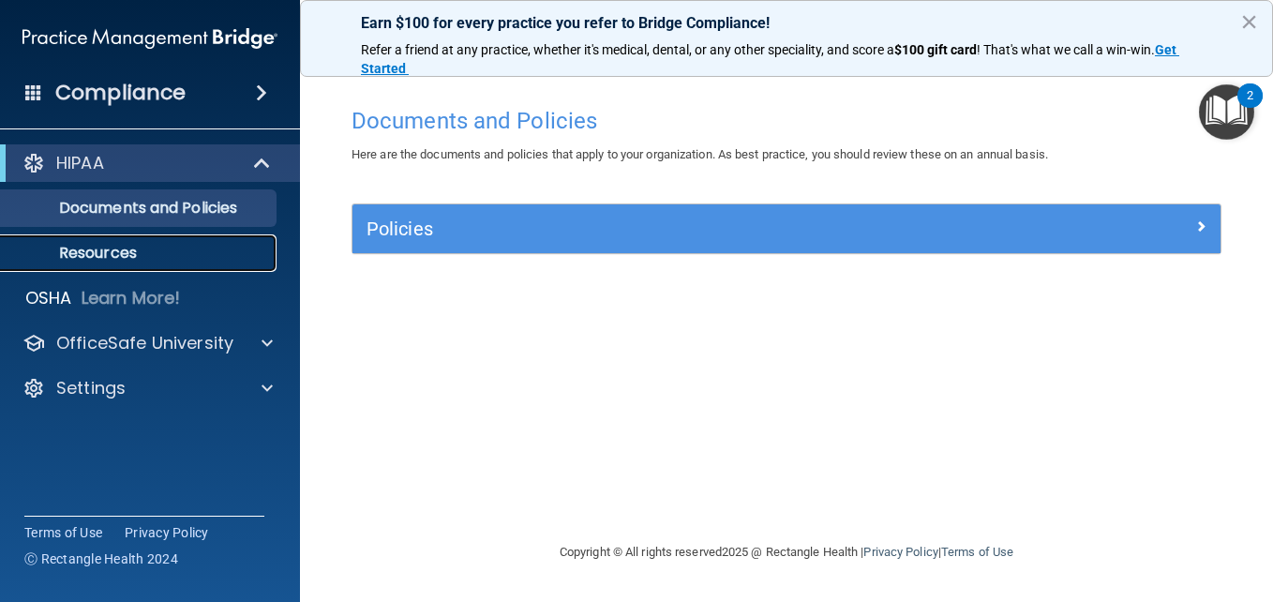
click at [160, 259] on p "Resources" at bounding box center [140, 253] width 256 height 19
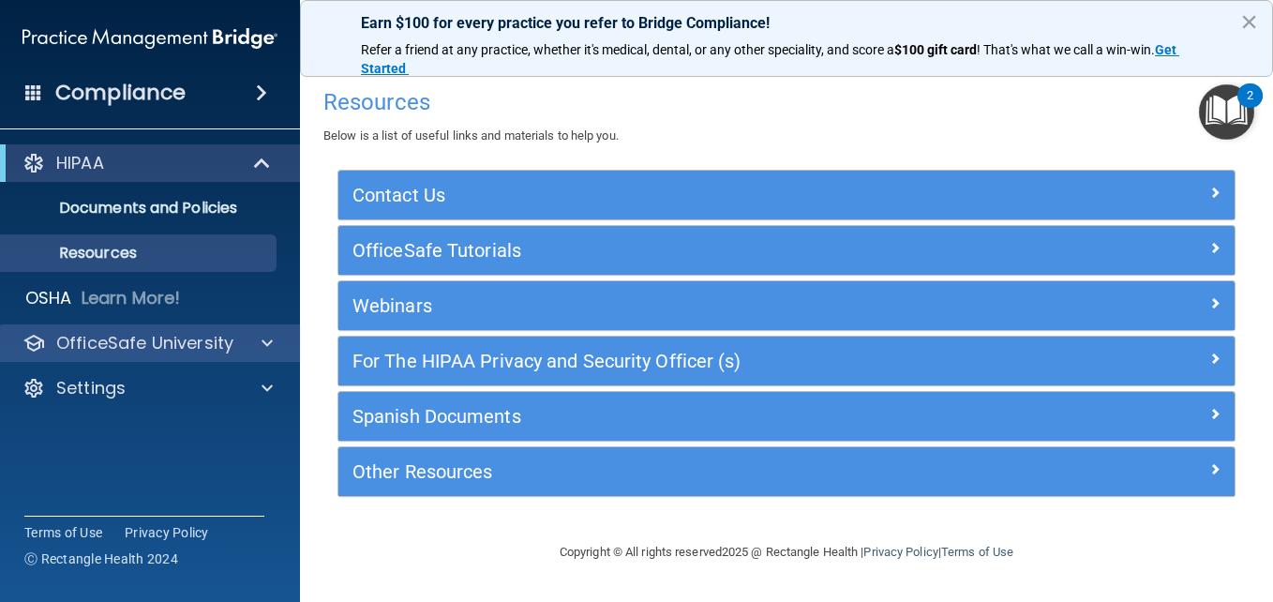
click at [263, 329] on div "OfficeSafe University" at bounding box center [150, 342] width 301 height 37
click at [266, 341] on span at bounding box center [267, 343] width 11 height 22
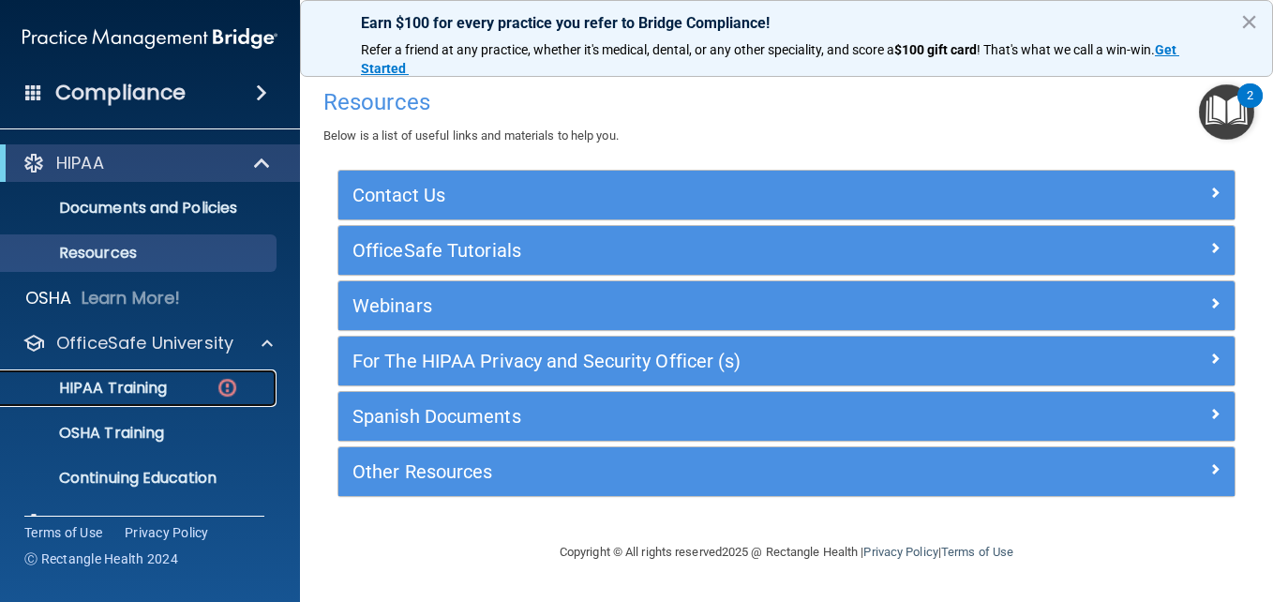
click at [147, 388] on p "HIPAA Training" at bounding box center [89, 388] width 155 height 19
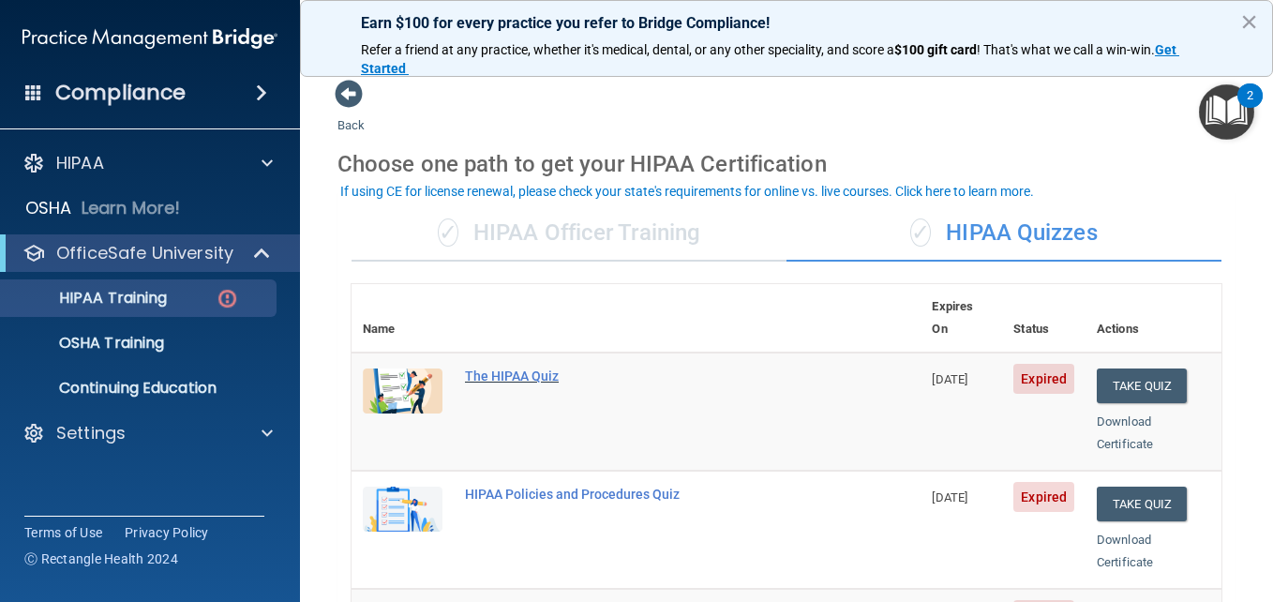
click at [532, 368] on div "The HIPAA Quiz" at bounding box center [646, 375] width 362 height 15
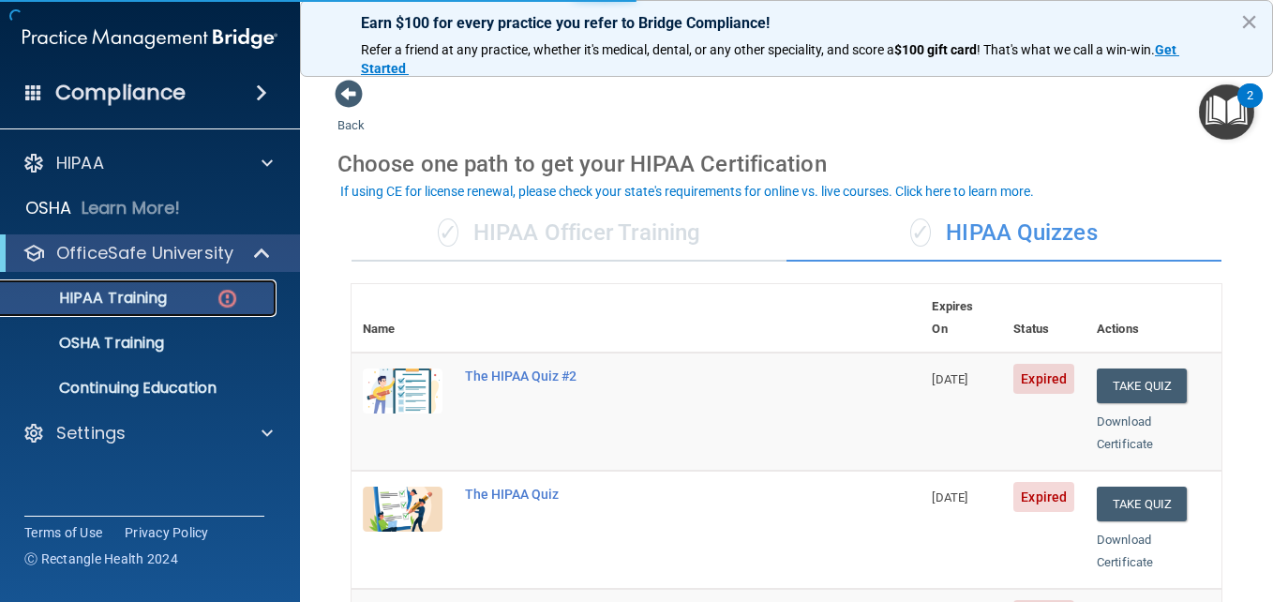
click at [97, 295] on p "HIPAA Training" at bounding box center [89, 298] width 155 height 19
click at [402, 368] on img at bounding box center [403, 390] width 80 height 45
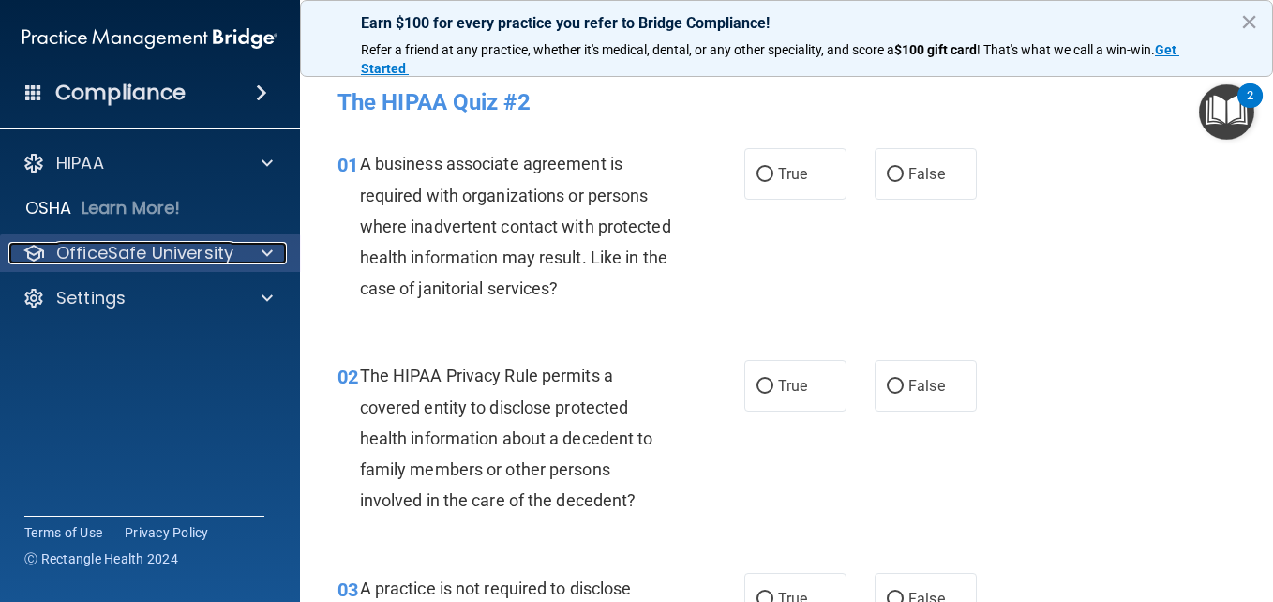
click at [262, 256] on span at bounding box center [267, 253] width 11 height 22
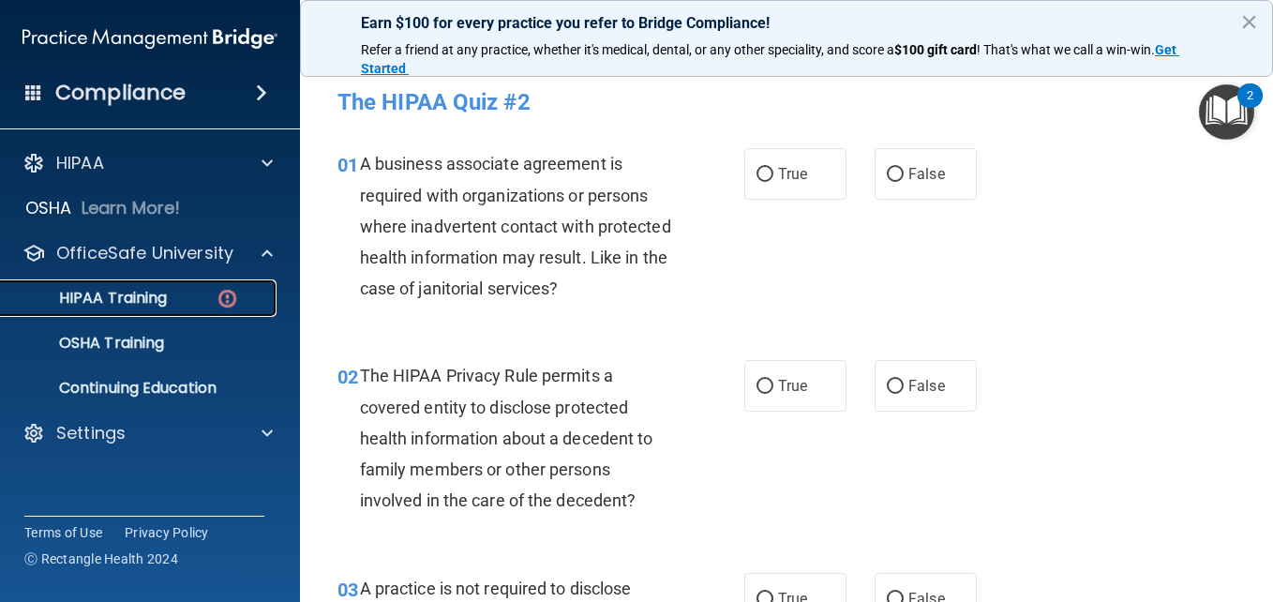
click at [135, 314] on link "HIPAA Training" at bounding box center [128, 297] width 295 height 37
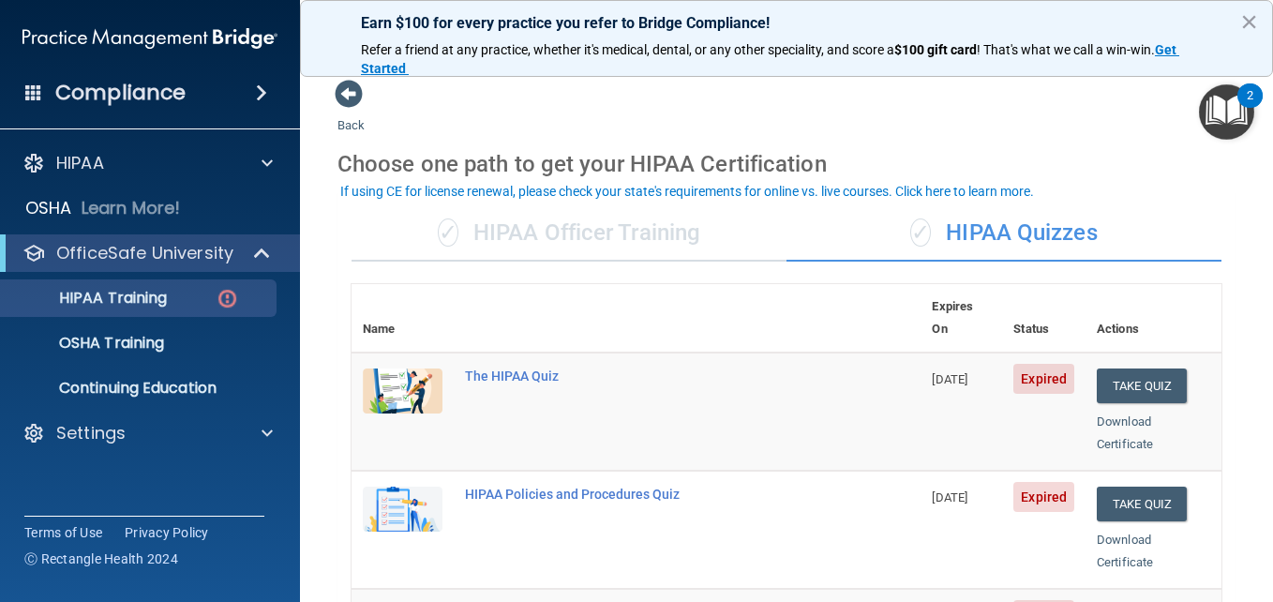
click at [1224, 106] on img "Open Resource Center, 2 new notifications" at bounding box center [1226, 111] width 55 height 55
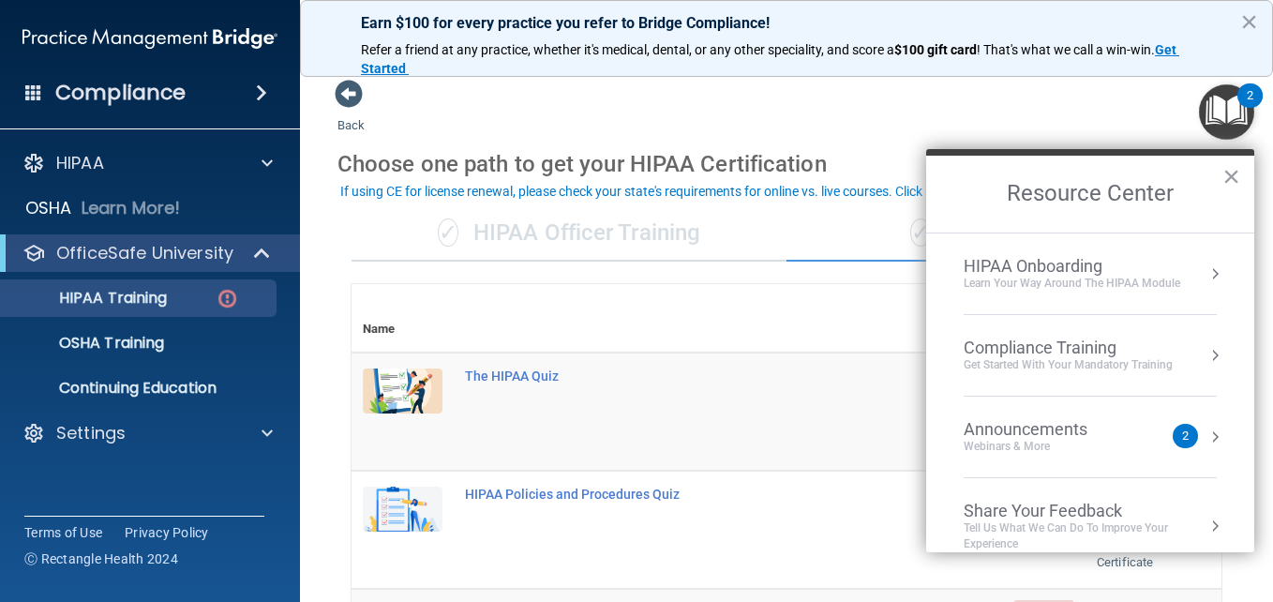
click at [1191, 358] on div "Compliance Training Get Started with your mandatory training" at bounding box center [1090, 355] width 253 height 36
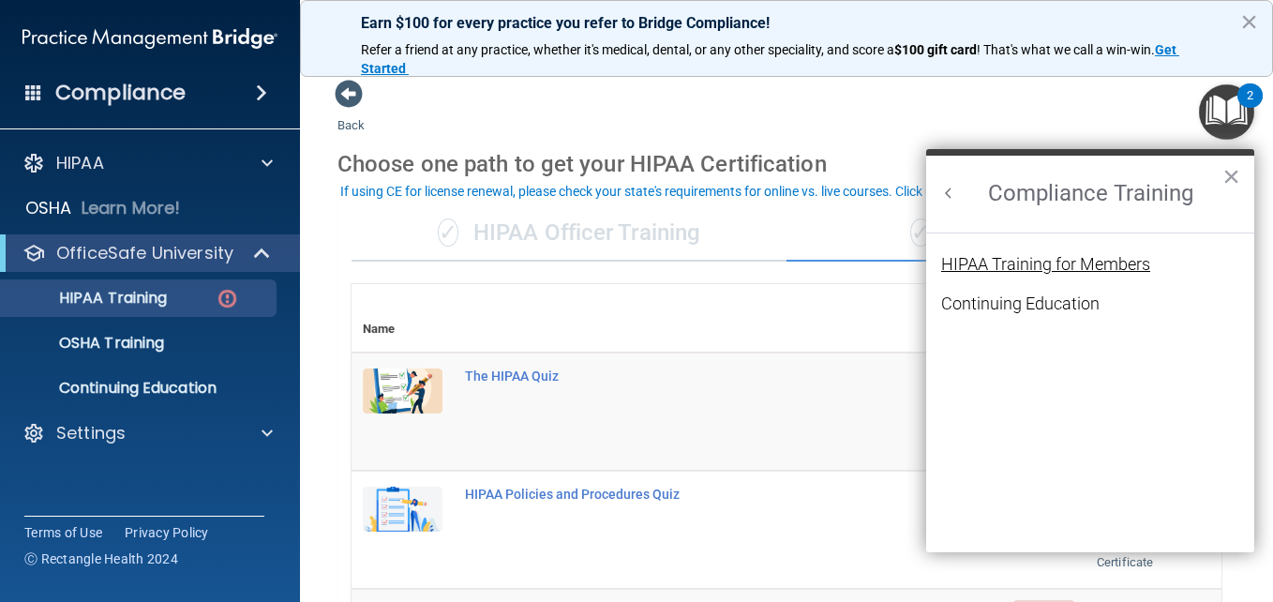
click at [1130, 259] on div "HIPAA Training for Members" at bounding box center [1045, 264] width 209 height 17
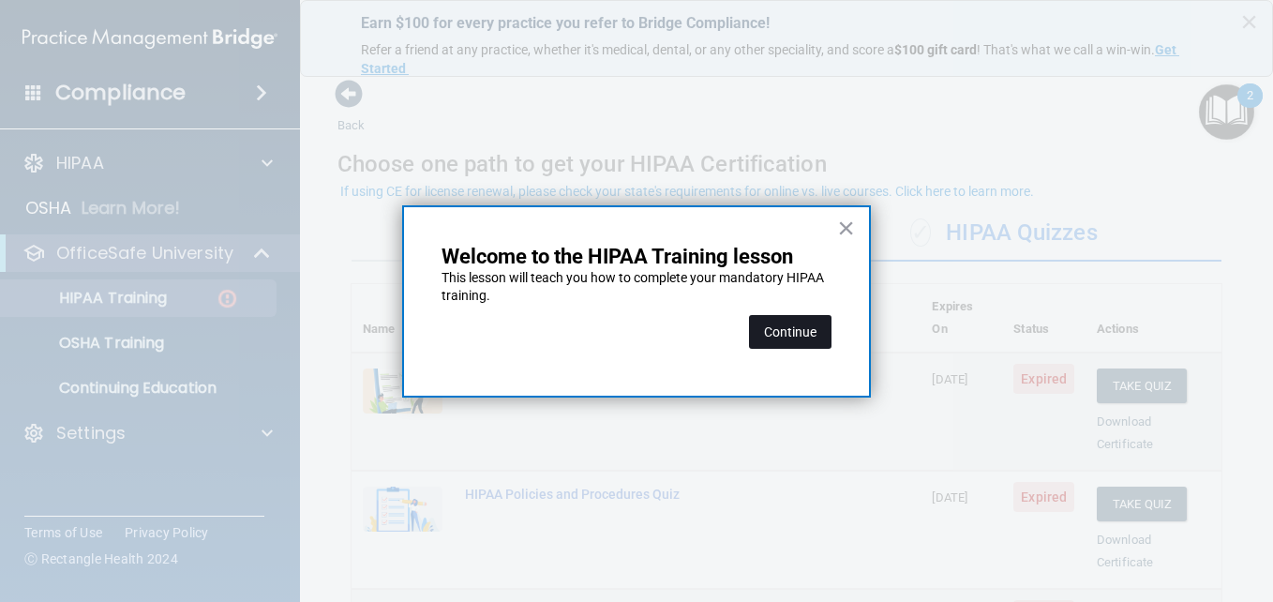
click at [804, 343] on button "Continue" at bounding box center [790, 332] width 82 height 34
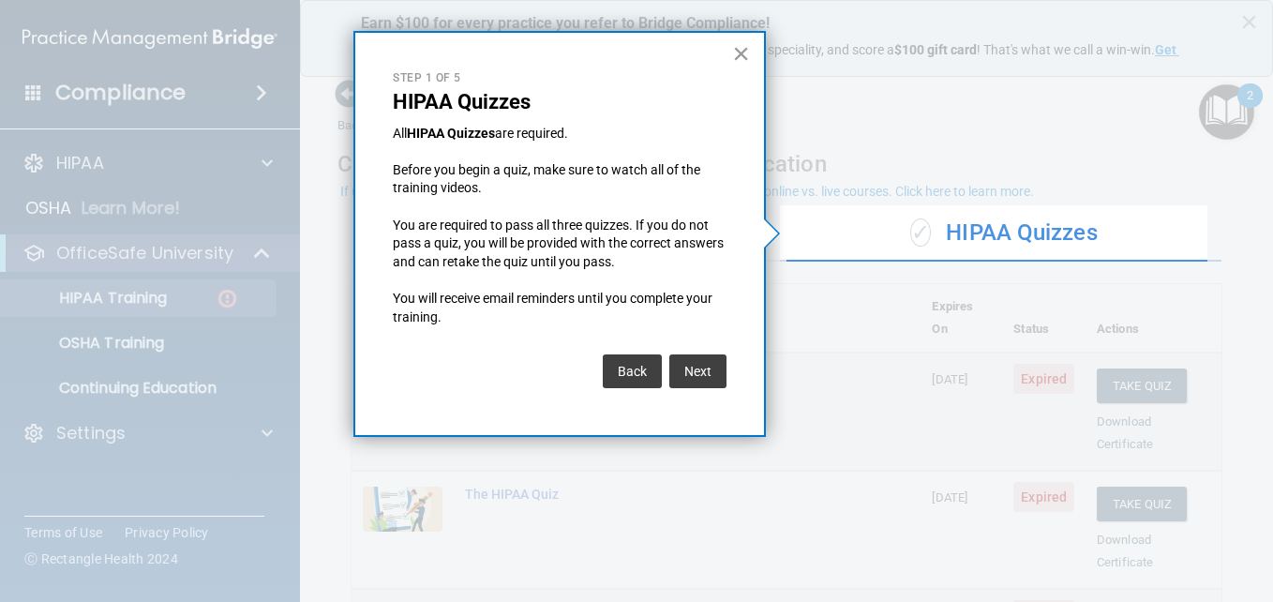
click at [743, 42] on button "×" at bounding box center [741, 53] width 18 height 30
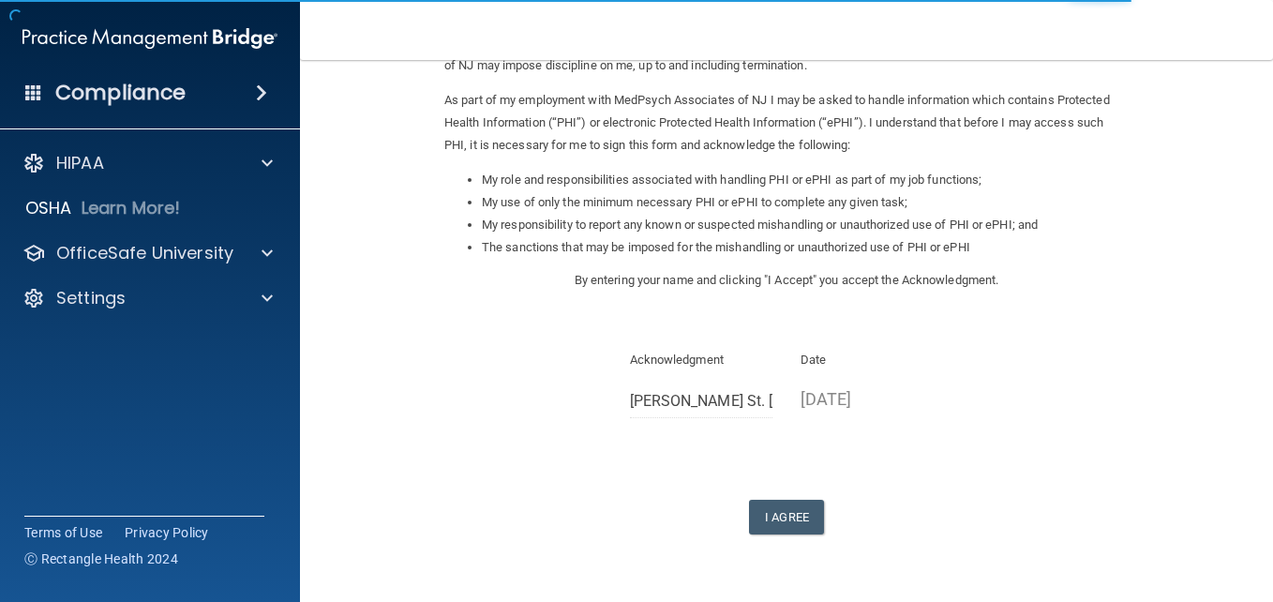
scroll to position [225, 0]
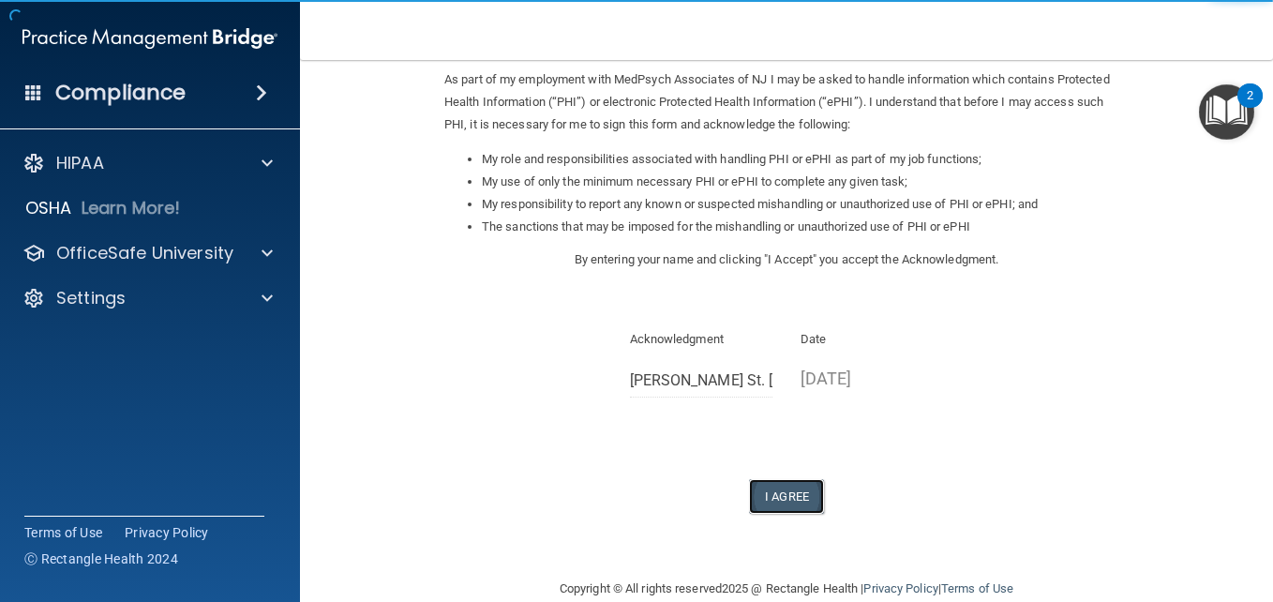
click at [772, 499] on button "I Agree" at bounding box center [786, 496] width 75 height 35
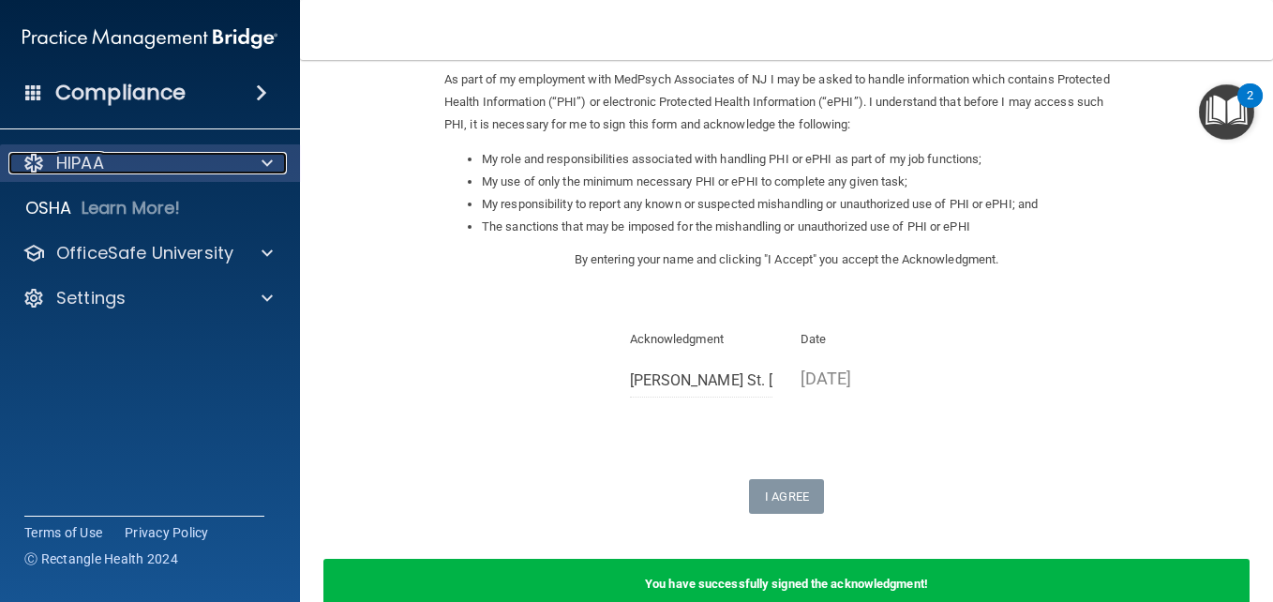
click at [269, 163] on span at bounding box center [267, 163] width 11 height 22
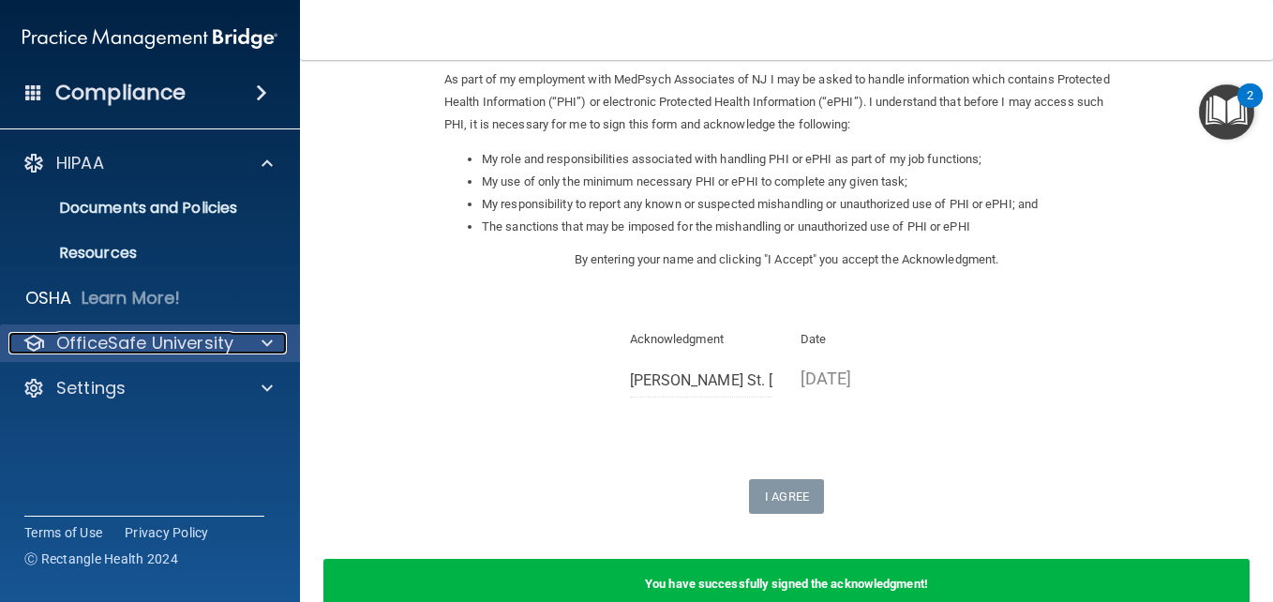
click at [254, 347] on div at bounding box center [264, 343] width 47 height 22
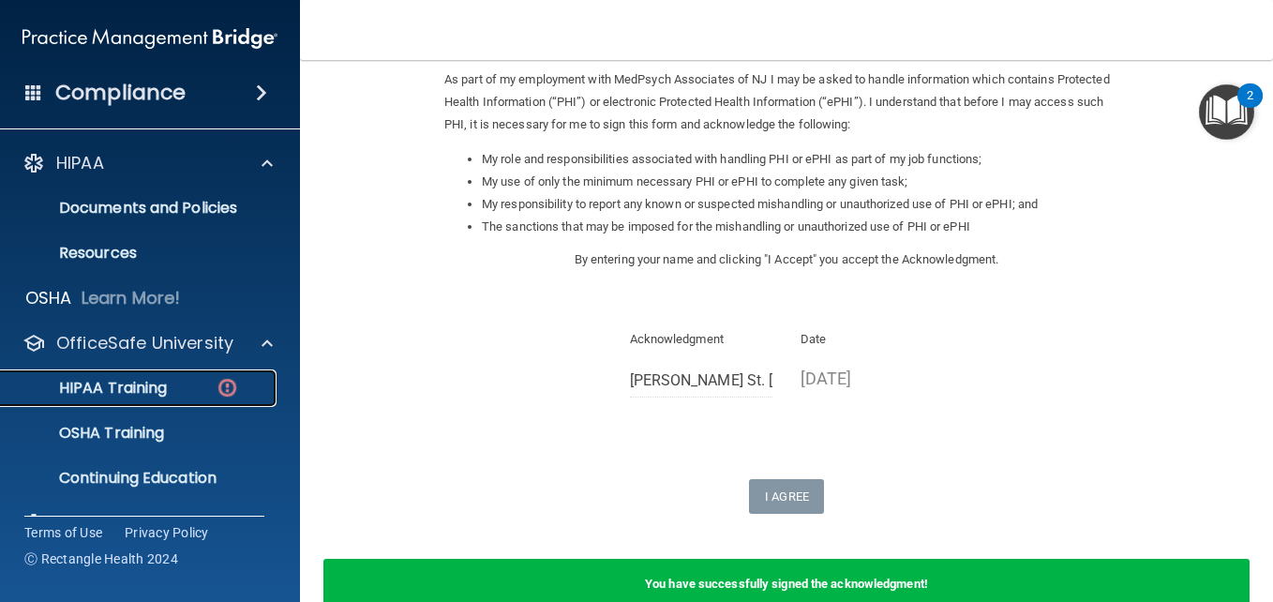
click at [186, 381] on div "HIPAA Training" at bounding box center [140, 388] width 256 height 19
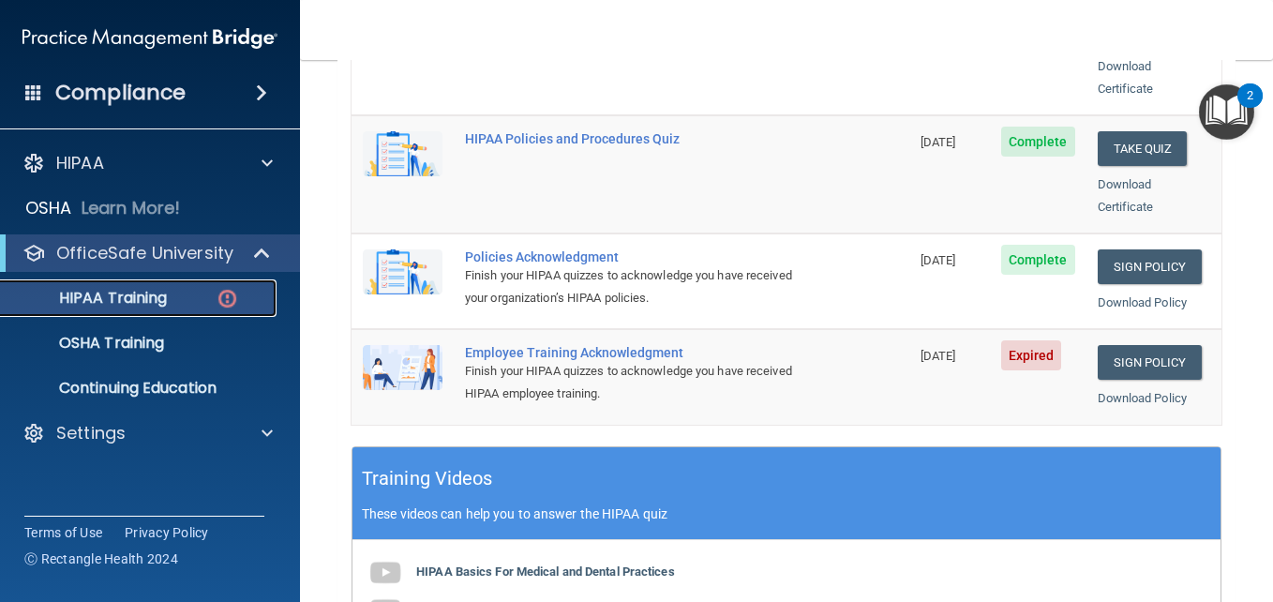
scroll to position [476, 0]
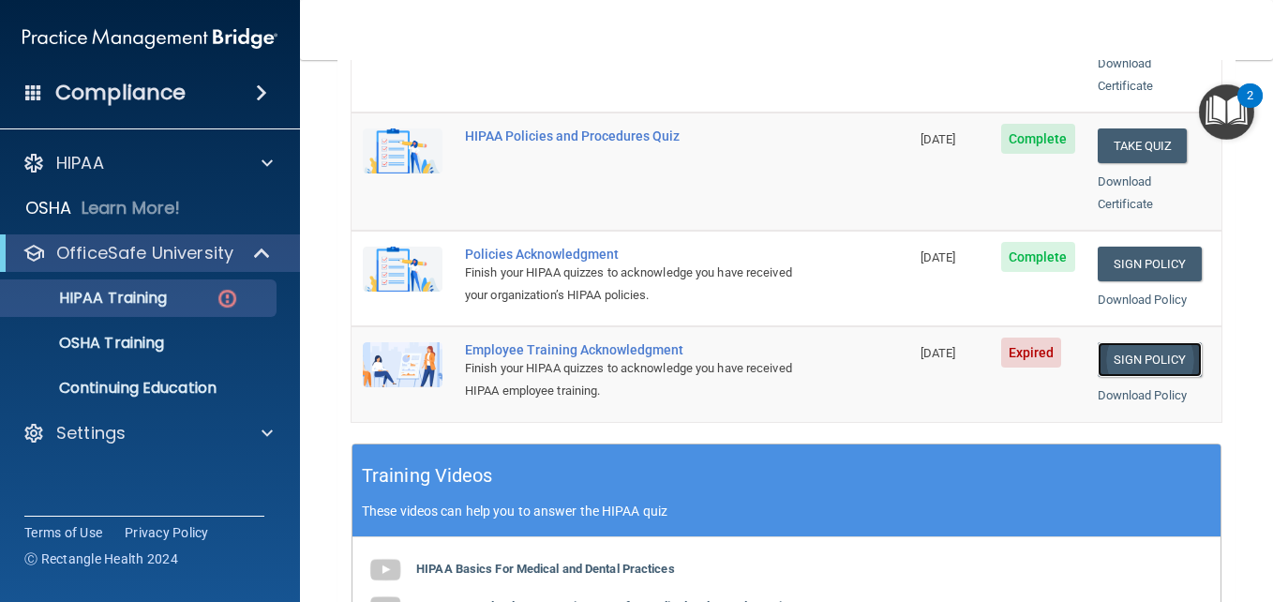
click at [1124, 342] on link "Sign Policy" at bounding box center [1150, 359] width 104 height 35
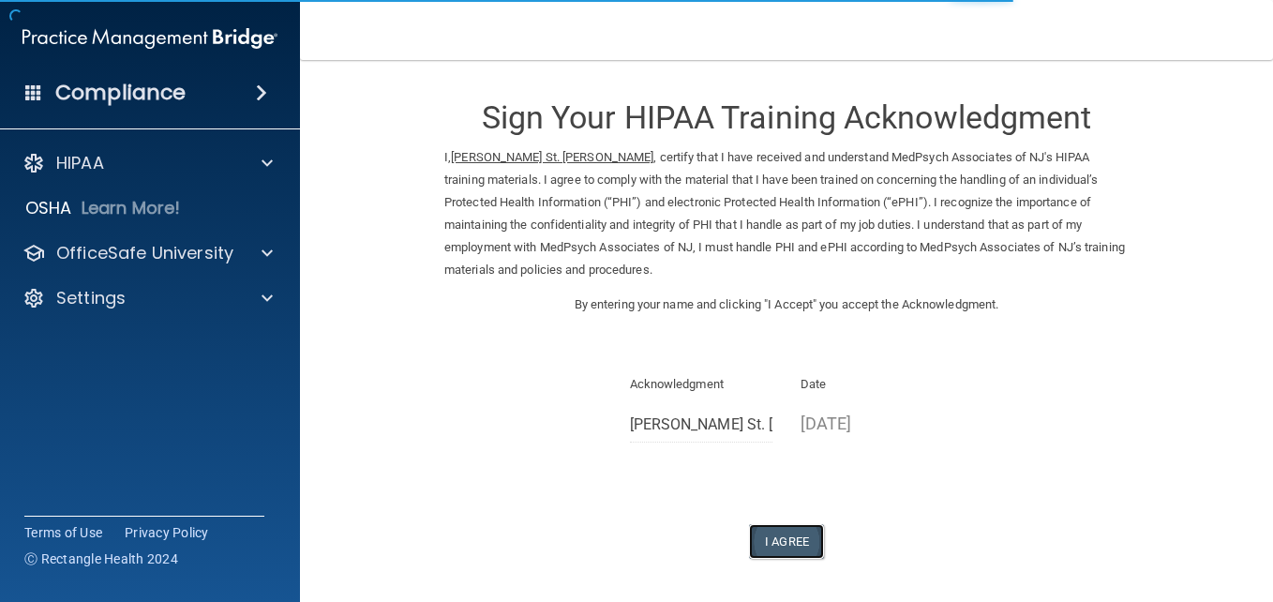
click at [786, 531] on button "I Agree" at bounding box center [786, 541] width 75 height 35
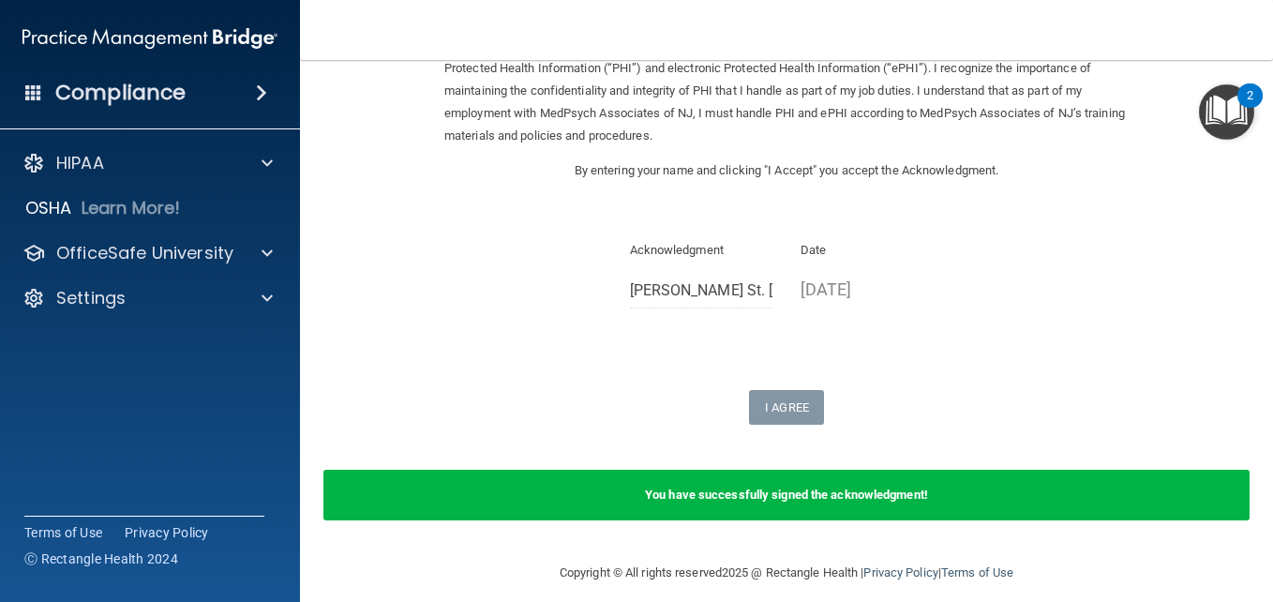
scroll to position [150, 0]
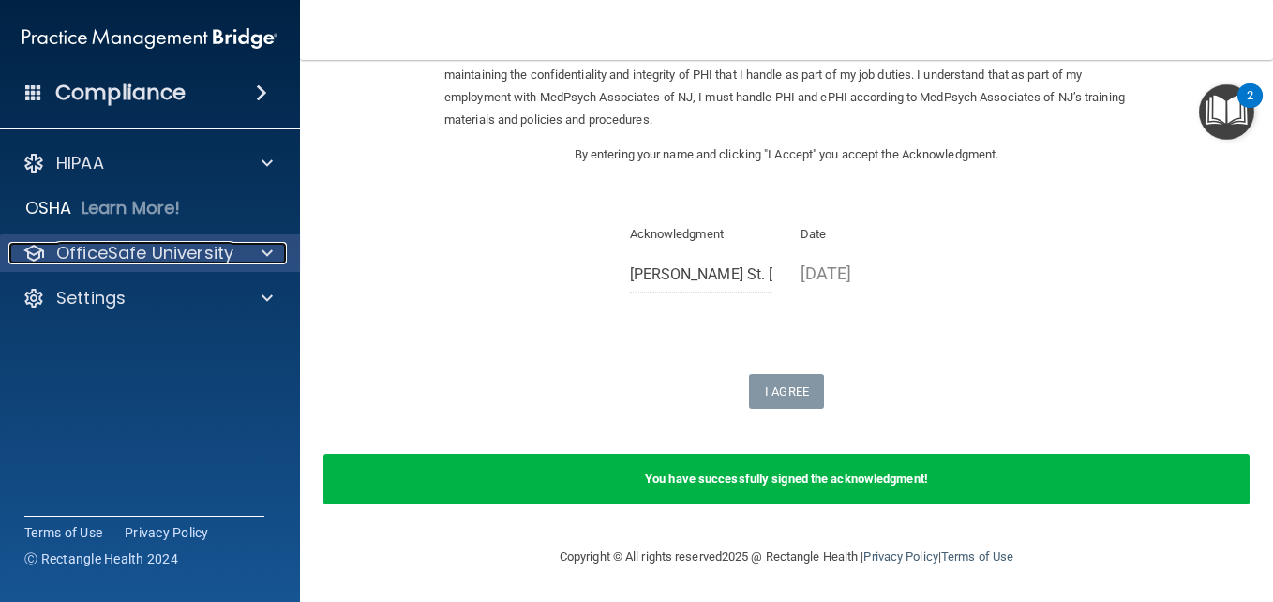
click at [264, 251] on span at bounding box center [267, 253] width 11 height 22
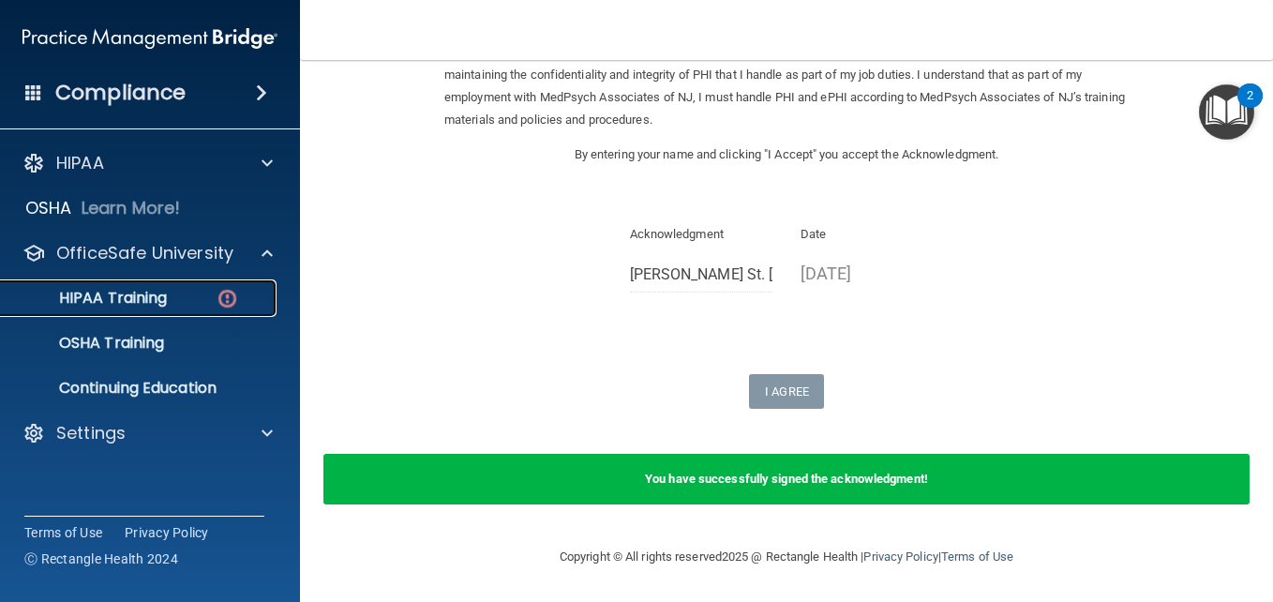
click at [157, 293] on p "HIPAA Training" at bounding box center [89, 298] width 155 height 19
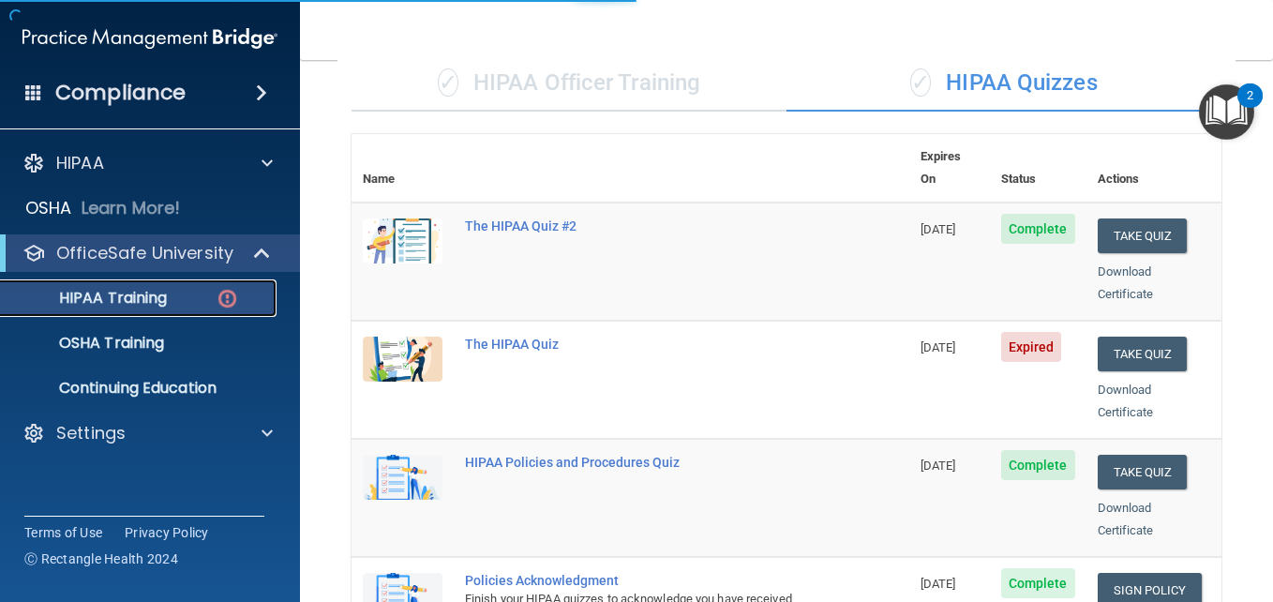
scroll to position [877, 0]
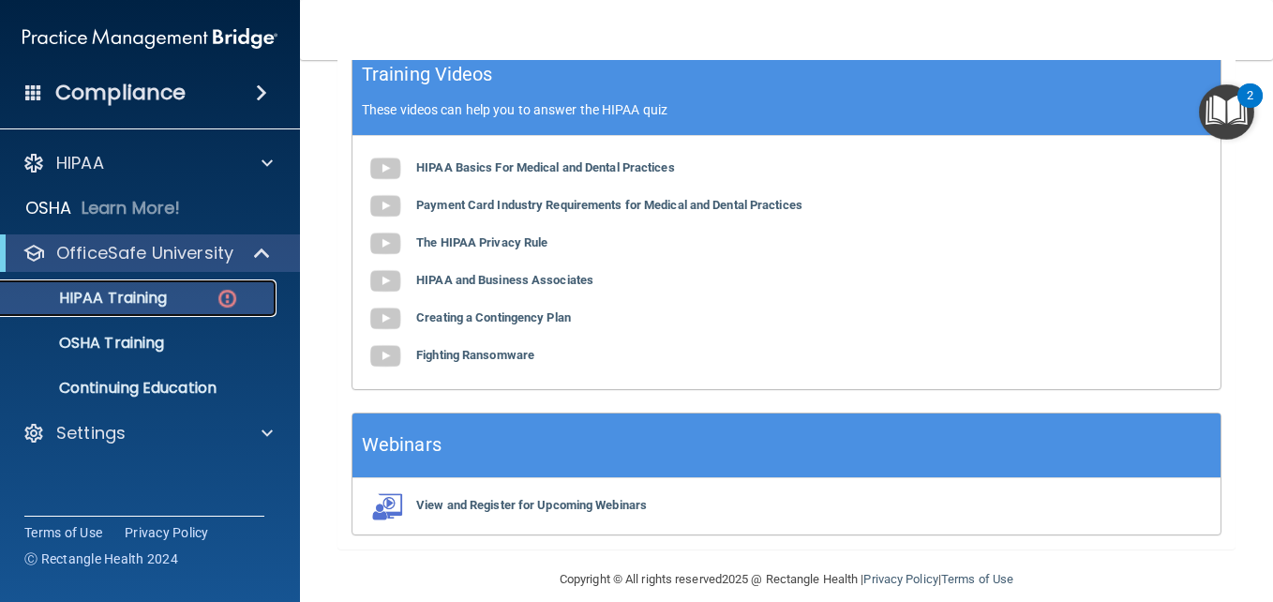
click at [155, 295] on p "HIPAA Training" at bounding box center [89, 298] width 155 height 19
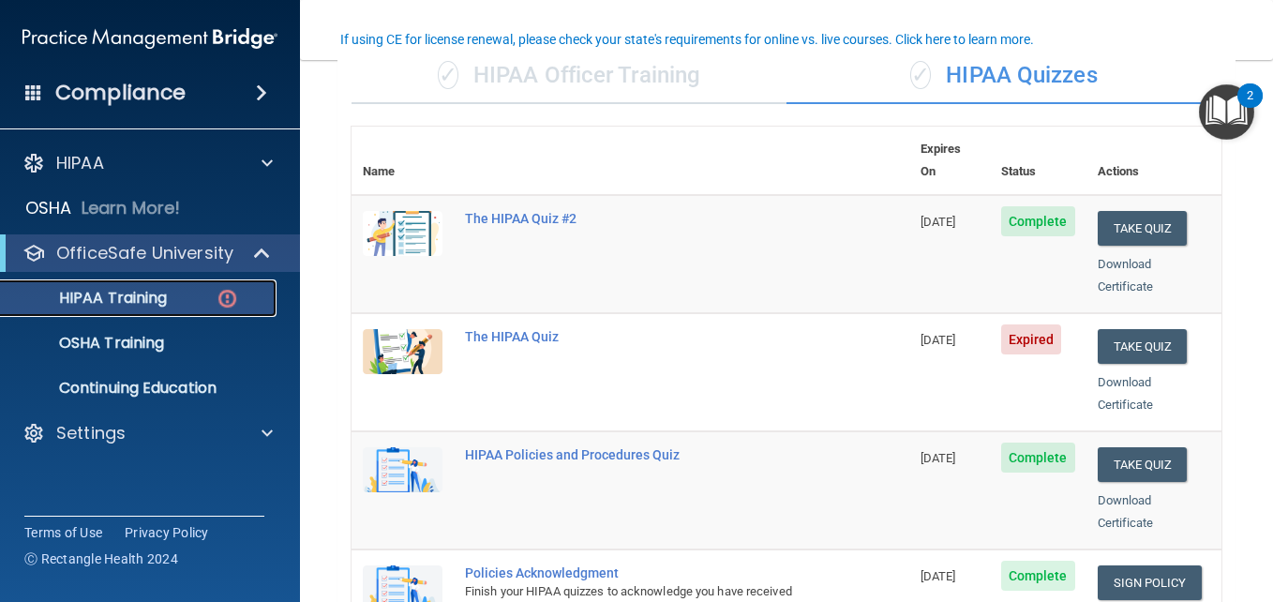
scroll to position [144, 0]
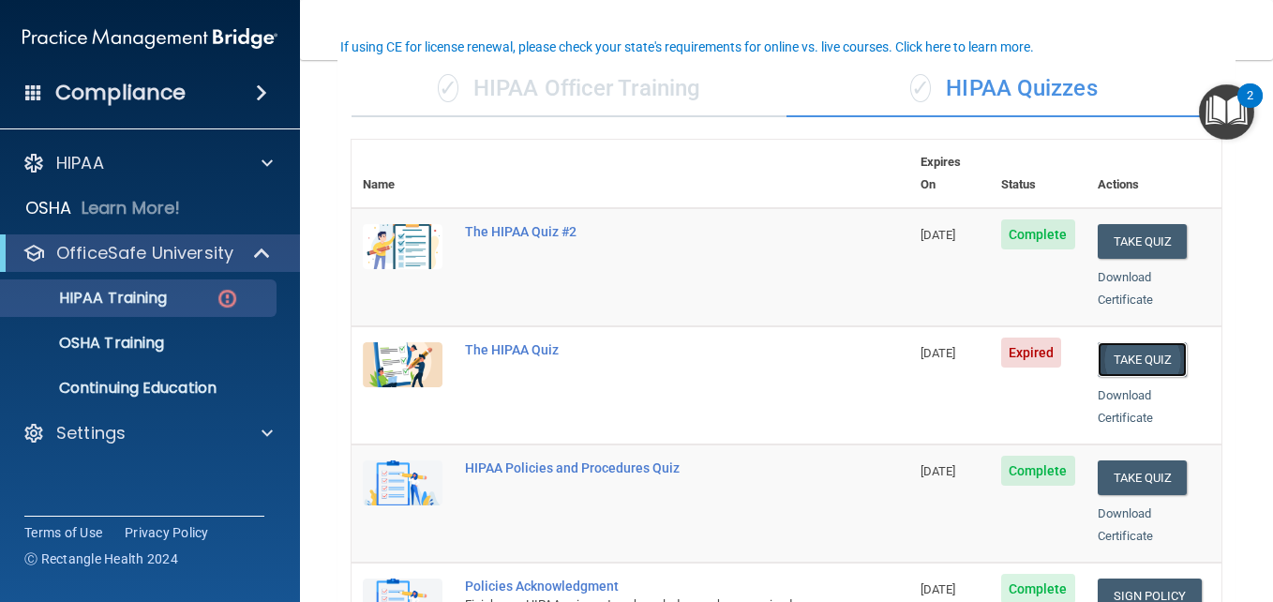
click at [1134, 343] on button "Take Quiz" at bounding box center [1143, 359] width 90 height 35
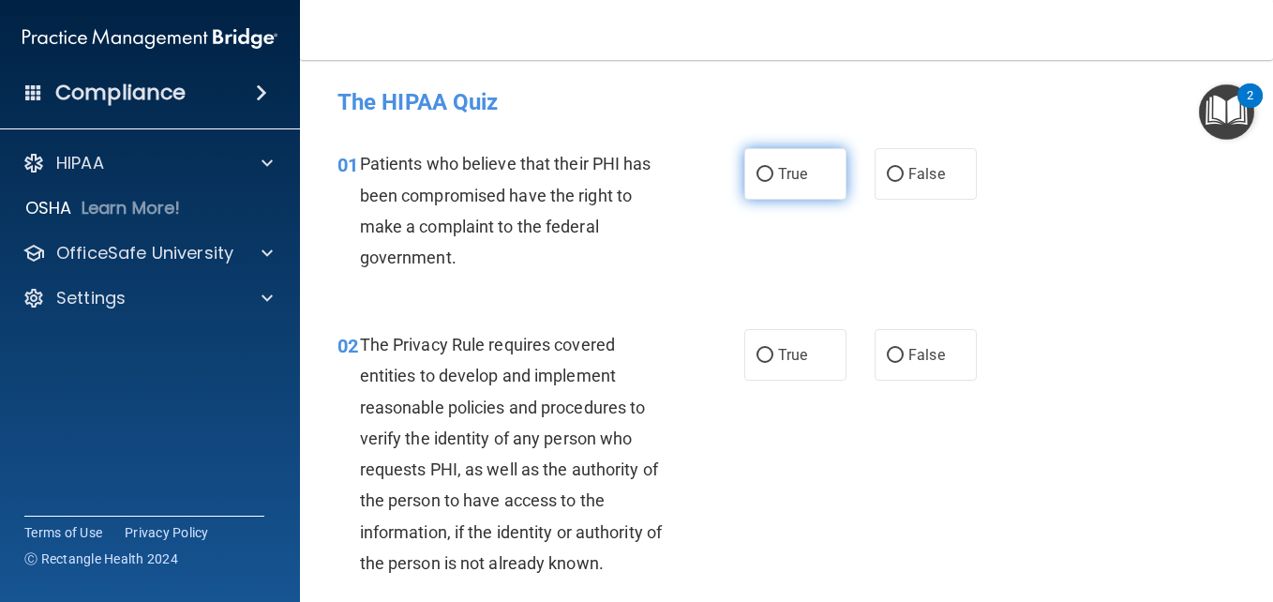
click at [759, 168] on input "True" at bounding box center [765, 175] width 17 height 14
radio input "true"
click at [1134, 338] on div "02 The Privacy Rule requires covered entities to develop and implement reasonab…" at bounding box center [786, 459] width 926 height 306
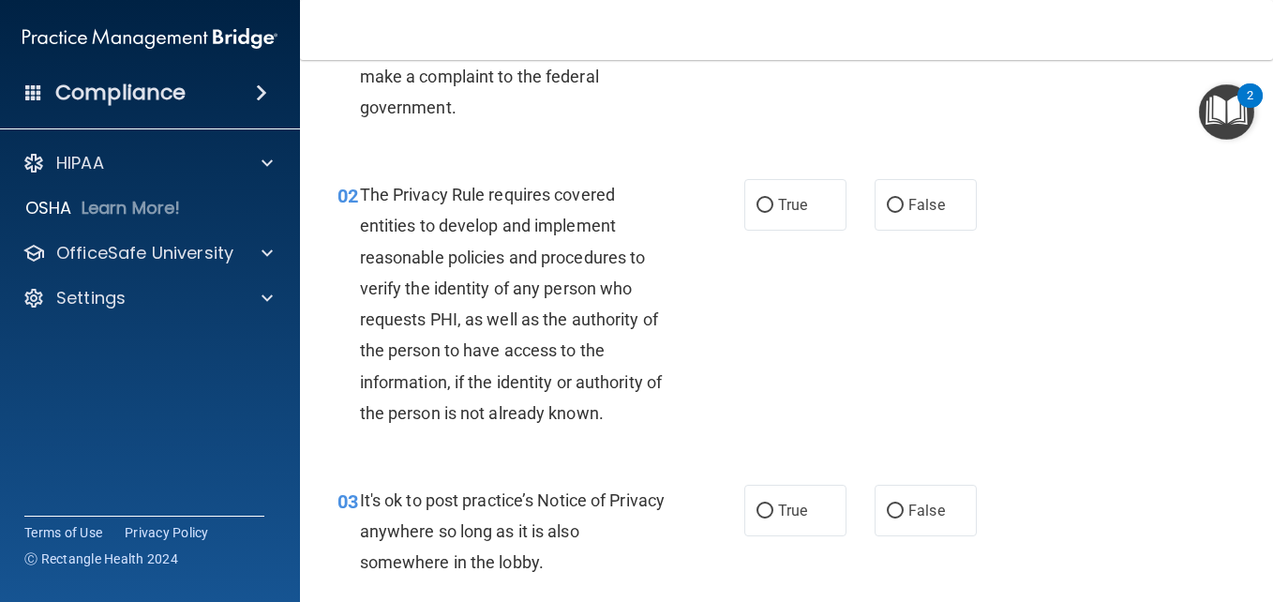
scroll to position [161, 0]
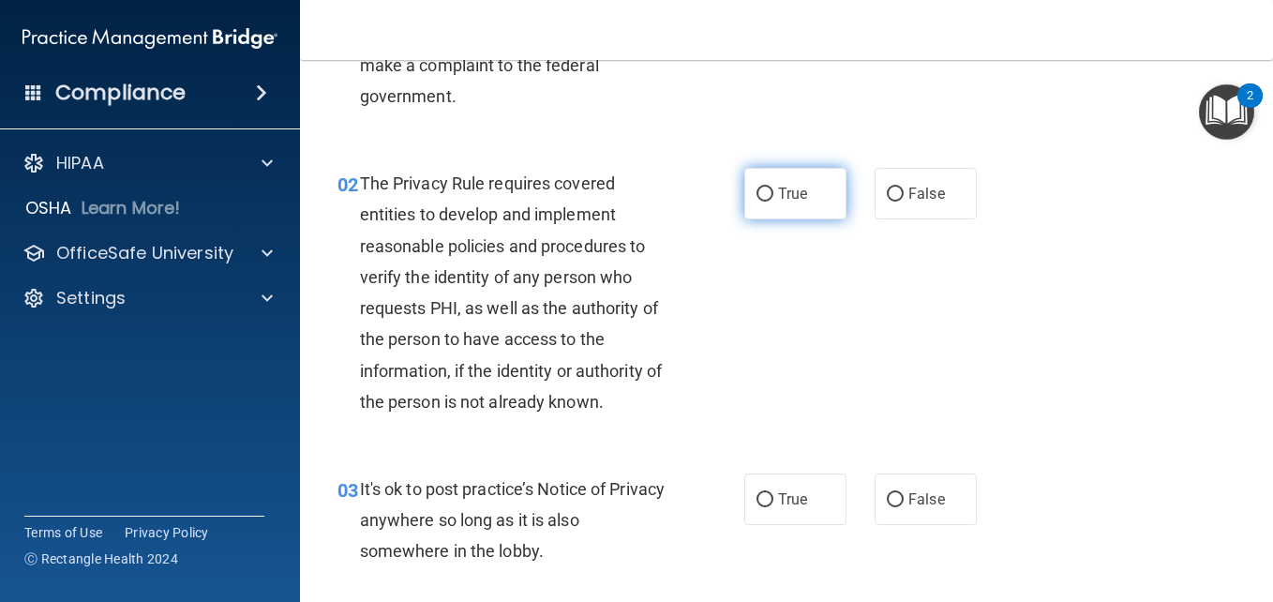
click at [766, 205] on label "True" at bounding box center [795, 194] width 102 height 52
click at [766, 202] on input "True" at bounding box center [765, 194] width 17 height 14
radio input "true"
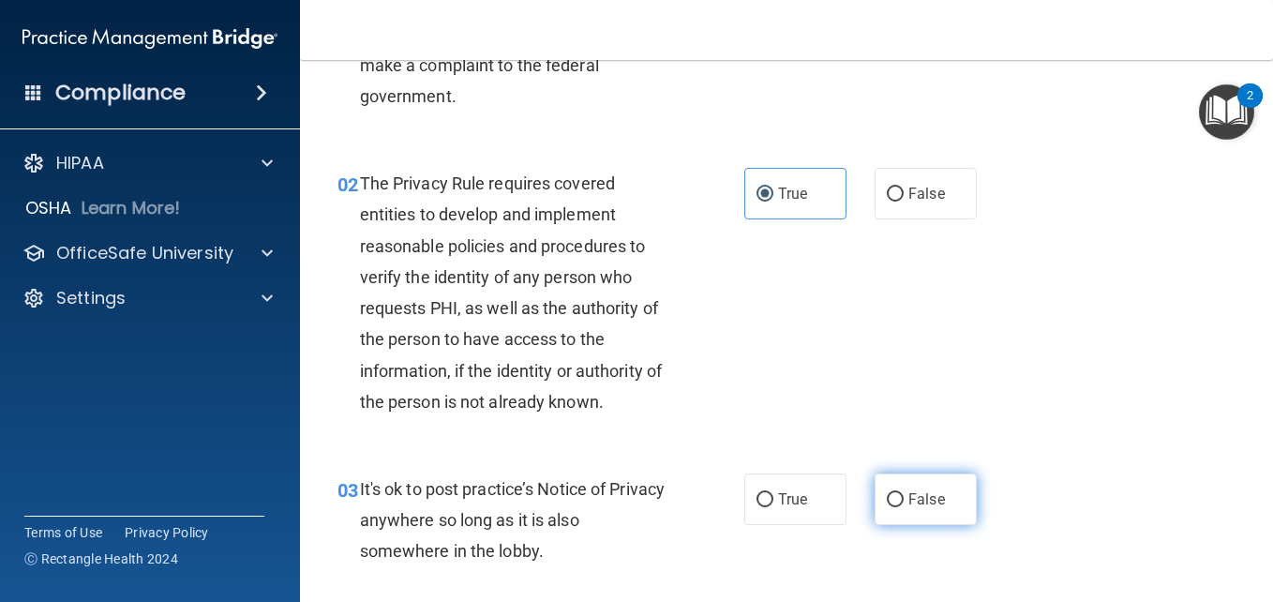
click at [892, 504] on input "False" at bounding box center [895, 500] width 17 height 14
radio input "true"
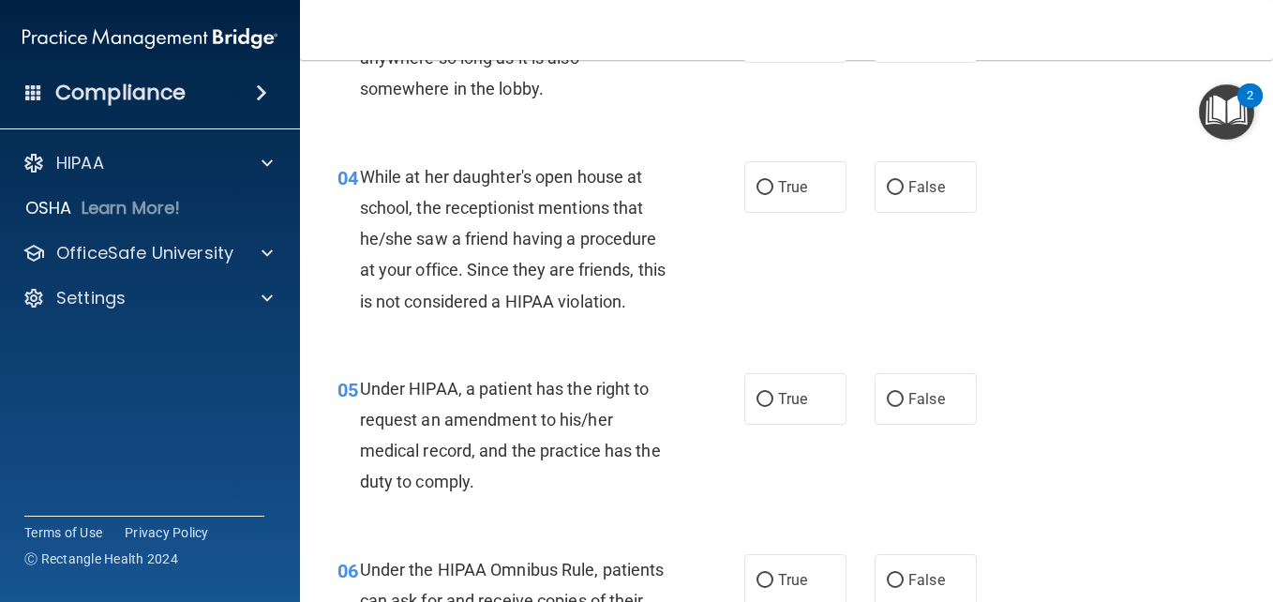
scroll to position [645, 0]
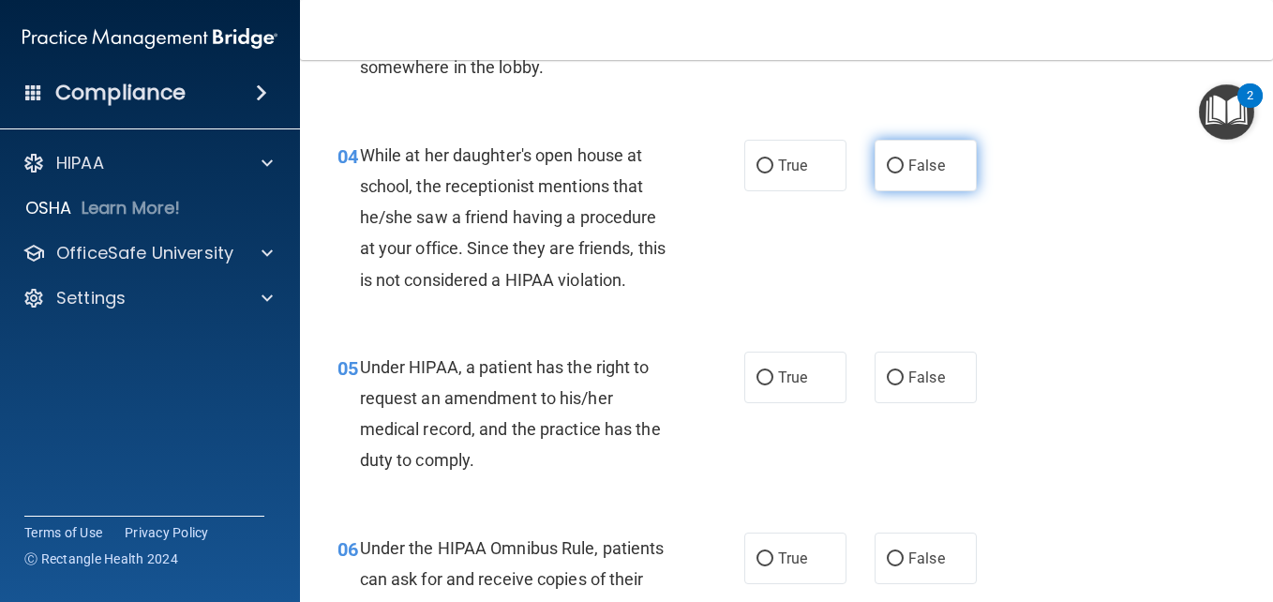
click at [889, 172] on input "False" at bounding box center [895, 166] width 17 height 14
radio input "true"
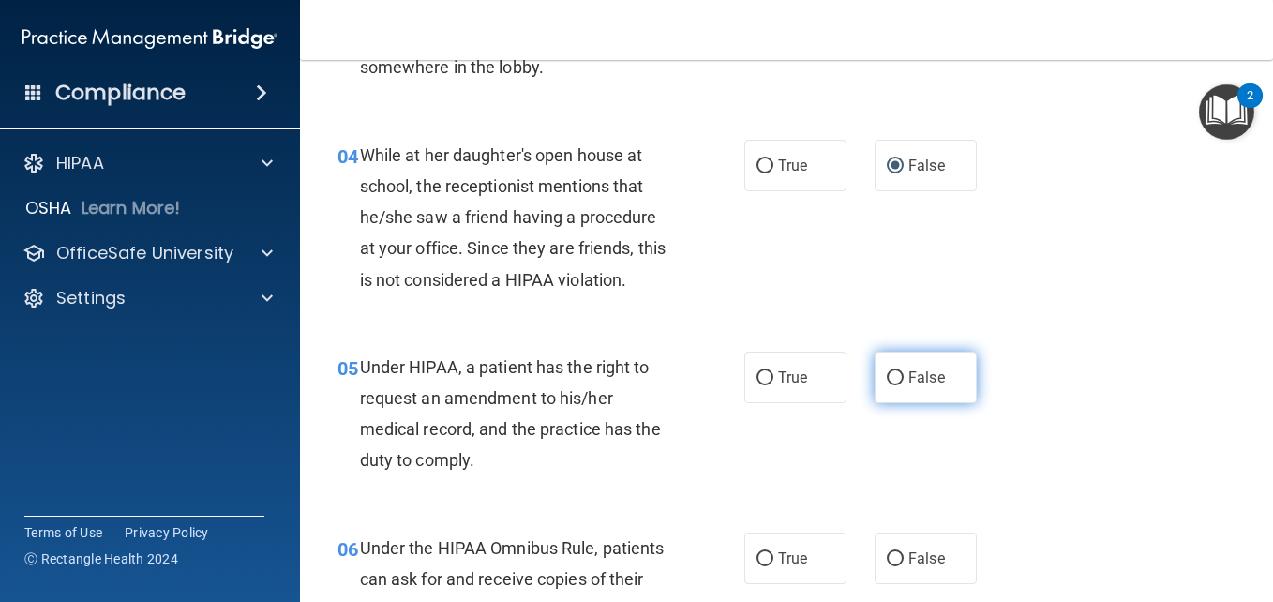
click at [889, 378] on input "False" at bounding box center [895, 378] width 17 height 14
radio input "true"
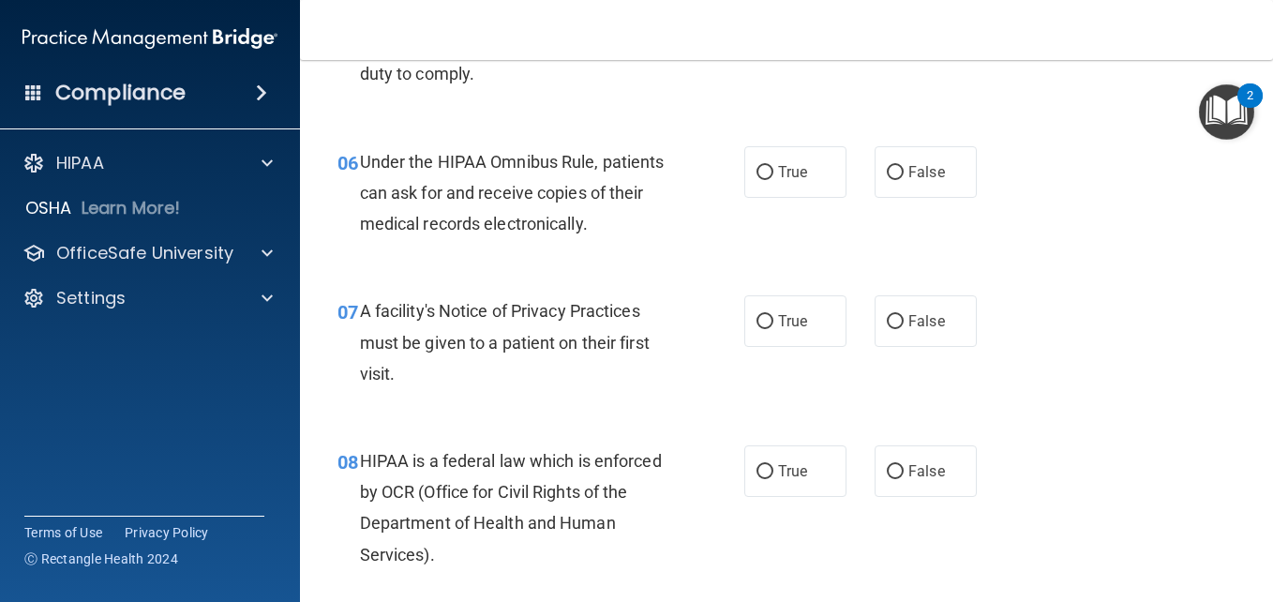
scroll to position [1074, 0]
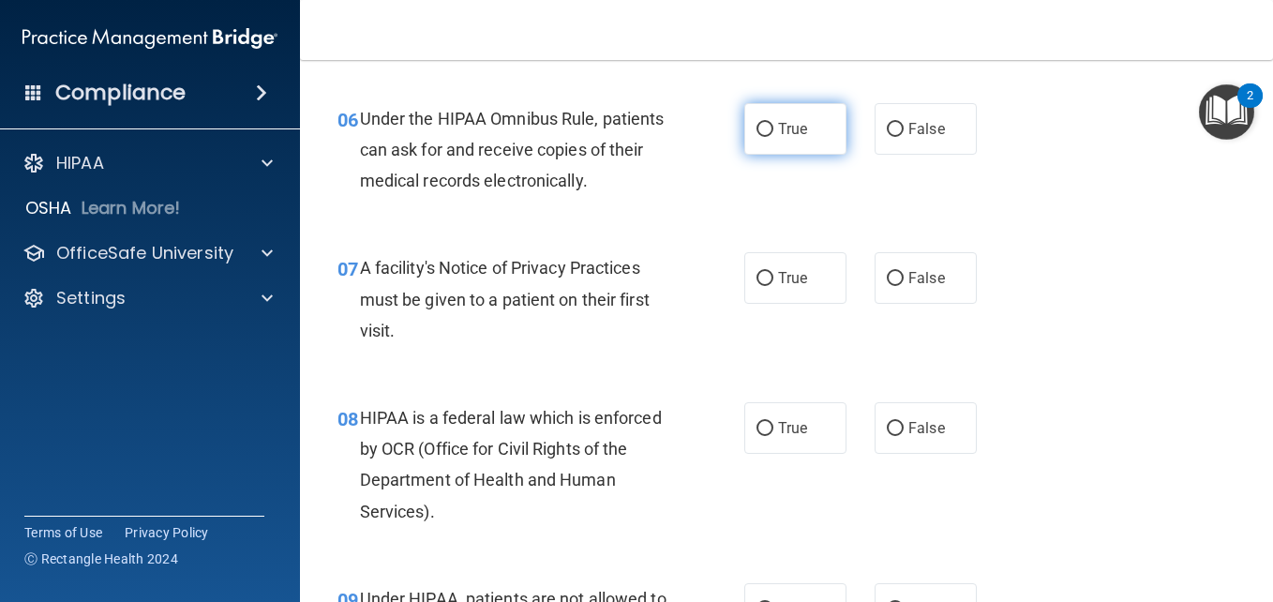
click at [764, 126] on input "True" at bounding box center [765, 130] width 17 height 14
radio input "true"
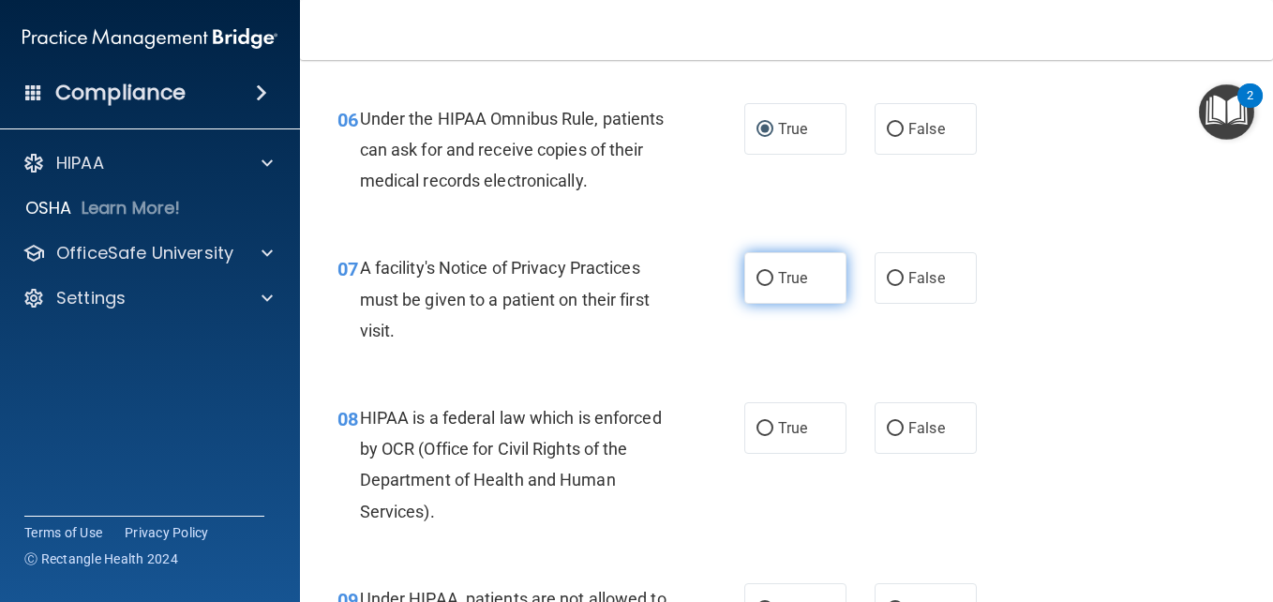
click at [760, 279] on input "True" at bounding box center [765, 279] width 17 height 14
radio input "true"
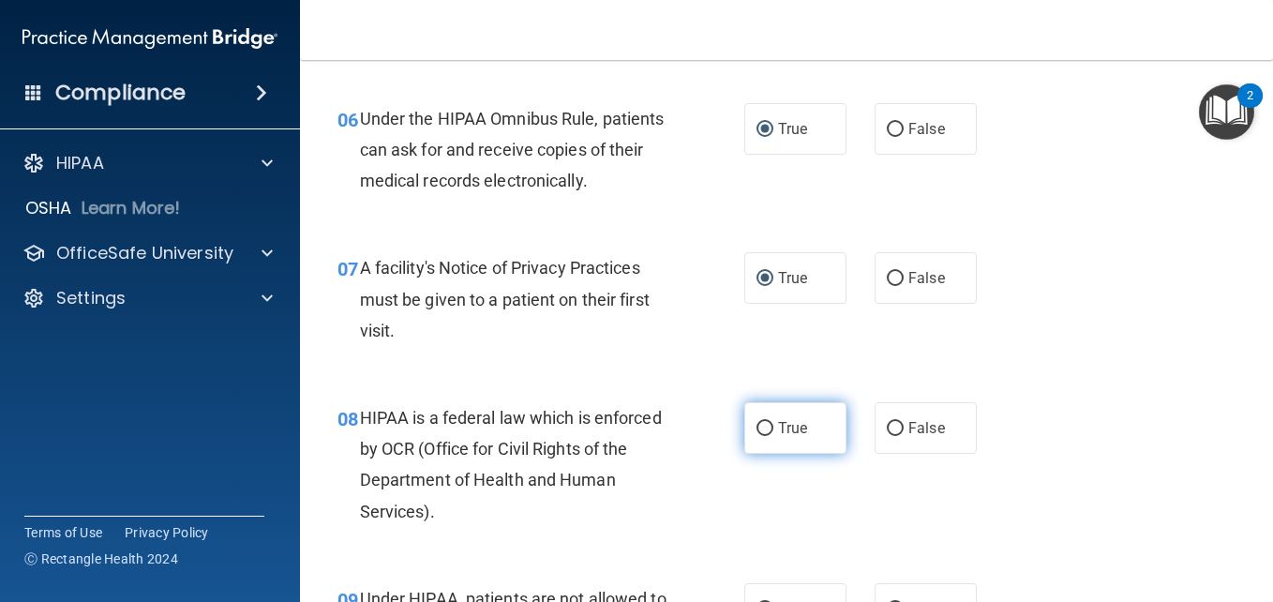
click at [757, 422] on input "True" at bounding box center [765, 429] width 17 height 14
radio input "true"
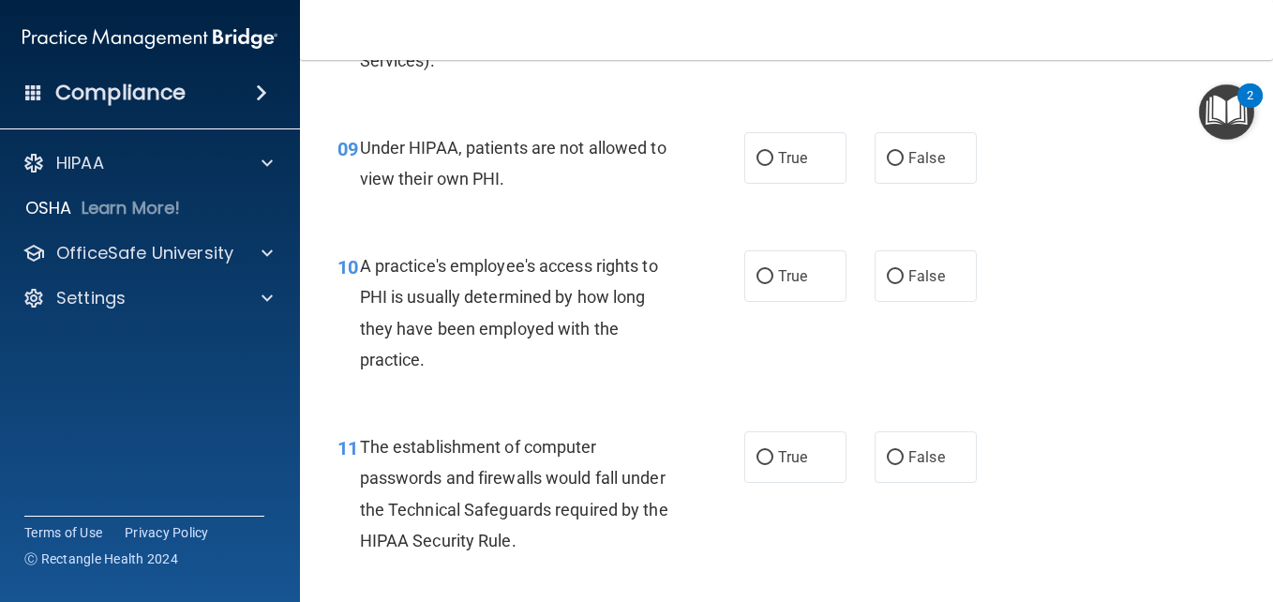
scroll to position [1536, 0]
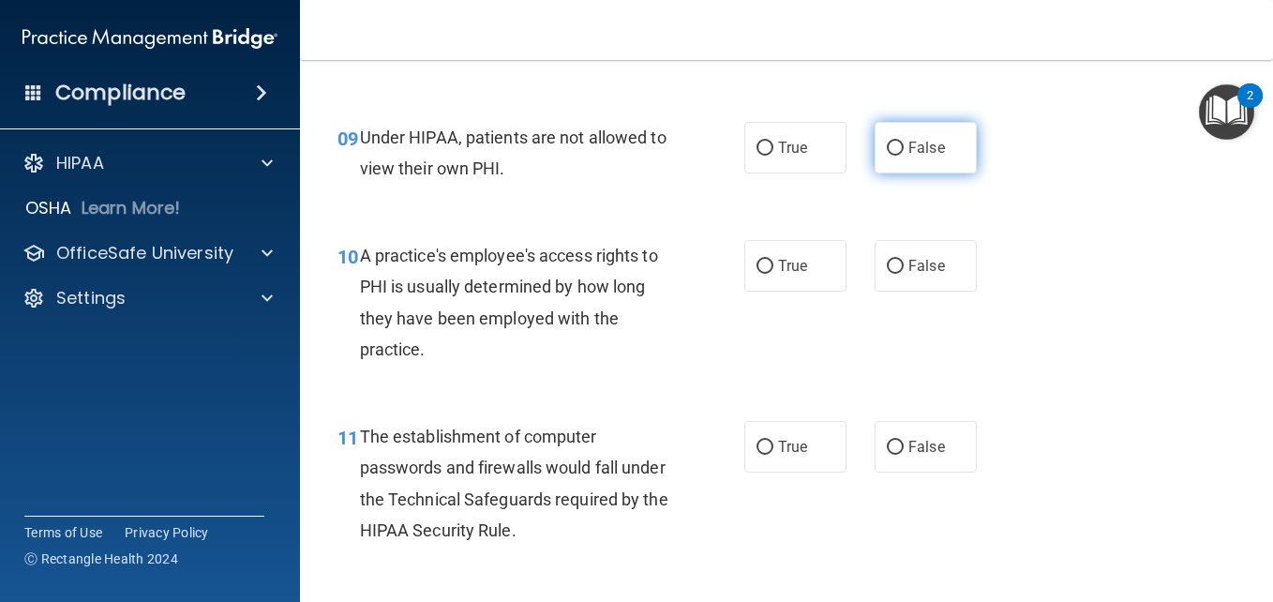
click at [887, 151] on input "False" at bounding box center [895, 149] width 17 height 14
radio input "true"
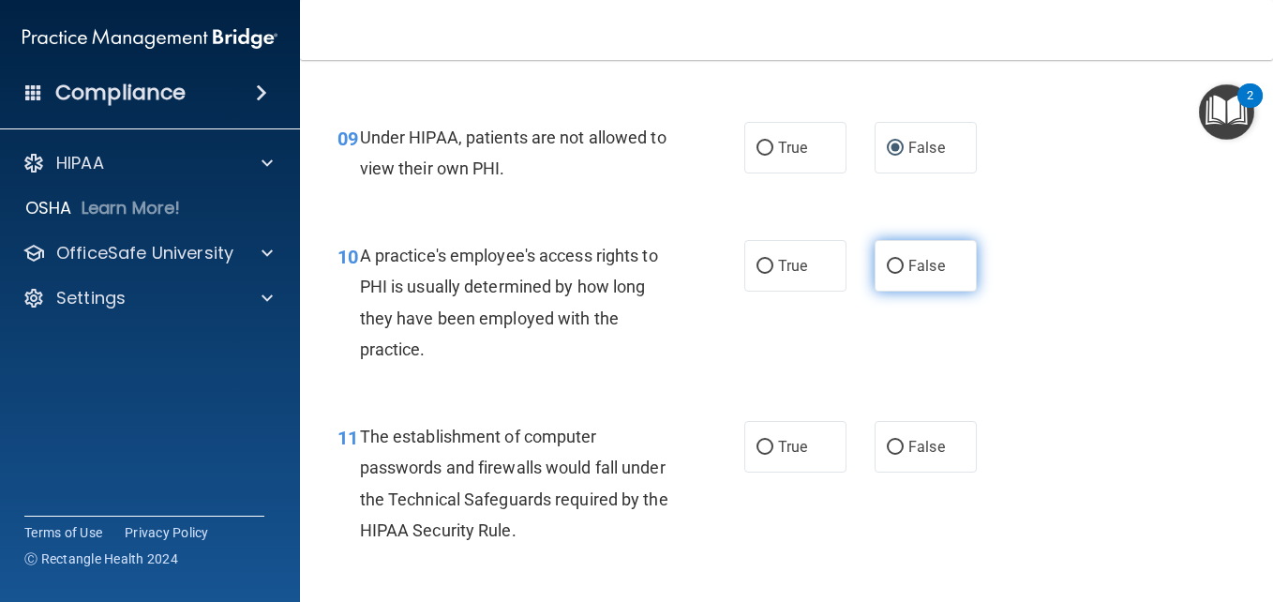
click at [887, 262] on input "False" at bounding box center [895, 267] width 17 height 14
radio input "true"
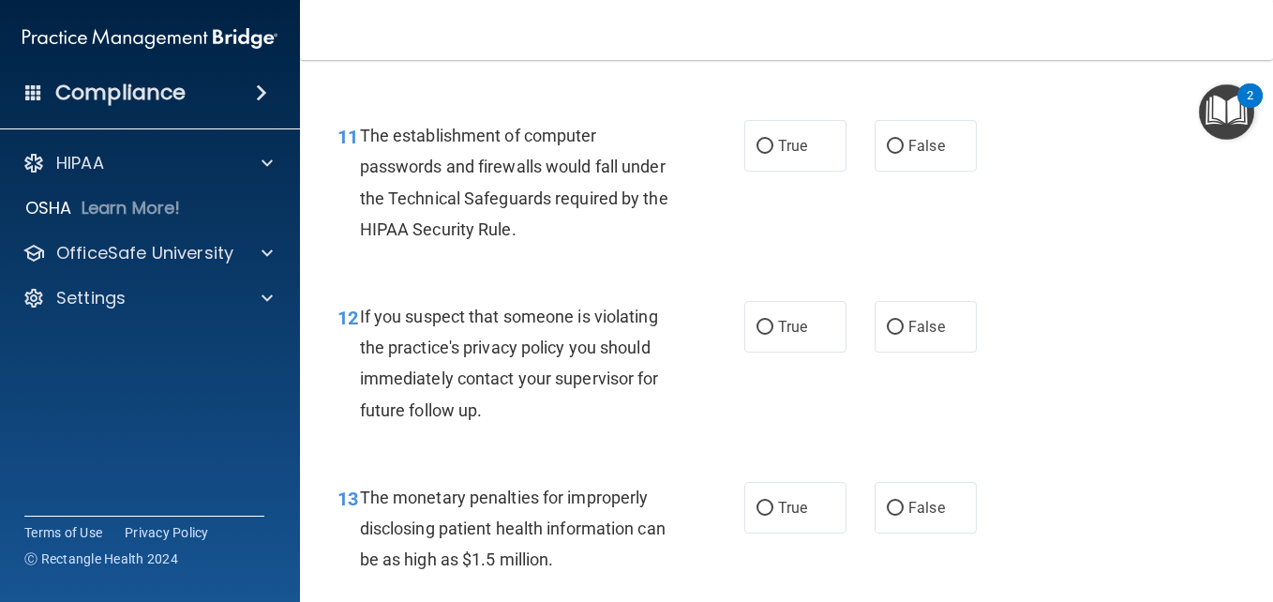
scroll to position [1911, 0]
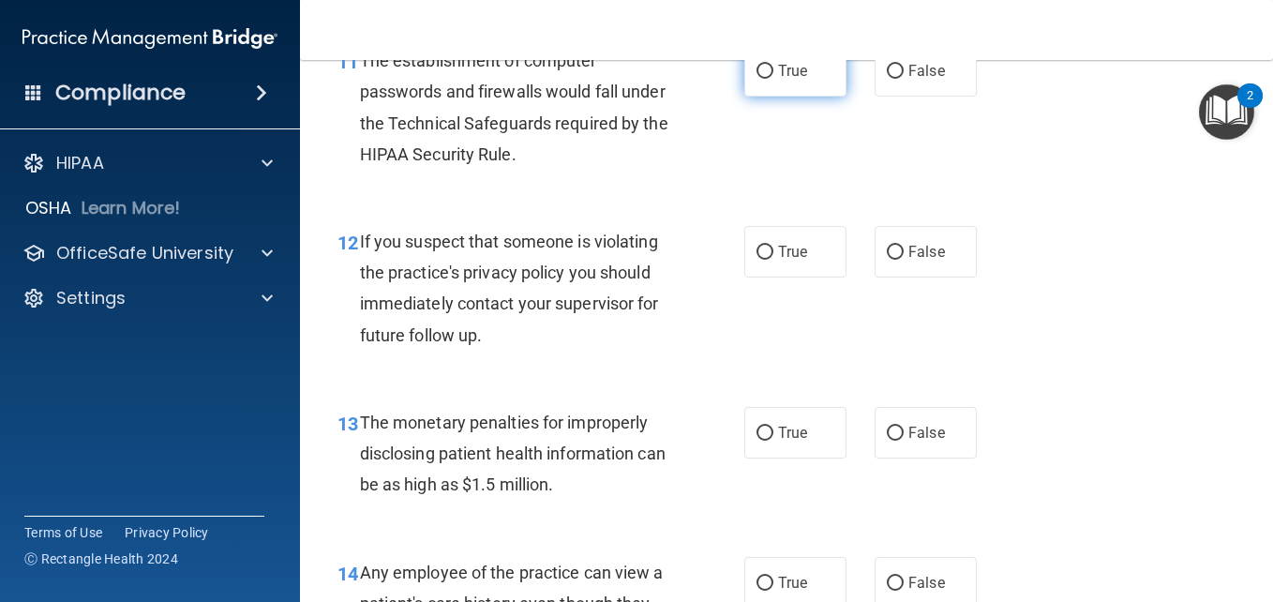
click at [768, 79] on label "True" at bounding box center [795, 71] width 102 height 52
click at [768, 79] on input "True" at bounding box center [765, 72] width 17 height 14
radio input "true"
click at [759, 247] on input "True" at bounding box center [765, 253] width 17 height 14
radio input "true"
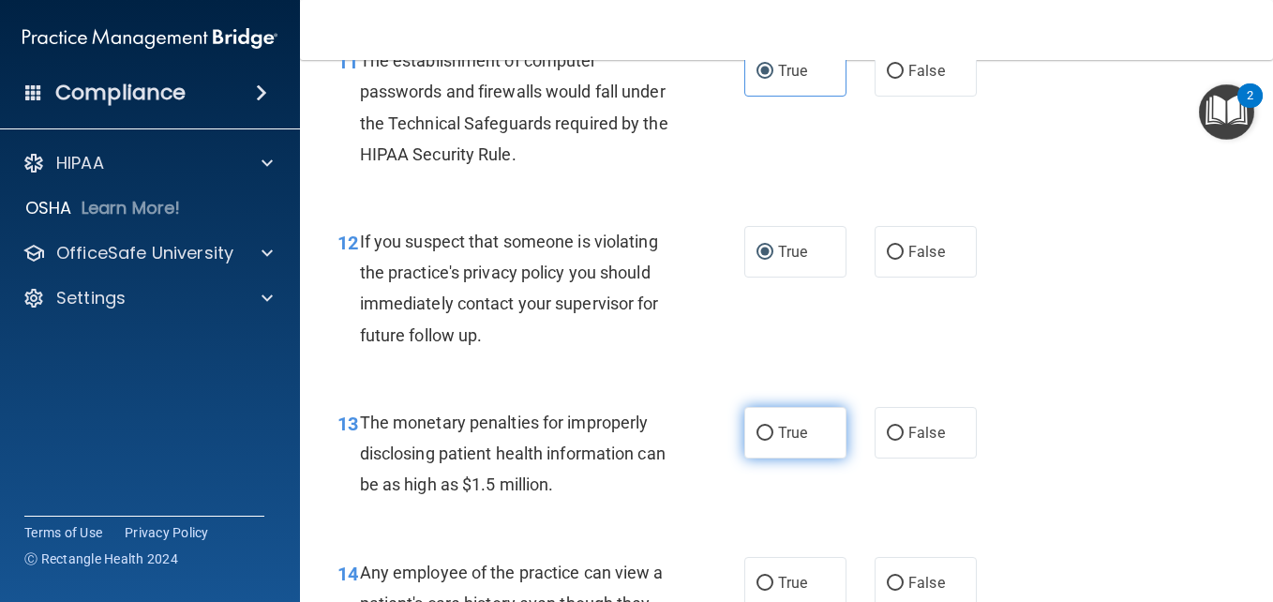
click at [762, 437] on input "True" at bounding box center [765, 434] width 17 height 14
radio input "true"
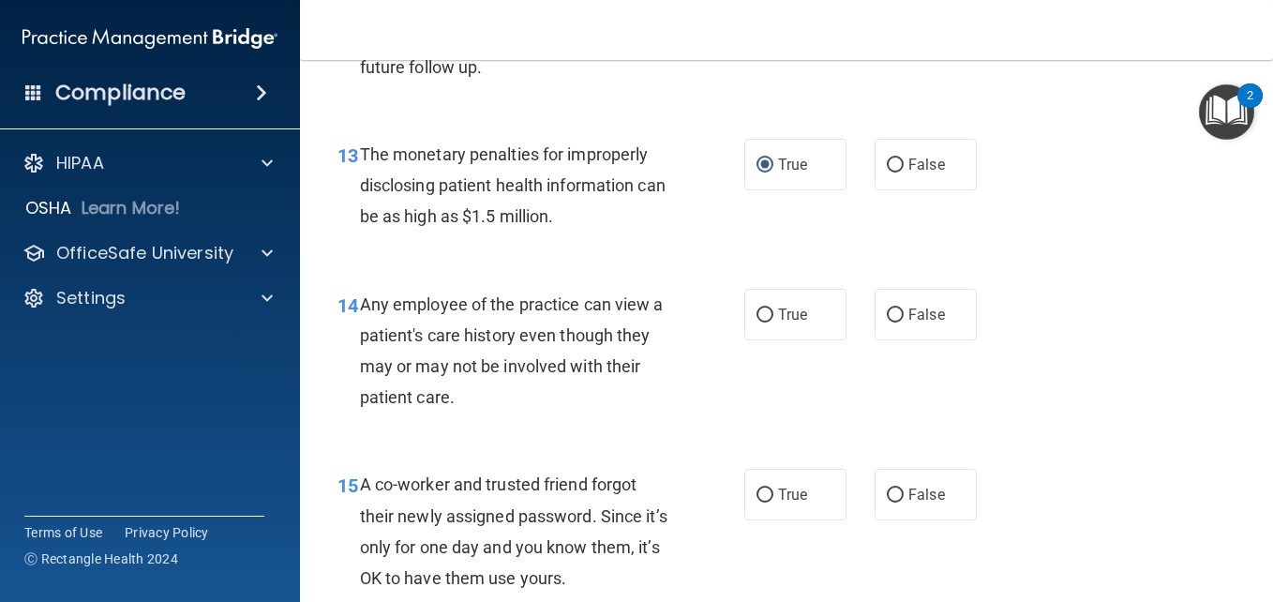
scroll to position [2266, 0]
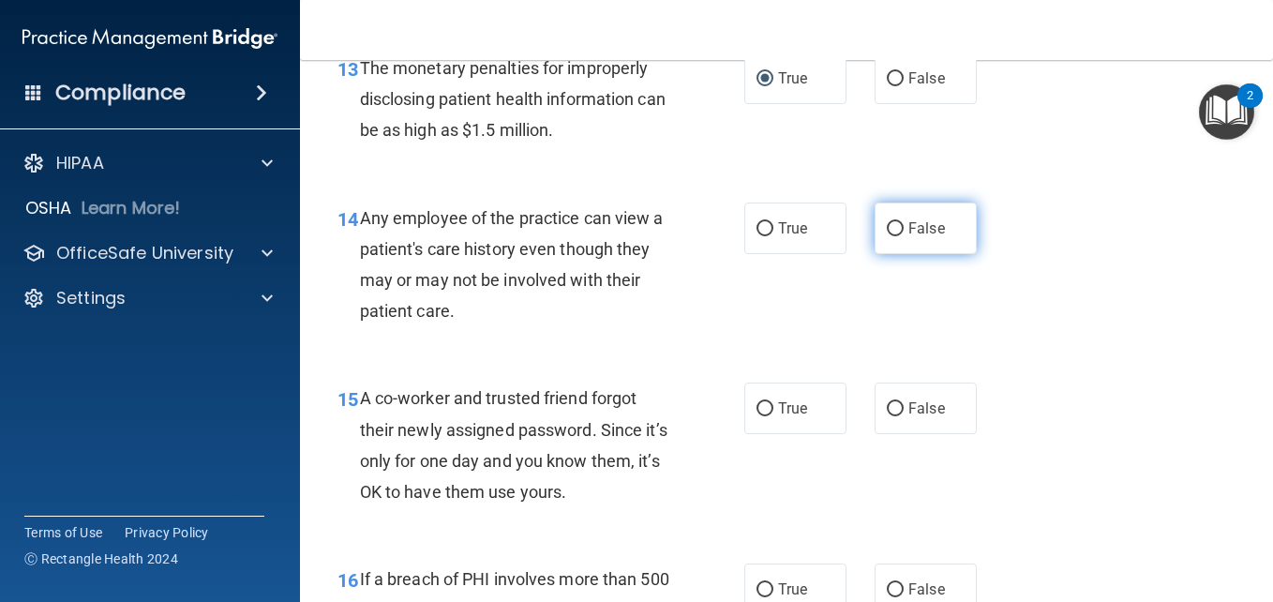
click at [893, 232] on input "False" at bounding box center [895, 229] width 17 height 14
radio input "true"
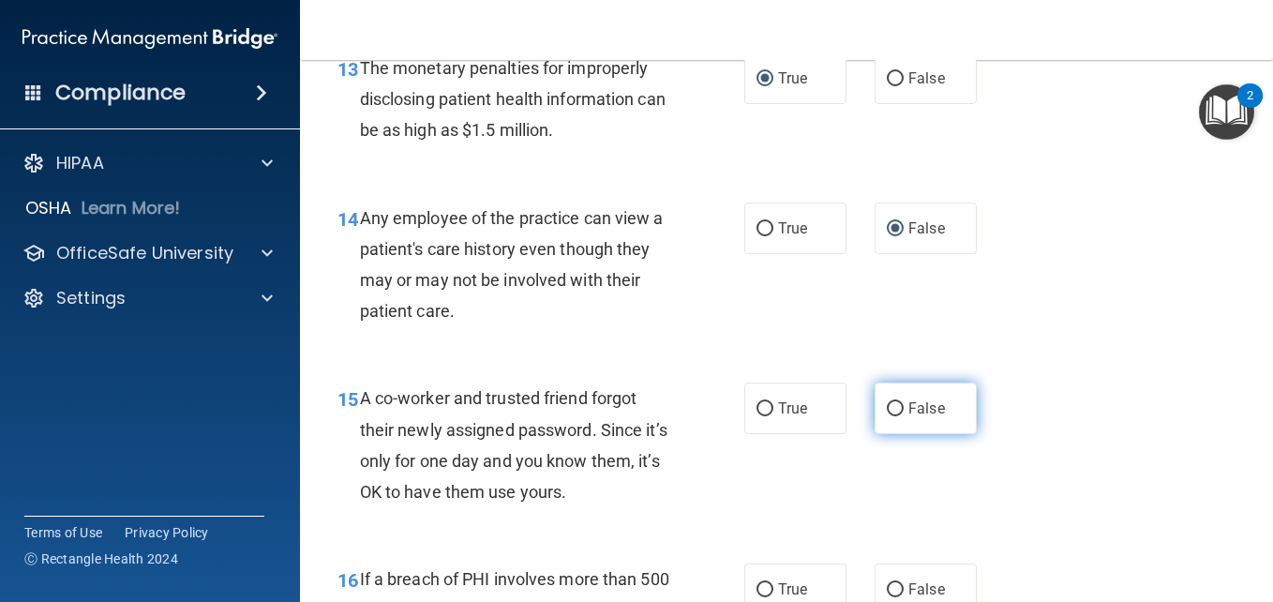
click at [887, 404] on input "False" at bounding box center [895, 409] width 17 height 14
radio input "true"
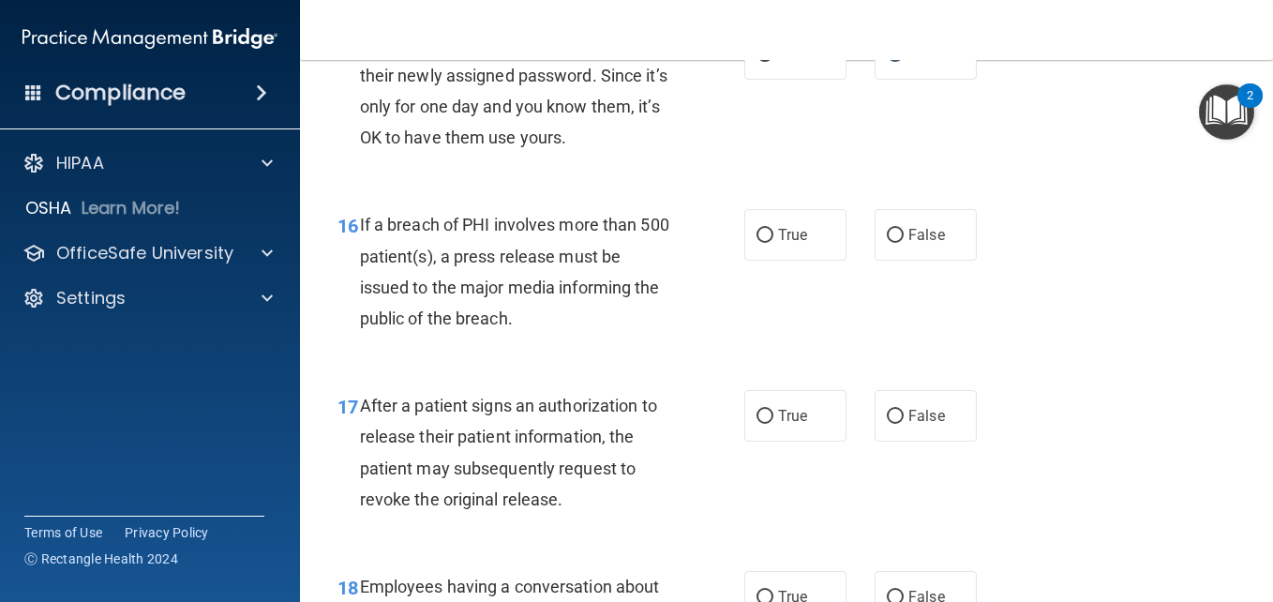
scroll to position [2652, 0]
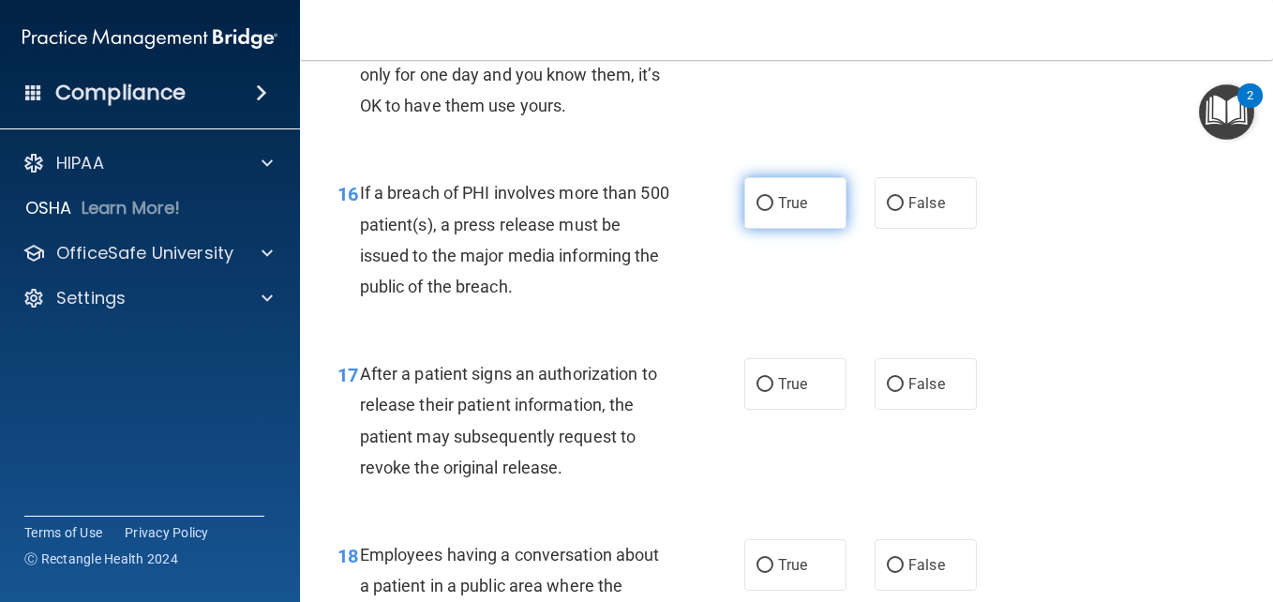
click at [762, 206] on input "True" at bounding box center [765, 204] width 17 height 14
radio input "true"
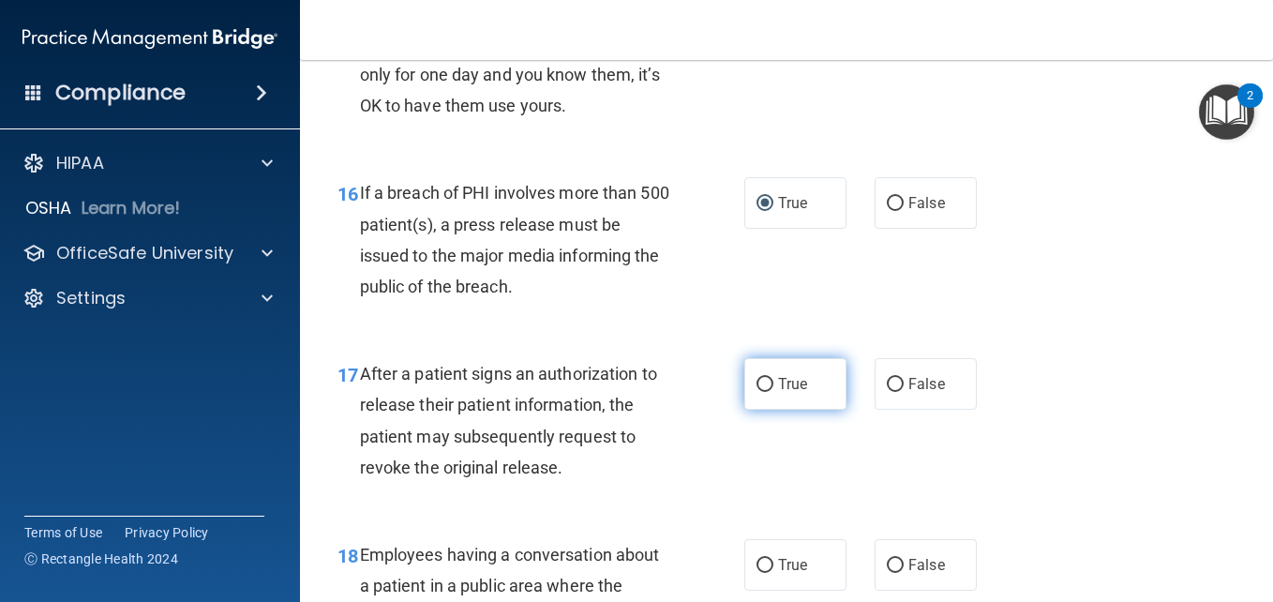
click at [758, 389] on input "True" at bounding box center [765, 385] width 17 height 14
radio input "true"
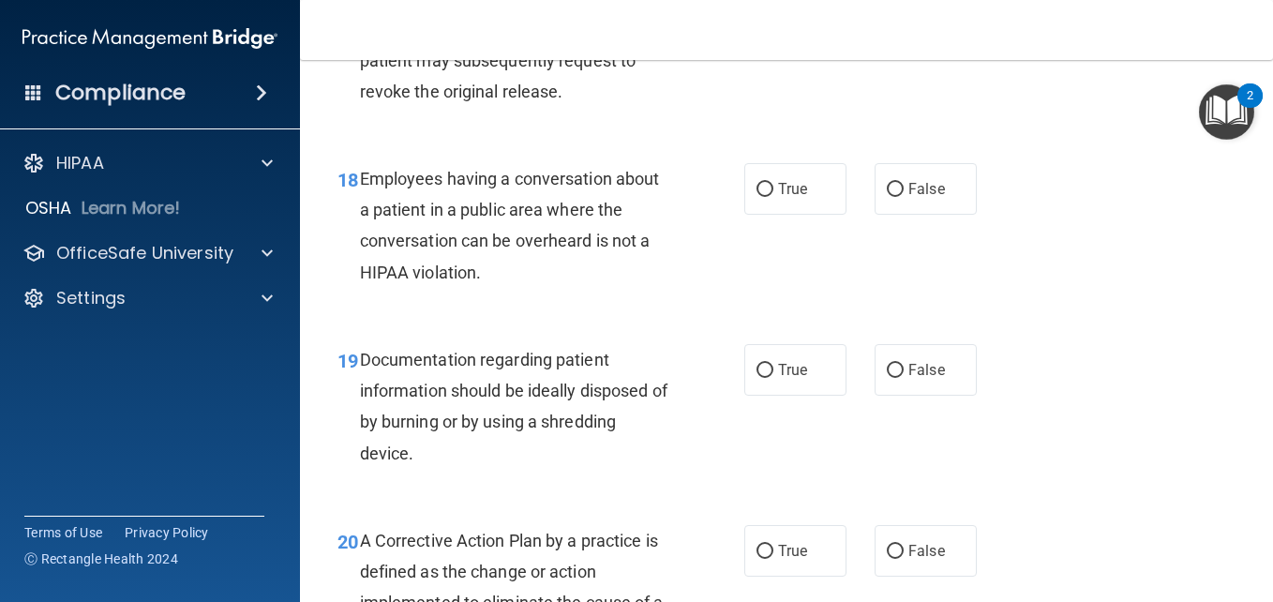
scroll to position [3038, 0]
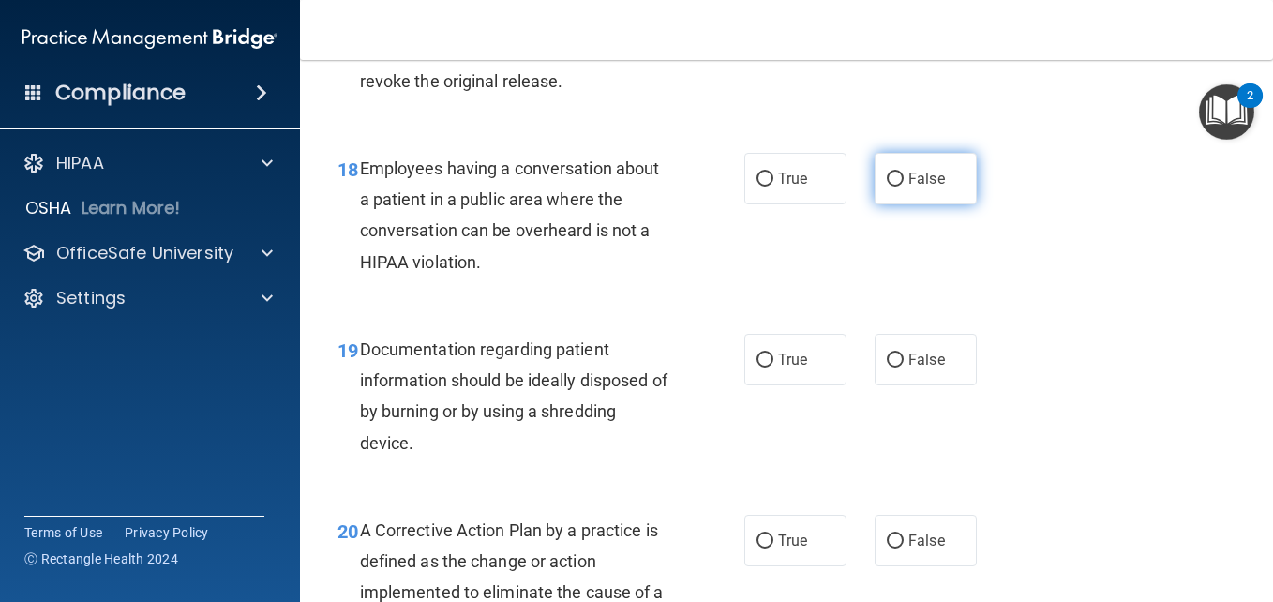
click at [893, 183] on input "False" at bounding box center [895, 179] width 17 height 14
radio input "true"
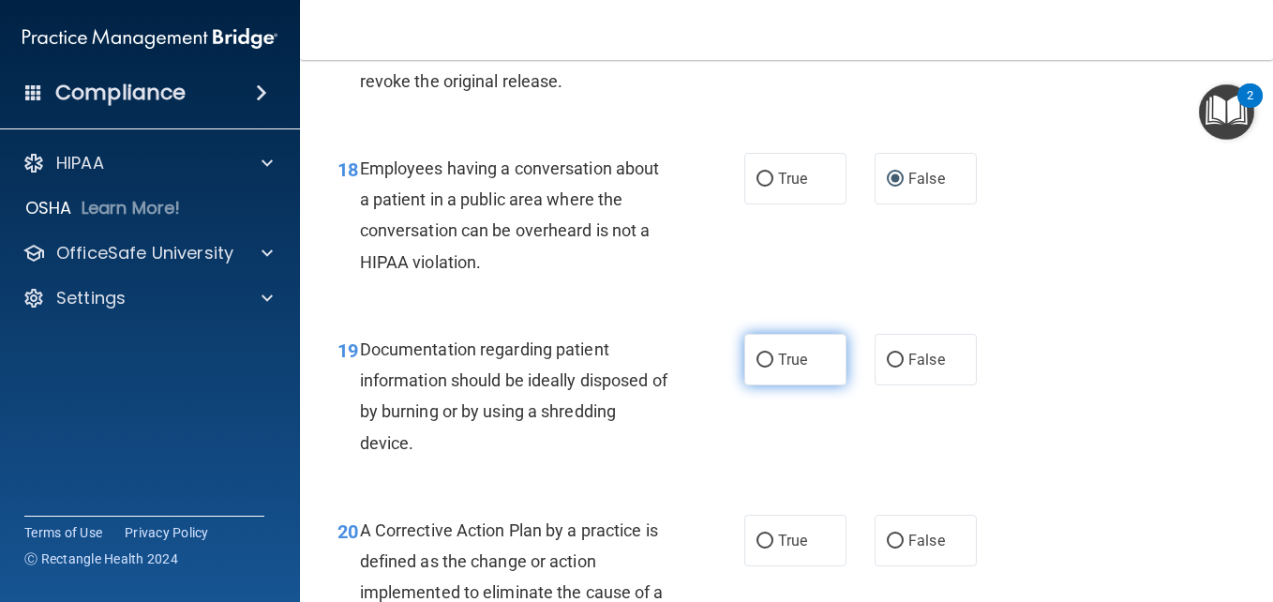
click at [759, 360] on input "True" at bounding box center [765, 360] width 17 height 14
radio input "true"
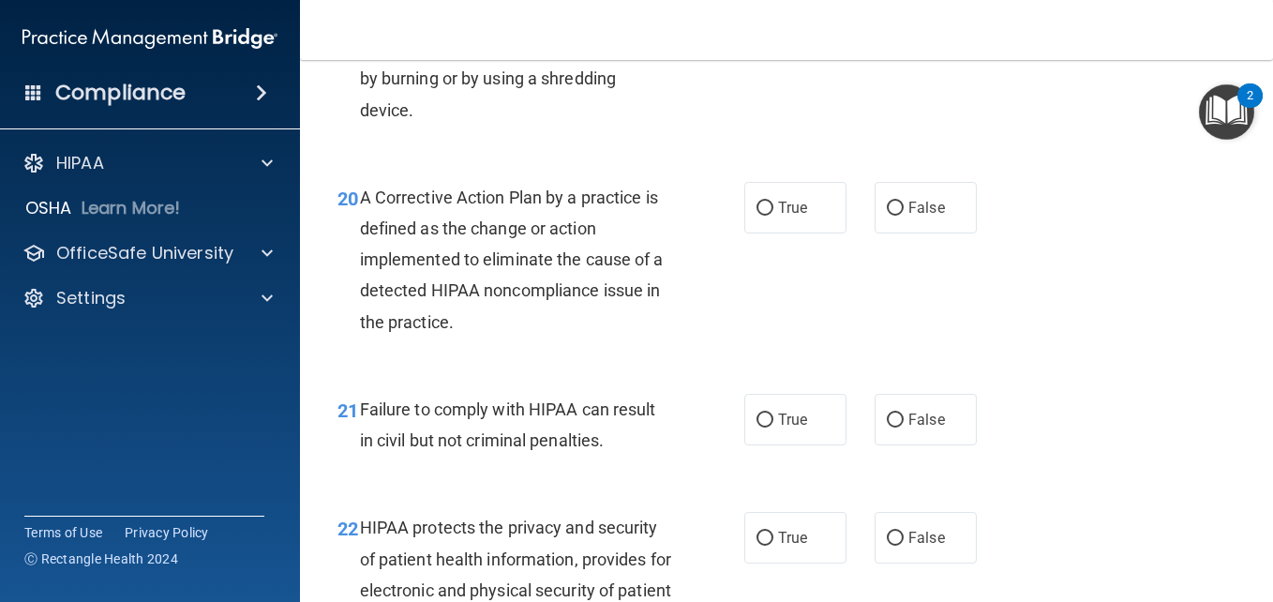
scroll to position [3393, 0]
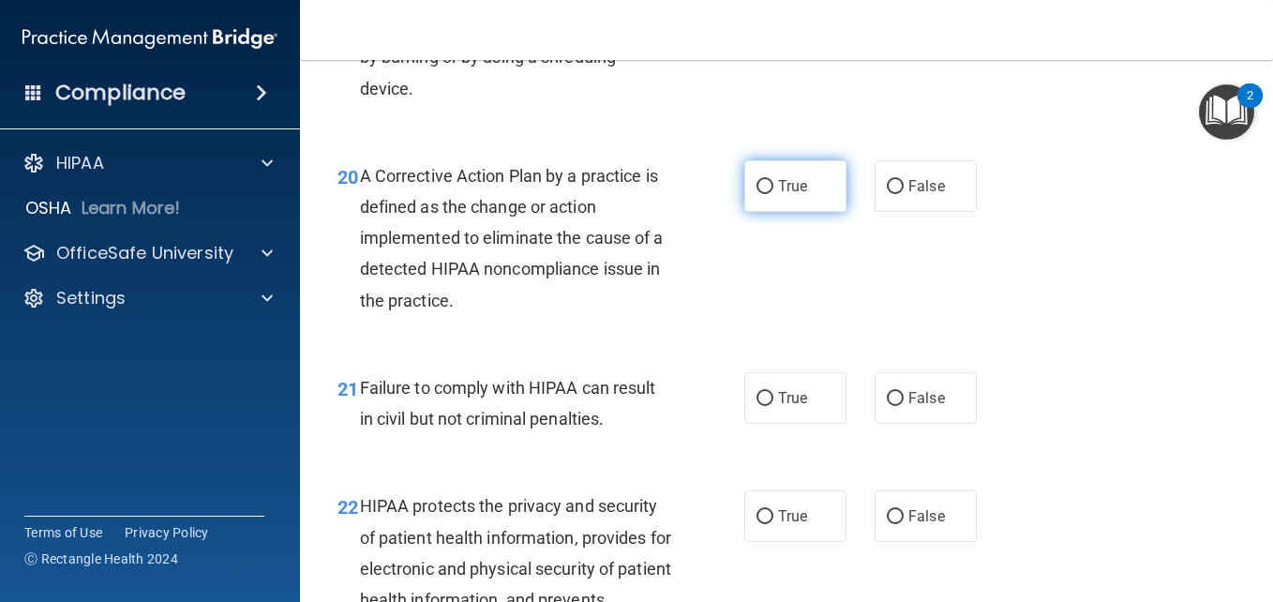
click at [758, 194] on label "True" at bounding box center [795, 186] width 102 height 52
click at [758, 194] on input "True" at bounding box center [765, 187] width 17 height 14
radio input "true"
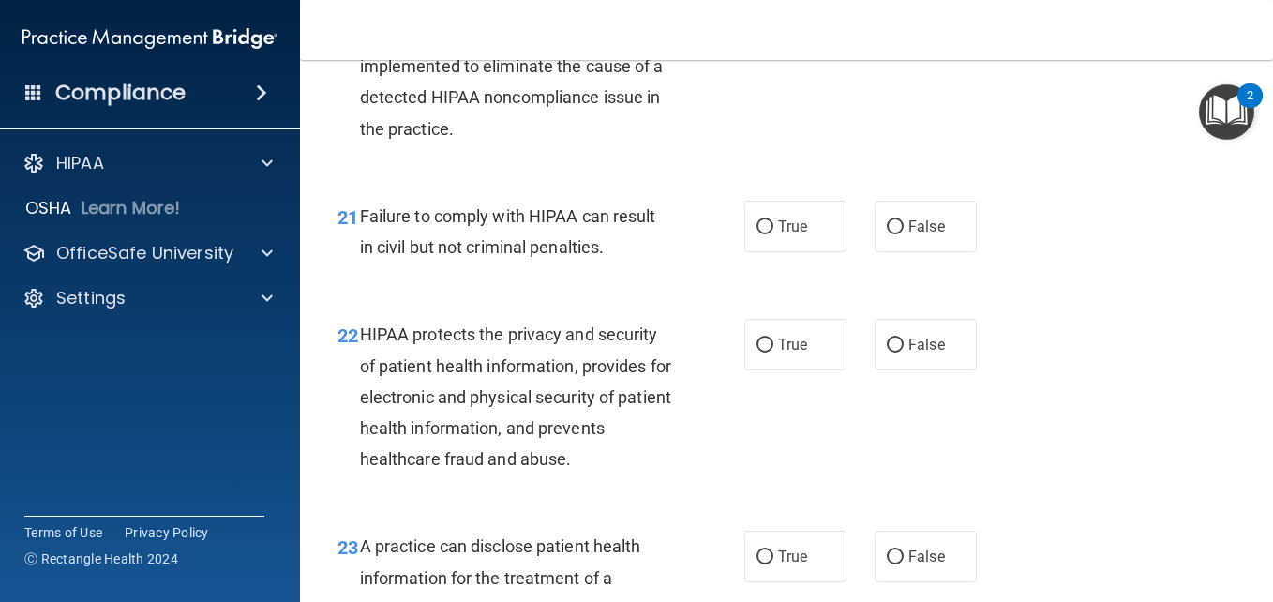
scroll to position [3575, 0]
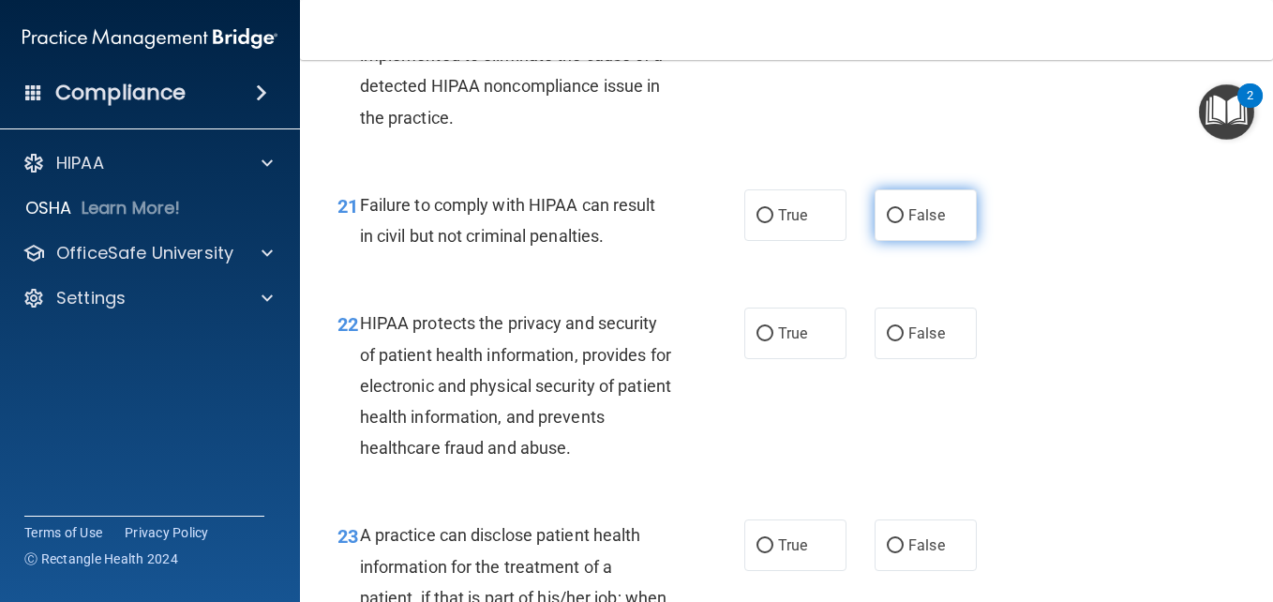
click at [887, 215] on input "False" at bounding box center [895, 216] width 17 height 14
radio input "true"
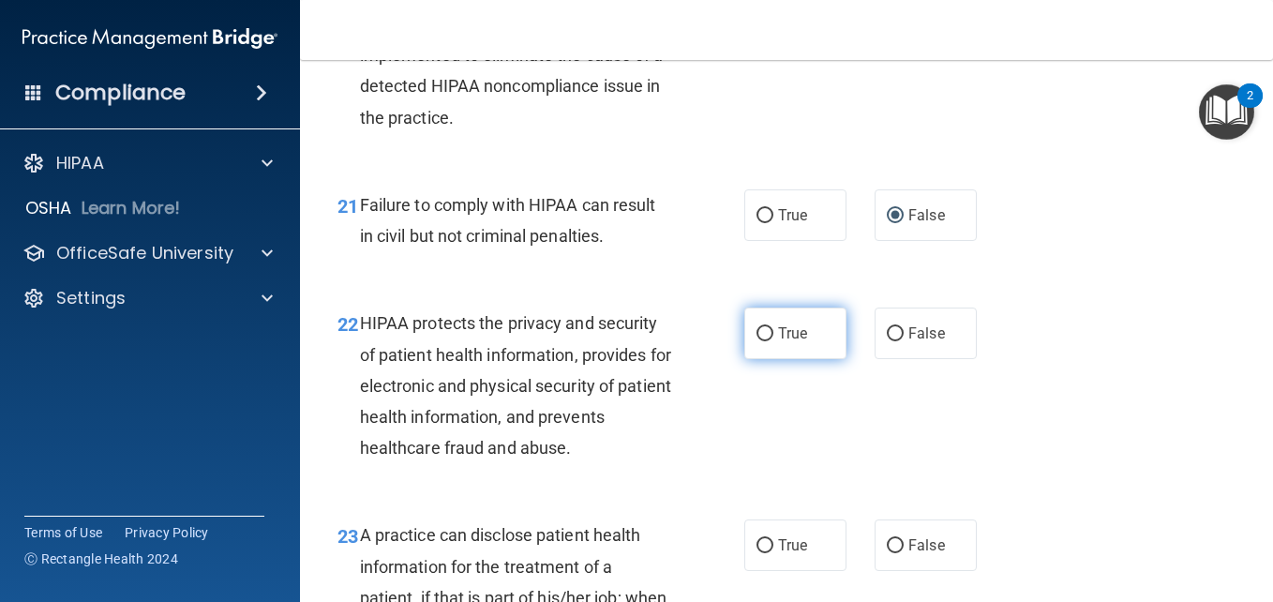
click at [757, 339] on input "True" at bounding box center [765, 334] width 17 height 14
radio input "true"
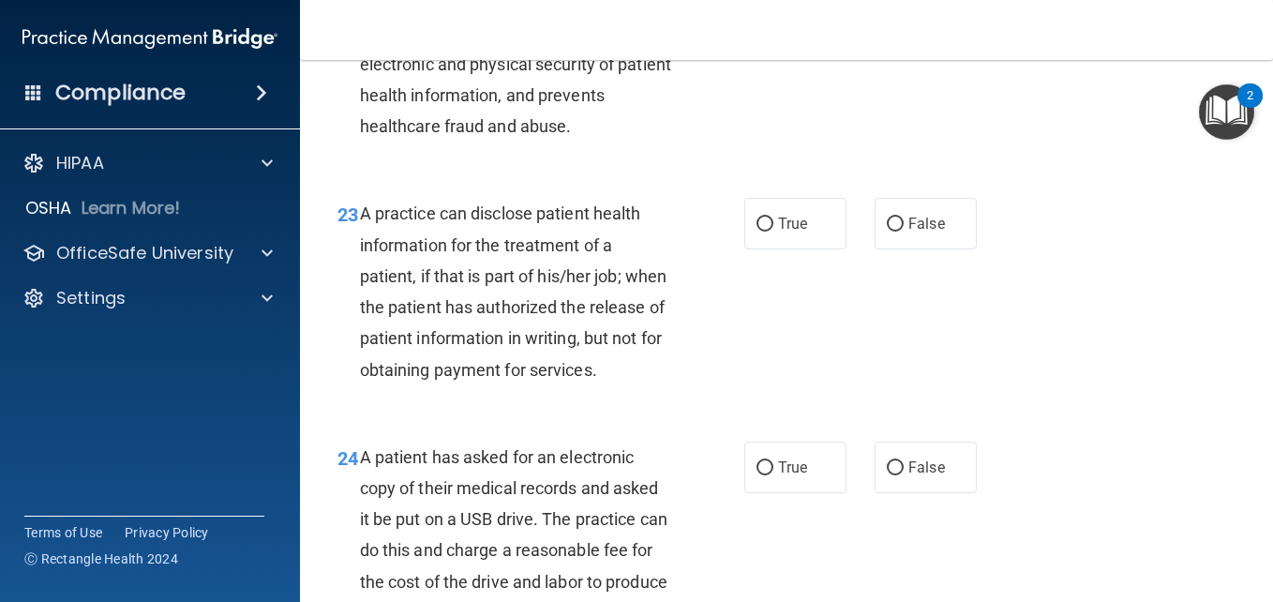
scroll to position [3908, 0]
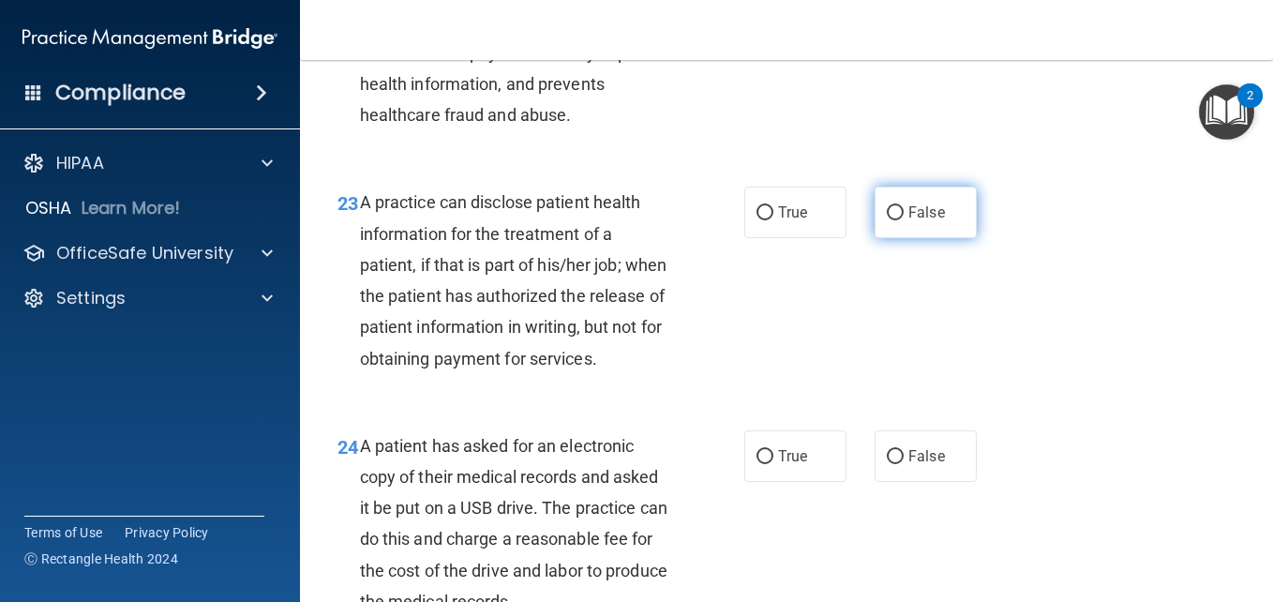
click at [891, 216] on input "False" at bounding box center [895, 213] width 17 height 14
radio input "true"
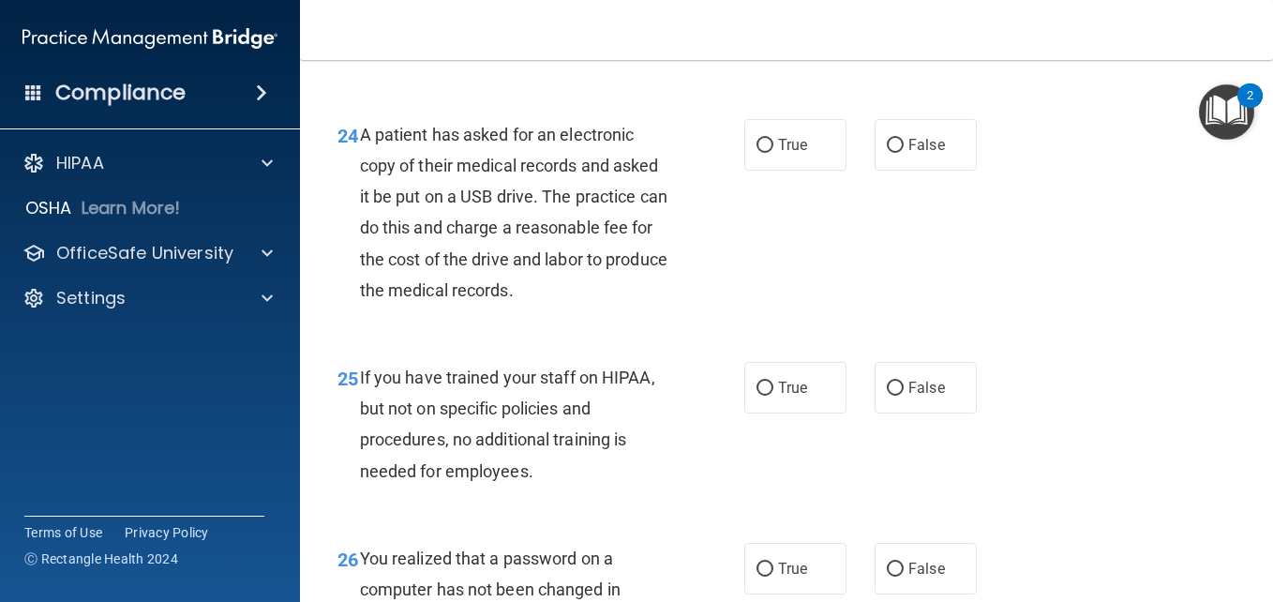
scroll to position [4241, 0]
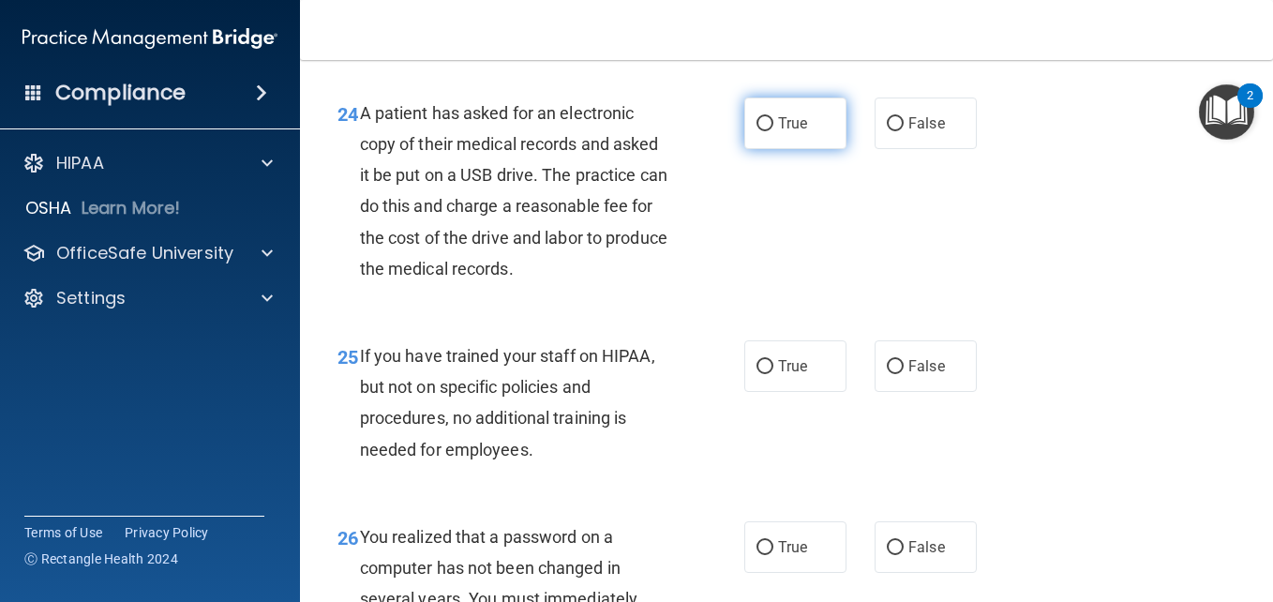
click at [757, 131] on input "True" at bounding box center [765, 124] width 17 height 14
radio input "true"
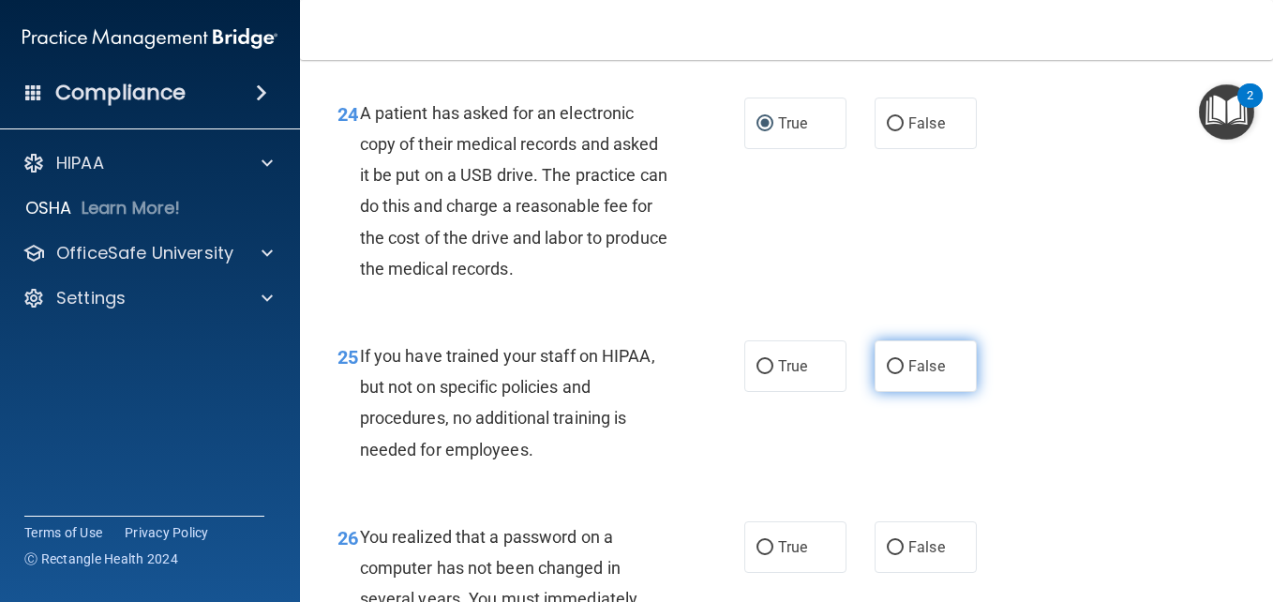
click at [887, 374] on input "False" at bounding box center [895, 367] width 17 height 14
radio input "true"
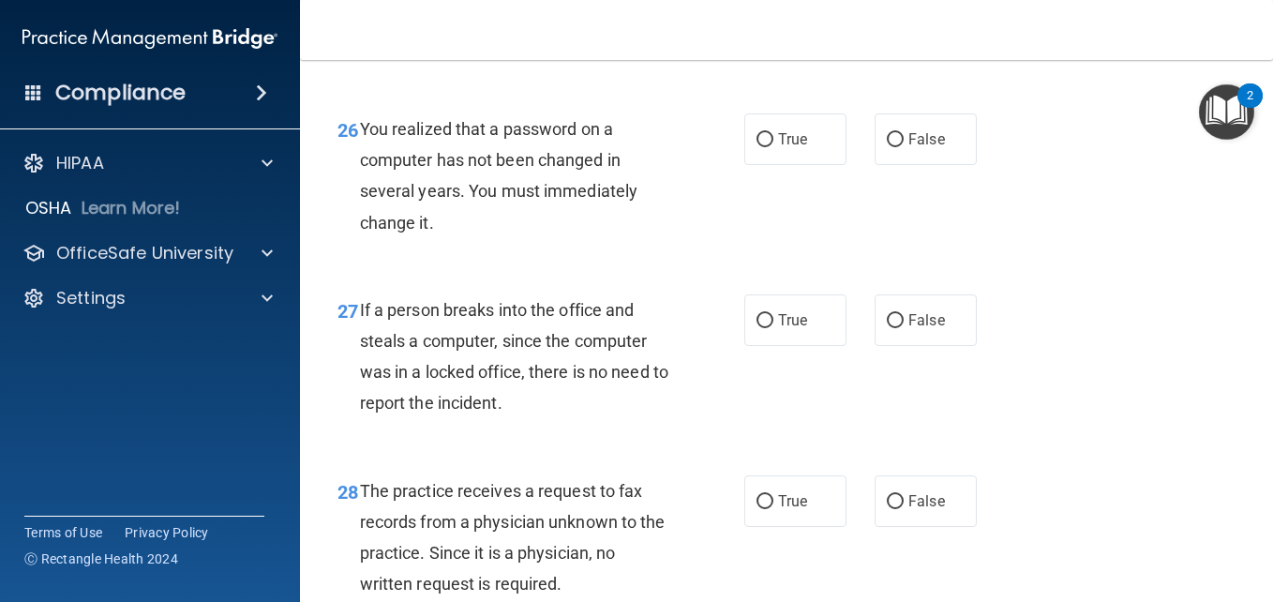
scroll to position [4659, 0]
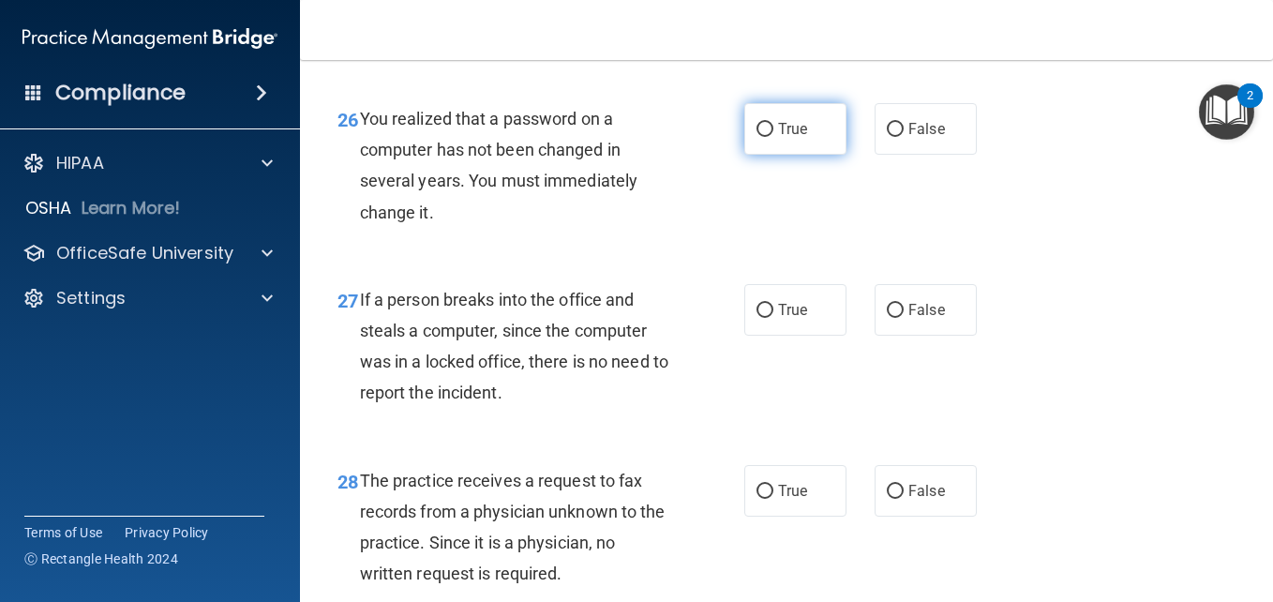
click at [760, 137] on input "True" at bounding box center [765, 130] width 17 height 14
radio input "true"
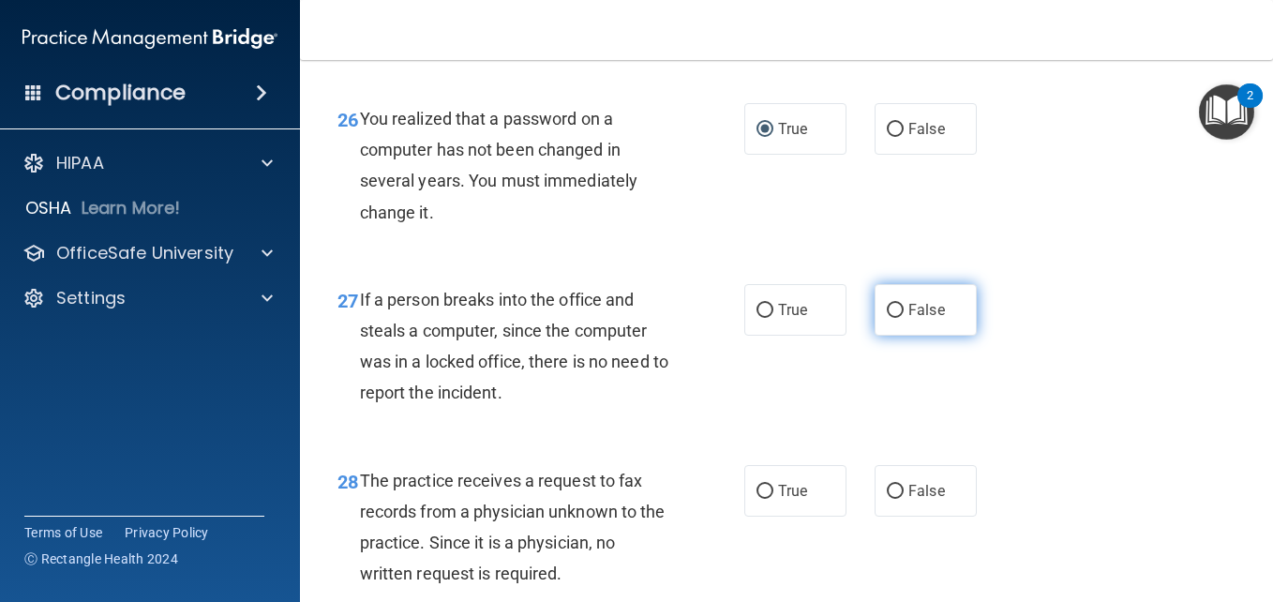
click at [891, 318] on input "False" at bounding box center [895, 311] width 17 height 14
radio input "true"
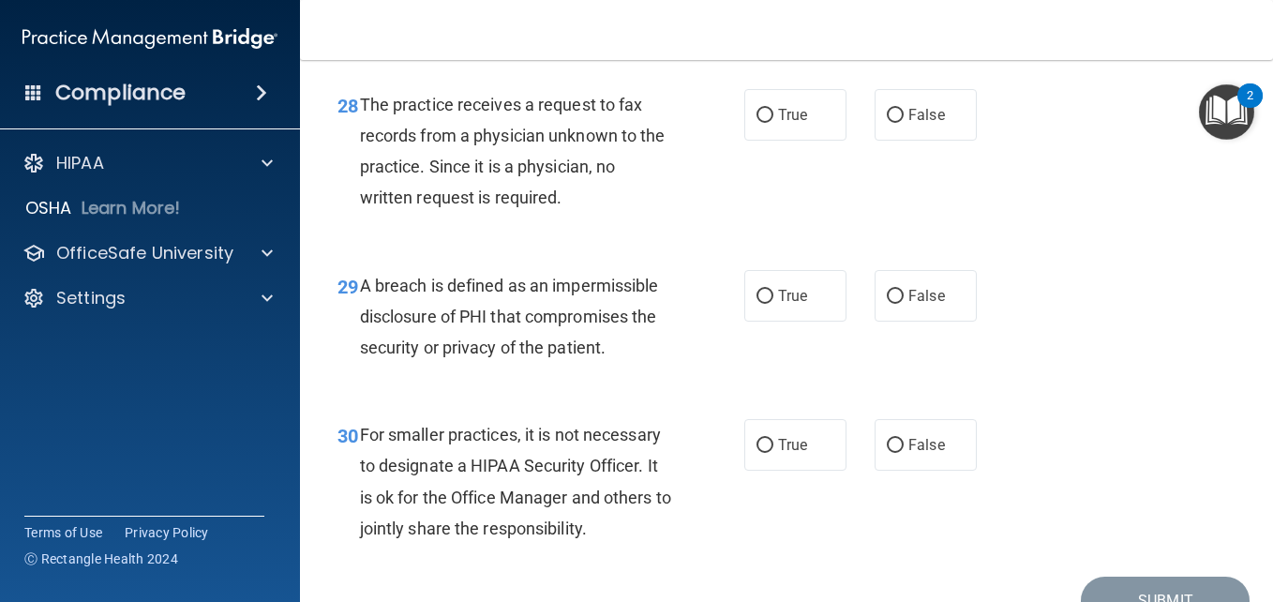
scroll to position [5045, 0]
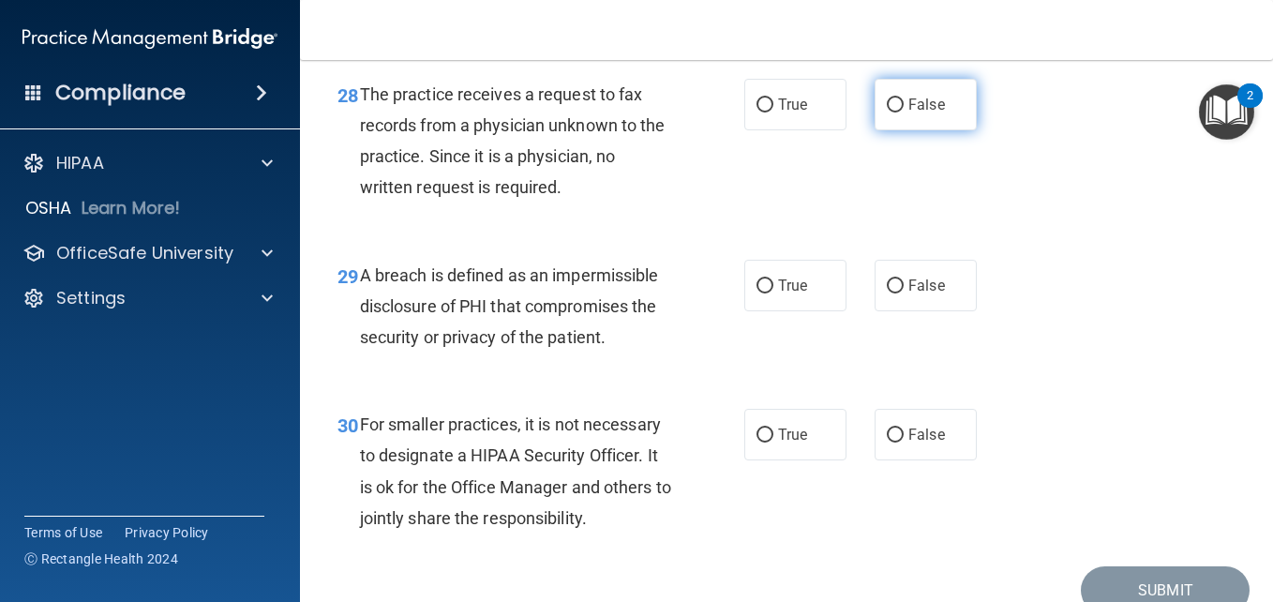
click at [890, 112] on input "False" at bounding box center [895, 105] width 17 height 14
radio input "true"
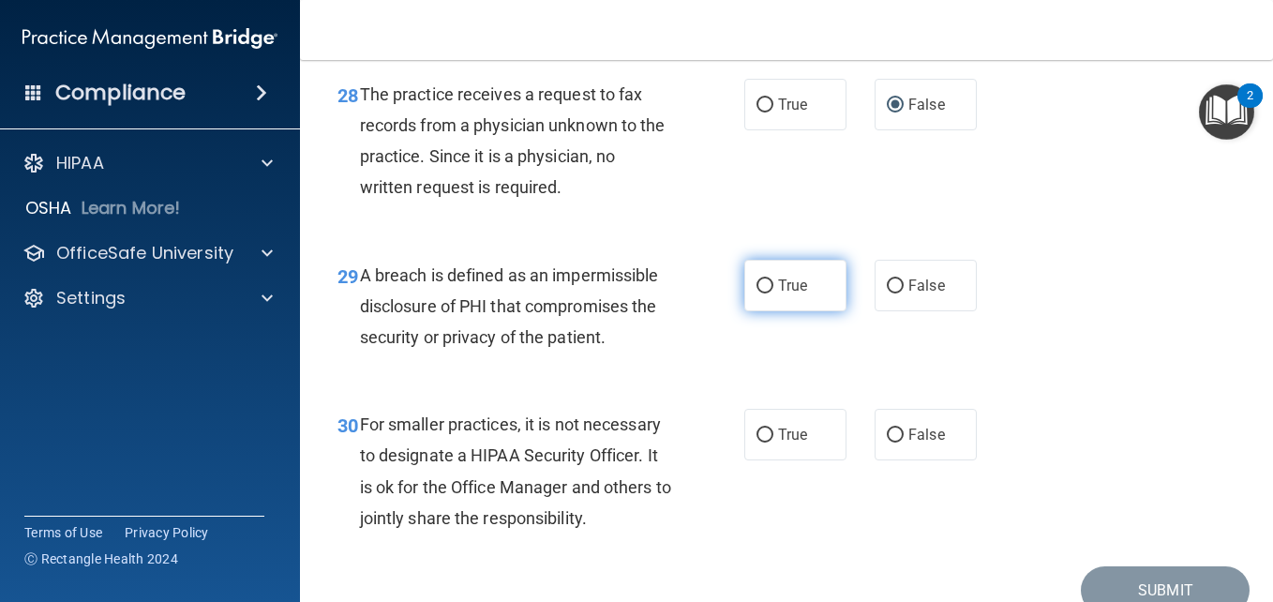
click at [762, 293] on input "True" at bounding box center [765, 286] width 17 height 14
radio input "true"
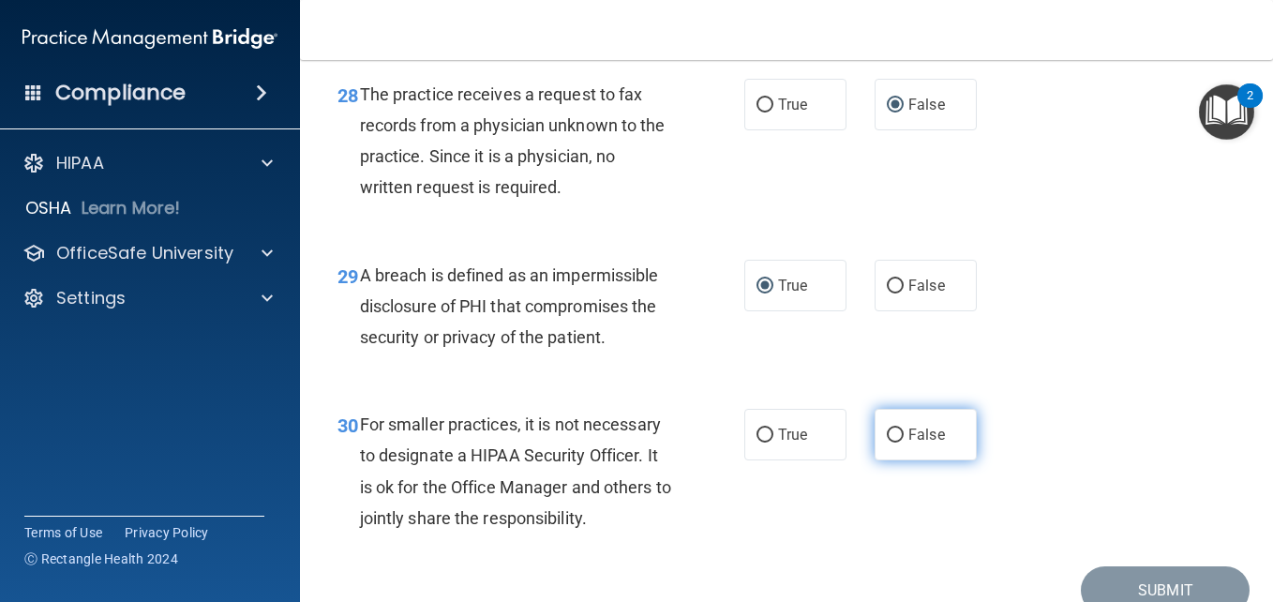
click at [887, 442] on input "False" at bounding box center [895, 435] width 17 height 14
radio input "true"
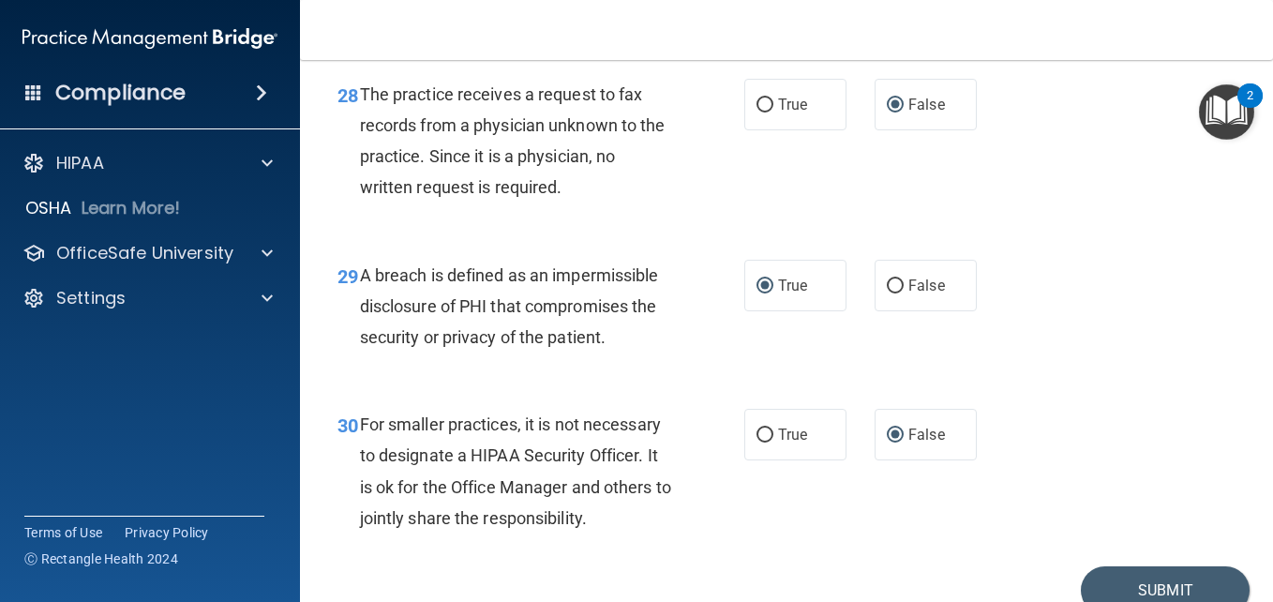
scroll to position [5164, 0]
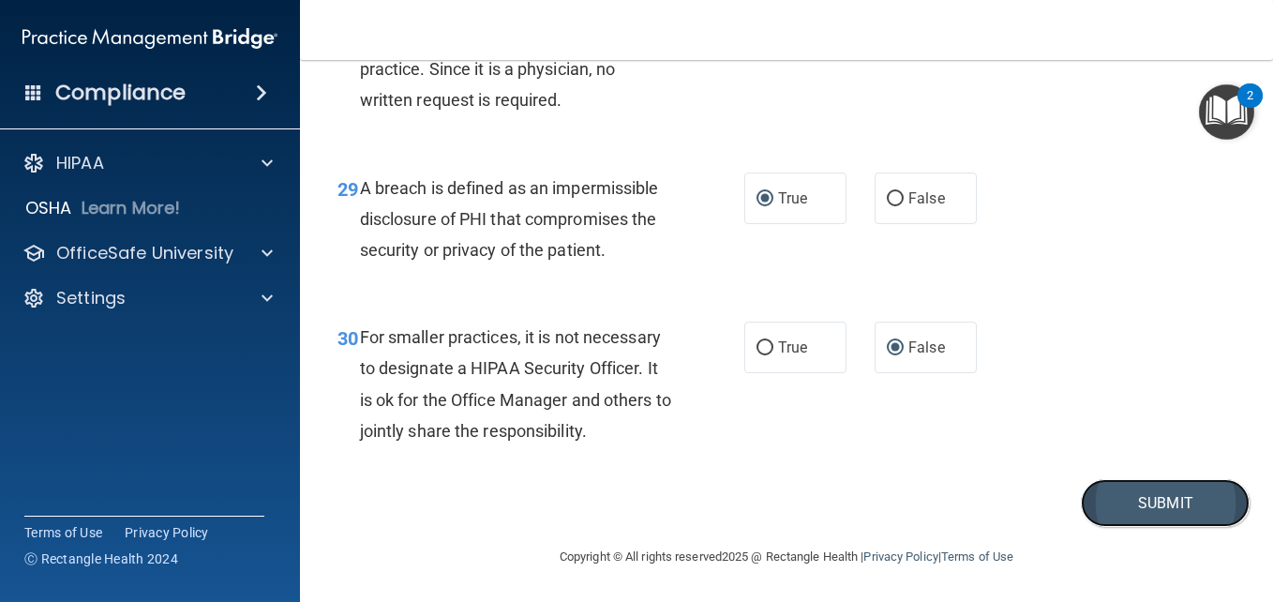
click at [1168, 506] on button "Submit" at bounding box center [1165, 503] width 169 height 48
